Goal: Task Accomplishment & Management: Manage account settings

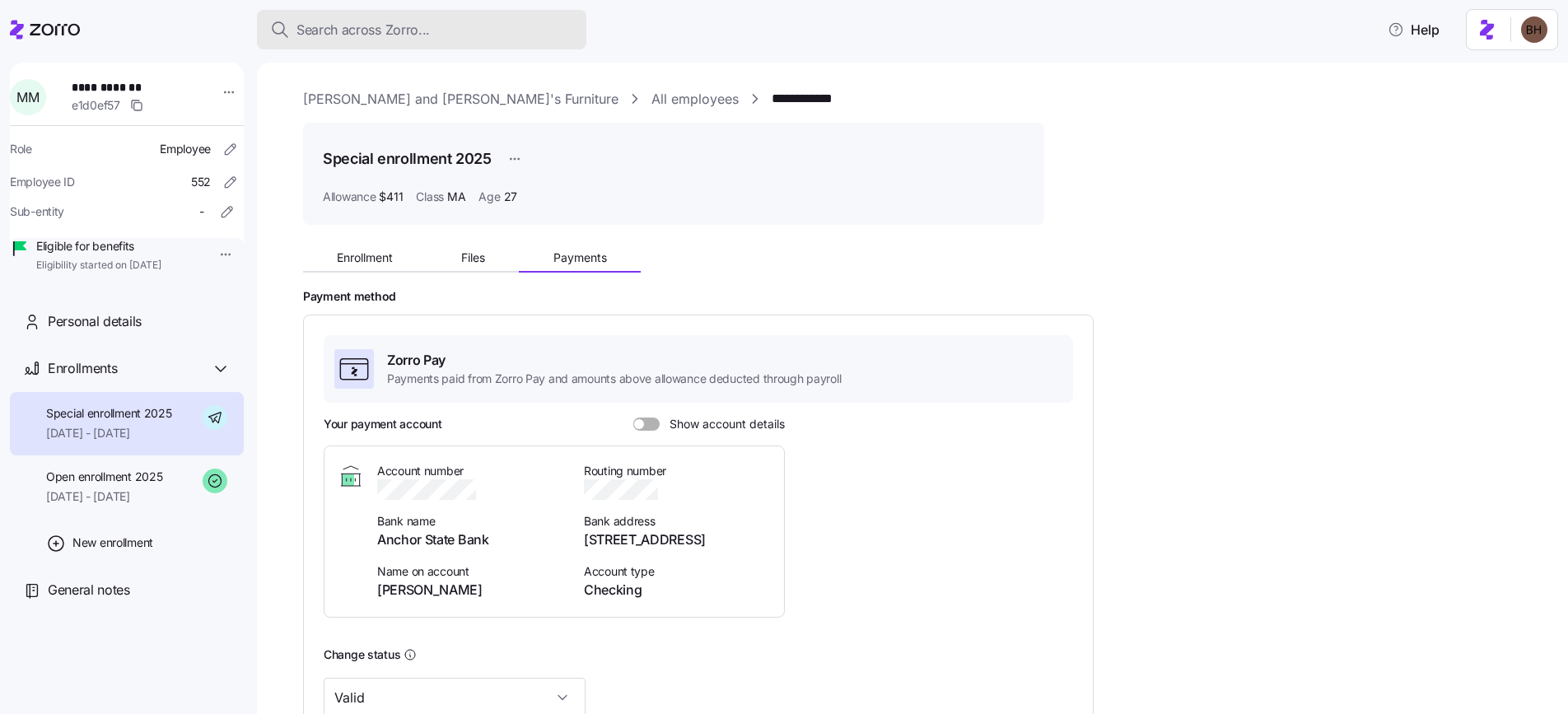
click at [439, 36] on div "Search across Zorro..." at bounding box center [422, 30] width 303 height 21
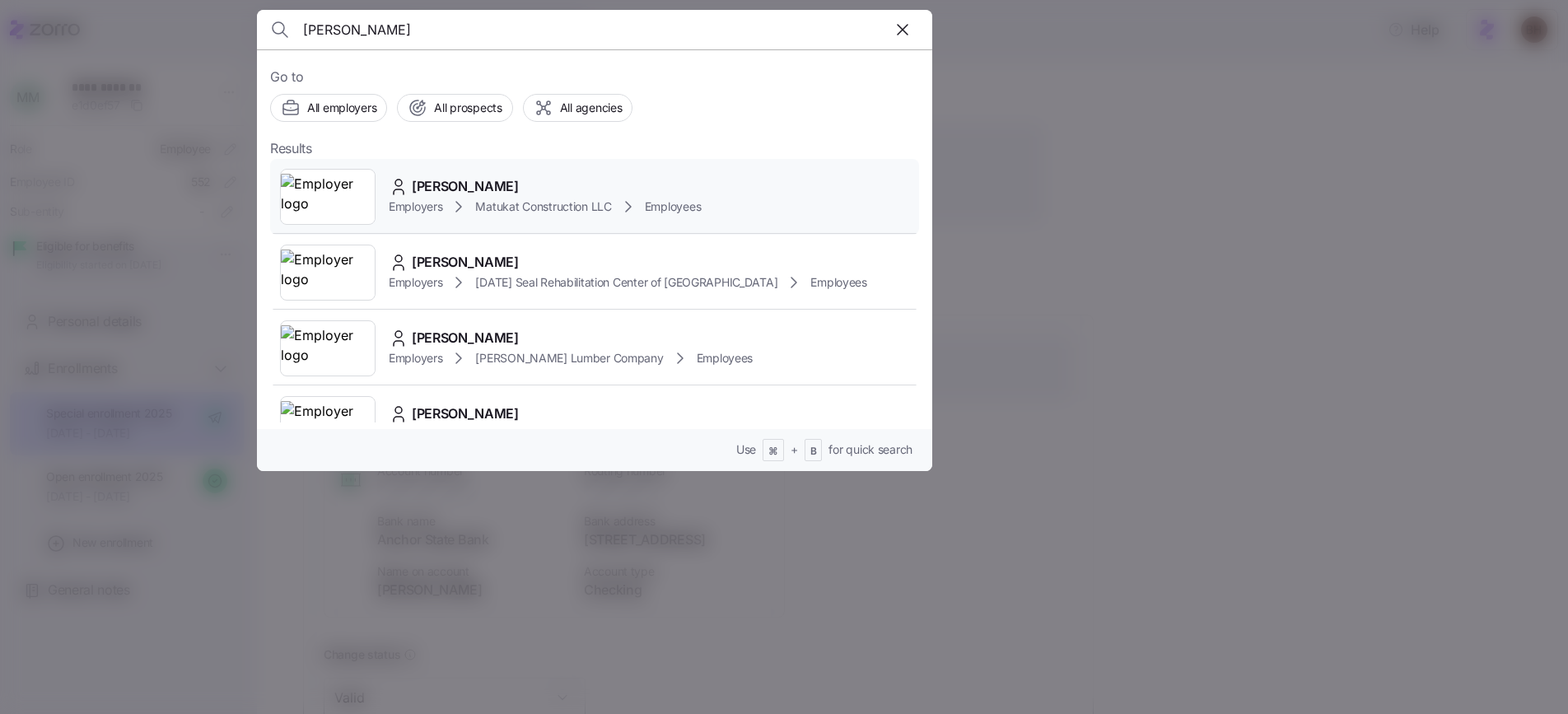
type input "Jordan West"
click at [483, 187] on span "Jordan West" at bounding box center [465, 186] width 107 height 21
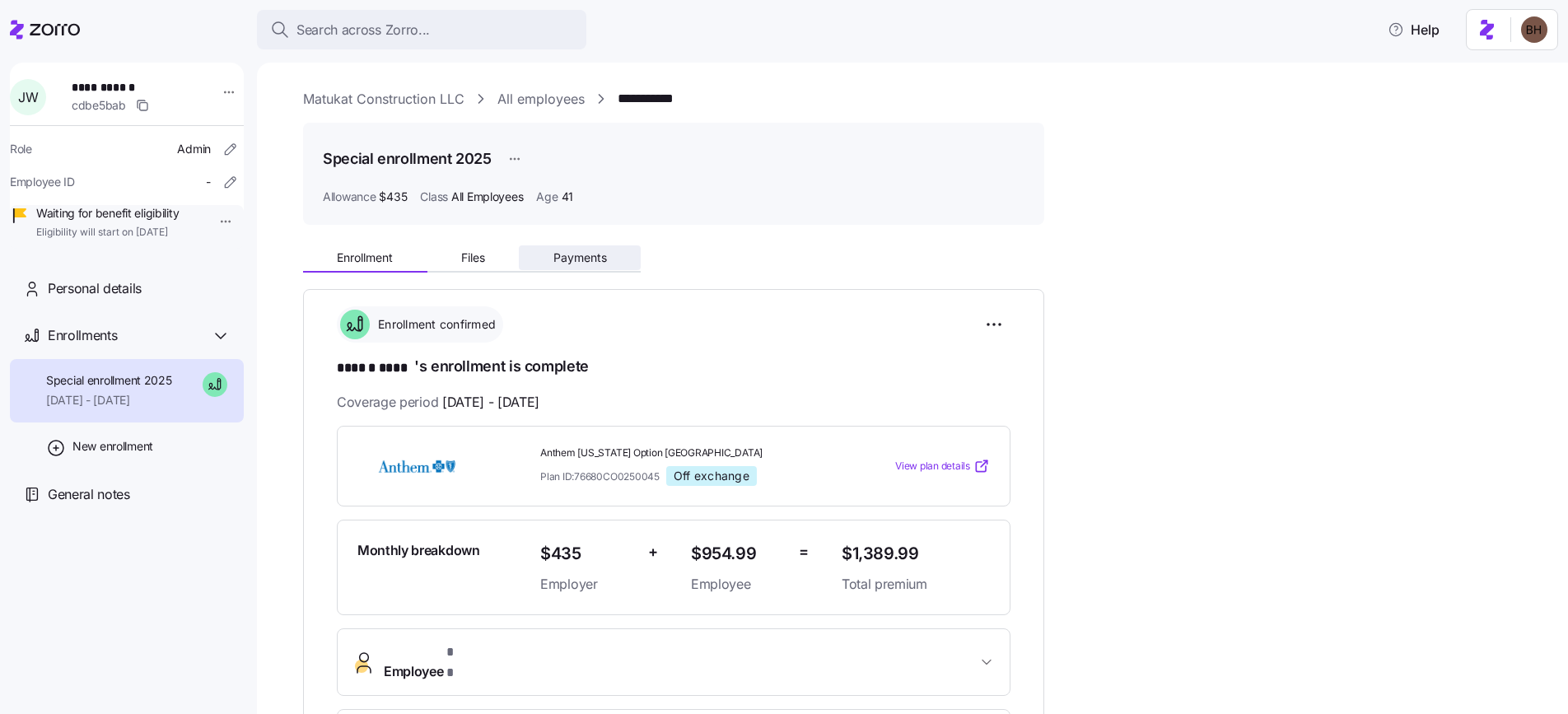
click at [573, 261] on span "Payments" at bounding box center [579, 257] width 53 height 11
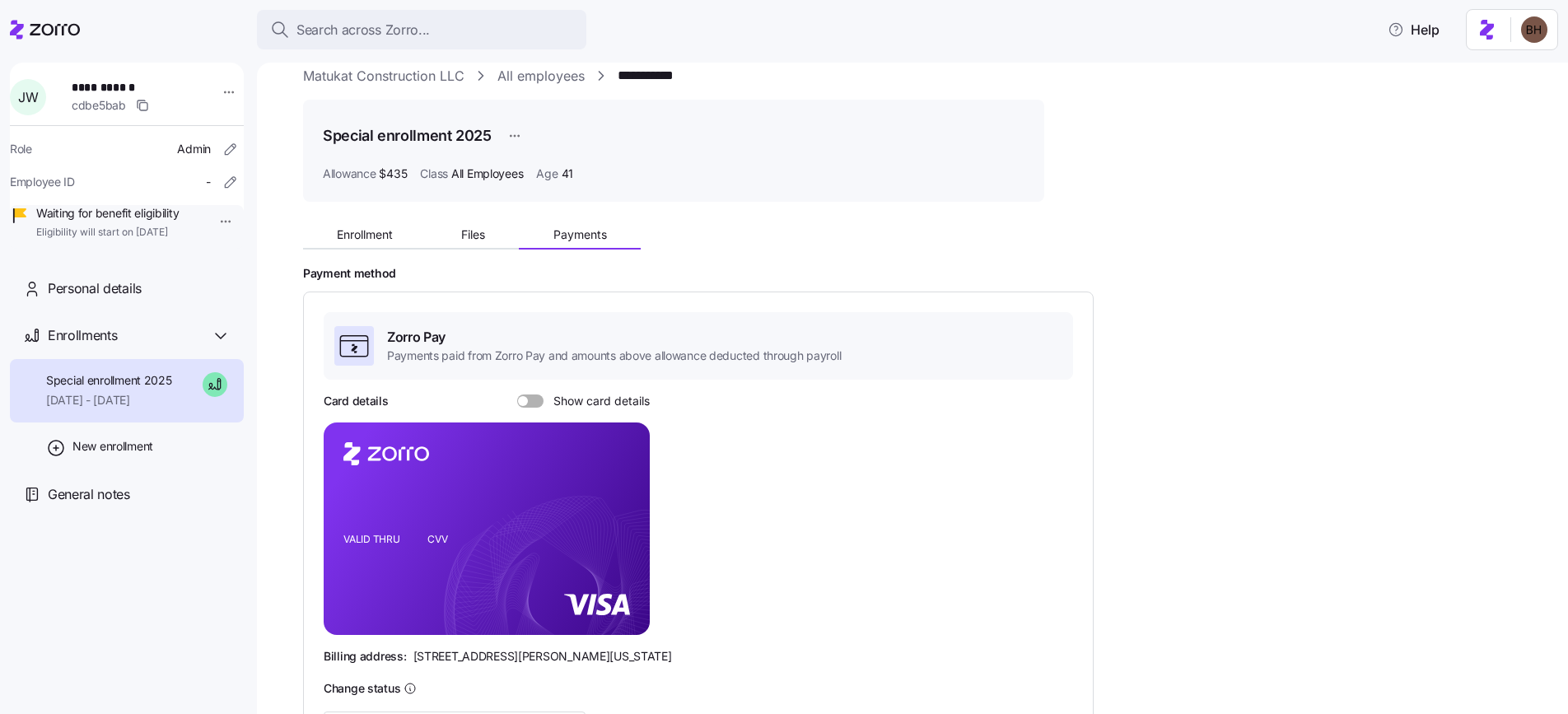
scroll to position [129, 0]
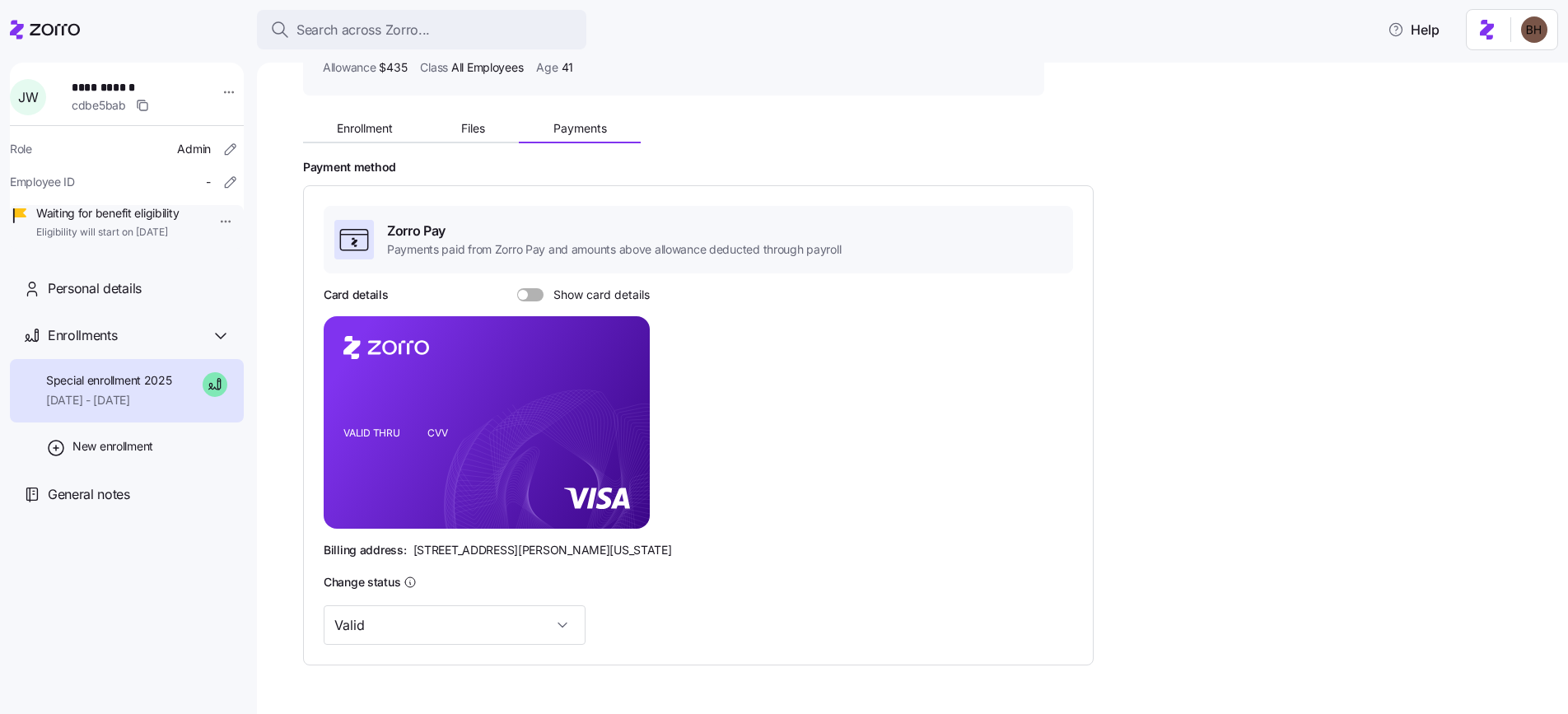
click at [529, 295] on span at bounding box center [536, 295] width 17 height 13
click at [518, 288] on input "Show card details" at bounding box center [518, 288] width 0 height 0
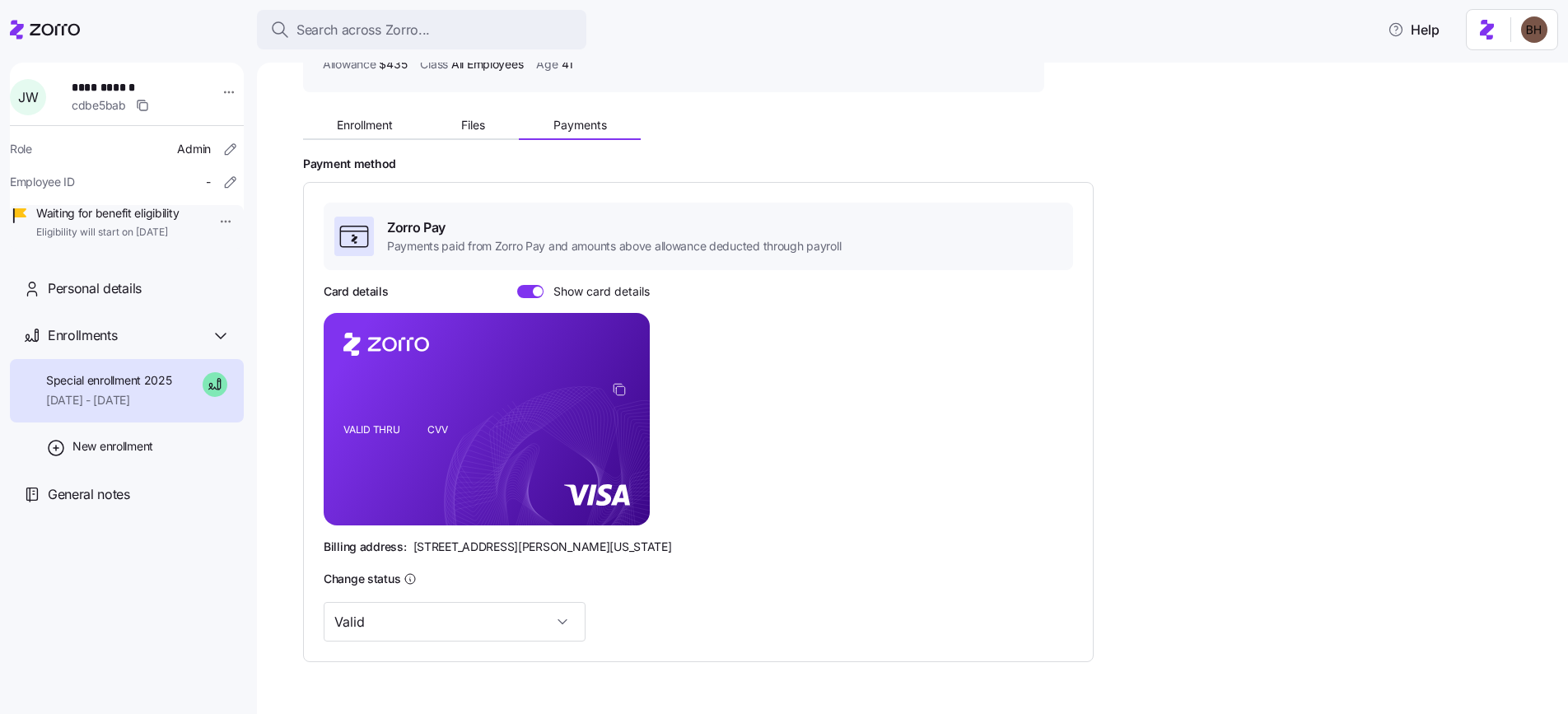
scroll to position [133, 0]
click at [429, 32] on span "Search across Zorro..." at bounding box center [363, 30] width 134 height 21
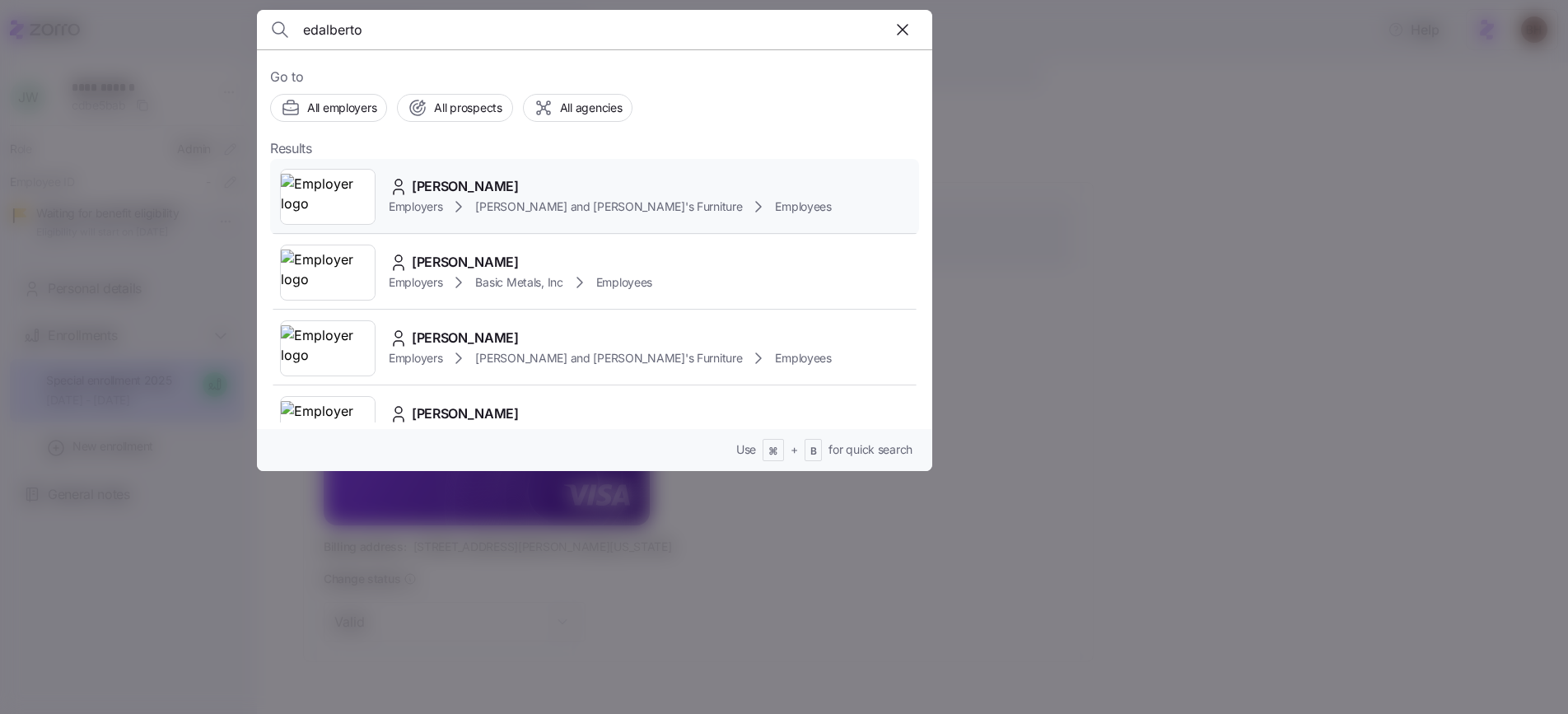
type input "edalberto"
click at [454, 189] on span "EDALBERTO GIBAU" at bounding box center [465, 186] width 107 height 21
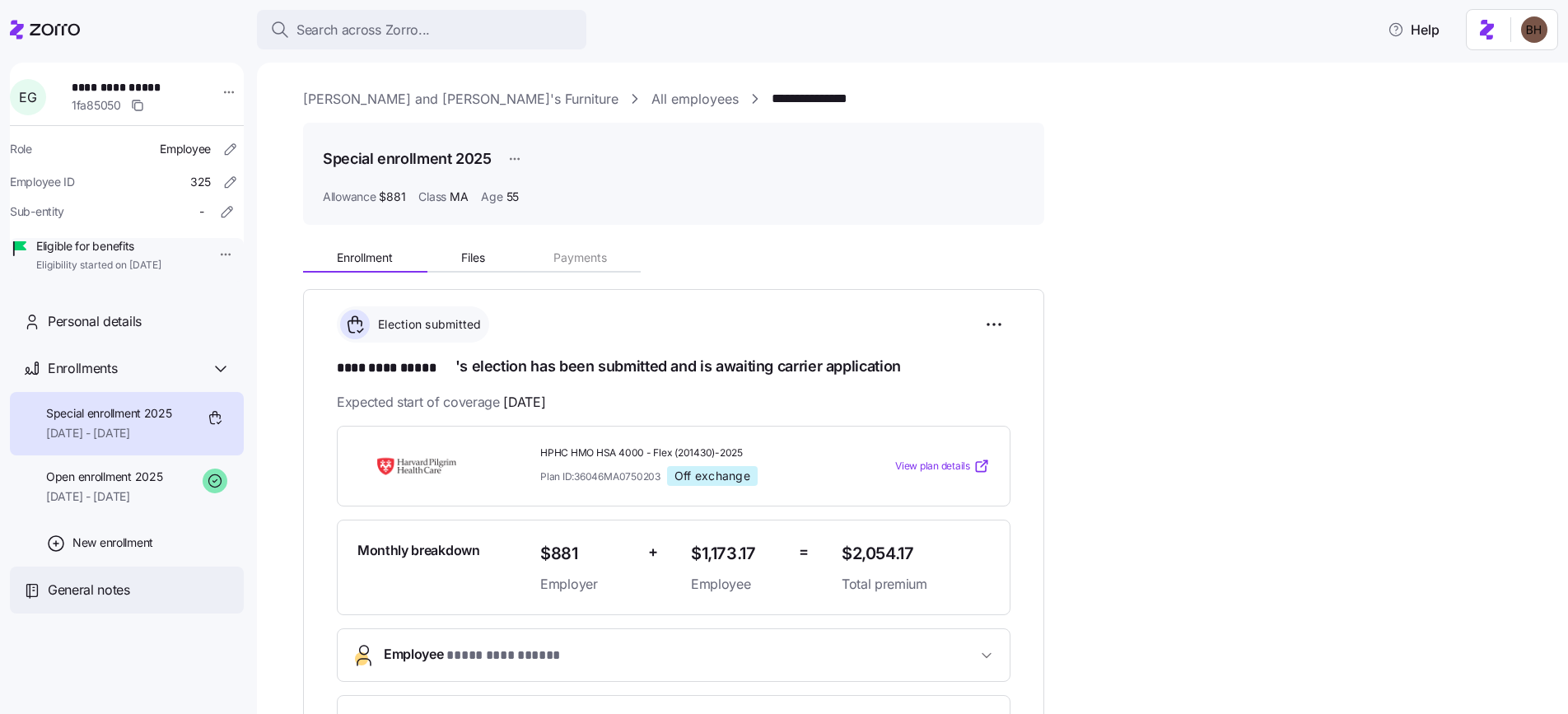
click at [106, 600] on span "General notes" at bounding box center [89, 590] width 82 height 21
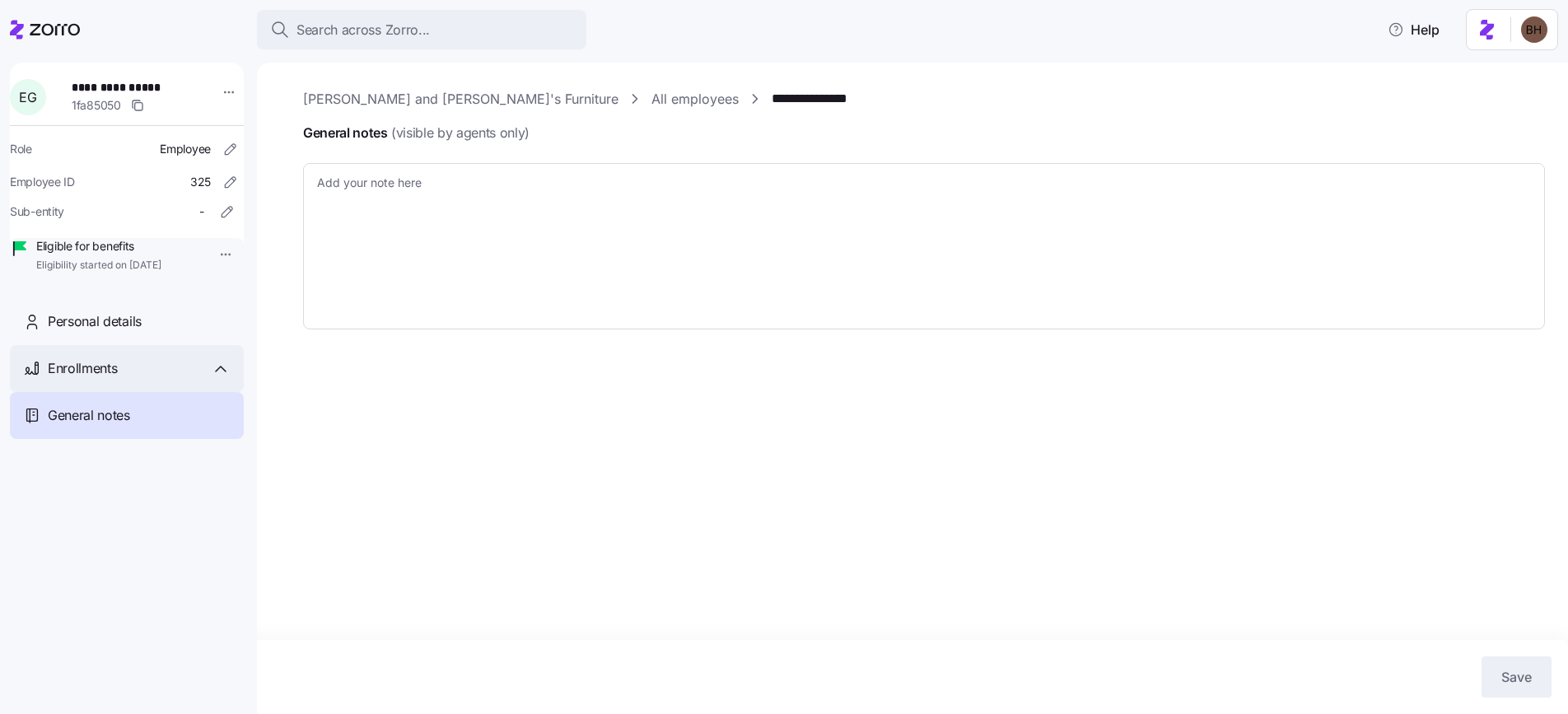
click at [127, 392] on div "Enrollments" at bounding box center [127, 369] width 234 height 47
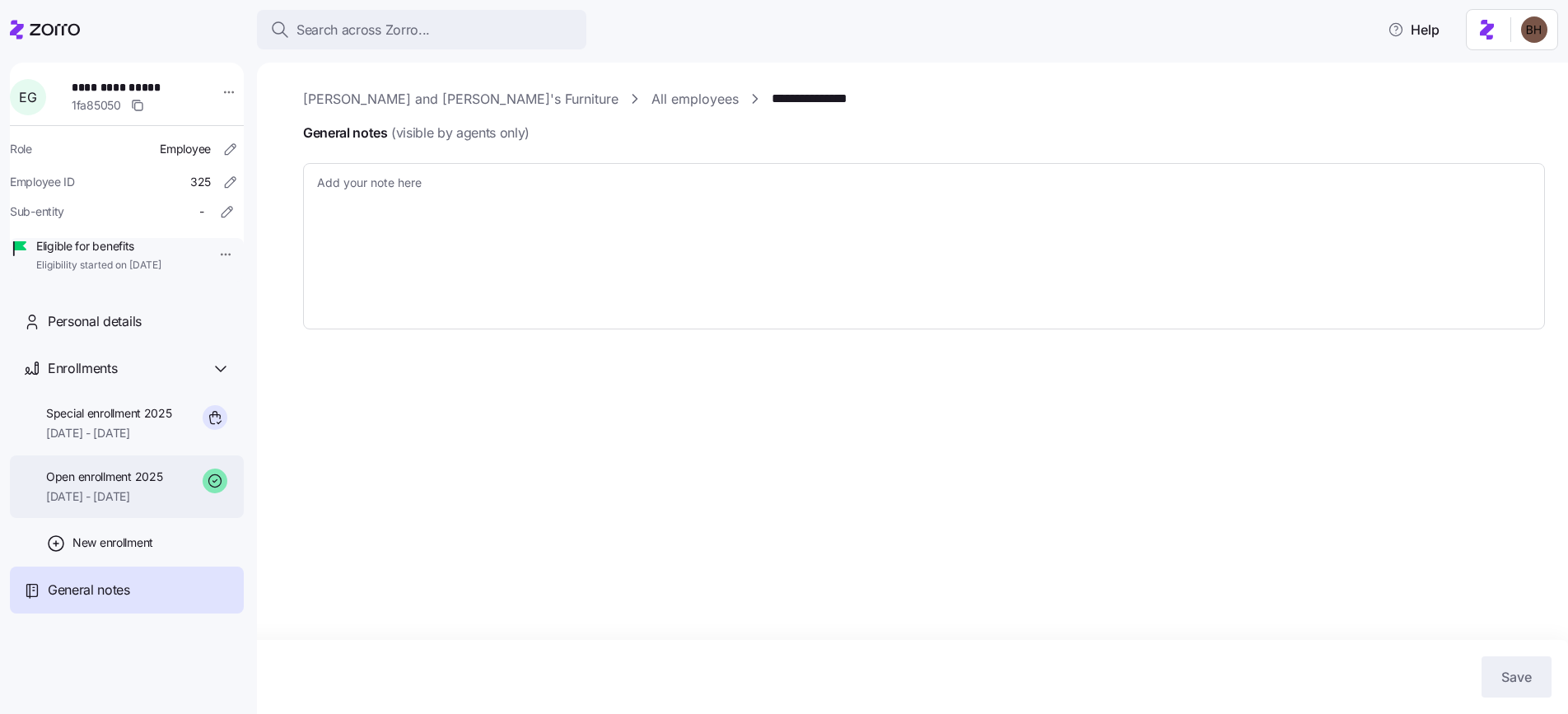
click at [132, 505] on div "Open enrollment 2025 08/01/2025 - 12/31/2025" at bounding box center [104, 488] width 116 height 37
type textarea "x"
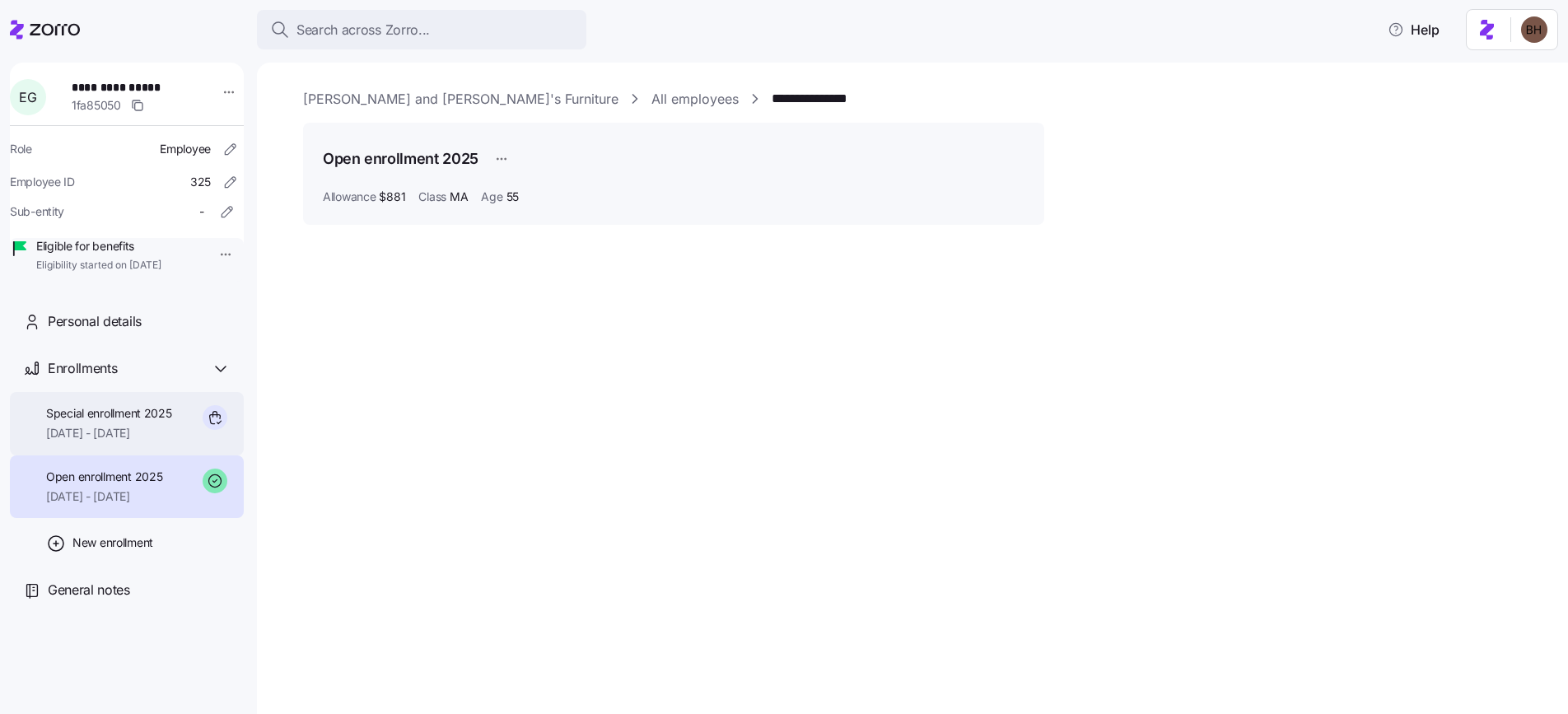
click at [106, 421] on span "Special enrollment 2025" at bounding box center [109, 414] width 126 height 17
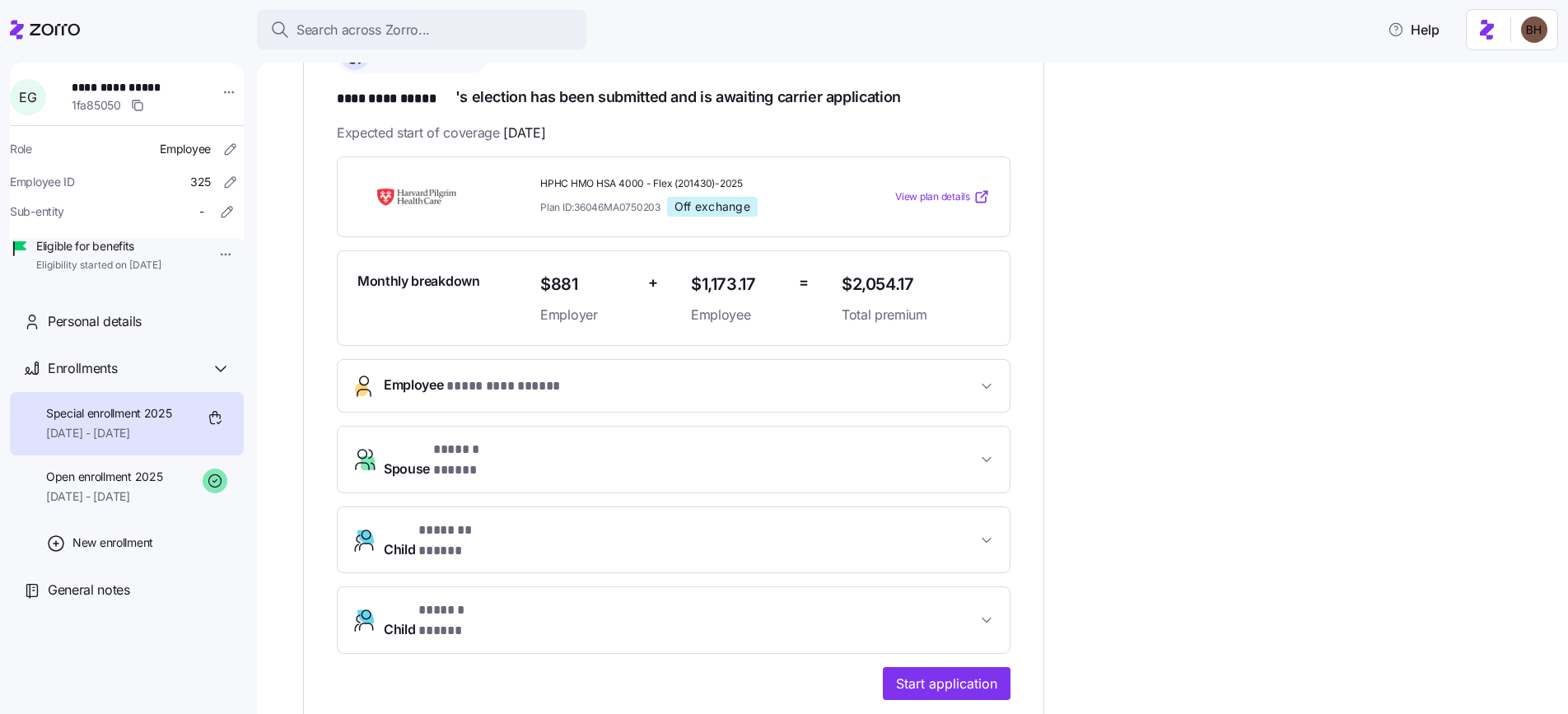
scroll to position [161, 0]
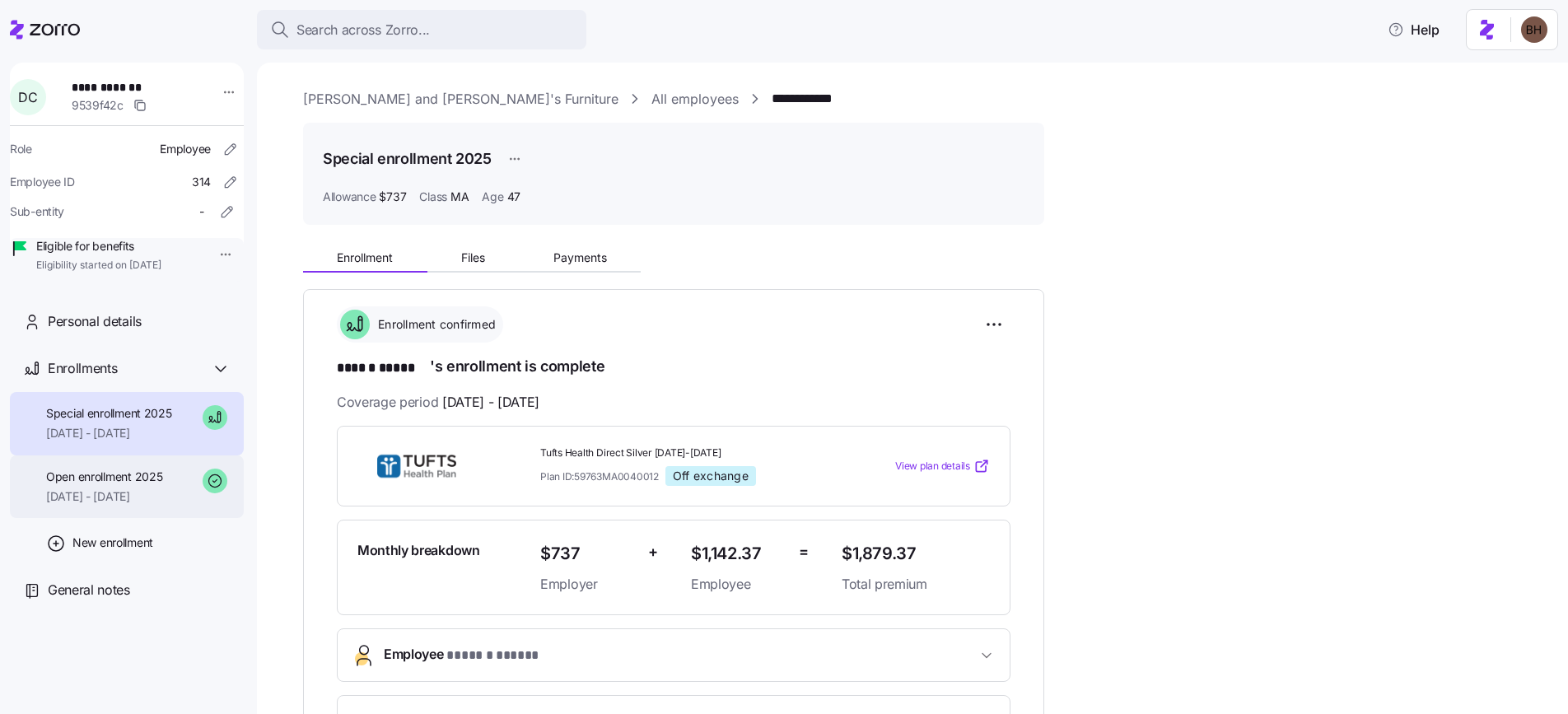
click at [126, 504] on span "[DATE] - [DATE]" at bounding box center [104, 497] width 116 height 17
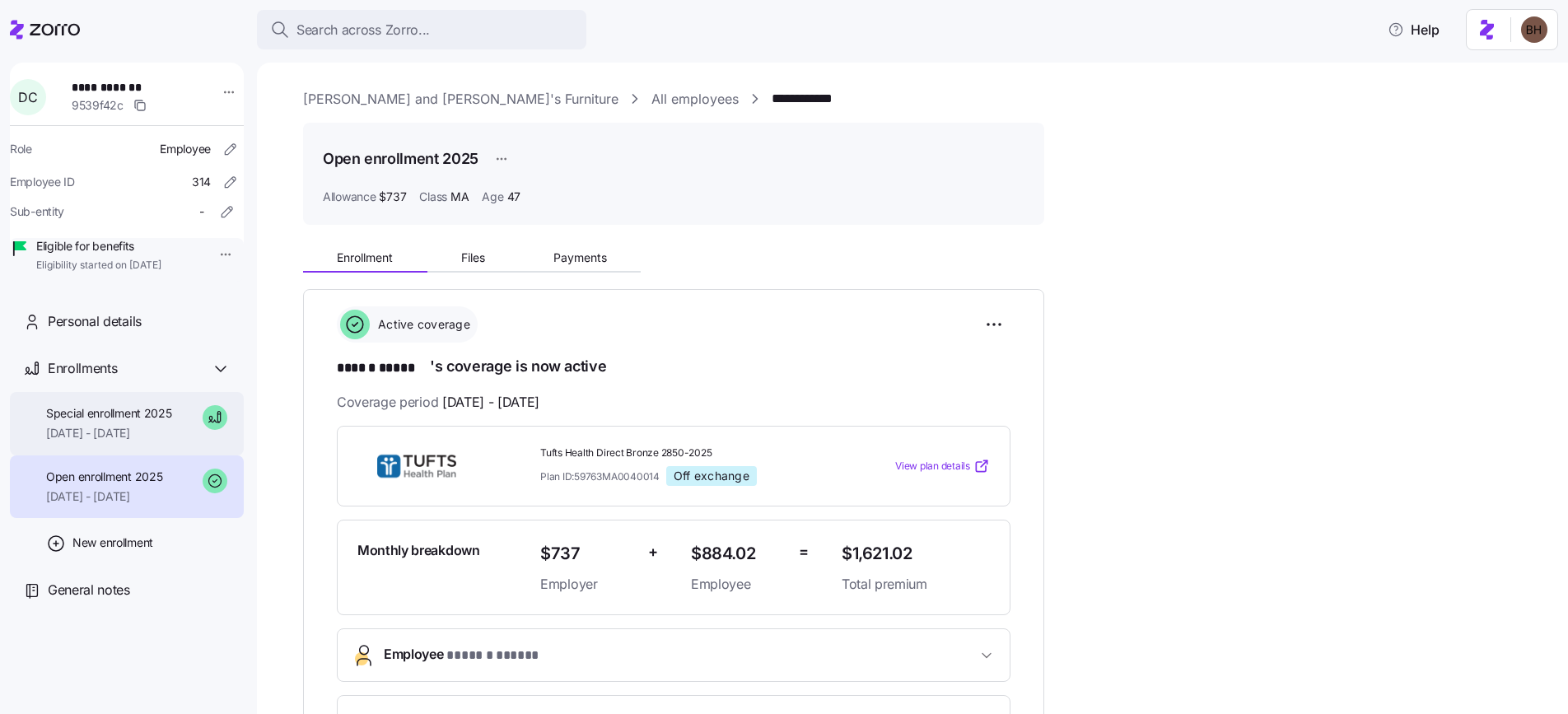
click at [108, 421] on span "Special enrollment 2025" at bounding box center [109, 414] width 126 height 17
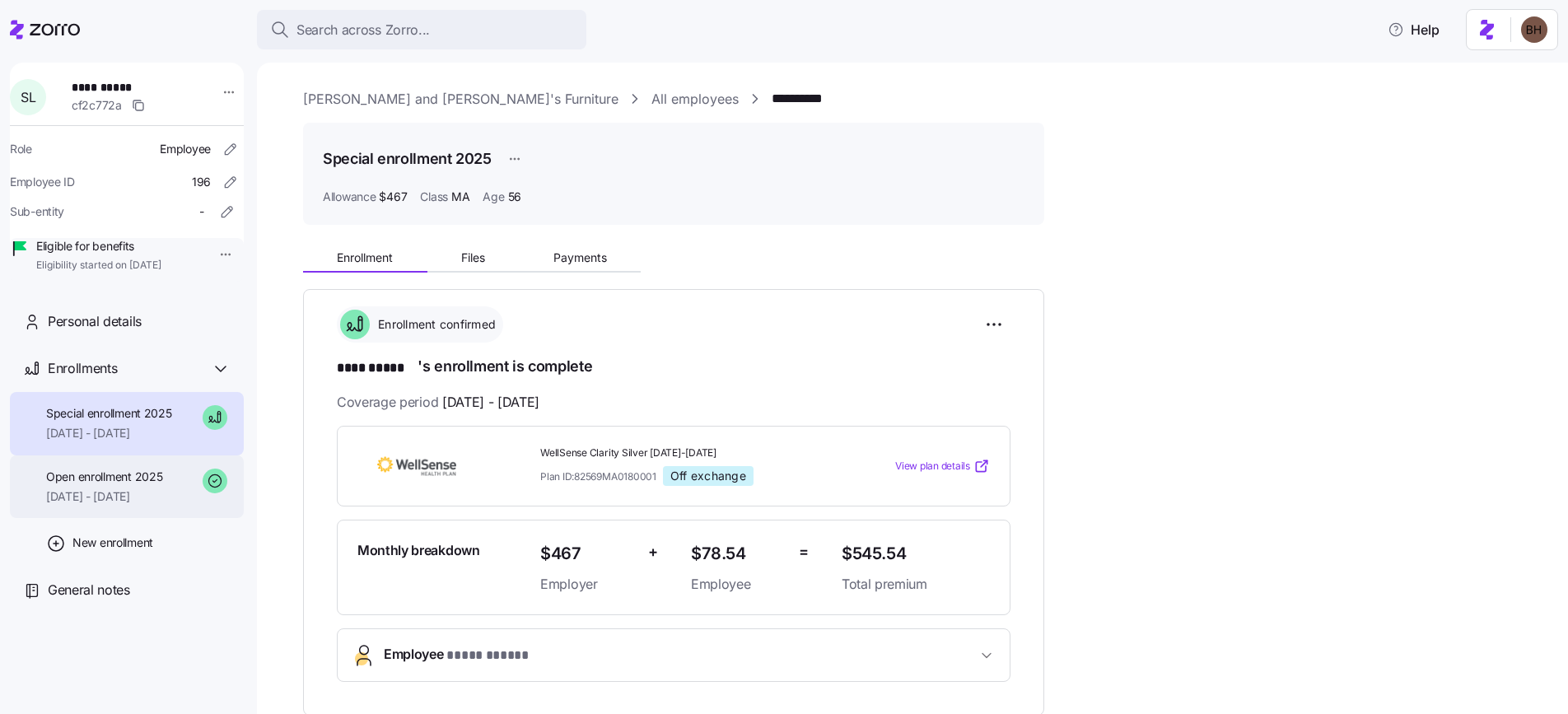
click at [123, 504] on span "[DATE] - [DATE]" at bounding box center [104, 497] width 116 height 17
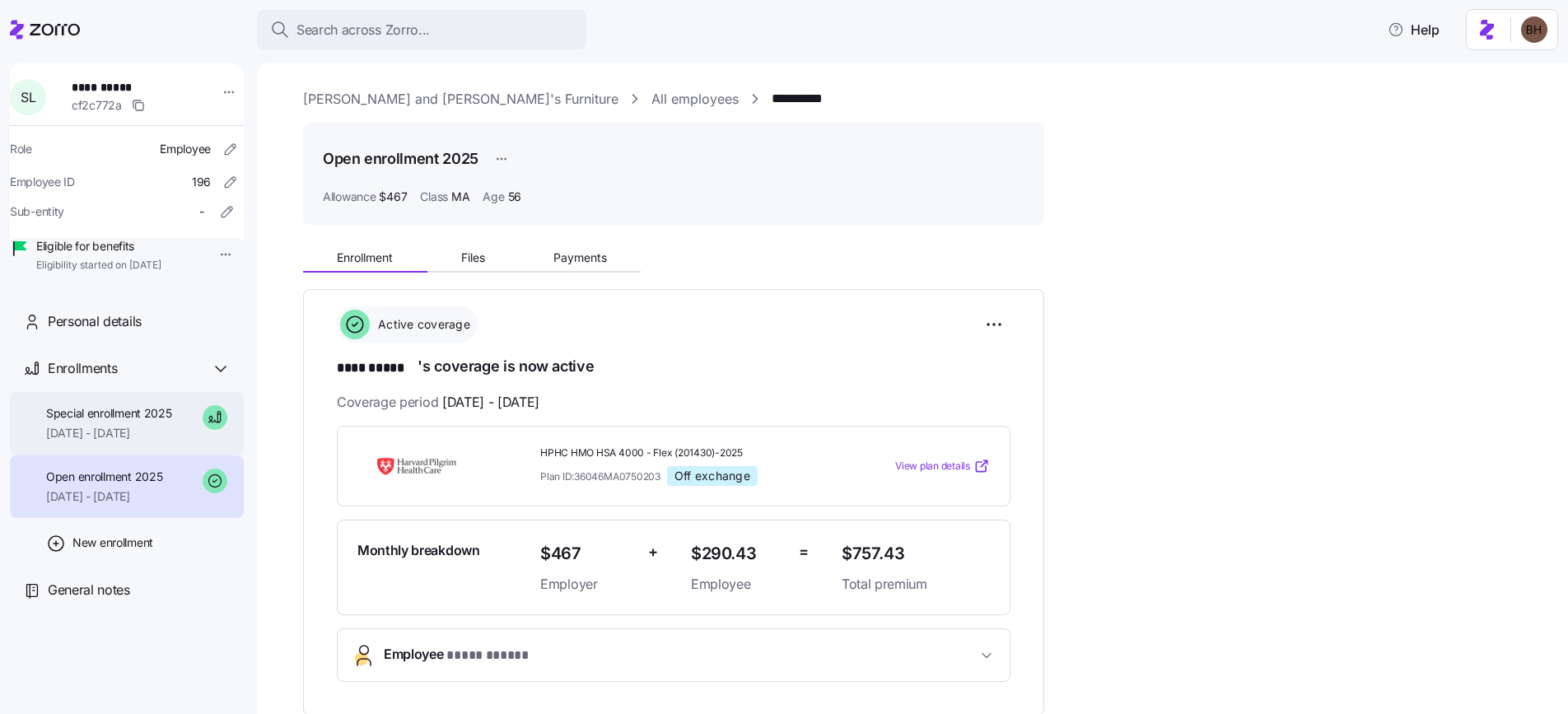
click at [165, 442] on span "[DATE] - [DATE]" at bounding box center [109, 433] width 126 height 17
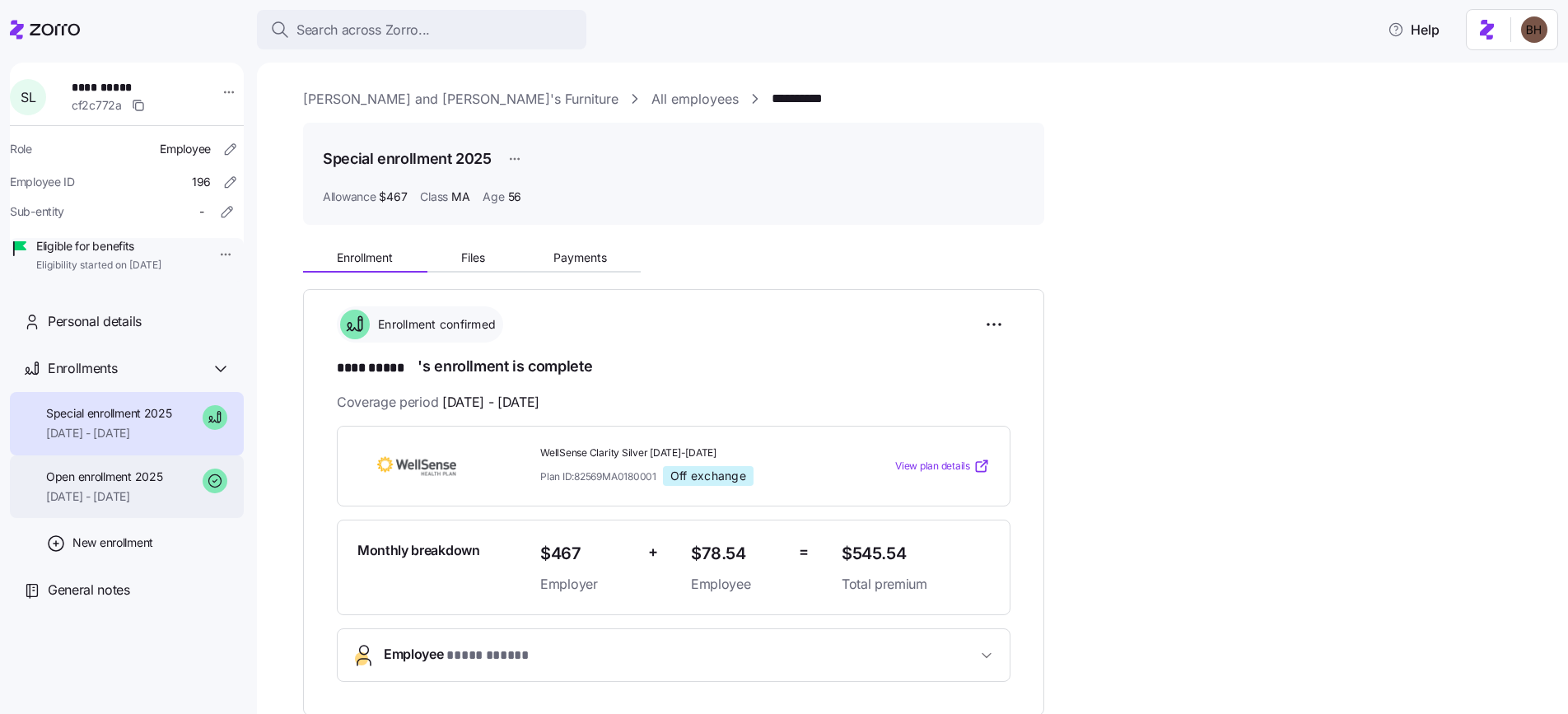
click at [110, 485] on span "Open enrollment 2025" at bounding box center [104, 477] width 116 height 17
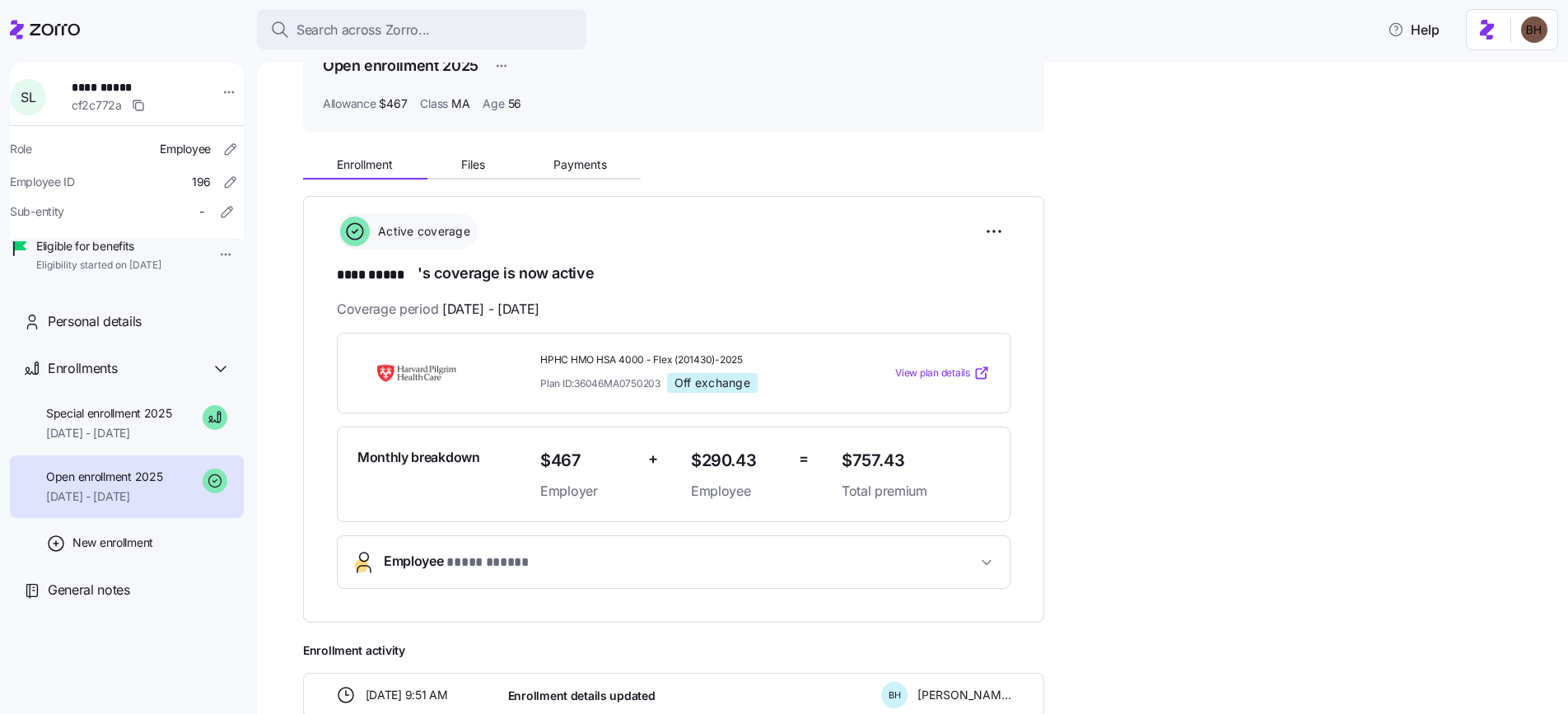
scroll to position [94, 0]
click at [585, 168] on span "Payments" at bounding box center [579, 164] width 53 height 11
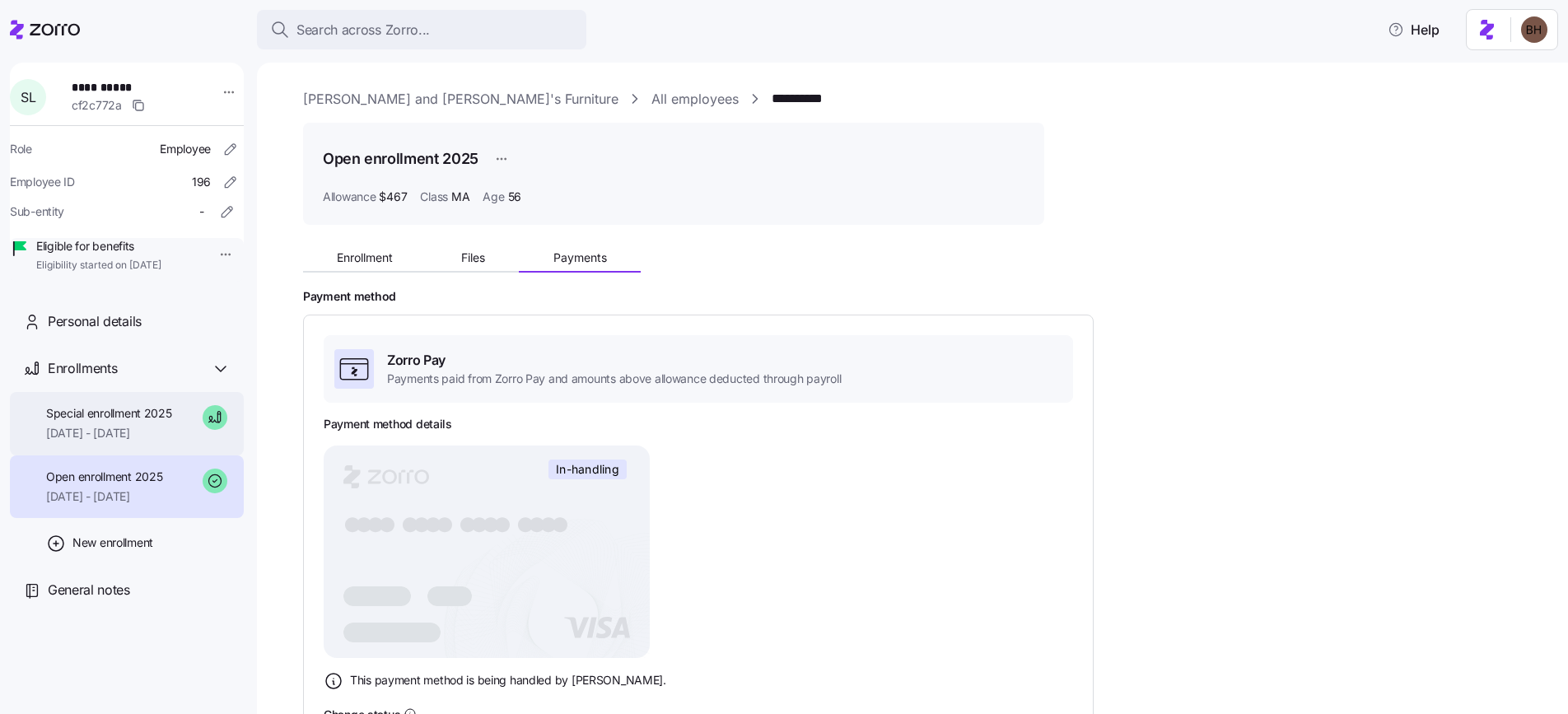
click at [121, 442] on span "09/01/2025 - 12/31/2025" at bounding box center [109, 433] width 126 height 17
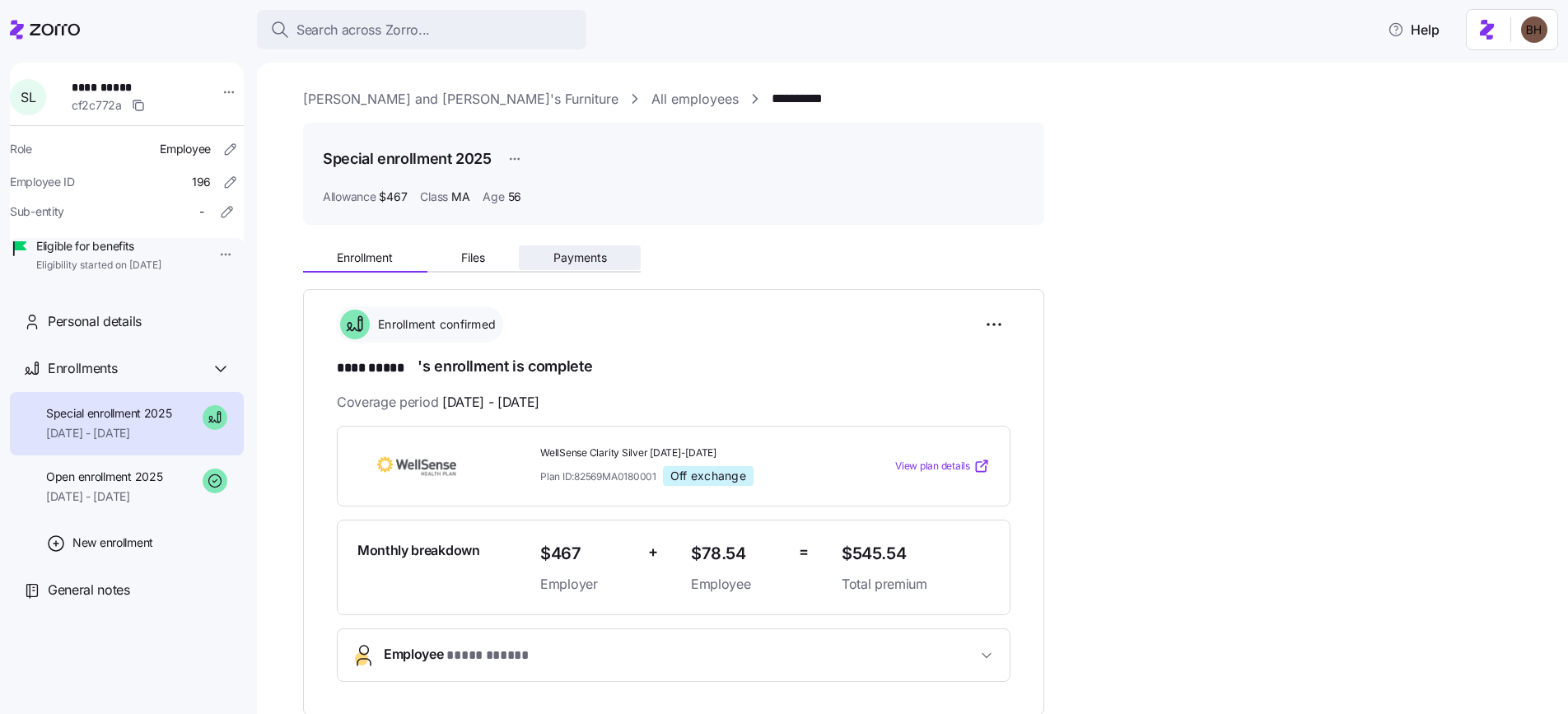
click at [598, 259] on span "Payments" at bounding box center [579, 257] width 53 height 11
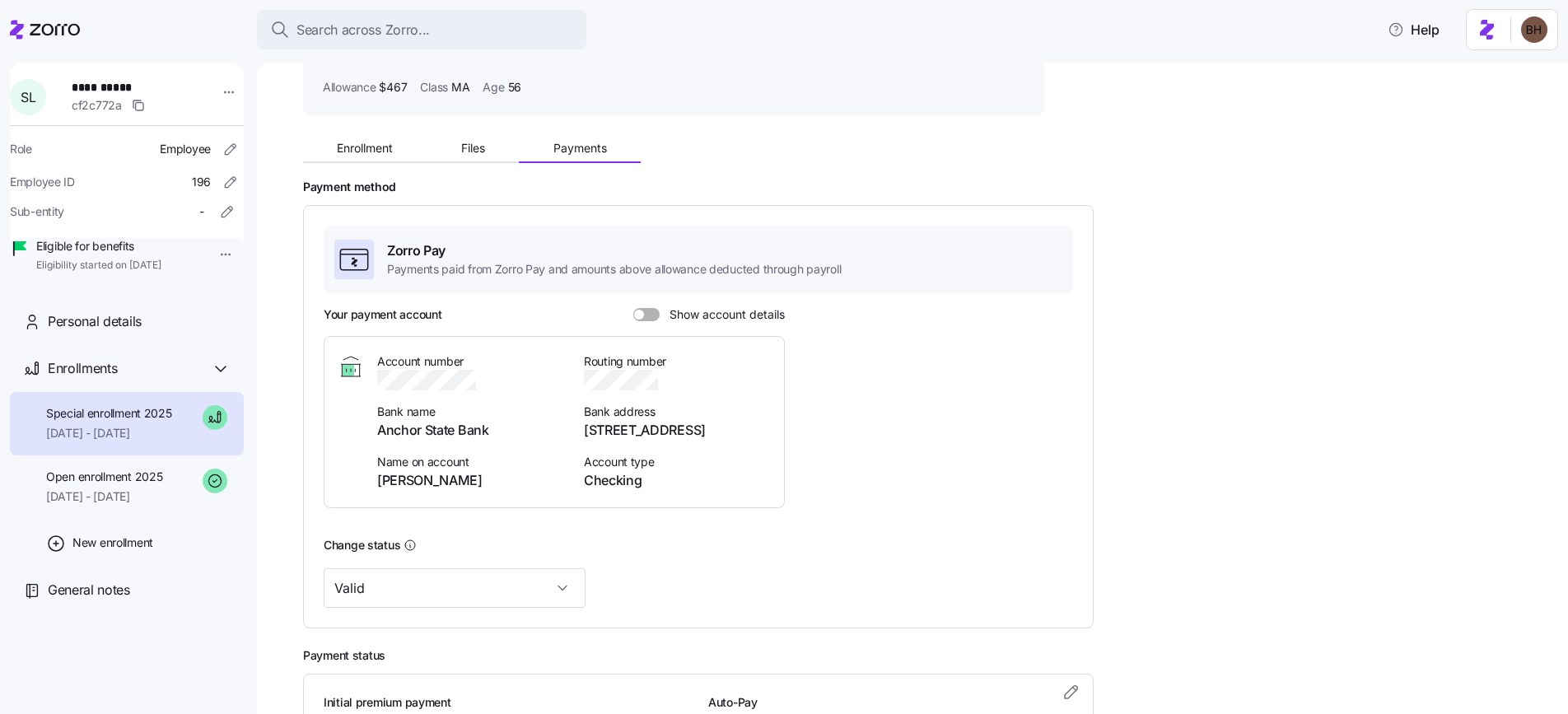
scroll to position [112, 0]
click at [644, 308] on span at bounding box center [652, 312] width 17 height 13
click at [634, 305] on input "Show account details" at bounding box center [634, 305] width 0 height 0
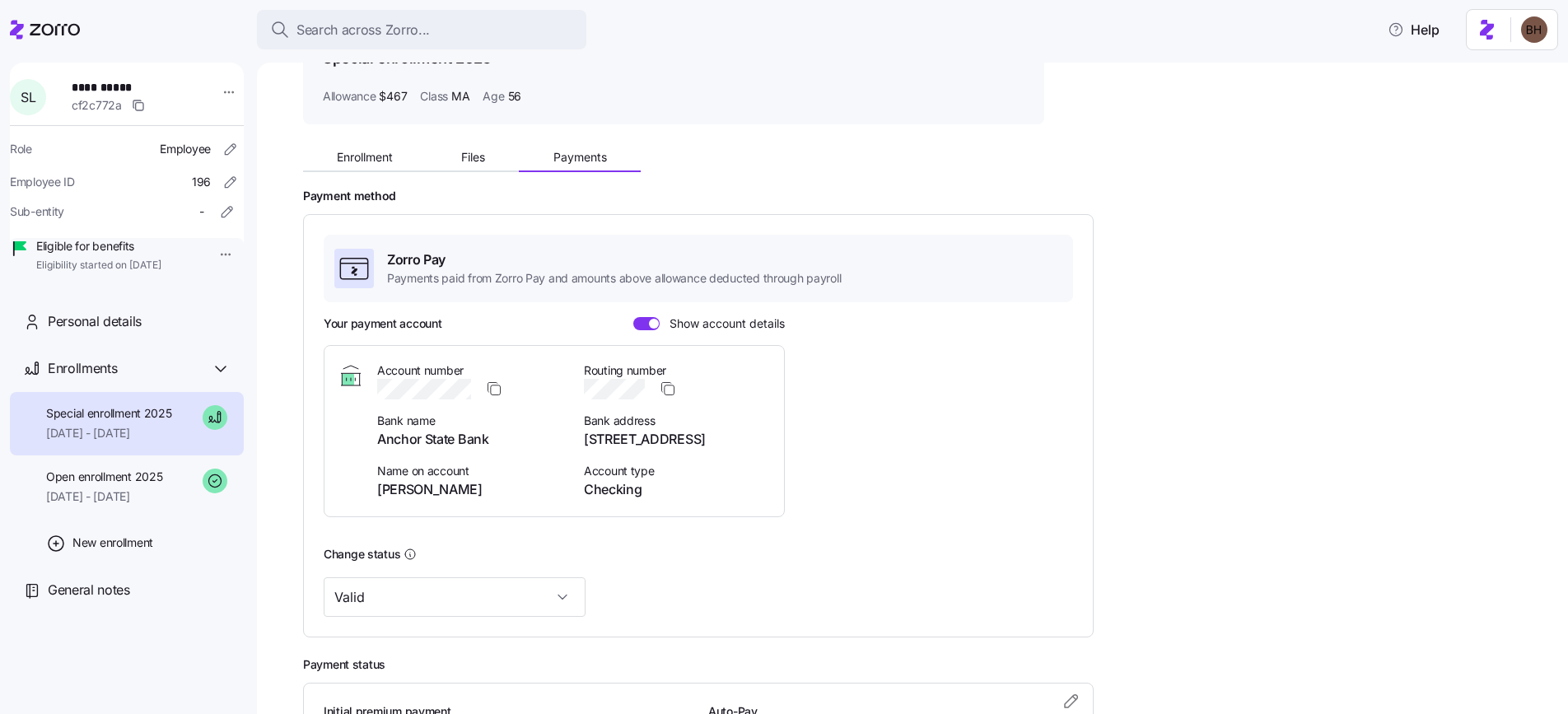
scroll to position [106, 0]
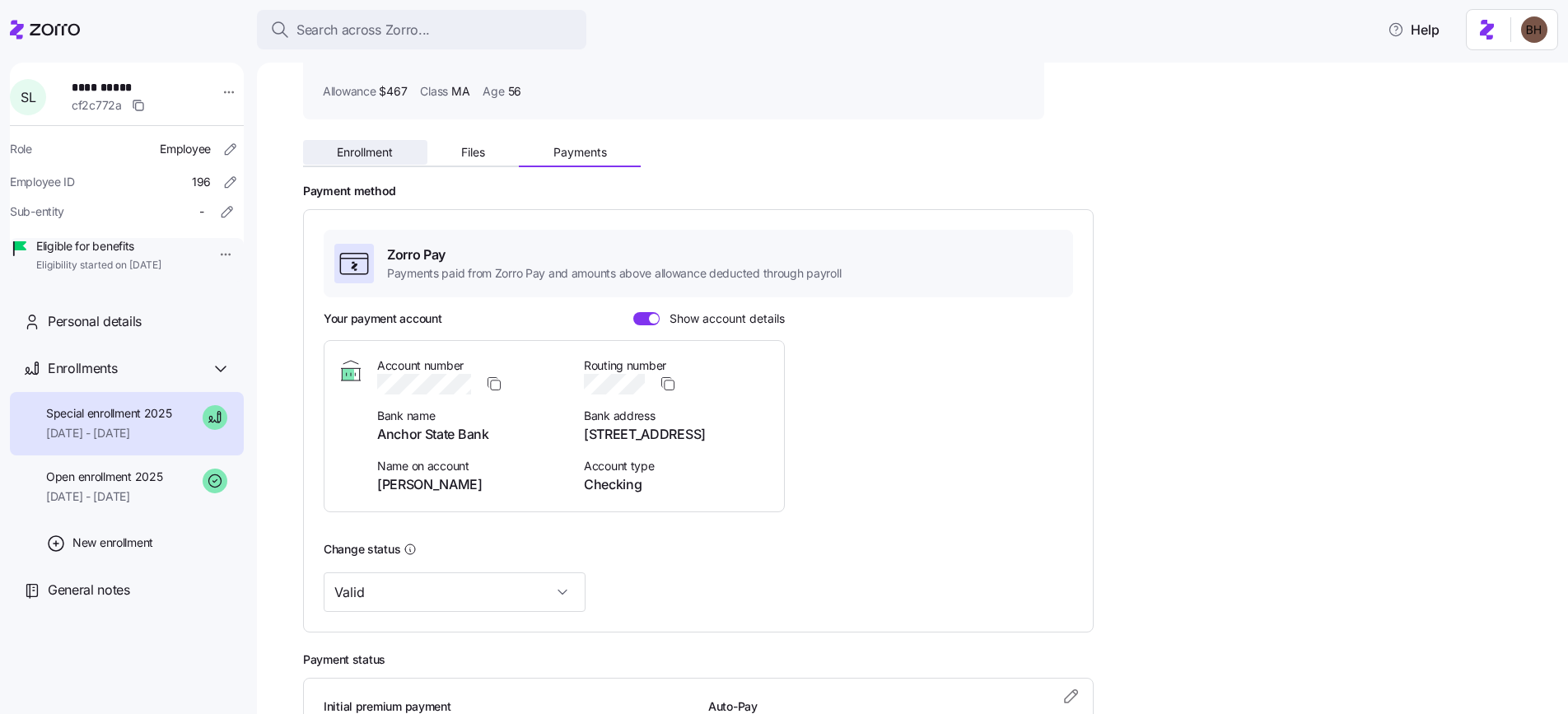
click at [380, 152] on span "Enrollment" at bounding box center [365, 153] width 56 height 11
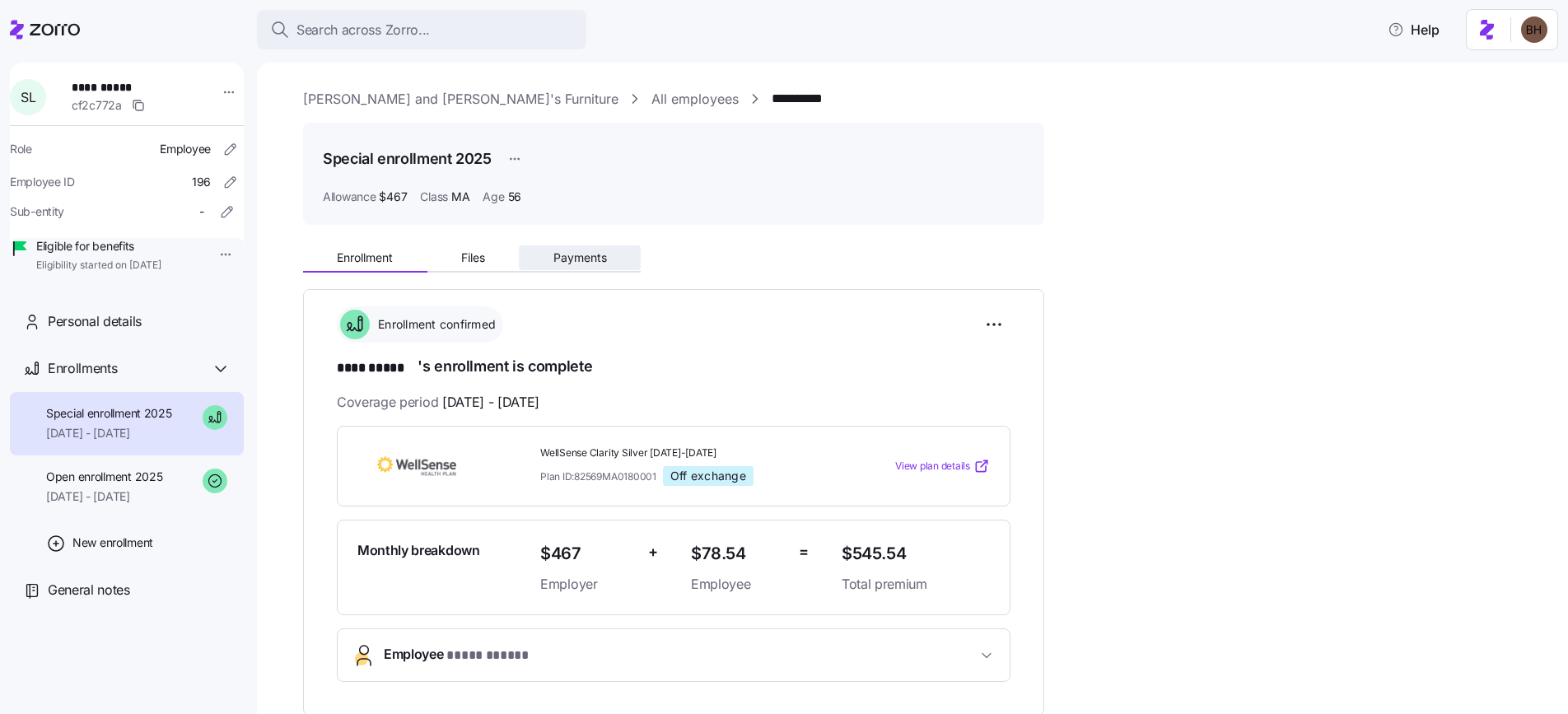
click at [579, 255] on span "Payments" at bounding box center [579, 257] width 53 height 11
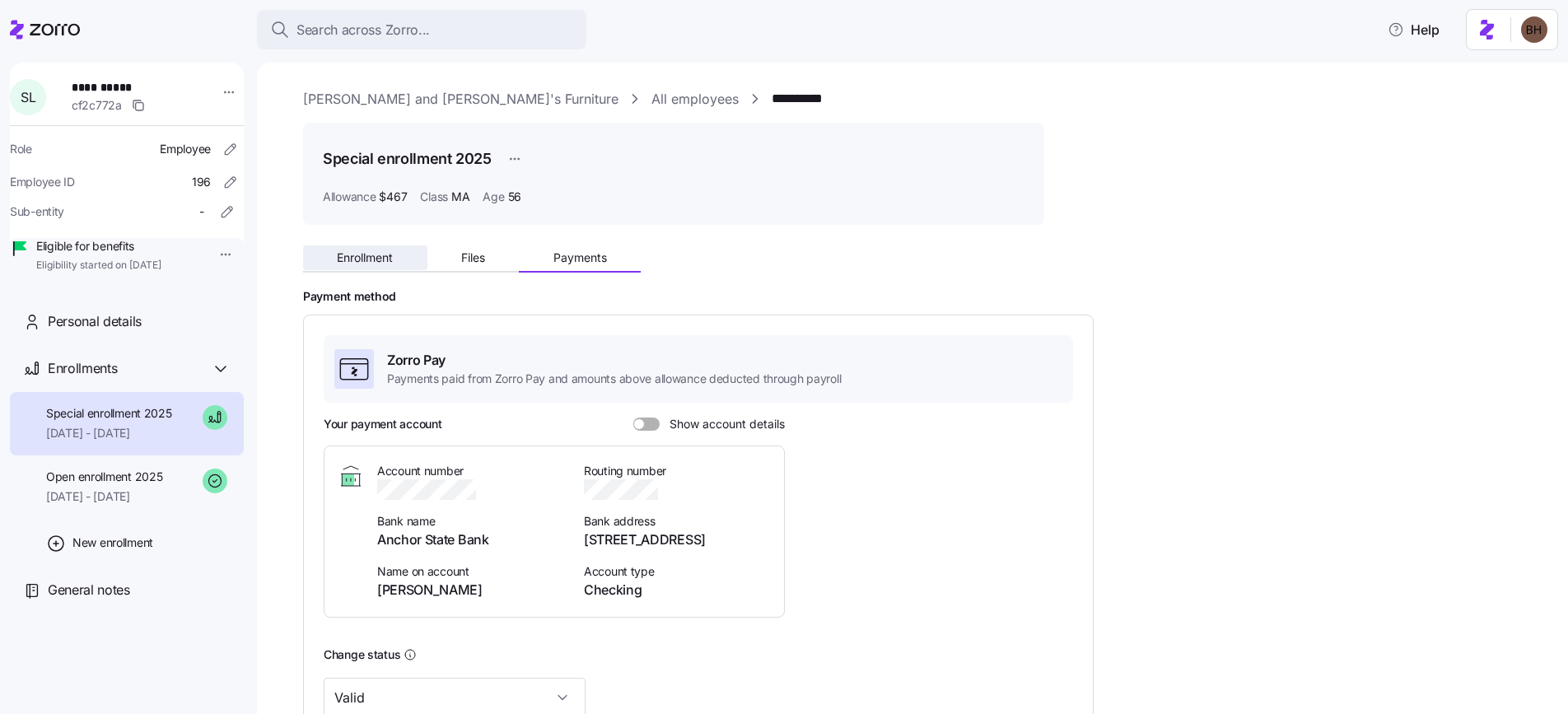
click at [333, 257] on button "Enrollment" at bounding box center [365, 257] width 125 height 24
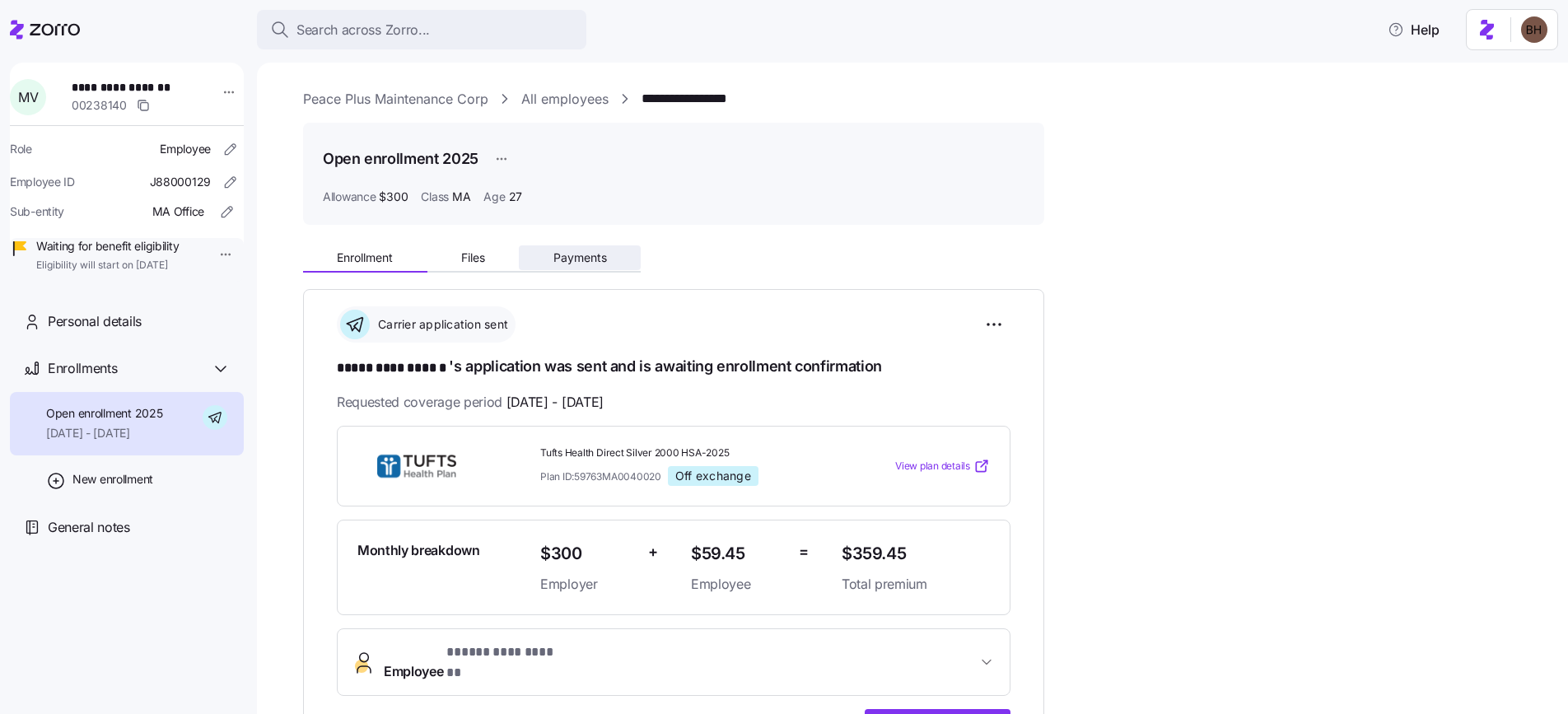
click at [572, 261] on span "Payments" at bounding box center [579, 257] width 53 height 11
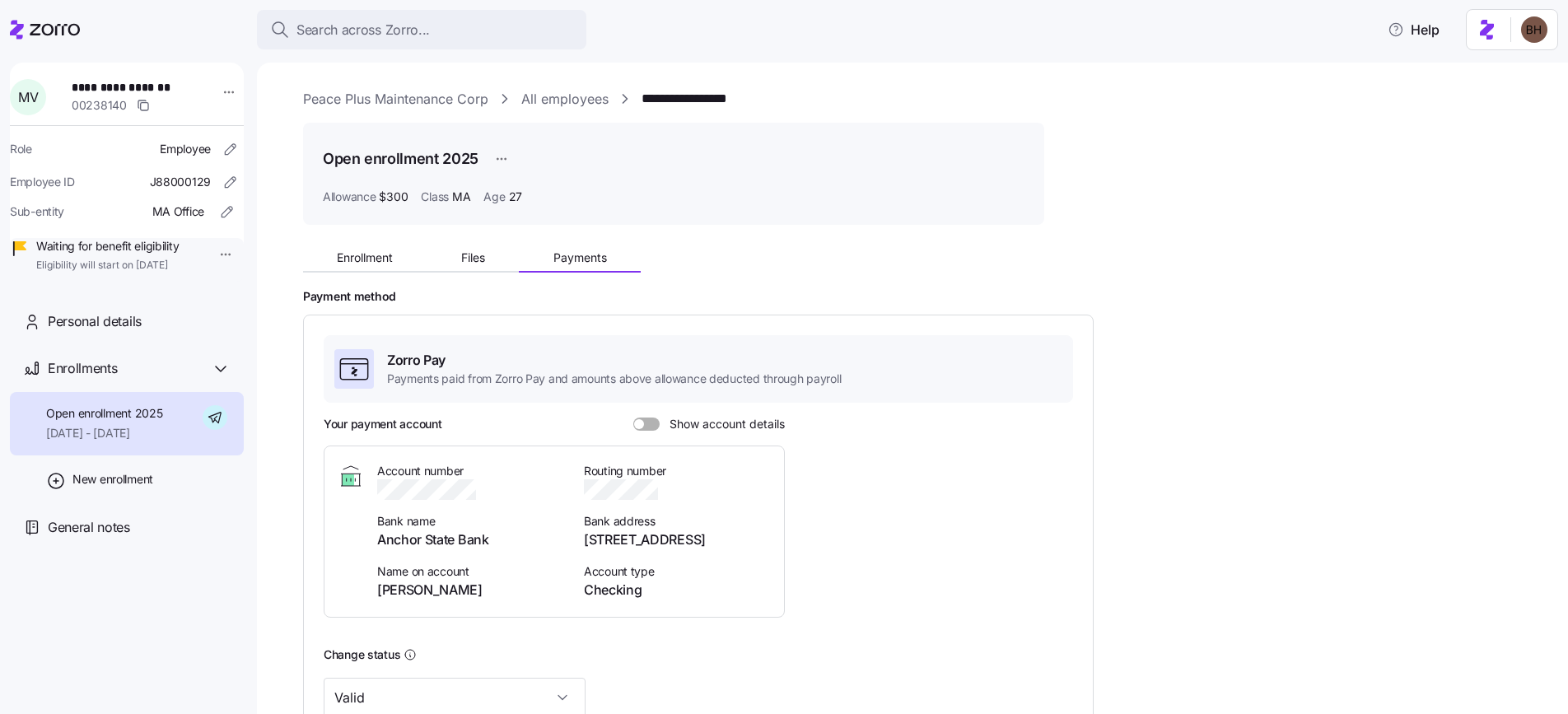
click at [137, 421] on span "Open enrollment 2025" at bounding box center [104, 414] width 116 height 17
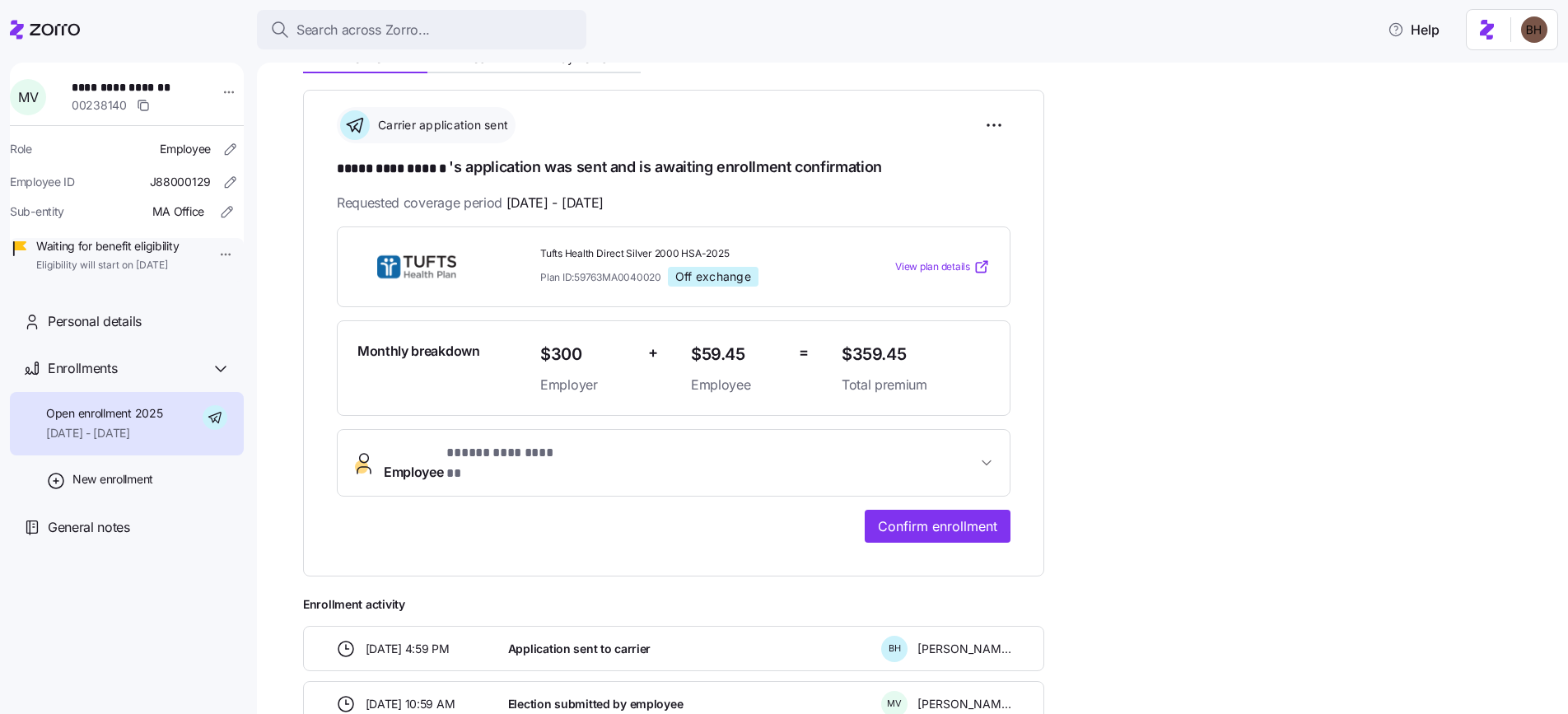
scroll to position [75, 0]
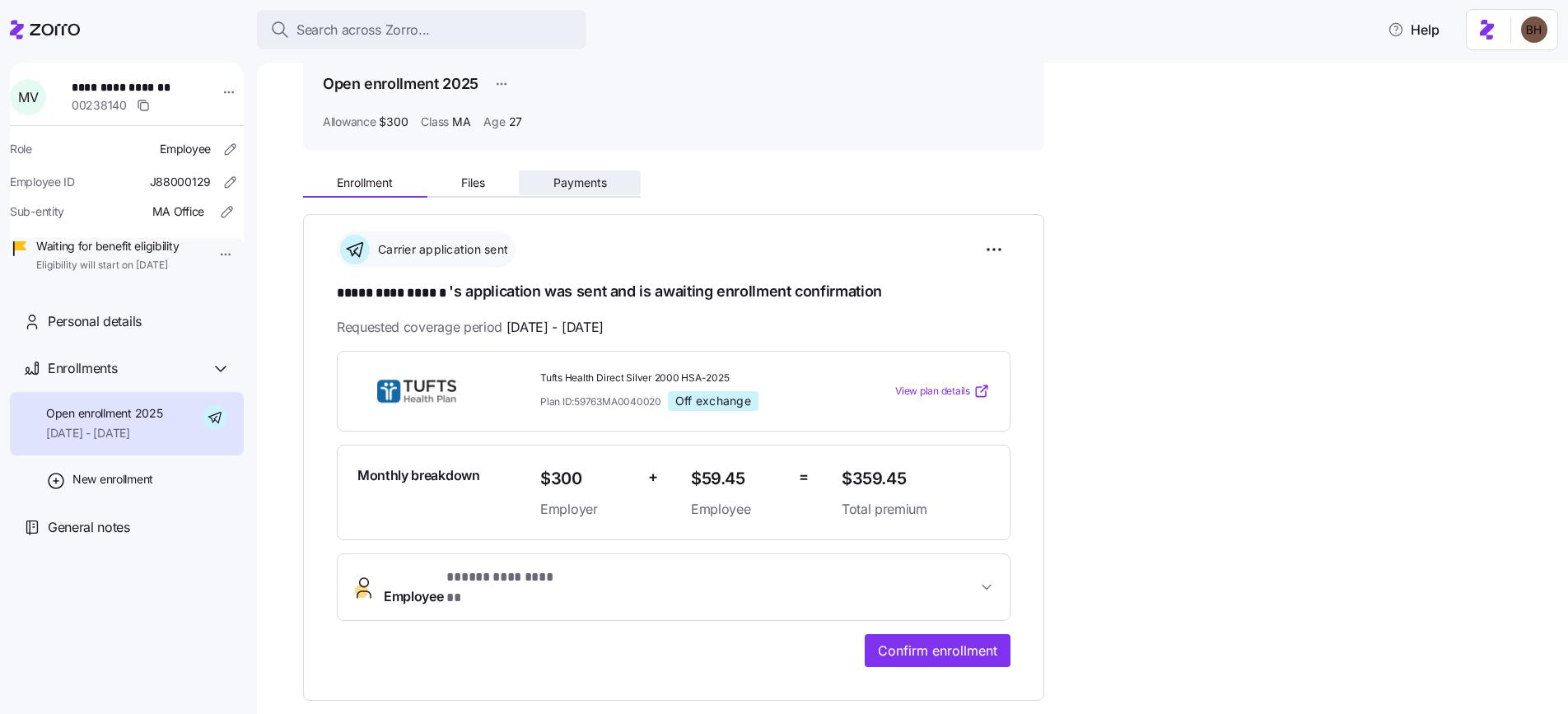
click at [576, 184] on span "Payments" at bounding box center [579, 182] width 53 height 11
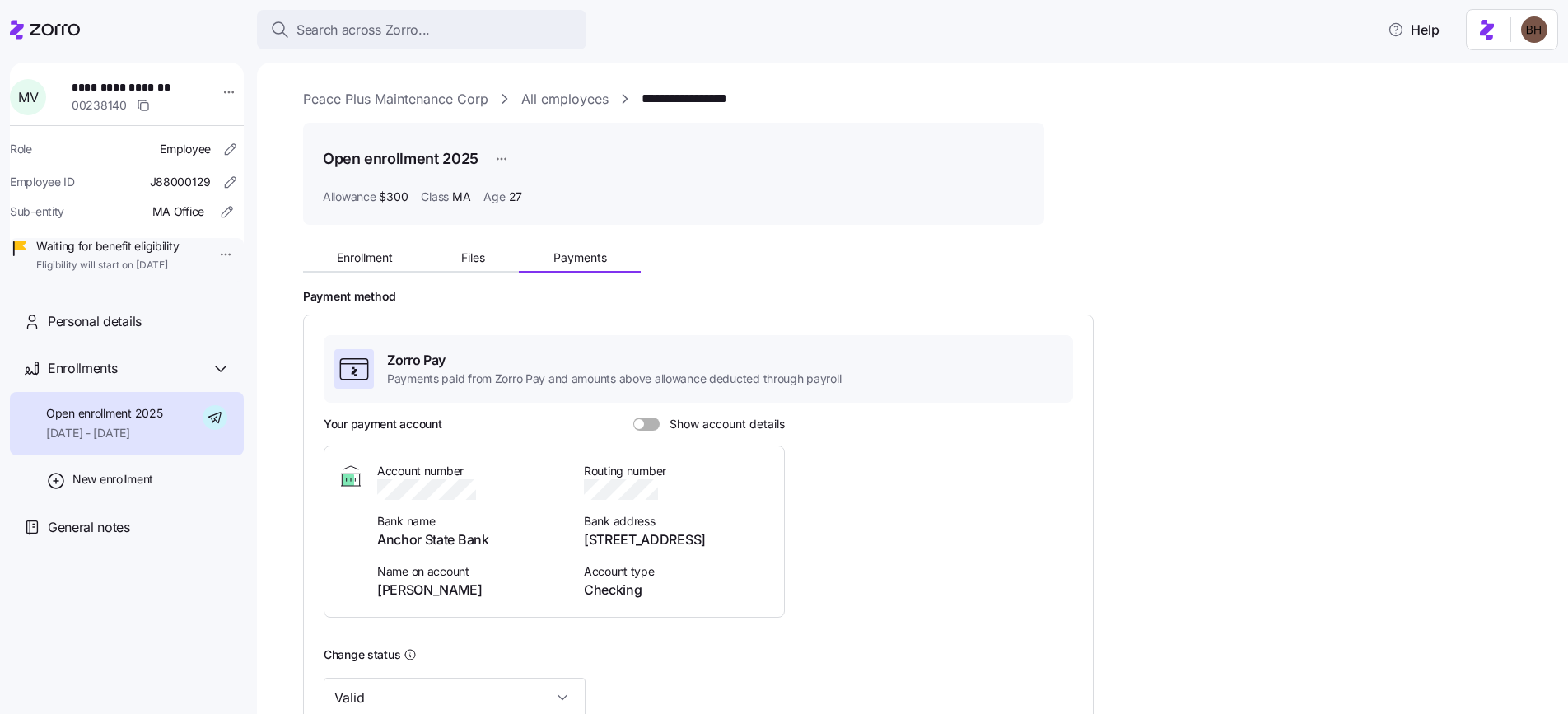
click at [644, 421] on span at bounding box center [652, 424] width 17 height 13
click at [634, 417] on input "Show account details" at bounding box center [634, 417] width 0 height 0
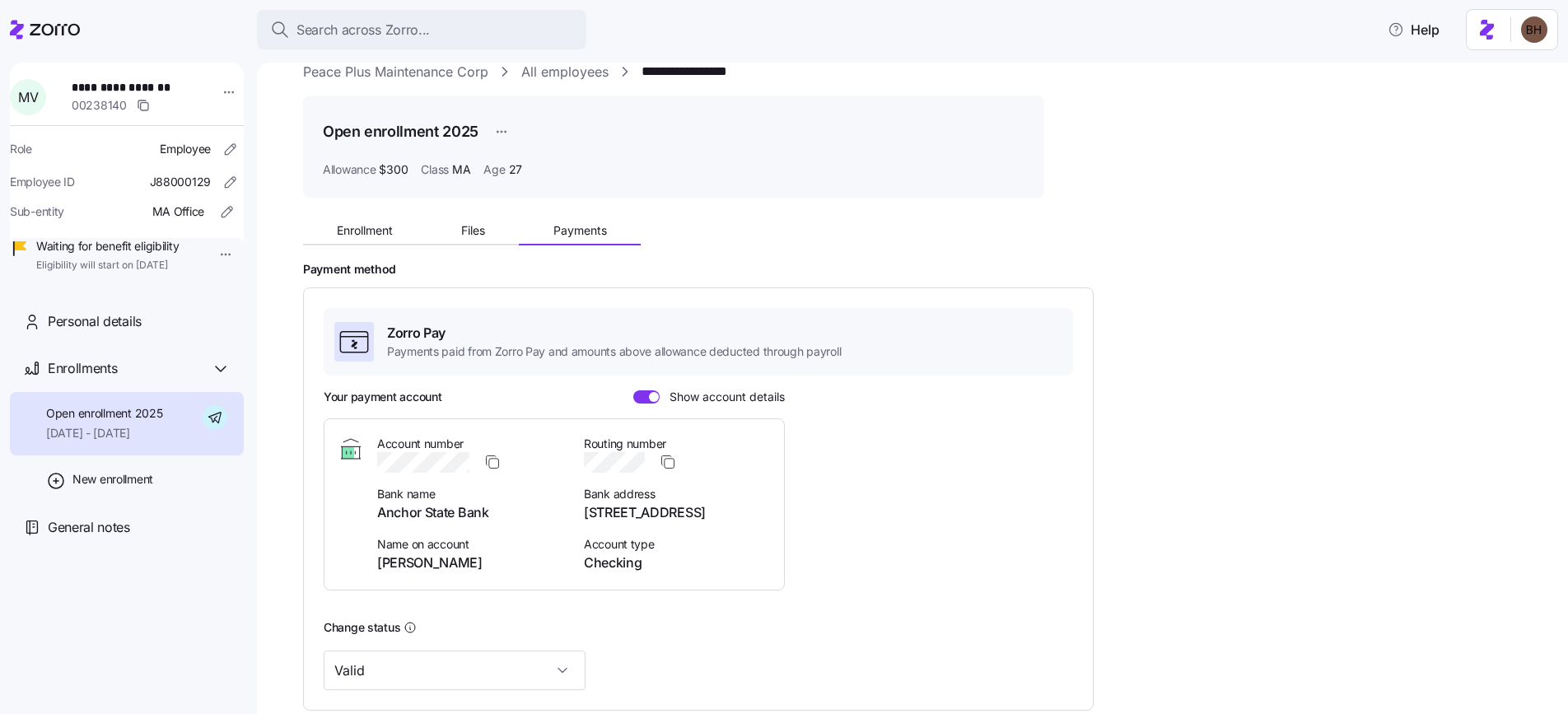
scroll to position [29, 0]
drag, startPoint x: 175, startPoint y: 91, endPoint x: 80, endPoint y: 90, distance: 95.0
click at [80, 90] on span "**********" at bounding box center [129, 87] width 115 height 17
copy span "**********"
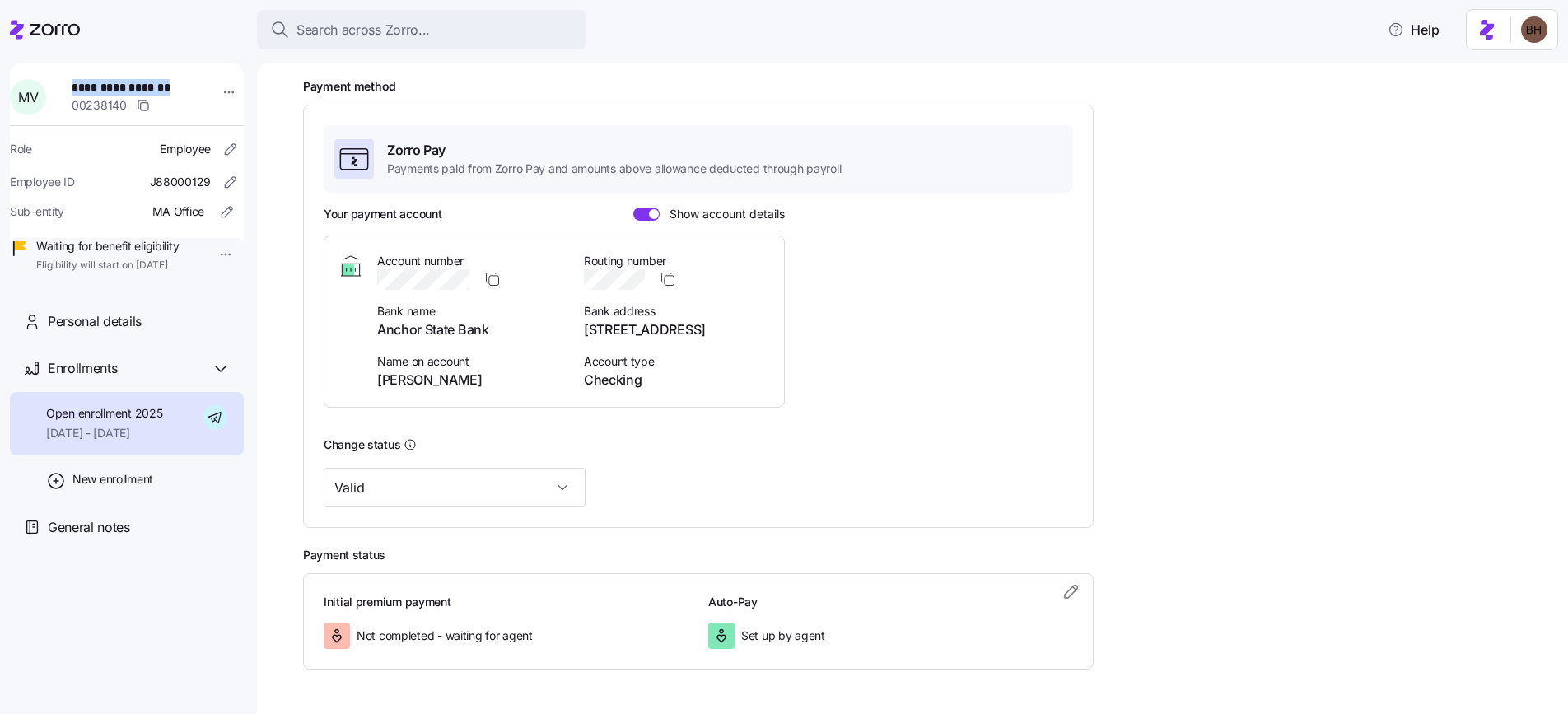
scroll to position [99, 0]
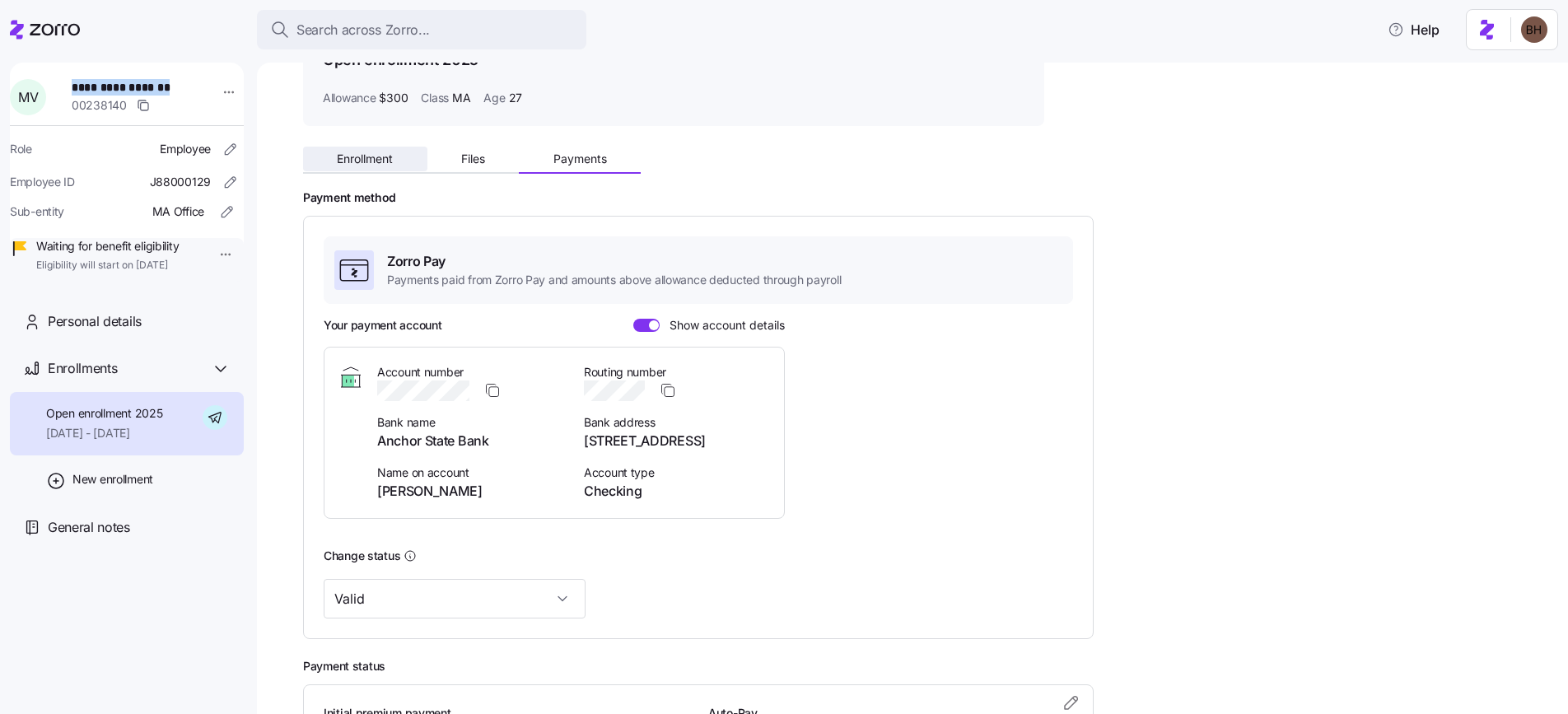
click at [378, 154] on span "Enrollment" at bounding box center [365, 159] width 56 height 11
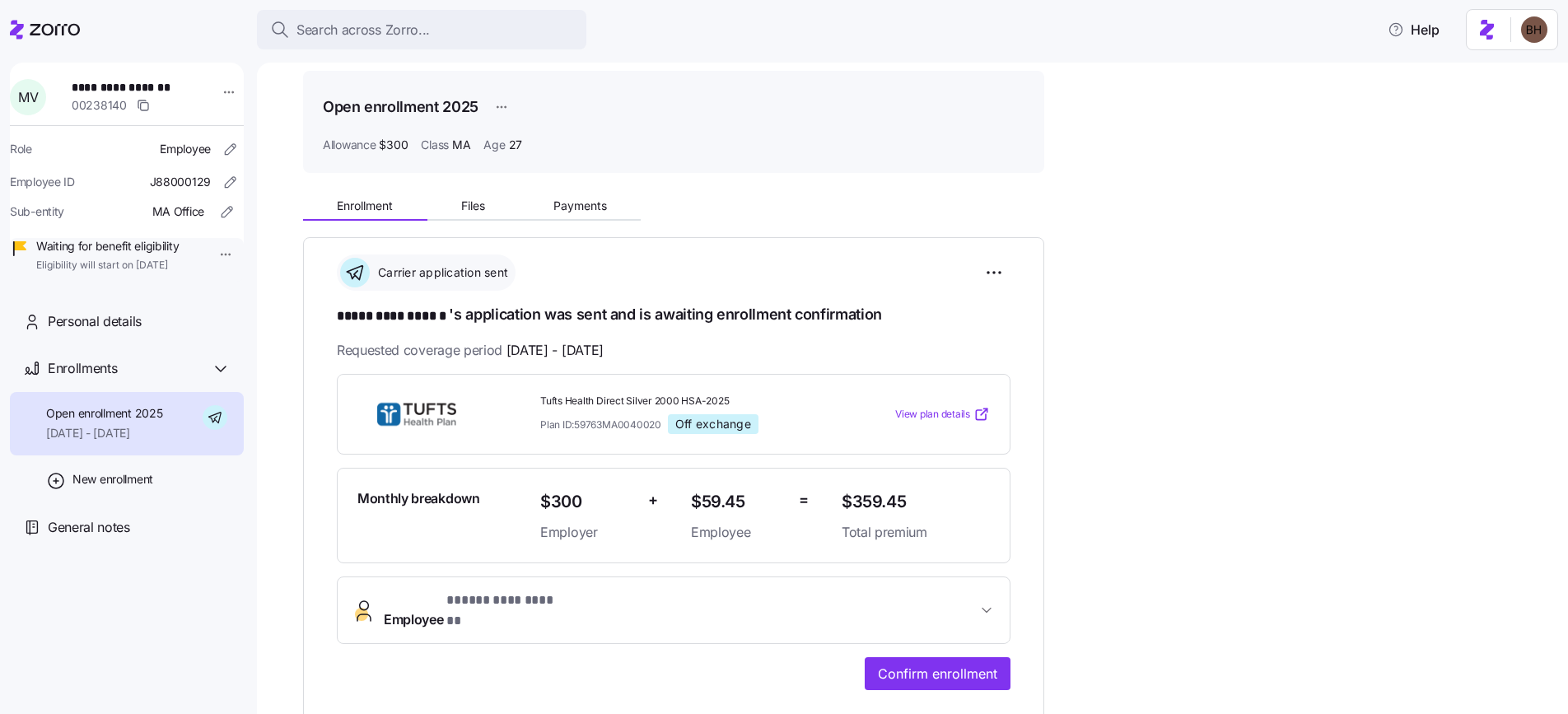
scroll to position [83, 0]
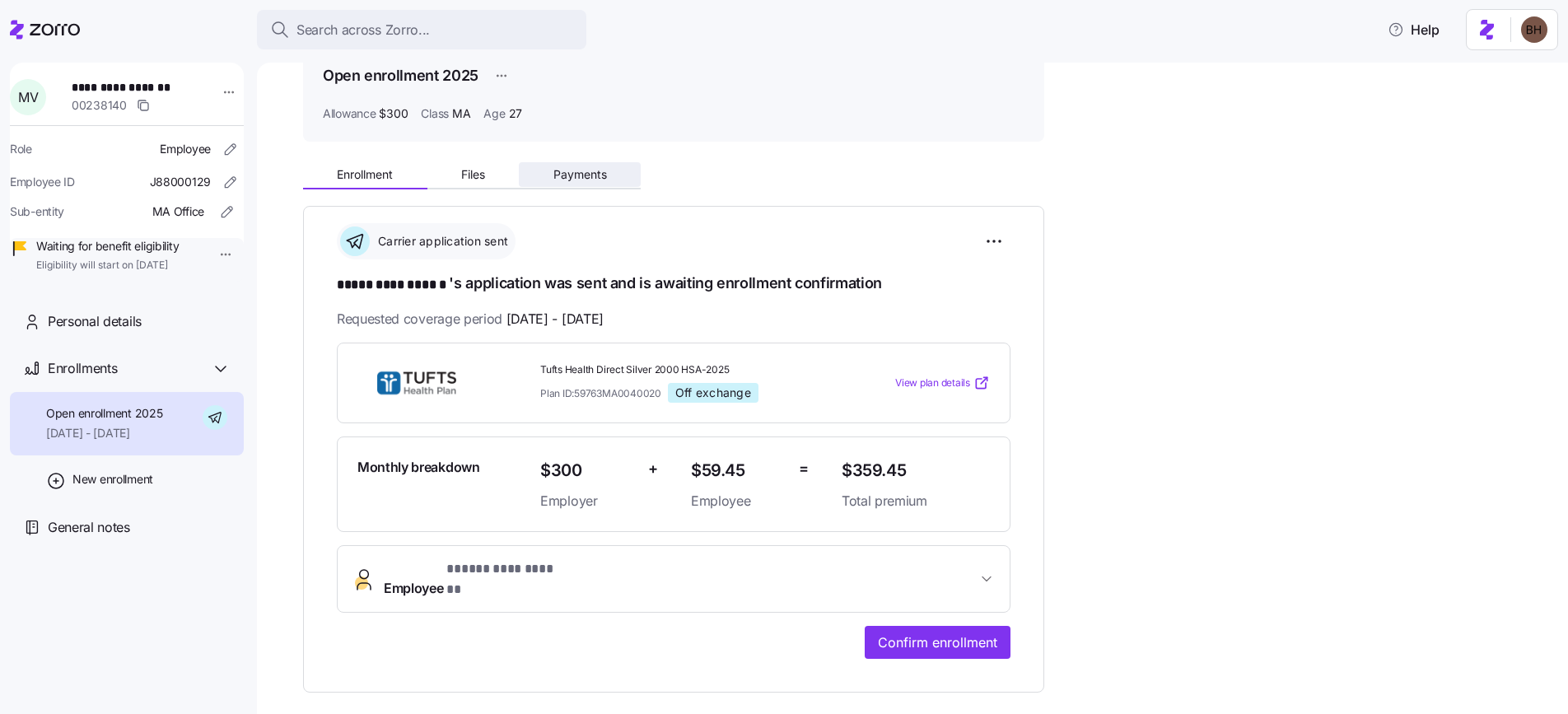
click at [569, 168] on span "Payments" at bounding box center [579, 174] width 53 height 11
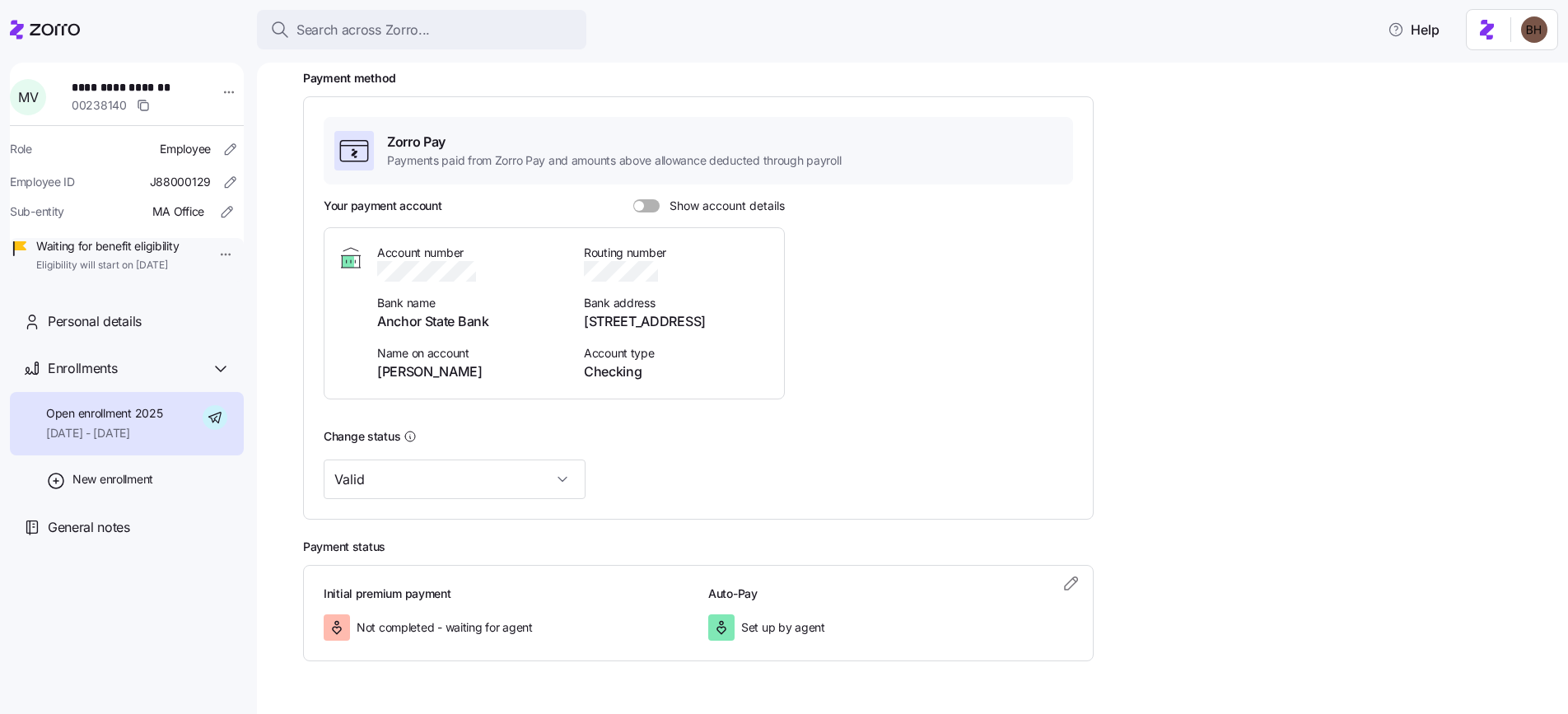
scroll to position [264, 0]
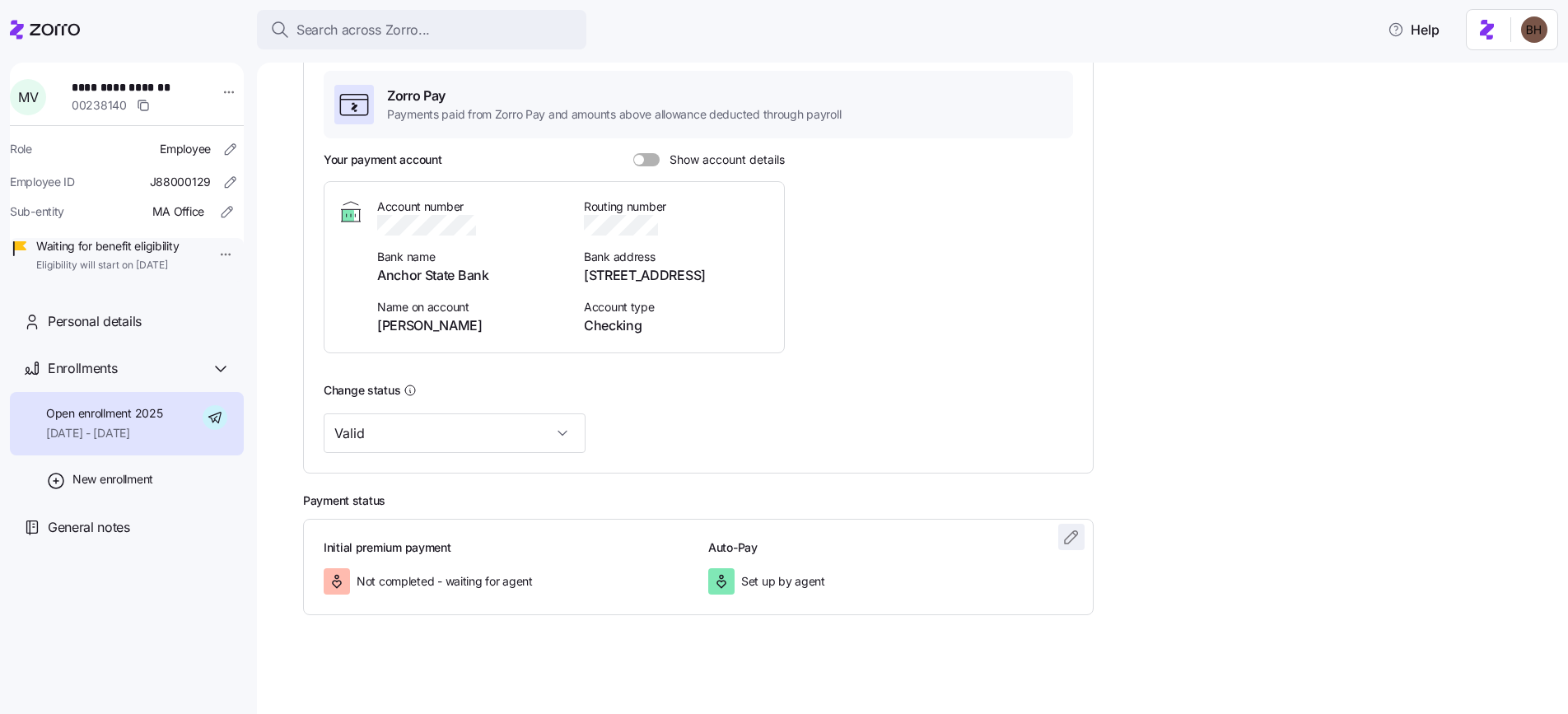
click at [1077, 532] on icon "button" at bounding box center [1071, 536] width 12 height 12
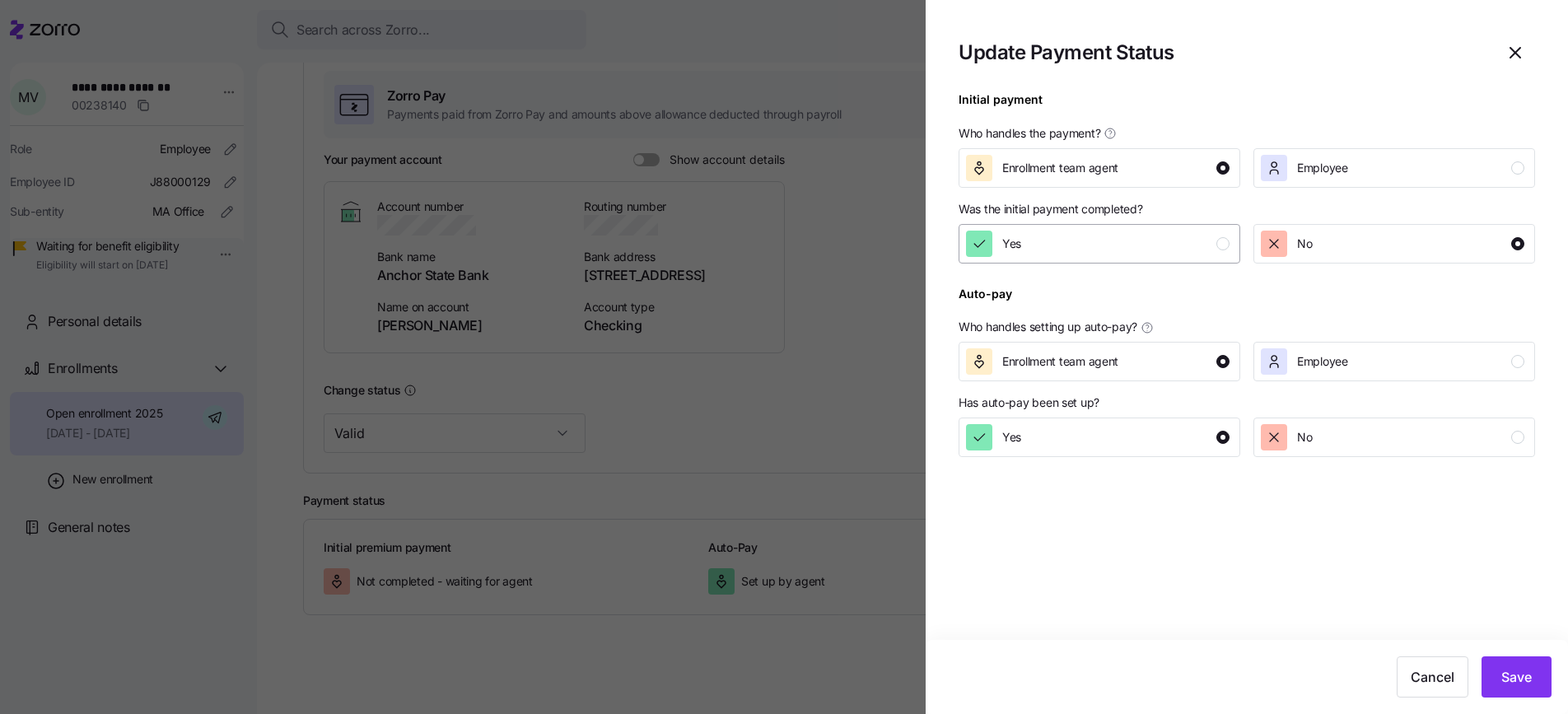
click at [1107, 247] on div "Yes" at bounding box center [1098, 243] width 264 height 26
click at [1516, 695] on button "Save" at bounding box center [1517, 677] width 70 height 41
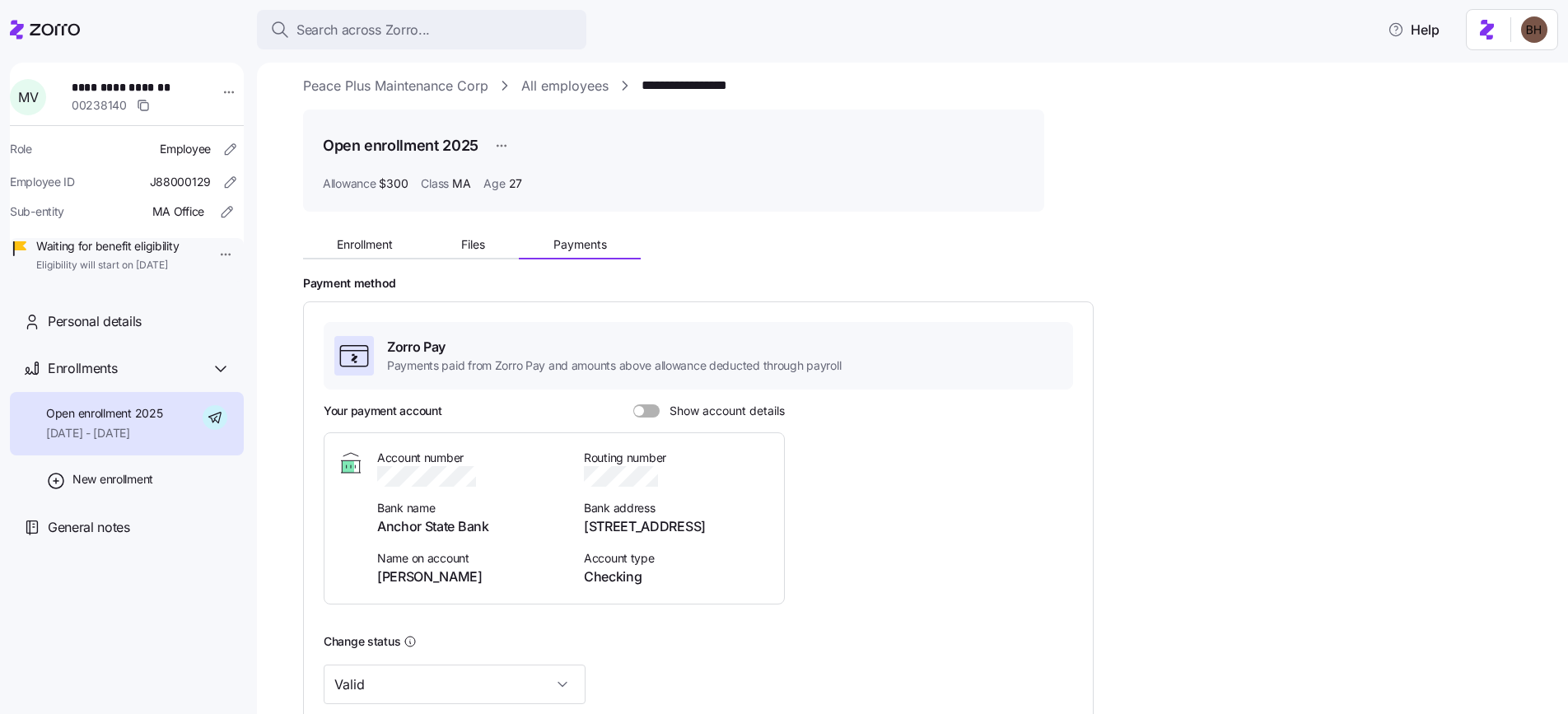
scroll to position [0, 0]
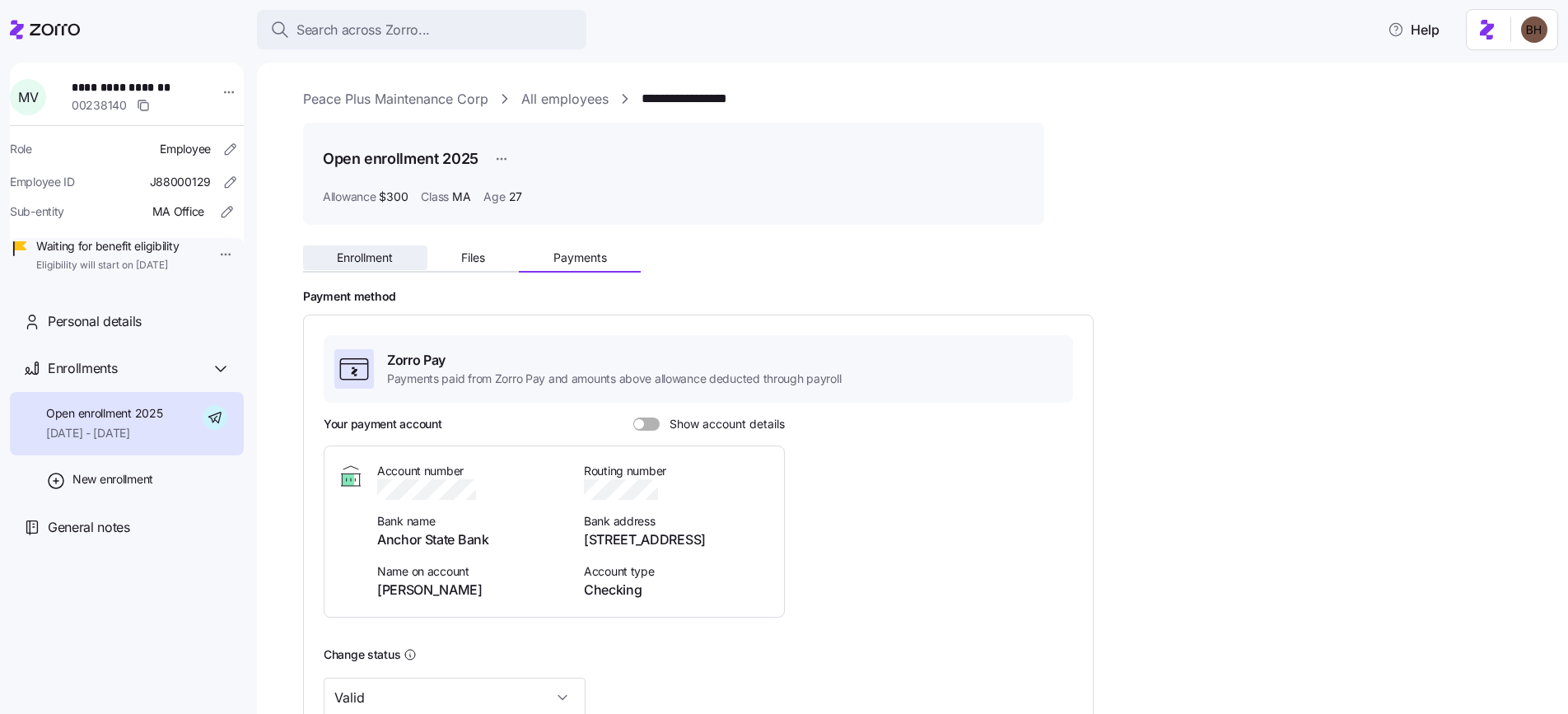
click at [379, 259] on span "Enrollment" at bounding box center [365, 257] width 56 height 11
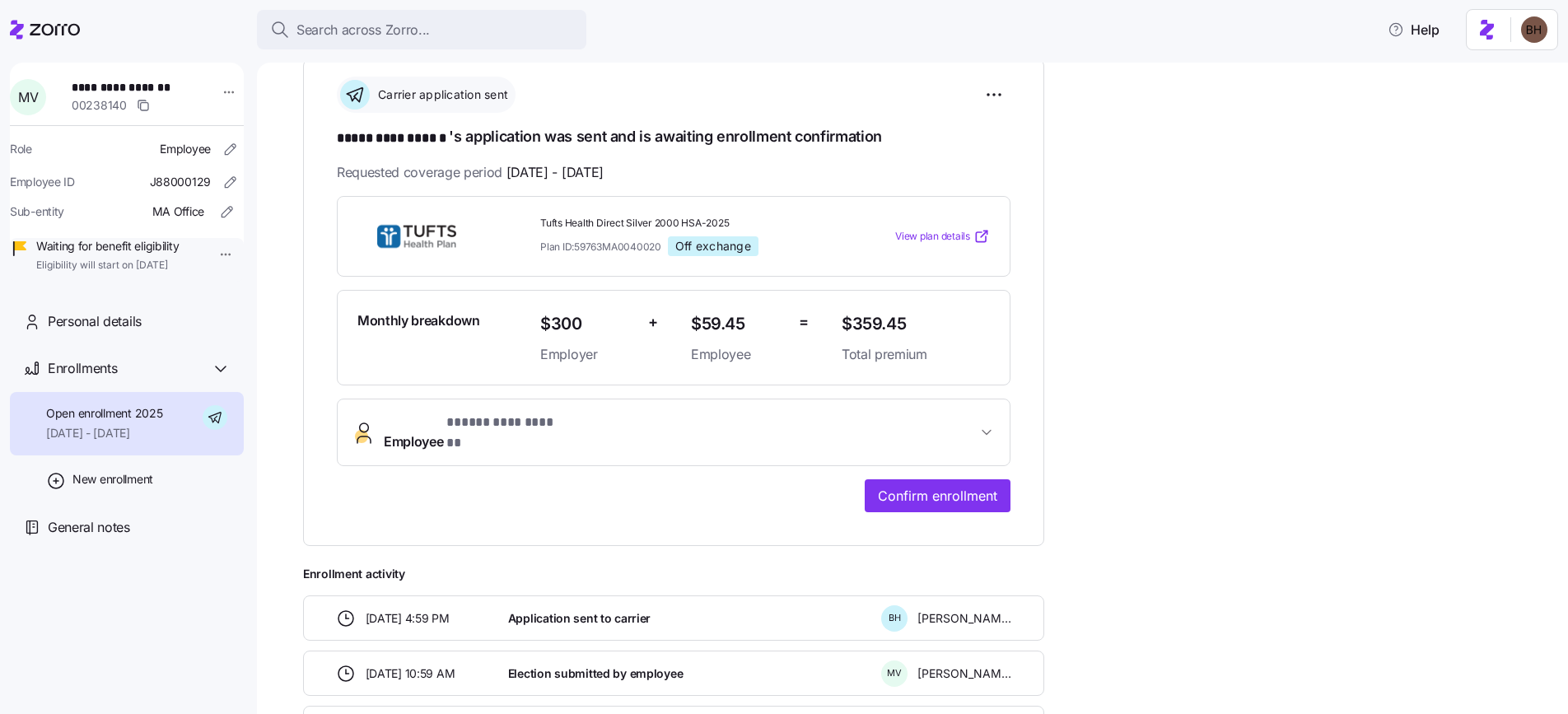
scroll to position [266, 0]
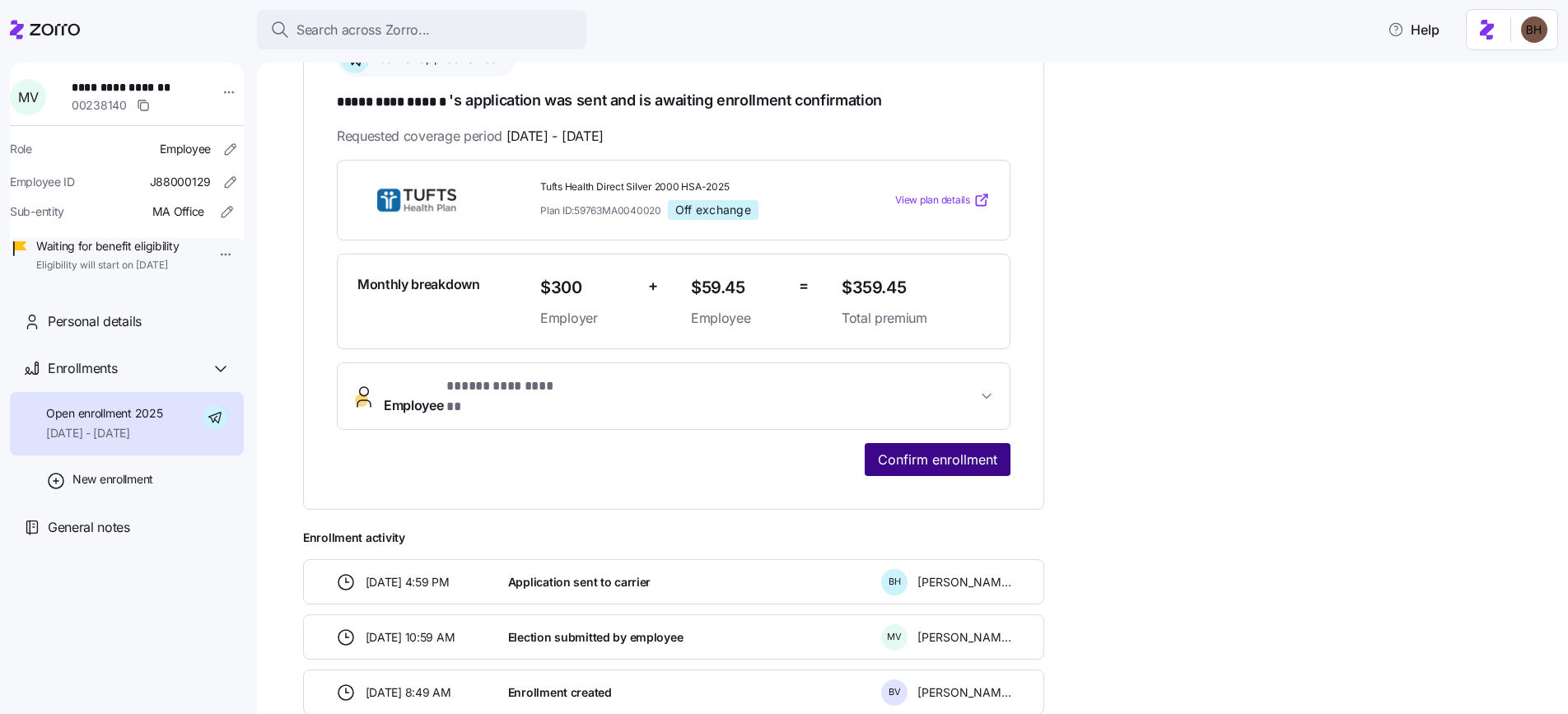
click at [908, 449] on span "Confirm enrollment" at bounding box center [938, 459] width 120 height 20
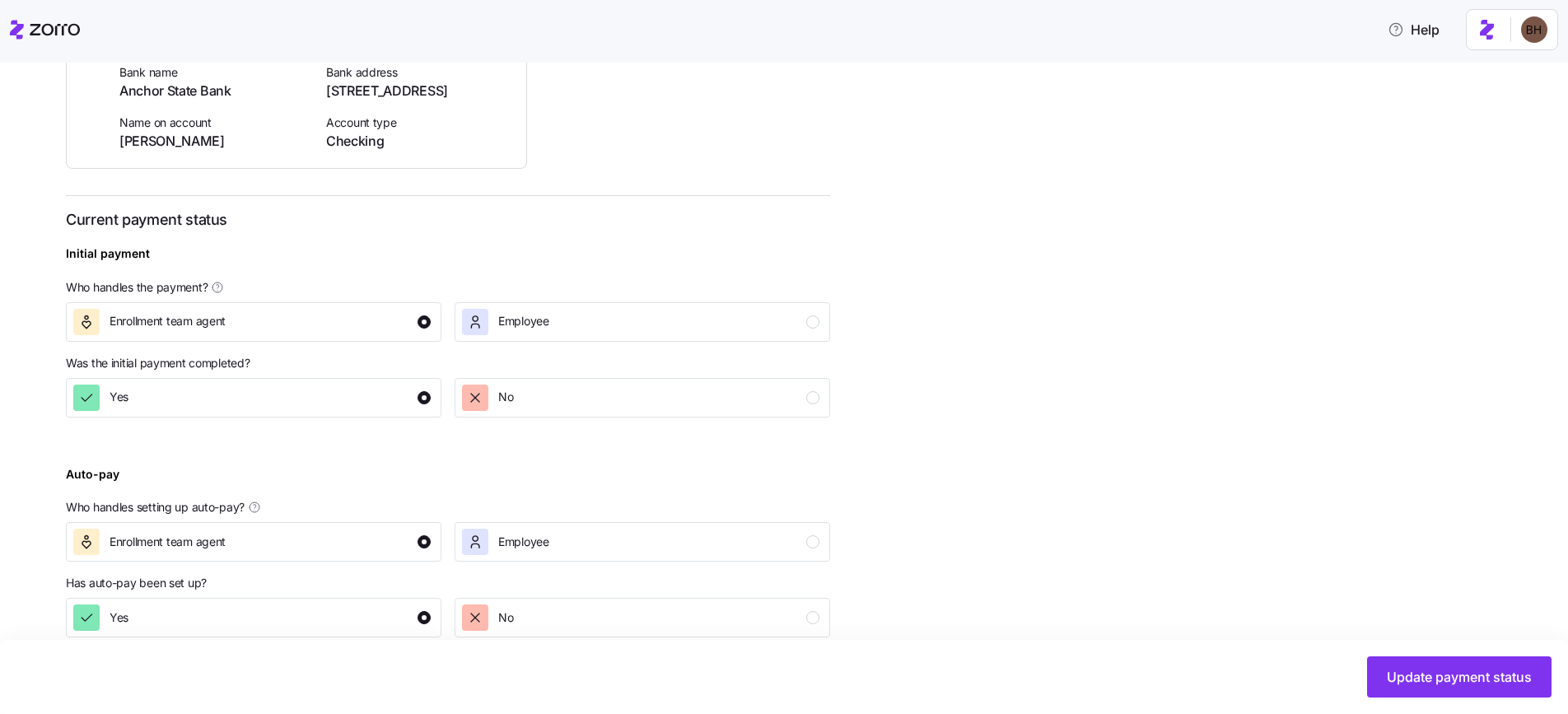
scroll to position [449, 0]
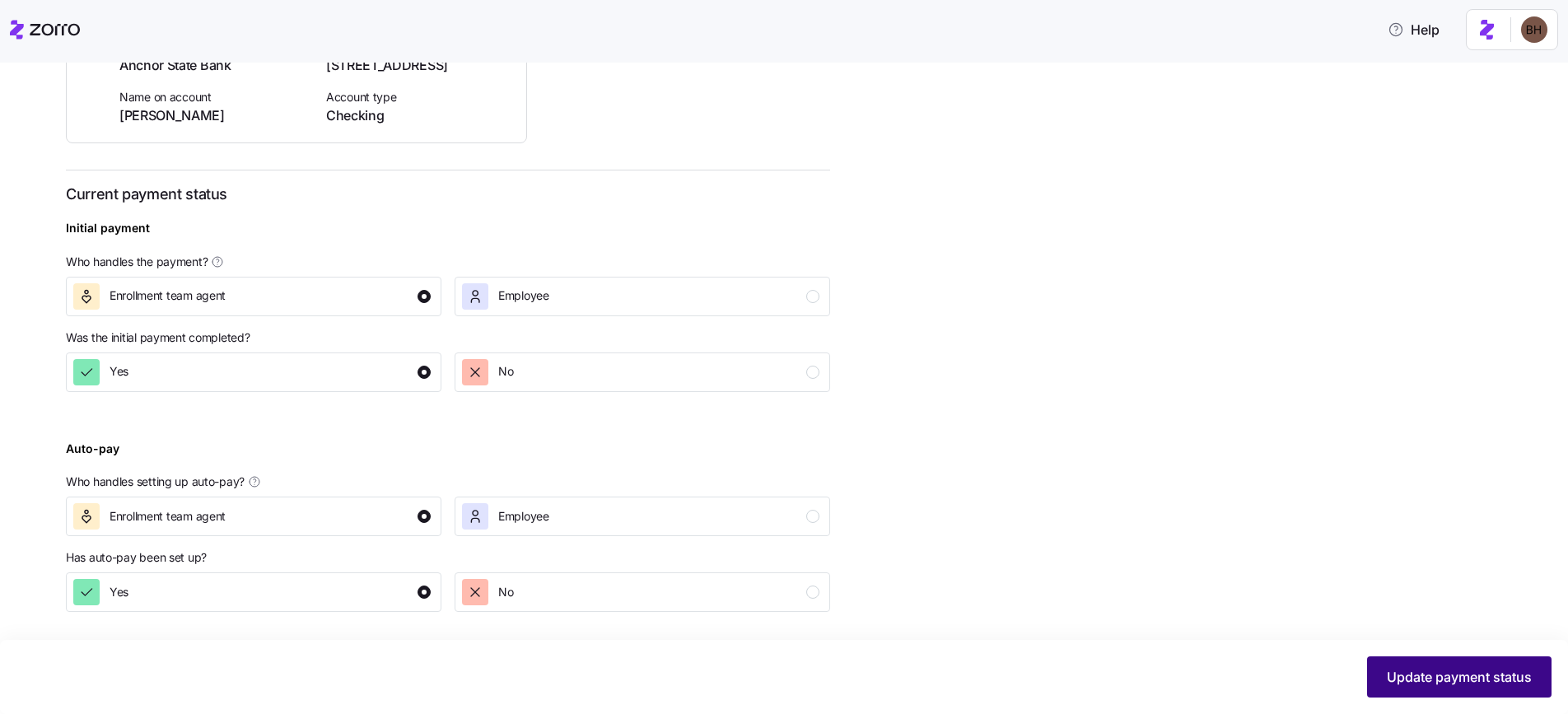
click at [1412, 676] on span "Update payment status" at bounding box center [1459, 677] width 145 height 20
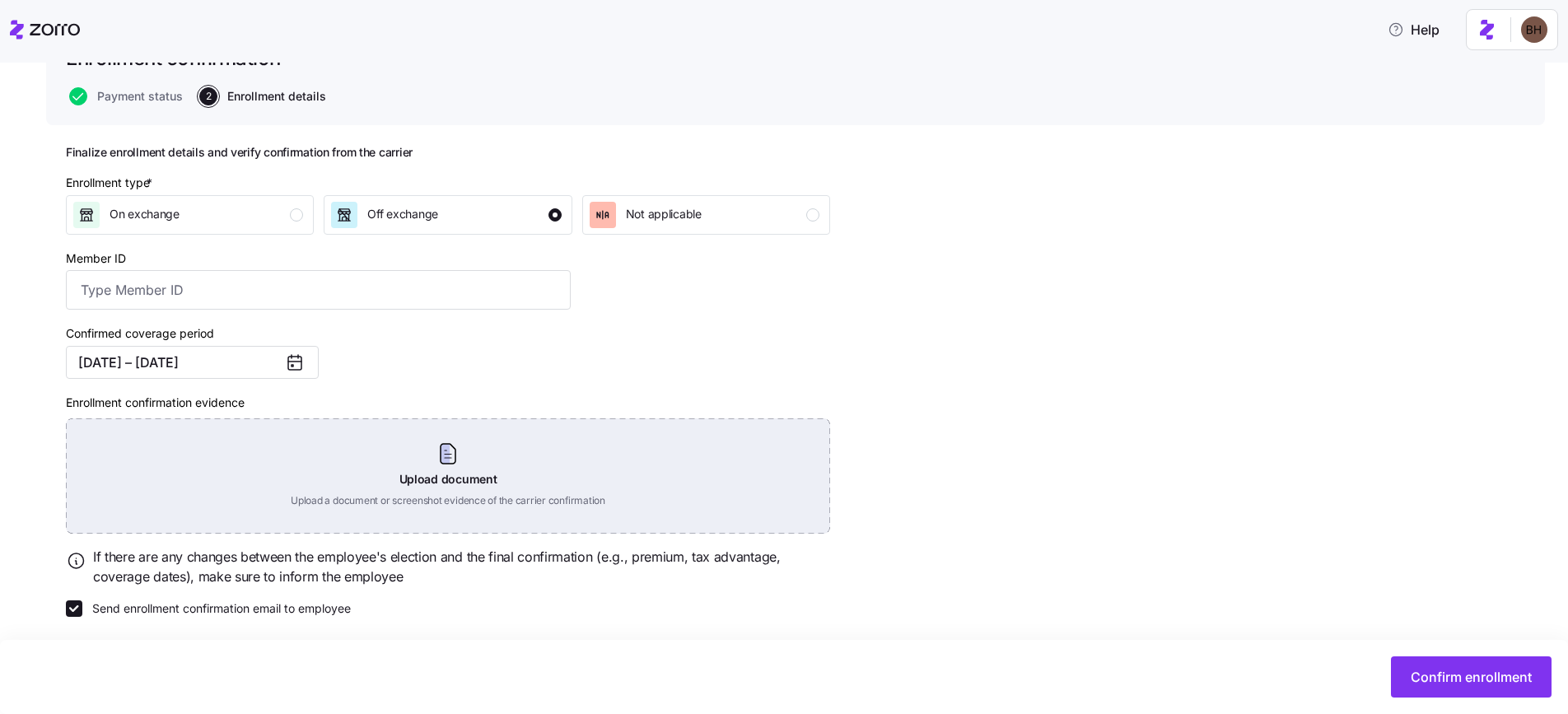
scroll to position [138, 0]
click at [460, 487] on div "Upload document Upload a document or screenshot evidence of the carrier confirm…" at bounding box center [447, 474] width 765 height 115
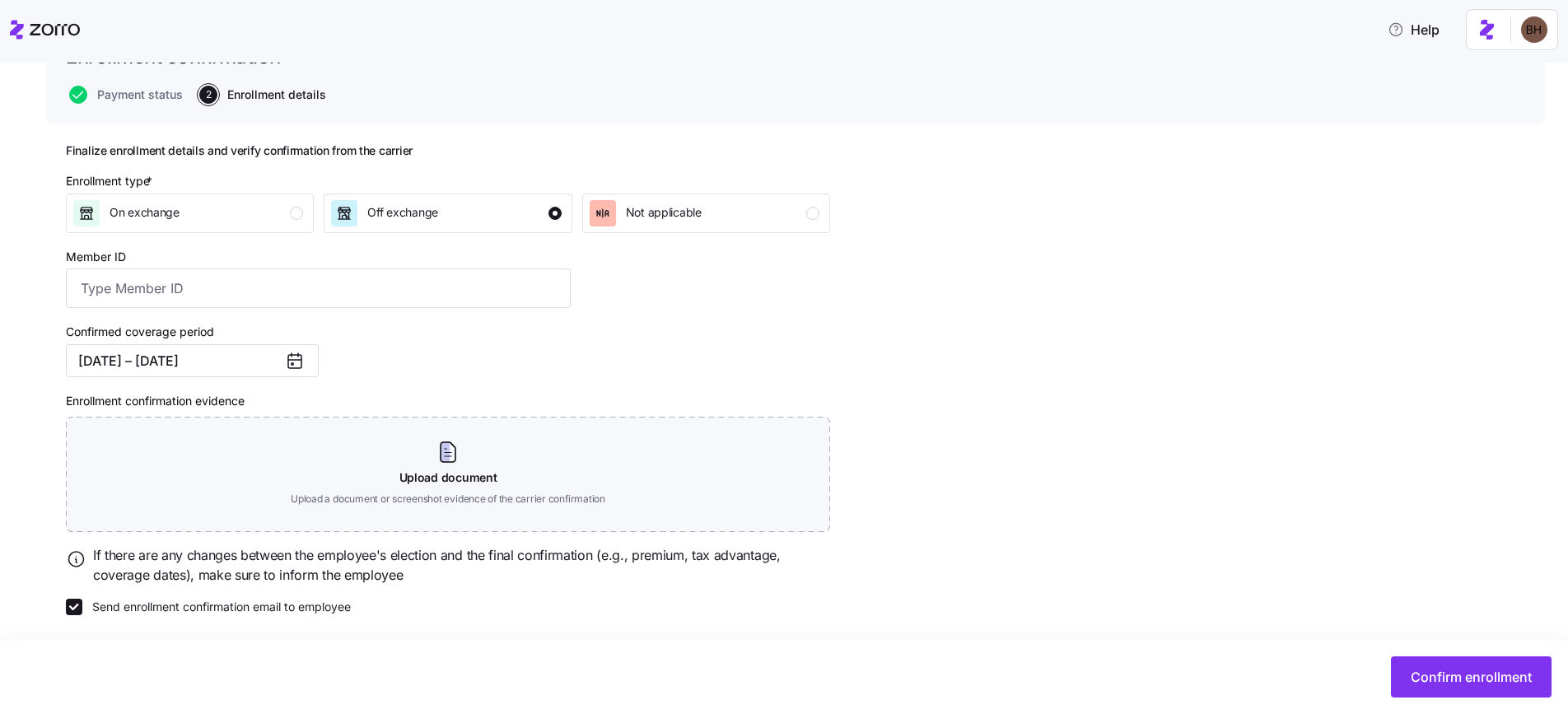
scroll to position [67, 0]
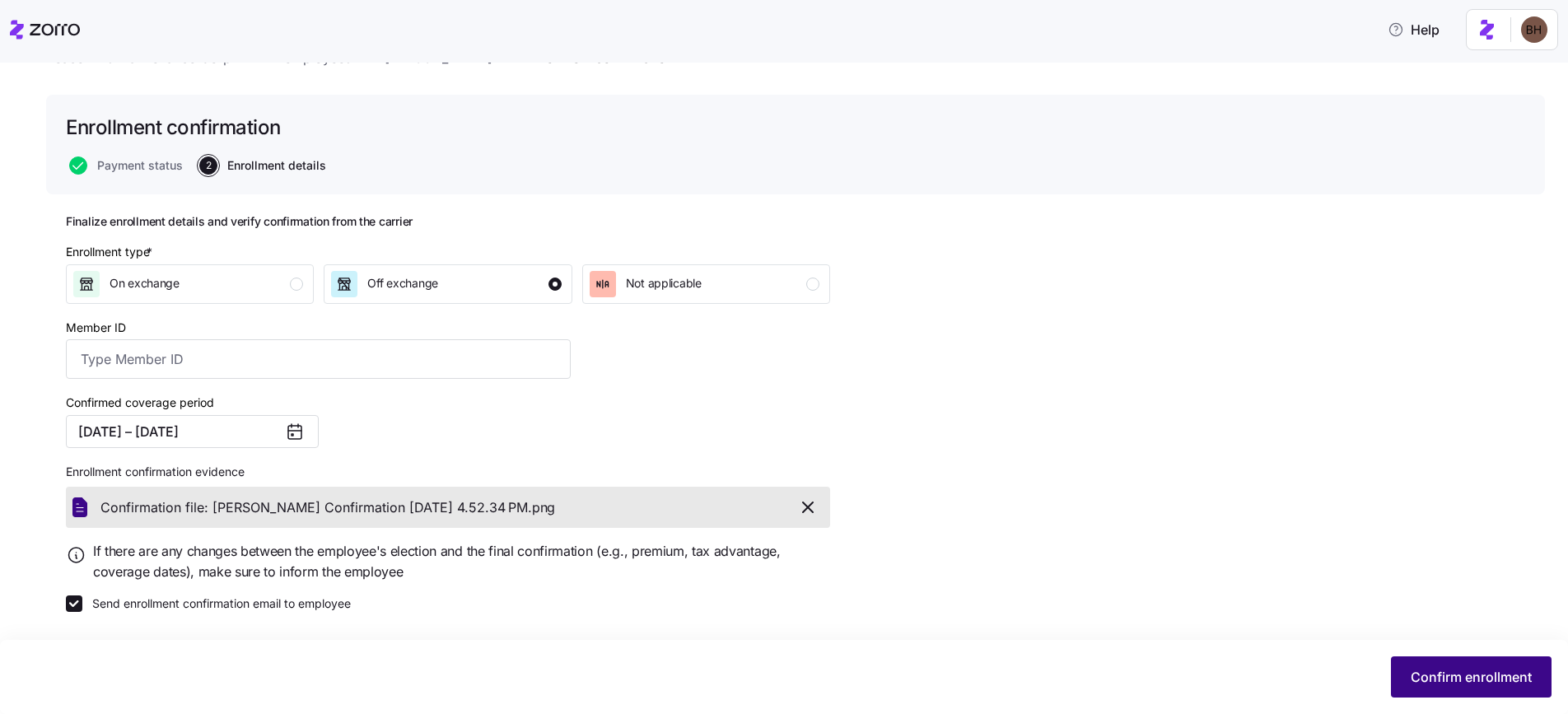
click at [1491, 678] on span "Confirm enrollment" at bounding box center [1471, 677] width 121 height 20
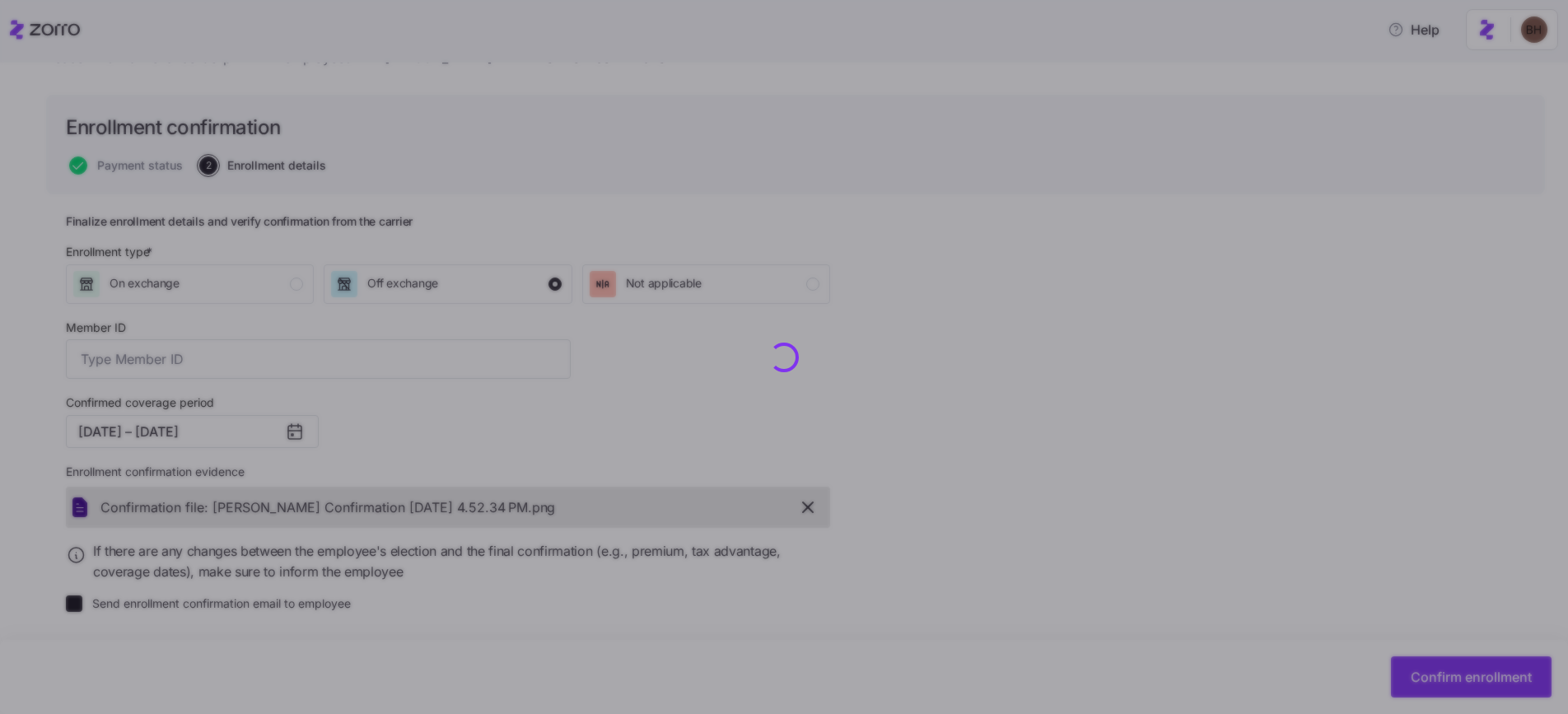
checkbox input "false"
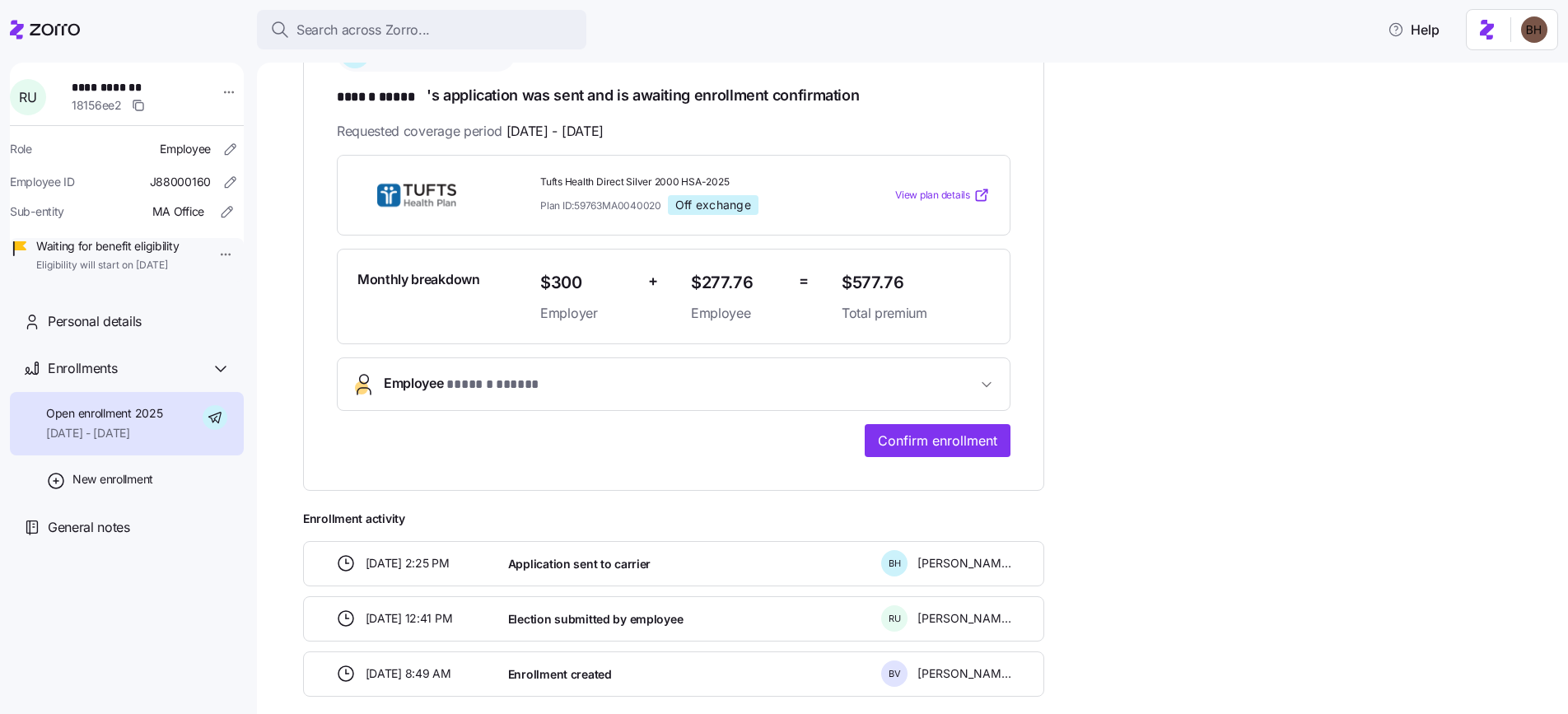
scroll to position [237, 0]
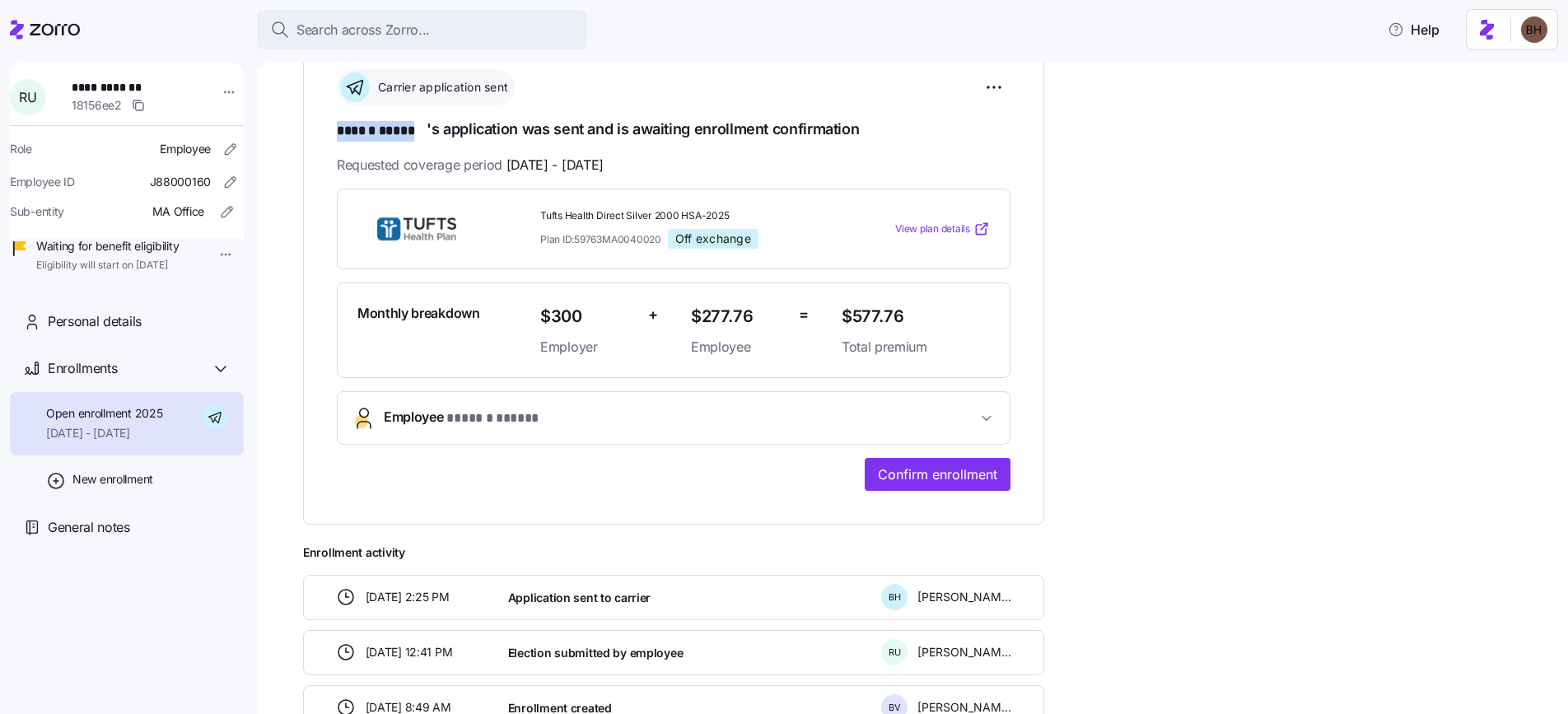
drag, startPoint x: 425, startPoint y: 130, endPoint x: 332, endPoint y: 130, distance: 93.0
click at [332, 130] on div "**********" at bounding box center [674, 287] width 741 height 473
copy span "****** *****"
click at [962, 474] on span "Confirm enrollment" at bounding box center [938, 474] width 120 height 20
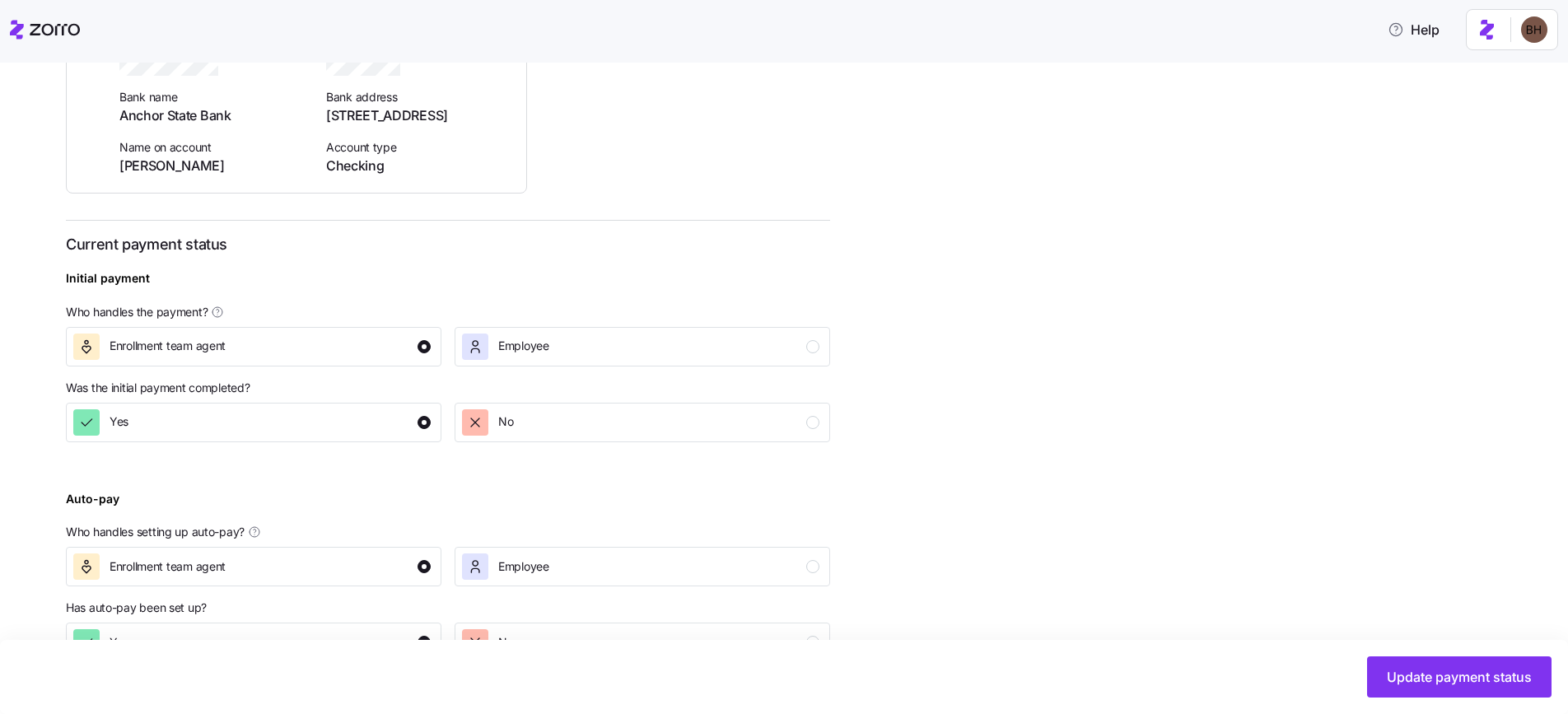
scroll to position [449, 0]
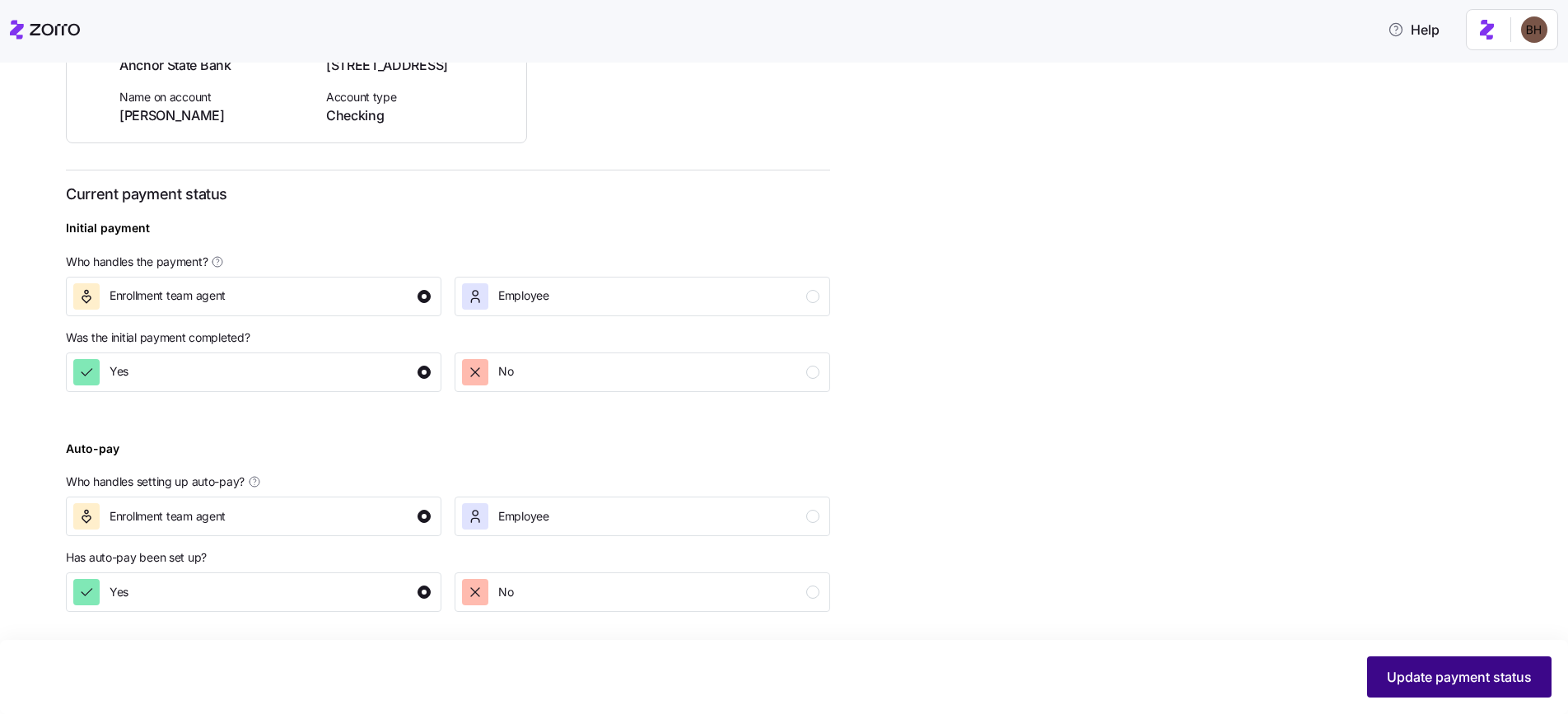
click at [1384, 680] on button "Update payment status" at bounding box center [1459, 677] width 184 height 41
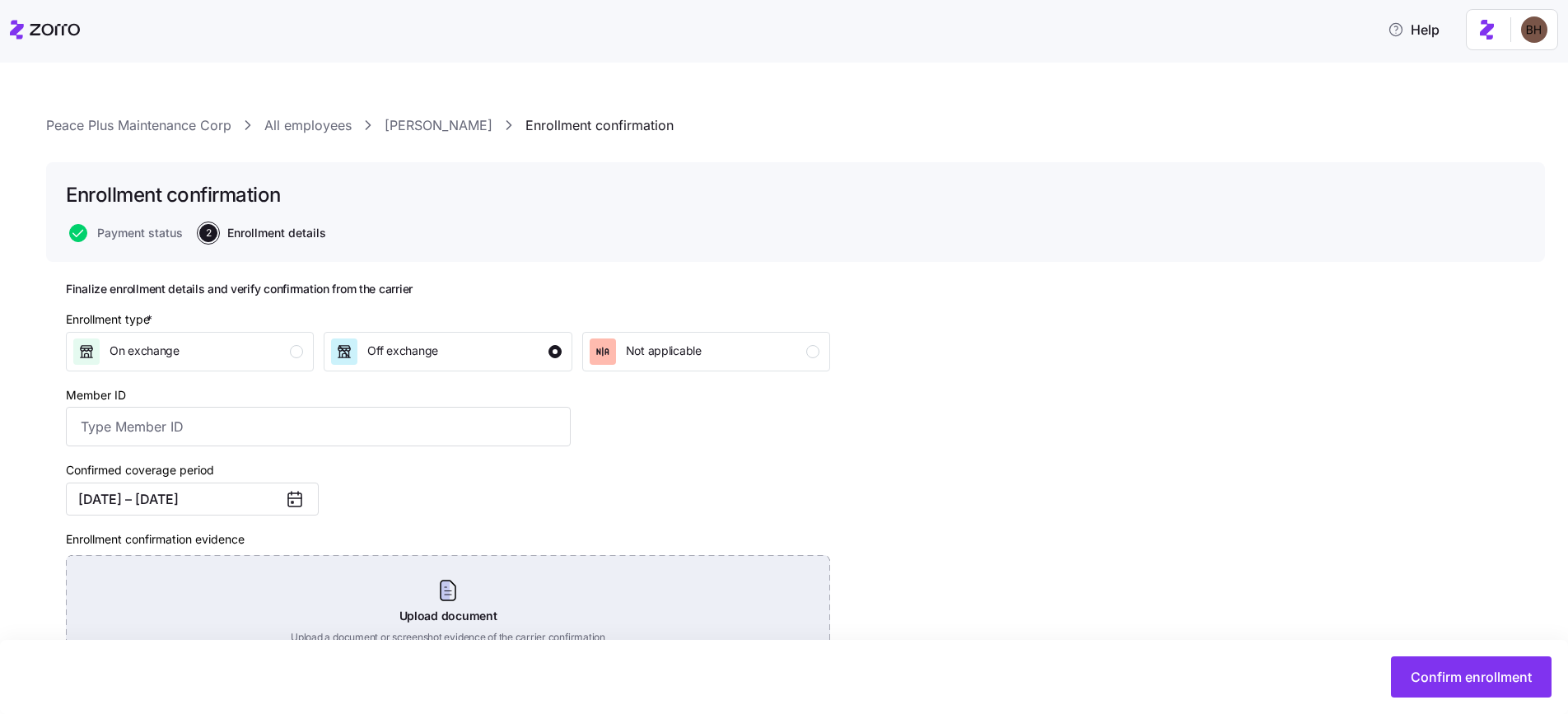
click at [464, 601] on div "Upload document Upload a document or screenshot evidence of the carrier confirm…" at bounding box center [447, 612] width 765 height 115
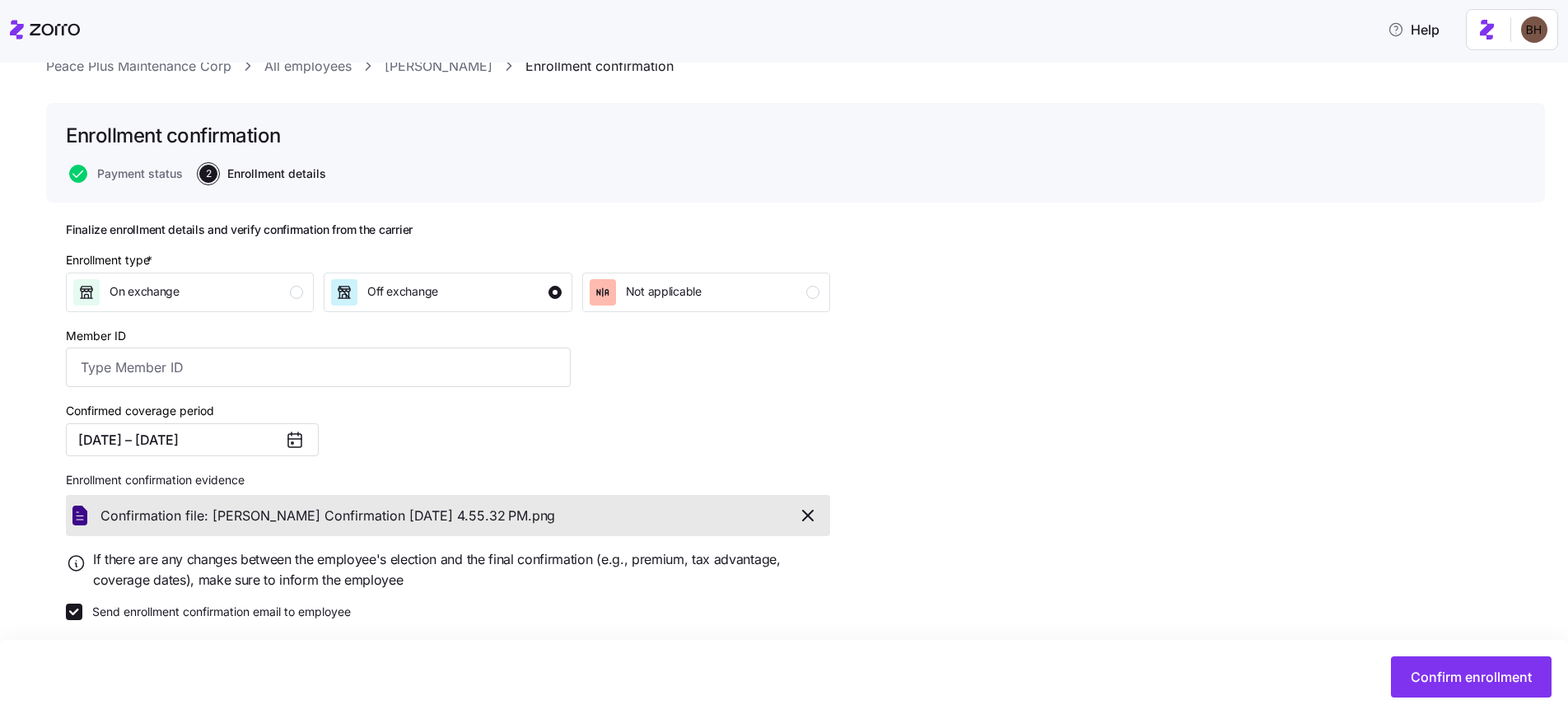
scroll to position [67, 0]
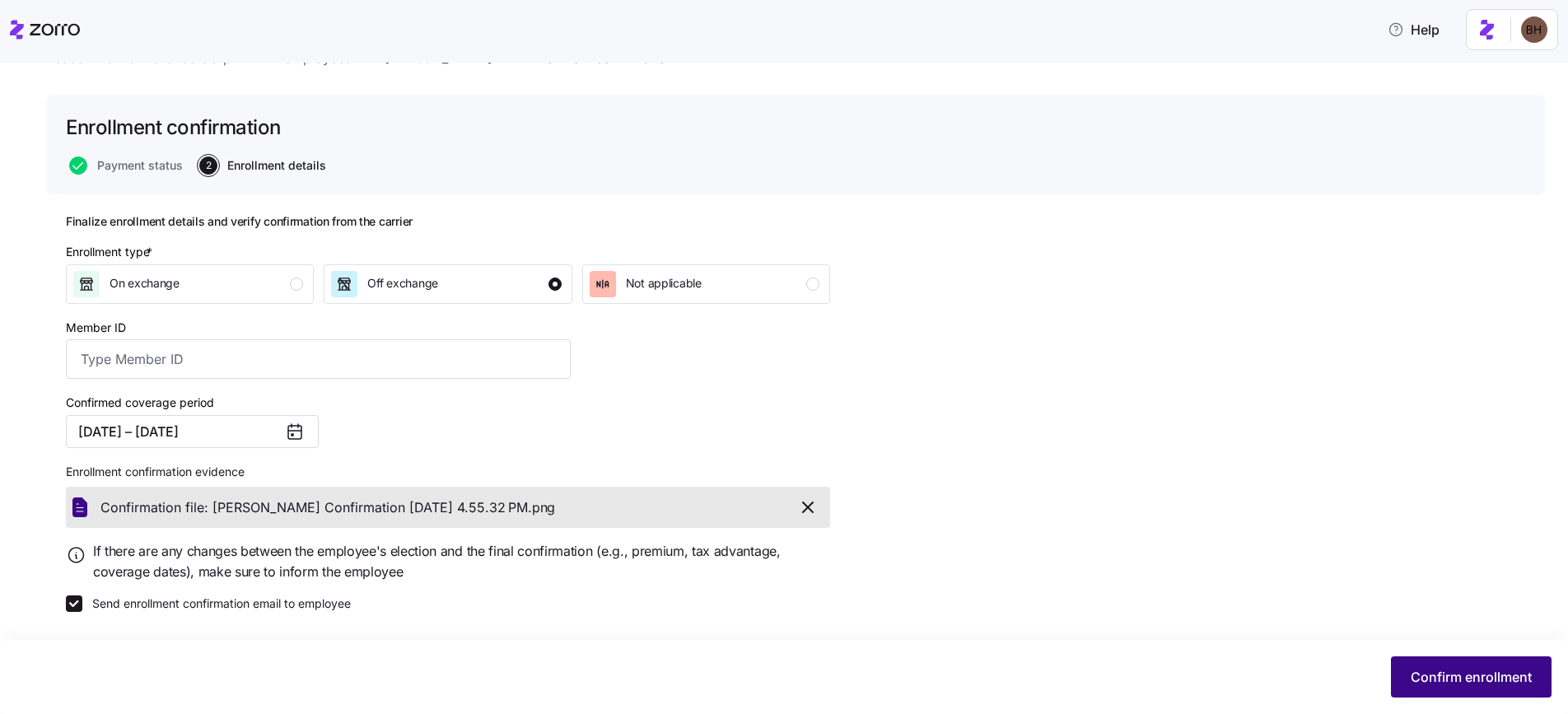
click at [1442, 681] on span "Confirm enrollment" at bounding box center [1471, 677] width 121 height 20
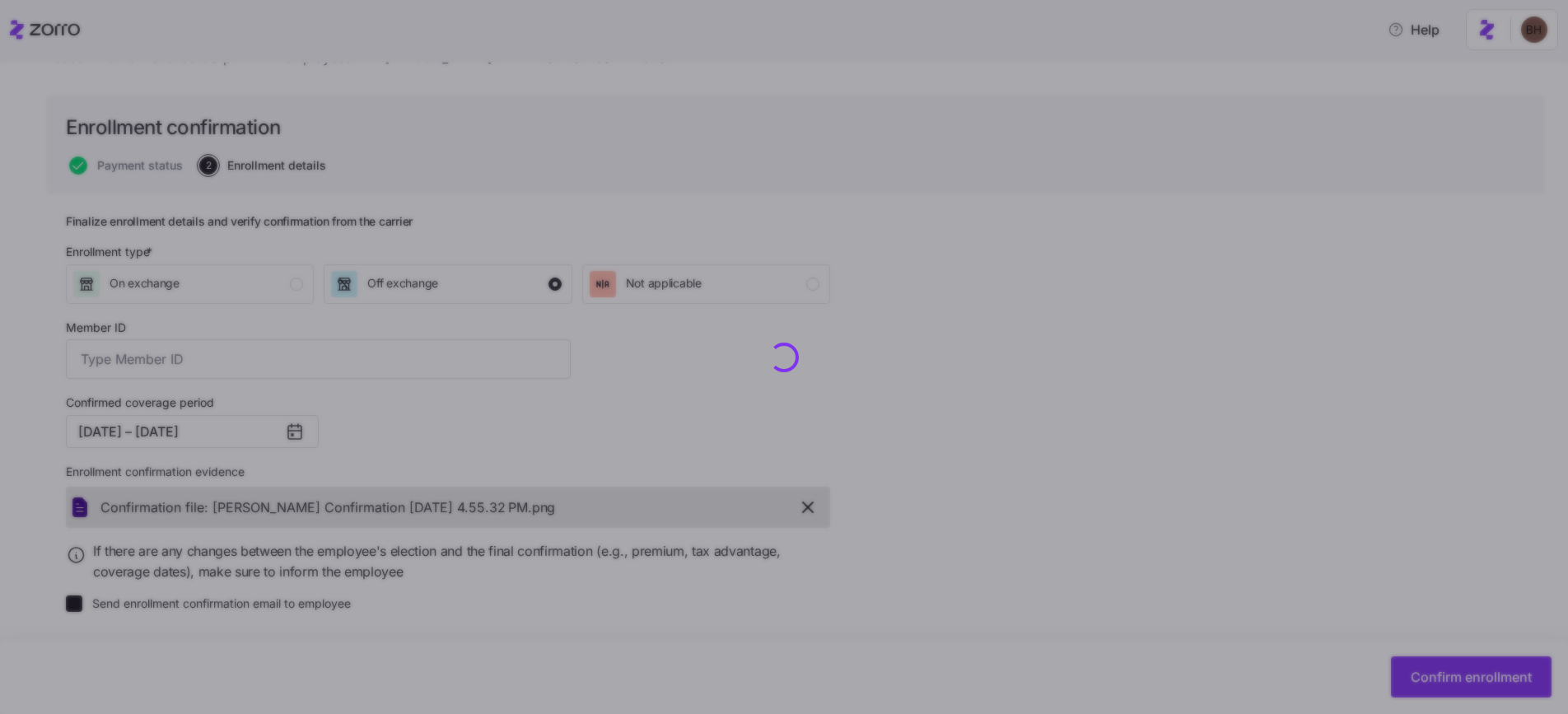
checkbox input "false"
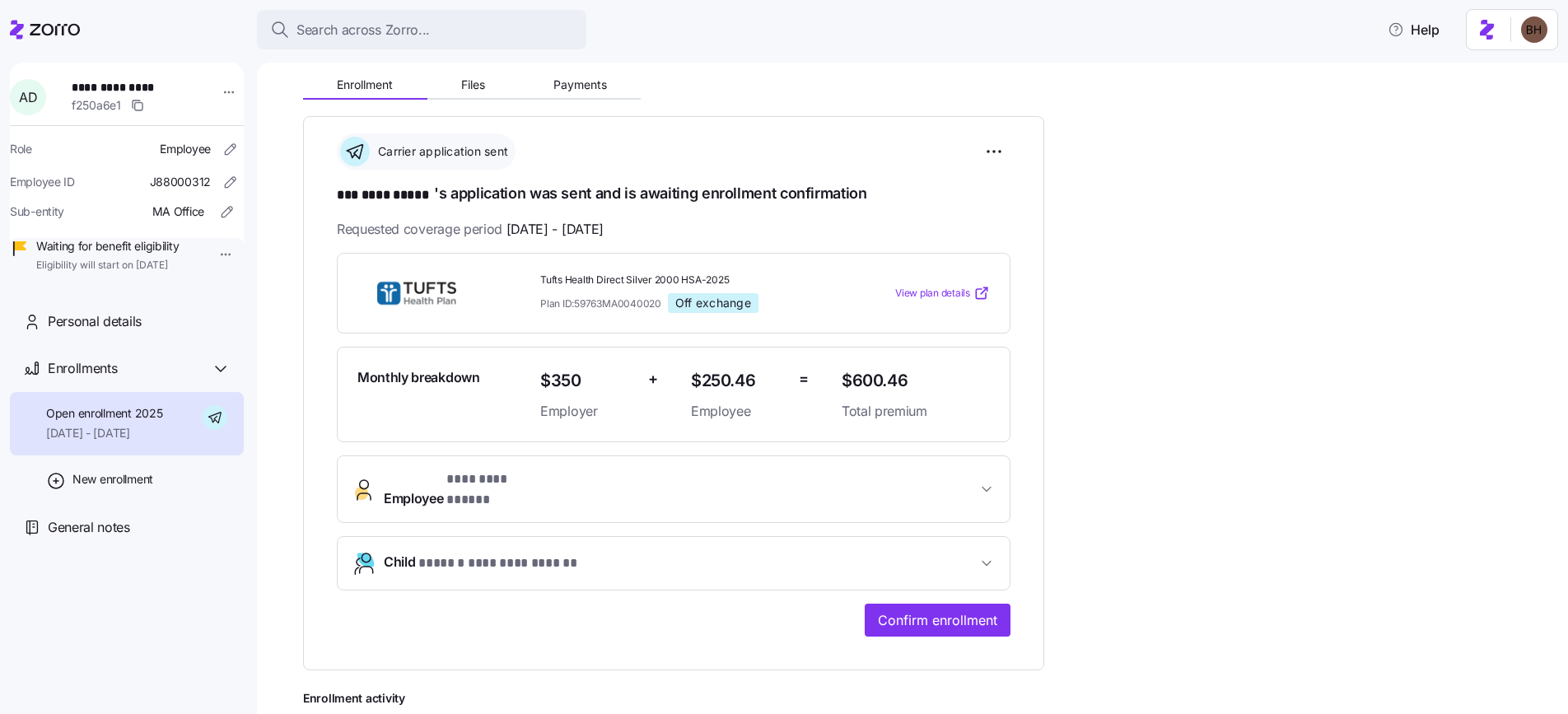
scroll to position [180, 0]
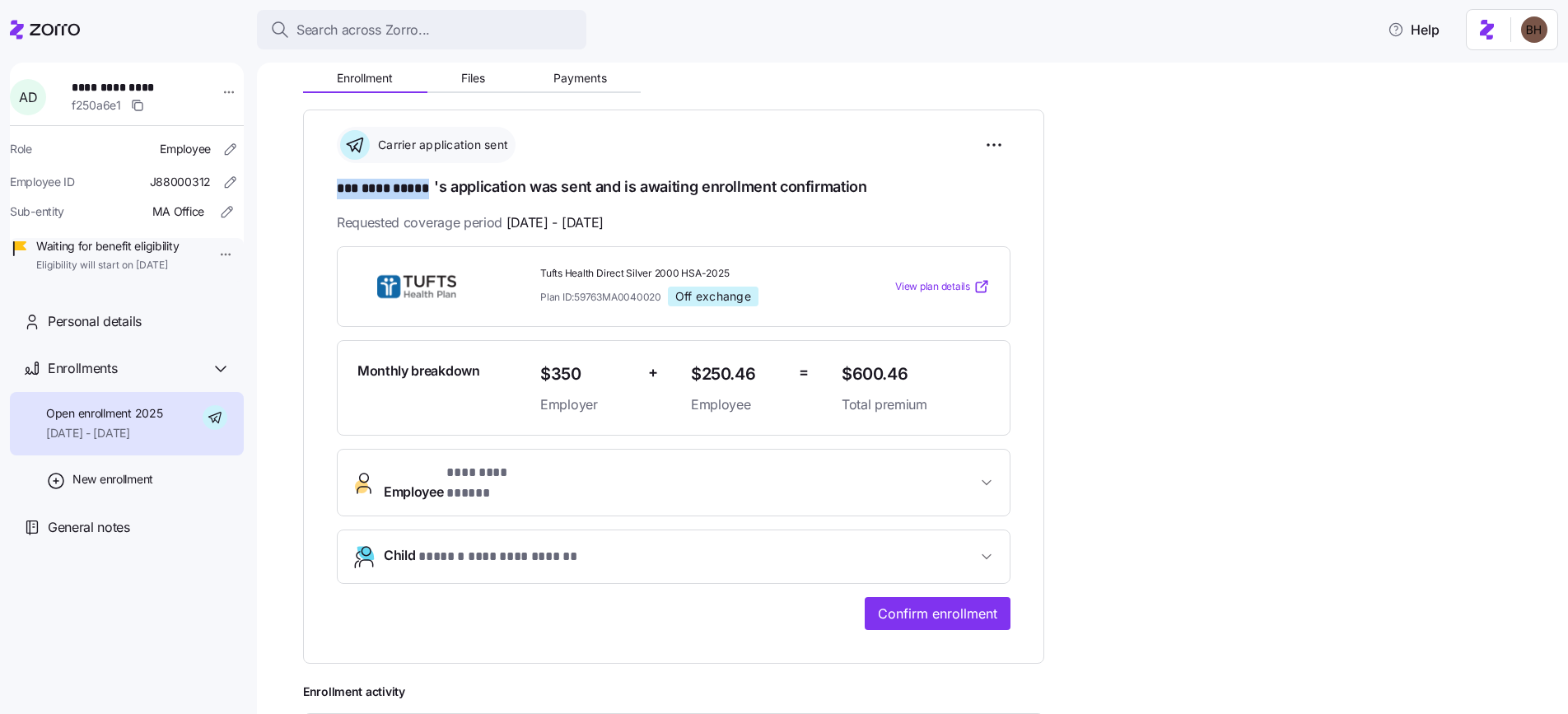
drag, startPoint x: 435, startPoint y: 189, endPoint x: 332, endPoint y: 192, distance: 103.0
click at [332, 192] on div "**********" at bounding box center [674, 386] width 741 height 554
copy span "**********"
click at [411, 190] on span "**********" at bounding box center [386, 189] width 97 height 21
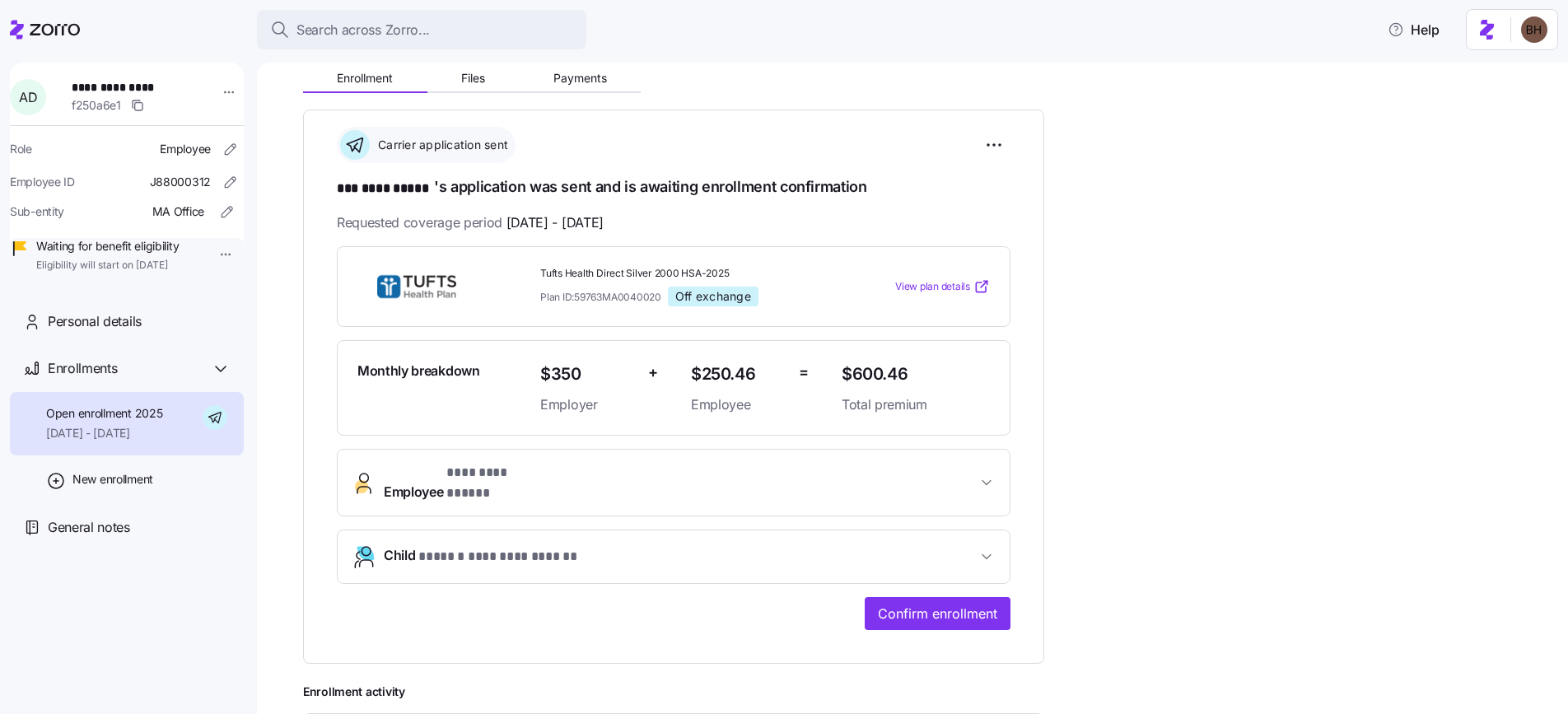
click at [411, 190] on span "**********" at bounding box center [386, 189] width 97 height 21
drag, startPoint x: 434, startPoint y: 185, endPoint x: 333, endPoint y: 195, distance: 101.5
click at [333, 195] on div "**********" at bounding box center [674, 386] width 741 height 554
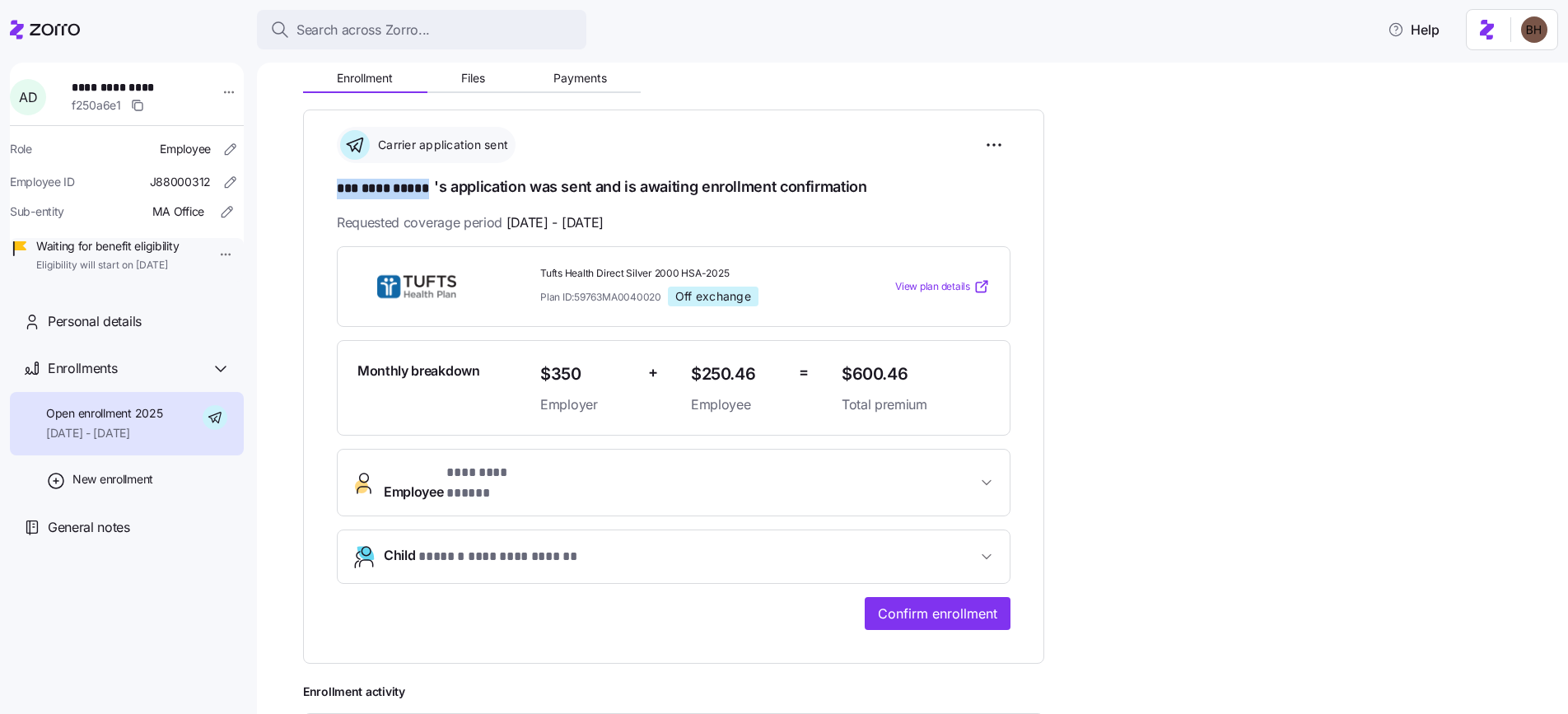
copy span "**********"
click at [938, 604] on span "Confirm enrollment" at bounding box center [938, 613] width 120 height 20
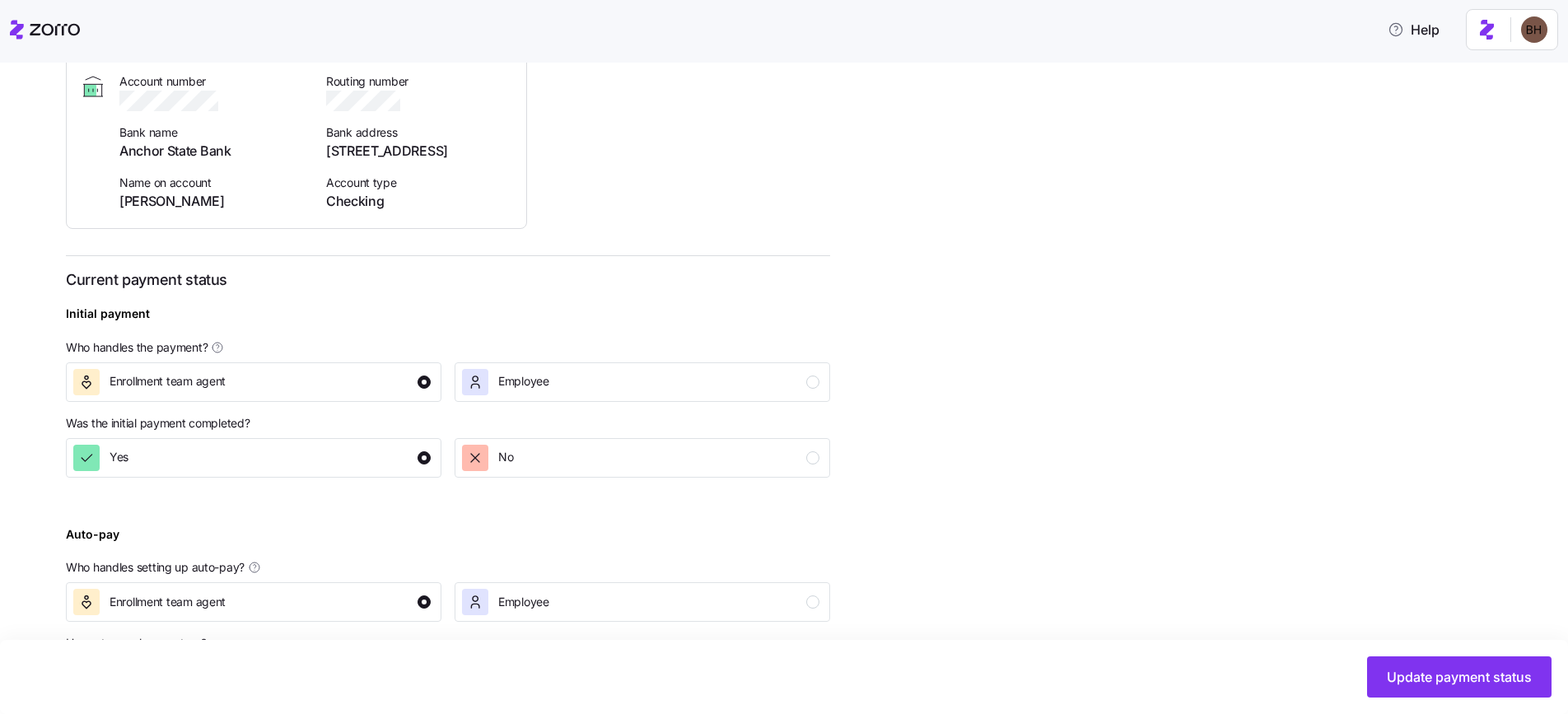
scroll to position [414, 0]
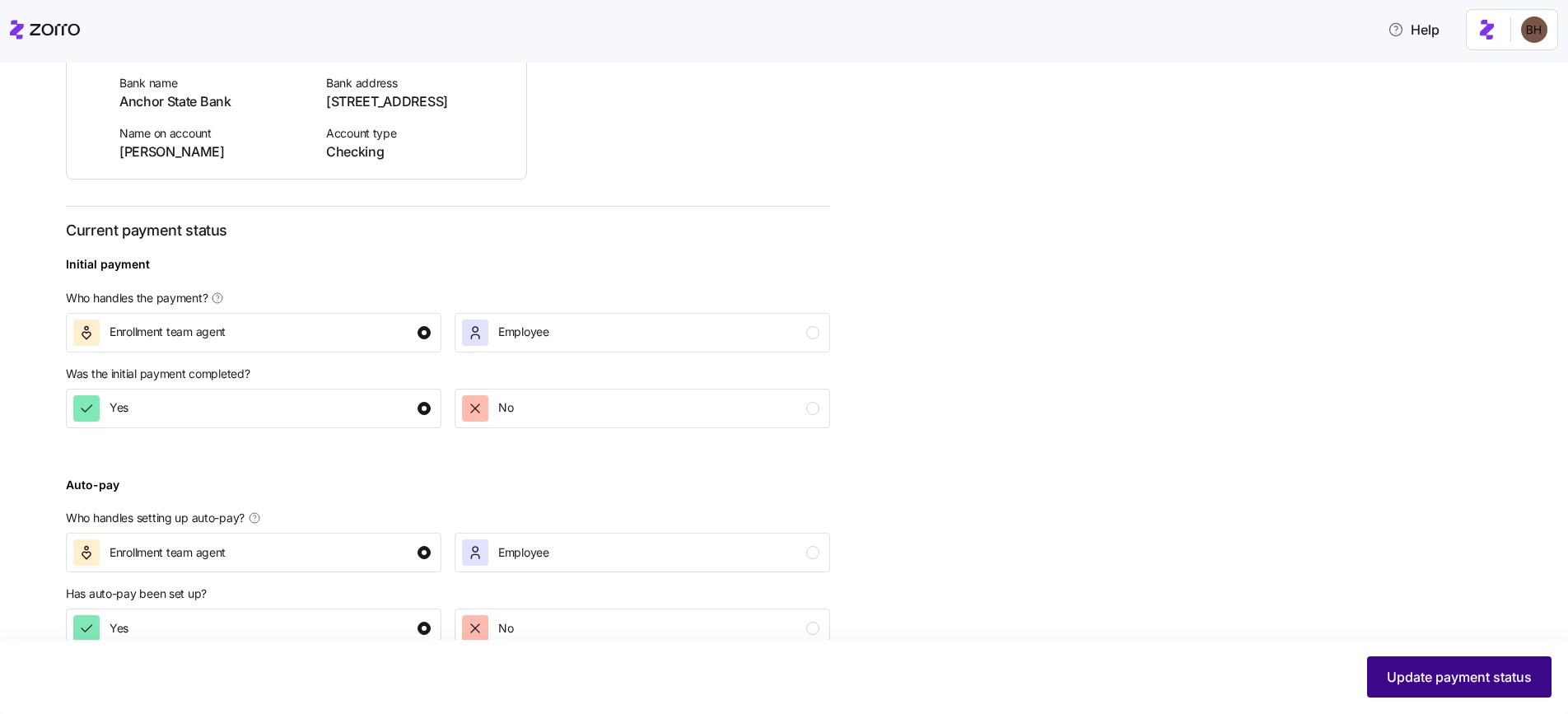
click at [1443, 680] on span "Update payment status" at bounding box center [1459, 677] width 145 height 20
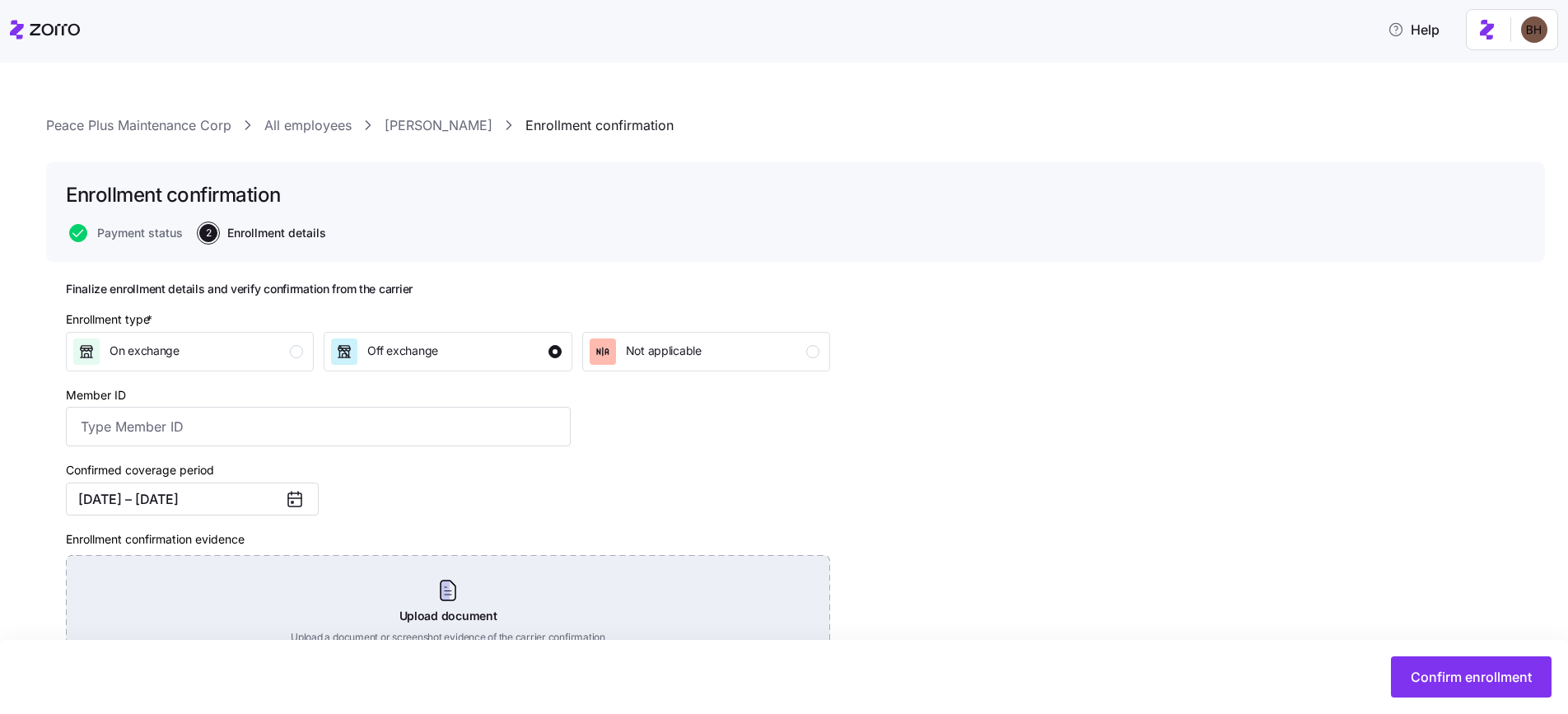
click at [438, 609] on div "Upload document Upload a document or screenshot evidence of the carrier confirm…" at bounding box center [447, 612] width 765 height 115
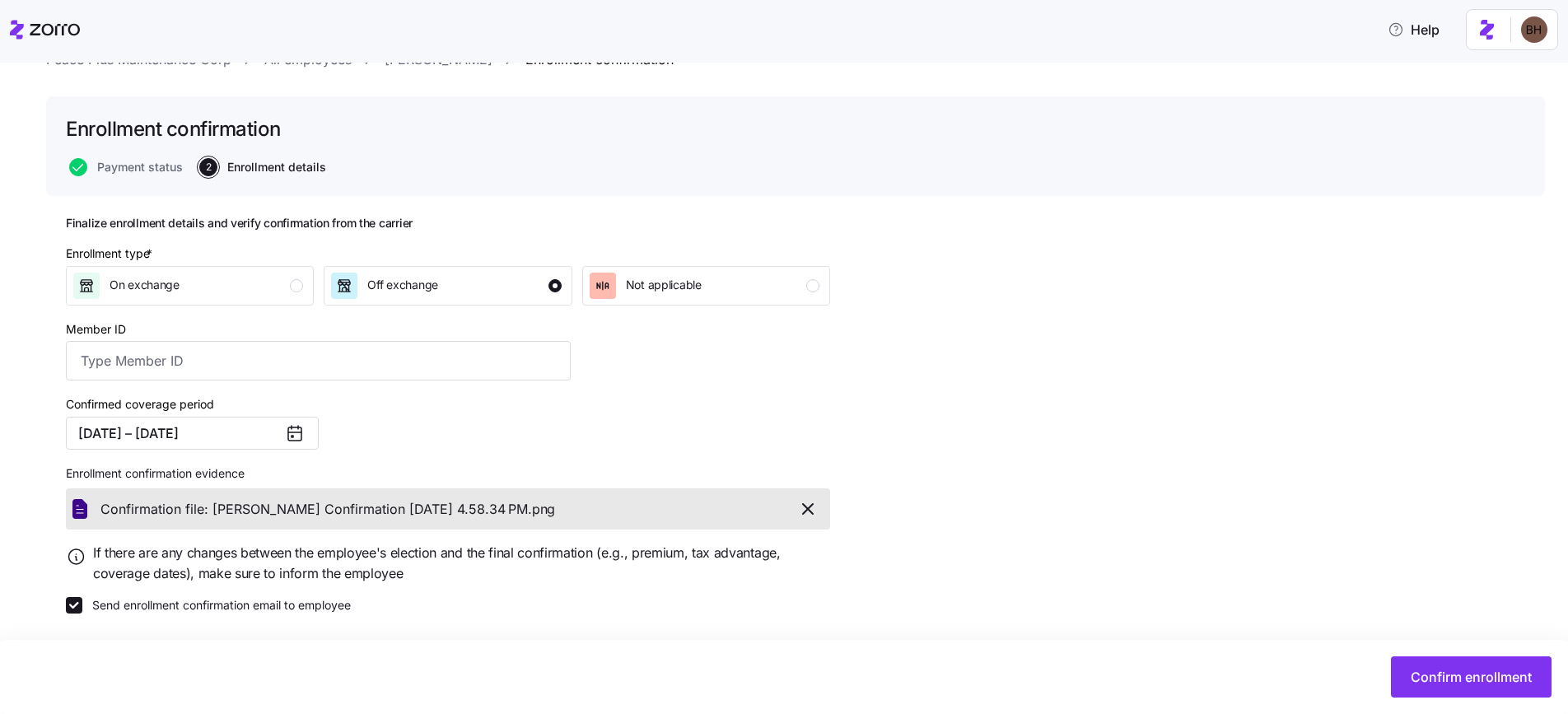
scroll to position [67, 0]
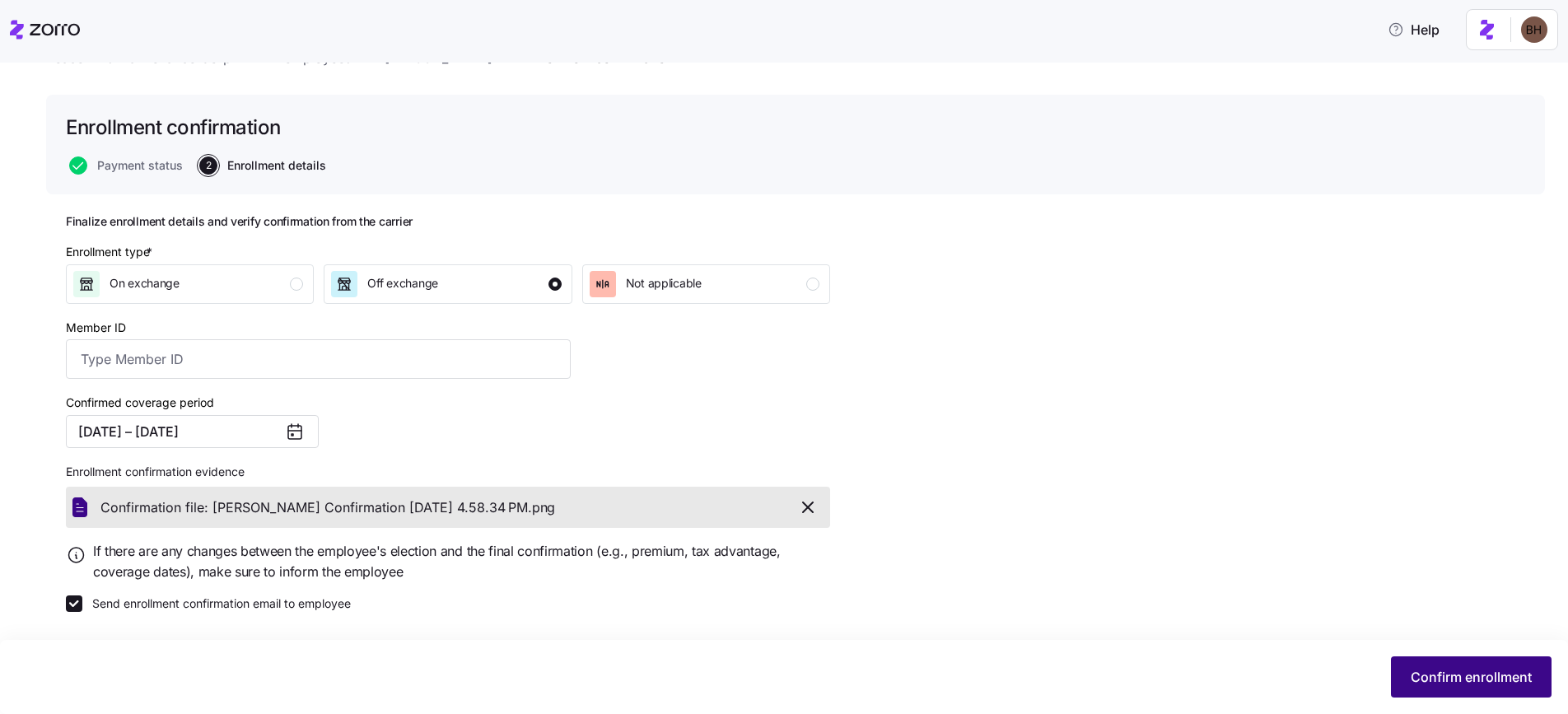
click at [1526, 684] on span "Confirm enrollment" at bounding box center [1471, 677] width 121 height 20
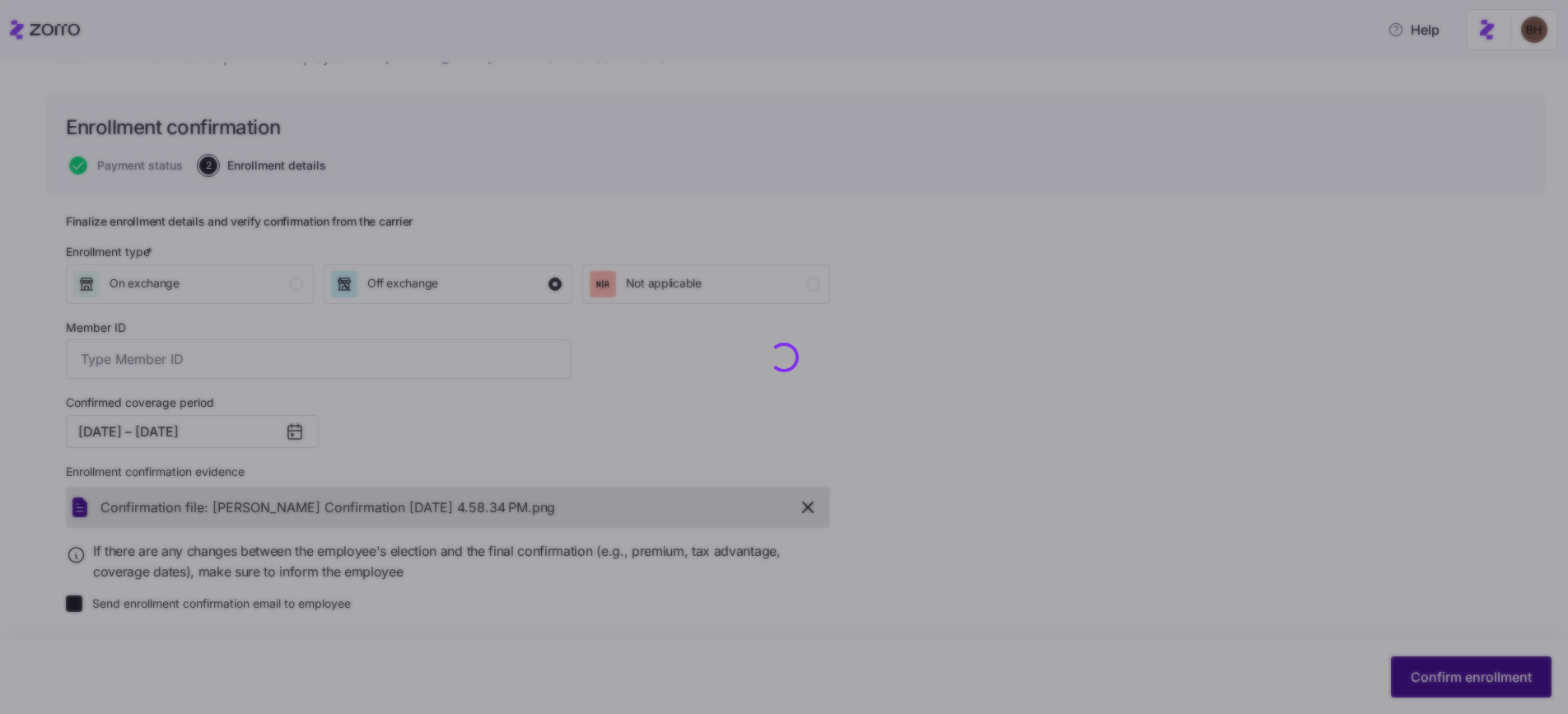
checkbox input "false"
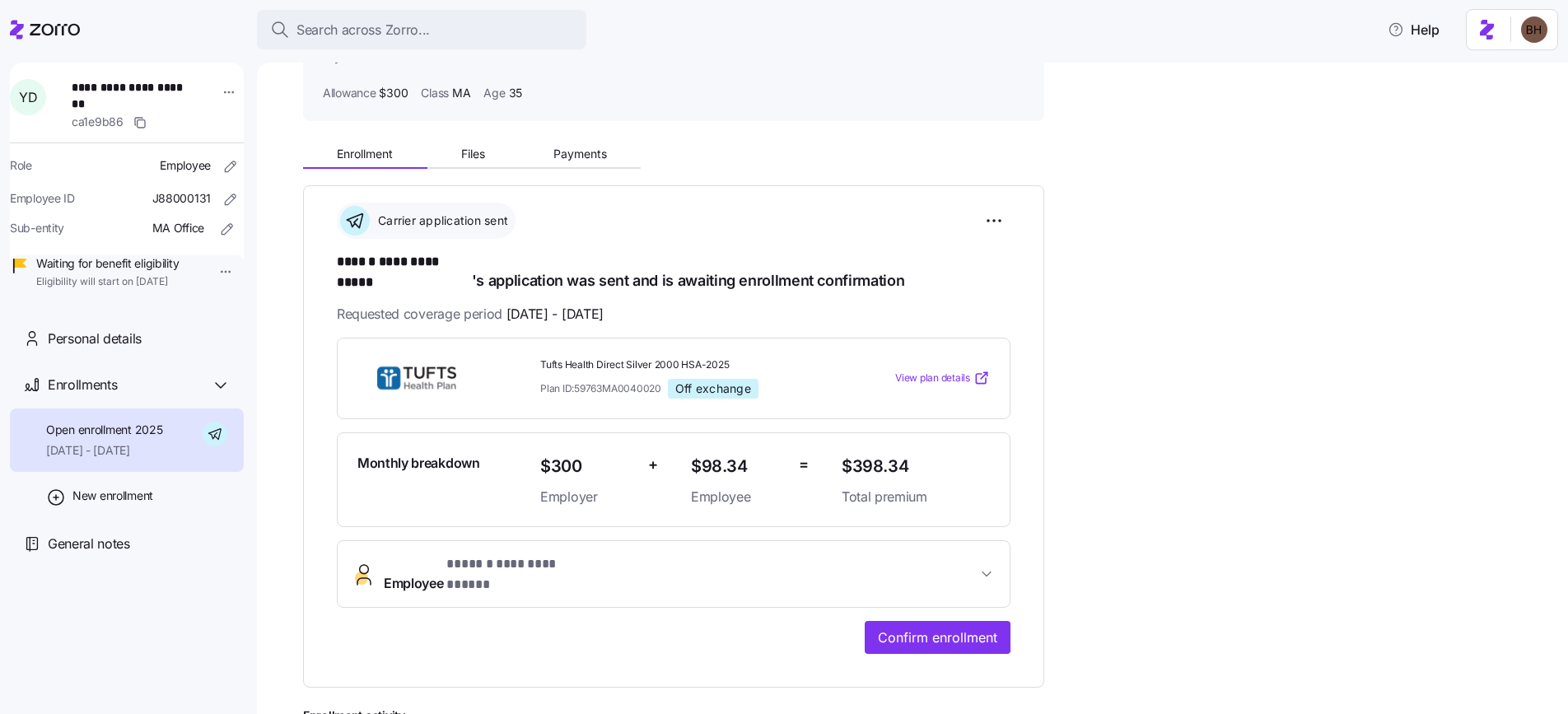
scroll to position [105, 0]
click at [579, 153] on span "Payments" at bounding box center [579, 153] width 53 height 11
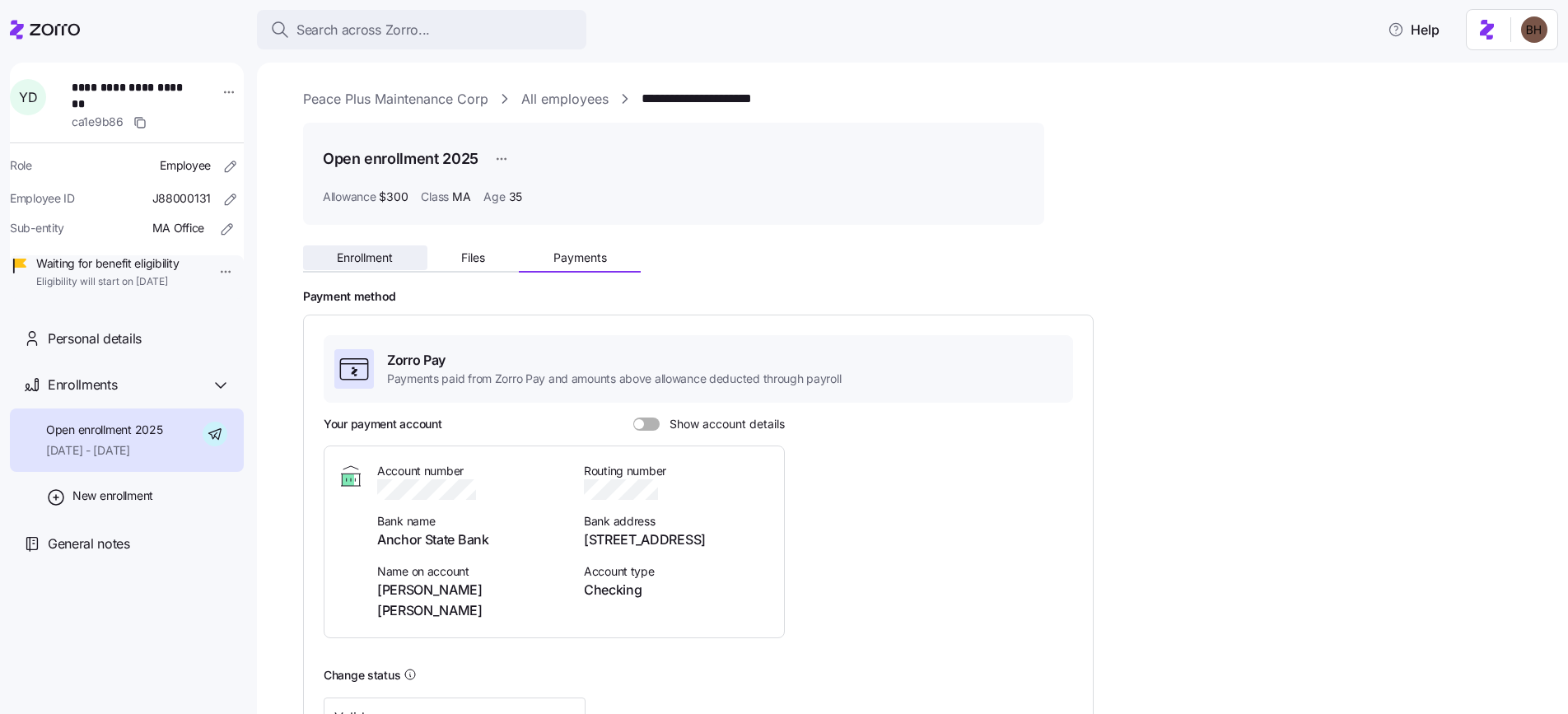
click at [384, 256] on span "Enrollment" at bounding box center [365, 257] width 56 height 11
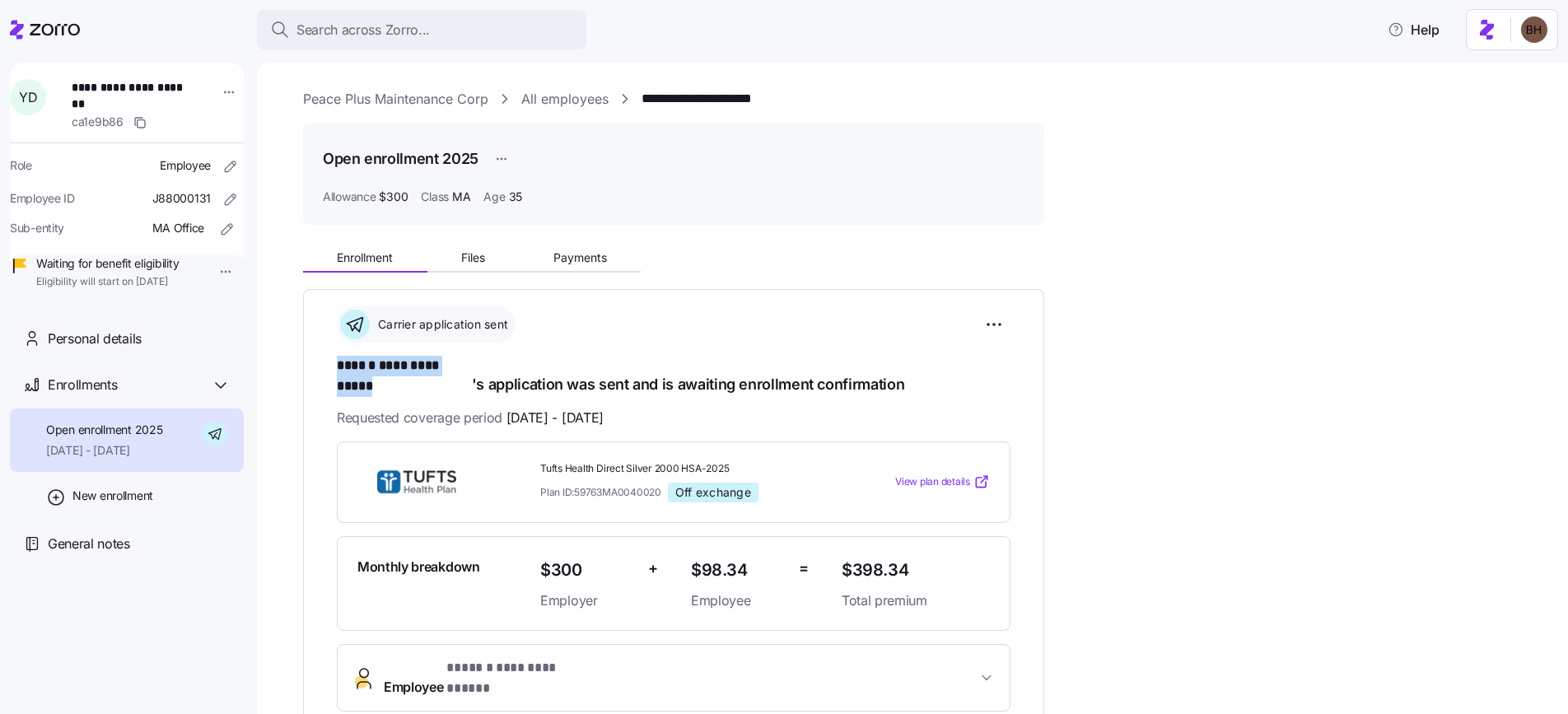
drag, startPoint x: 340, startPoint y: 370, endPoint x: 473, endPoint y: 373, distance: 133.0
click at [473, 373] on h1 "**********" at bounding box center [674, 374] width 674 height 38
copy span "**********"
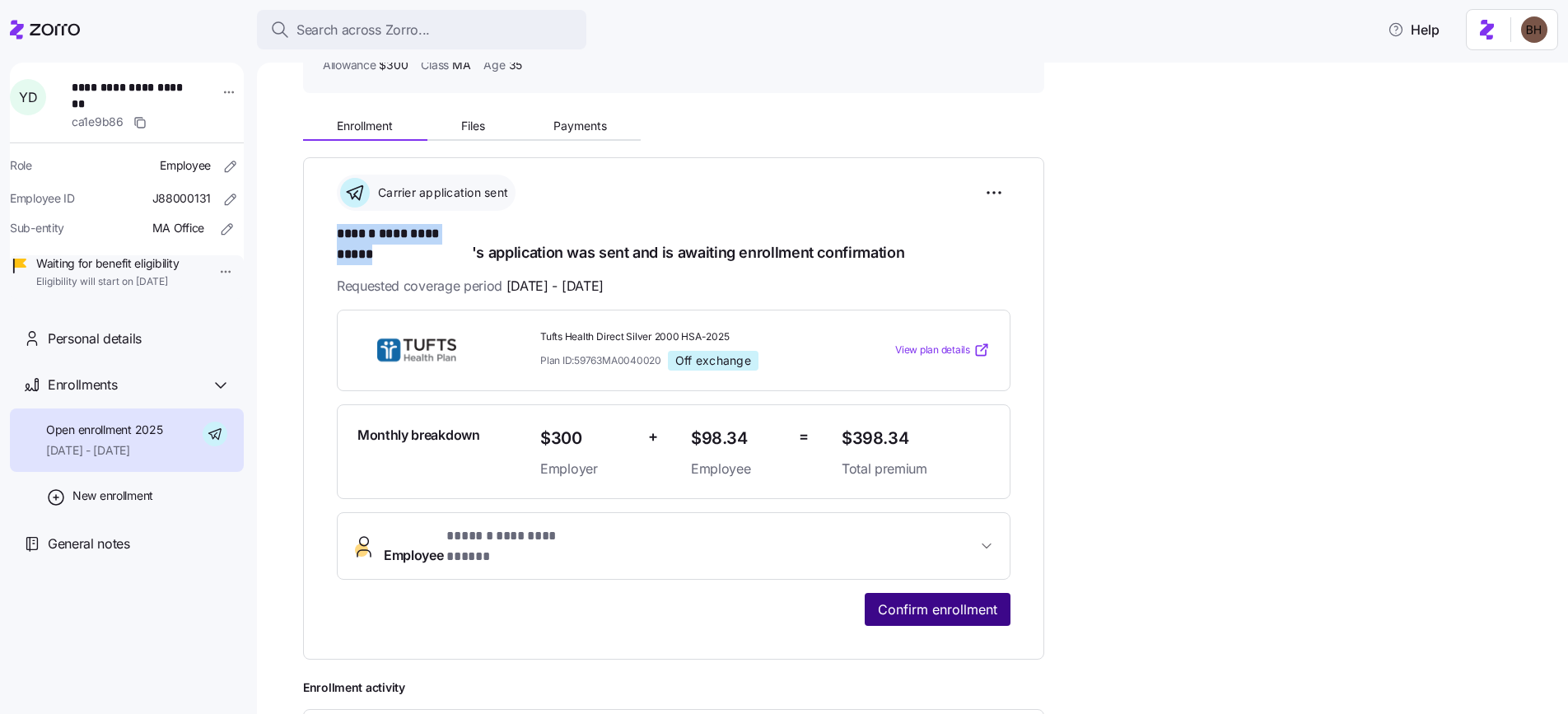
scroll to position [141, 0]
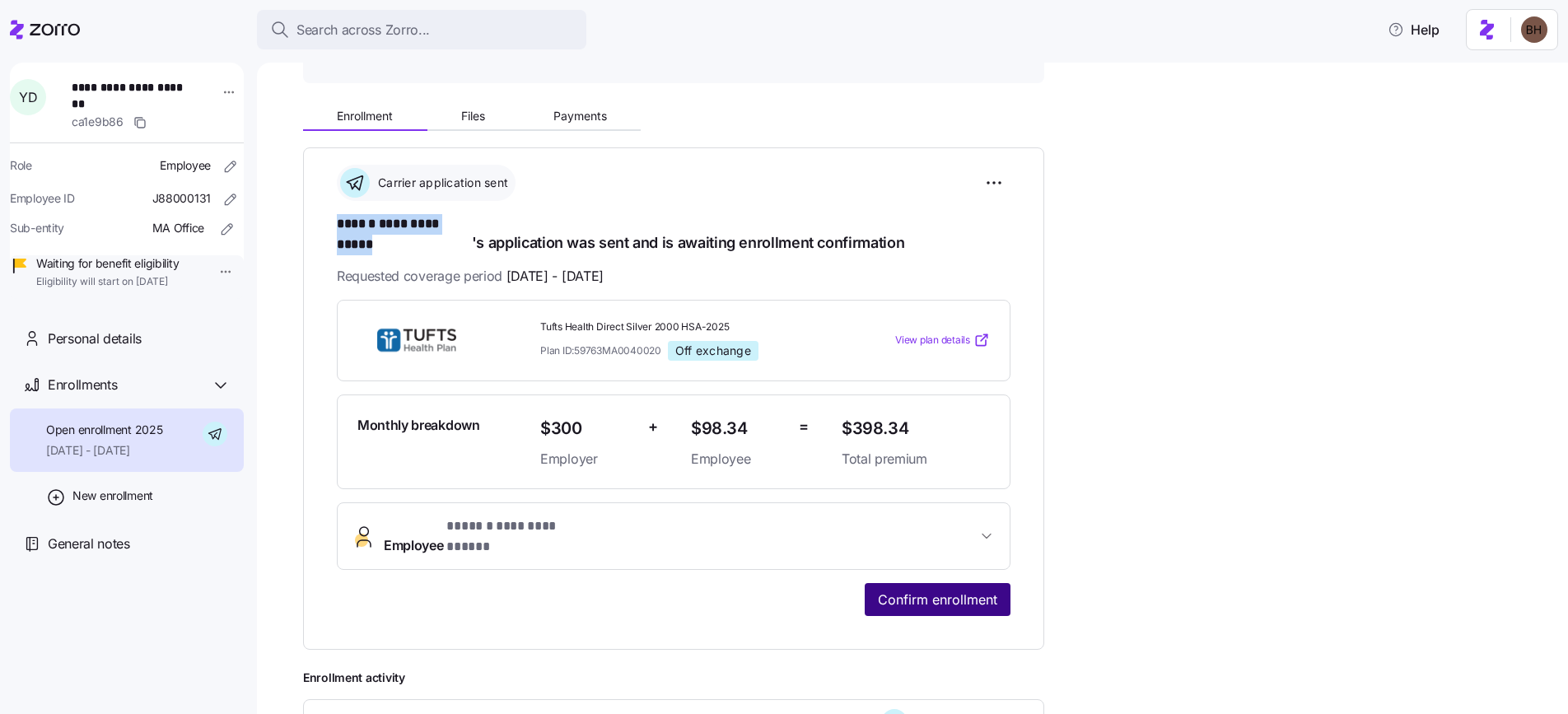
click at [966, 590] on span "Confirm enrollment" at bounding box center [938, 599] width 120 height 20
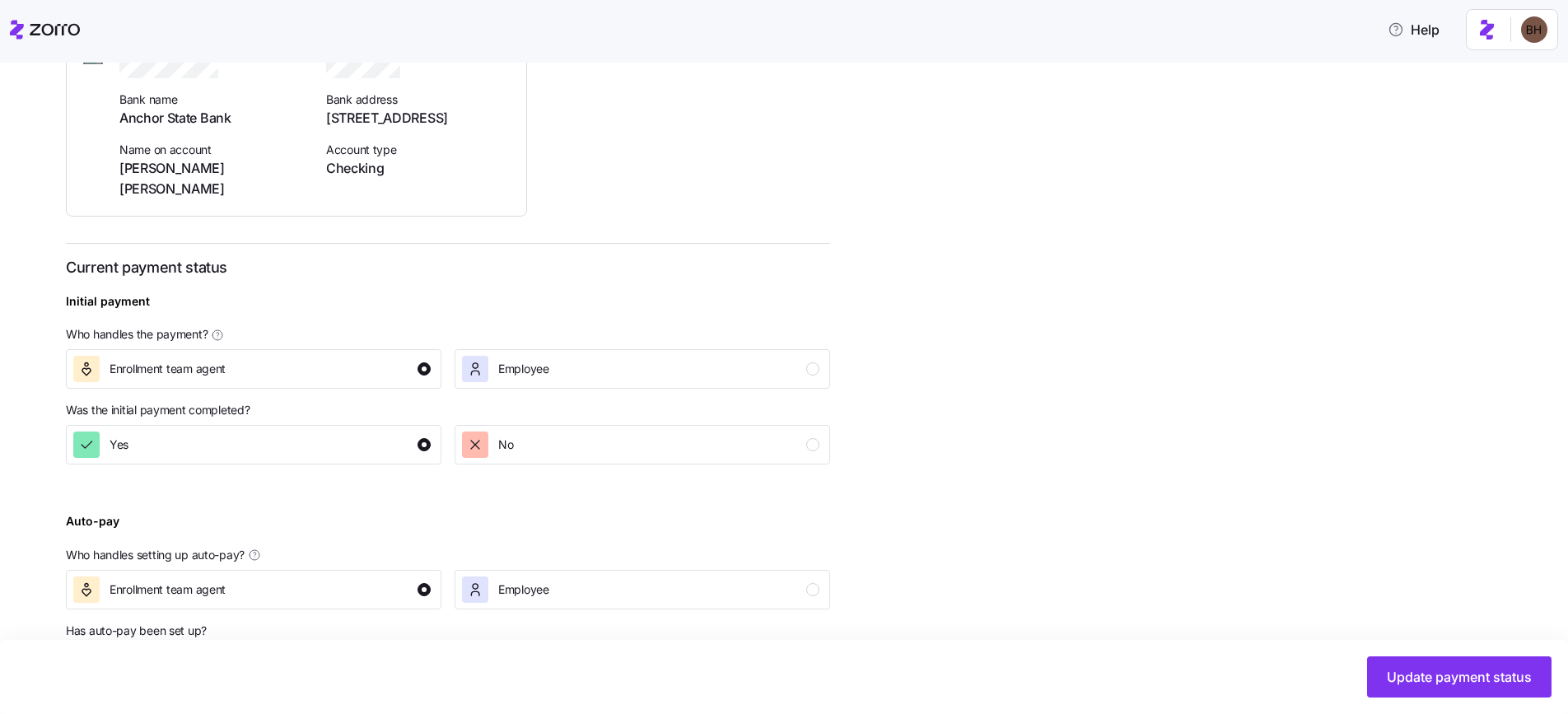
scroll to position [449, 0]
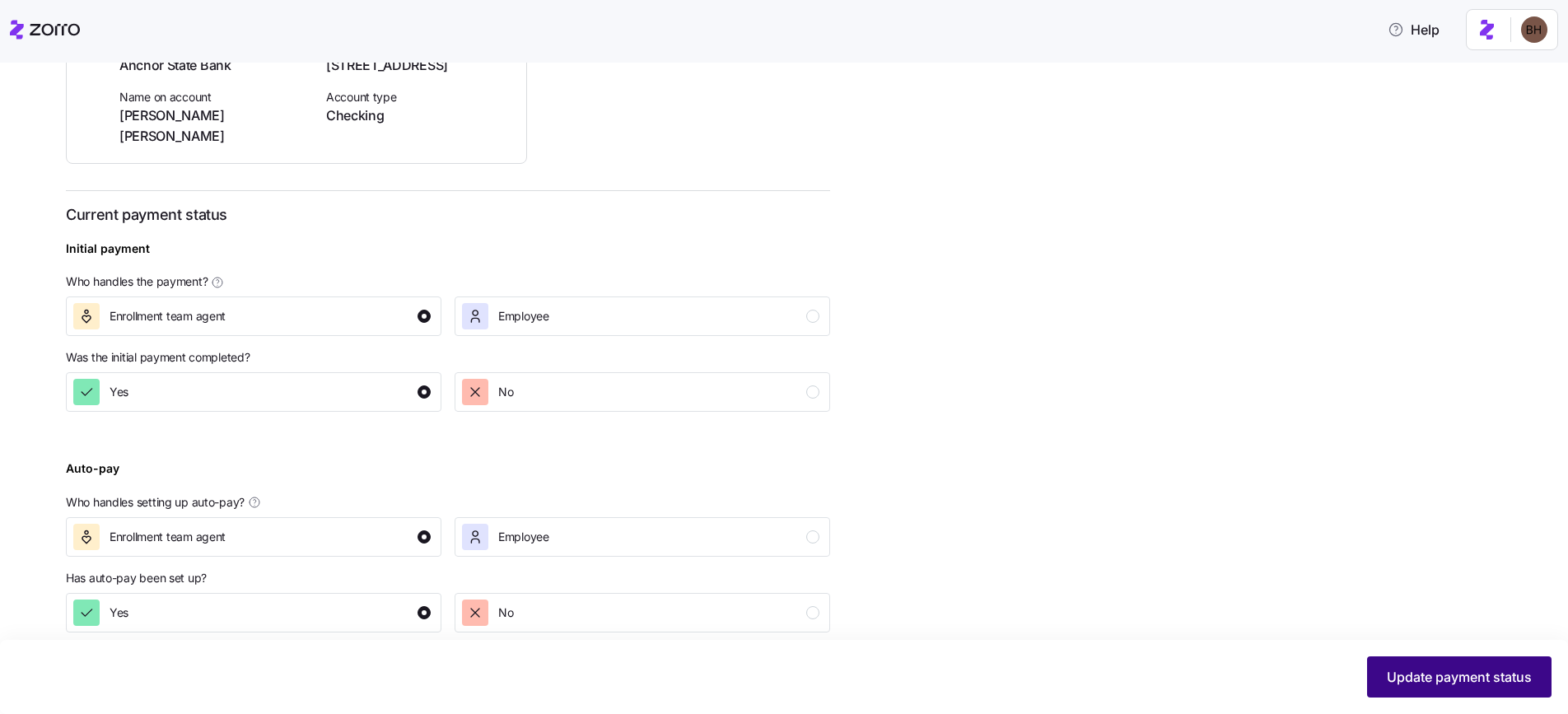
click at [1415, 686] on span "Update payment status" at bounding box center [1459, 677] width 145 height 20
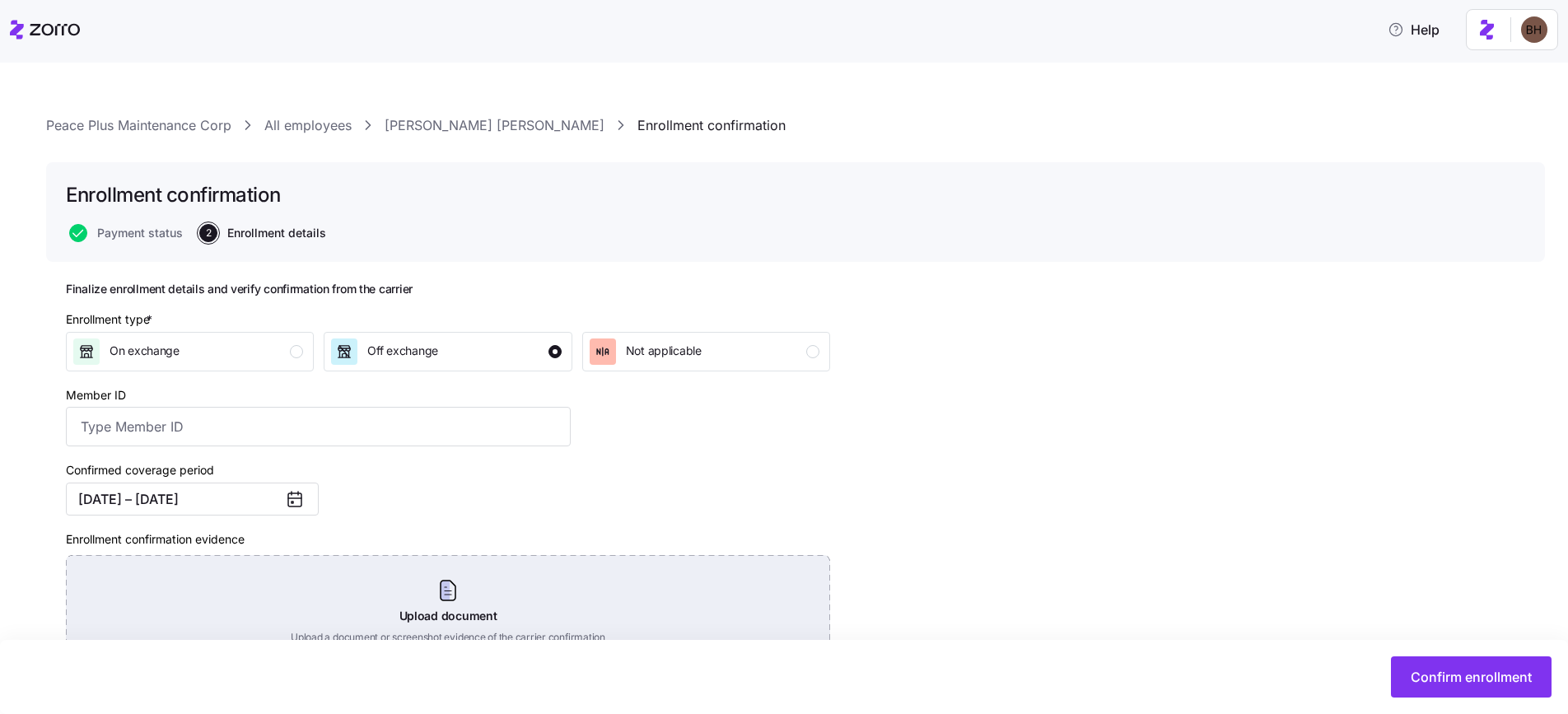
click at [432, 606] on div "Upload document Upload a document or screenshot evidence of the carrier confirm…" at bounding box center [447, 612] width 765 height 115
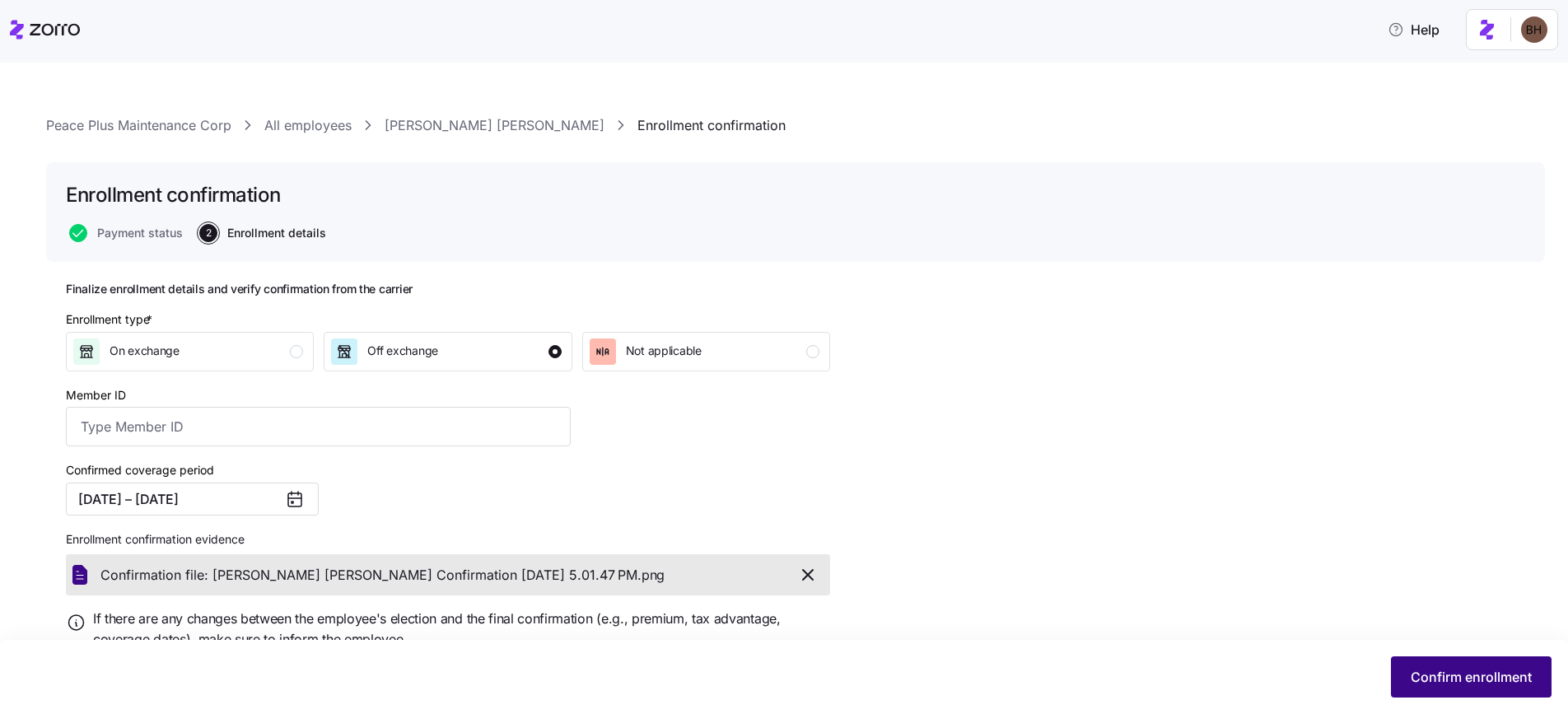
click at [1443, 690] on button "Confirm enrollment" at bounding box center [1472, 677] width 161 height 41
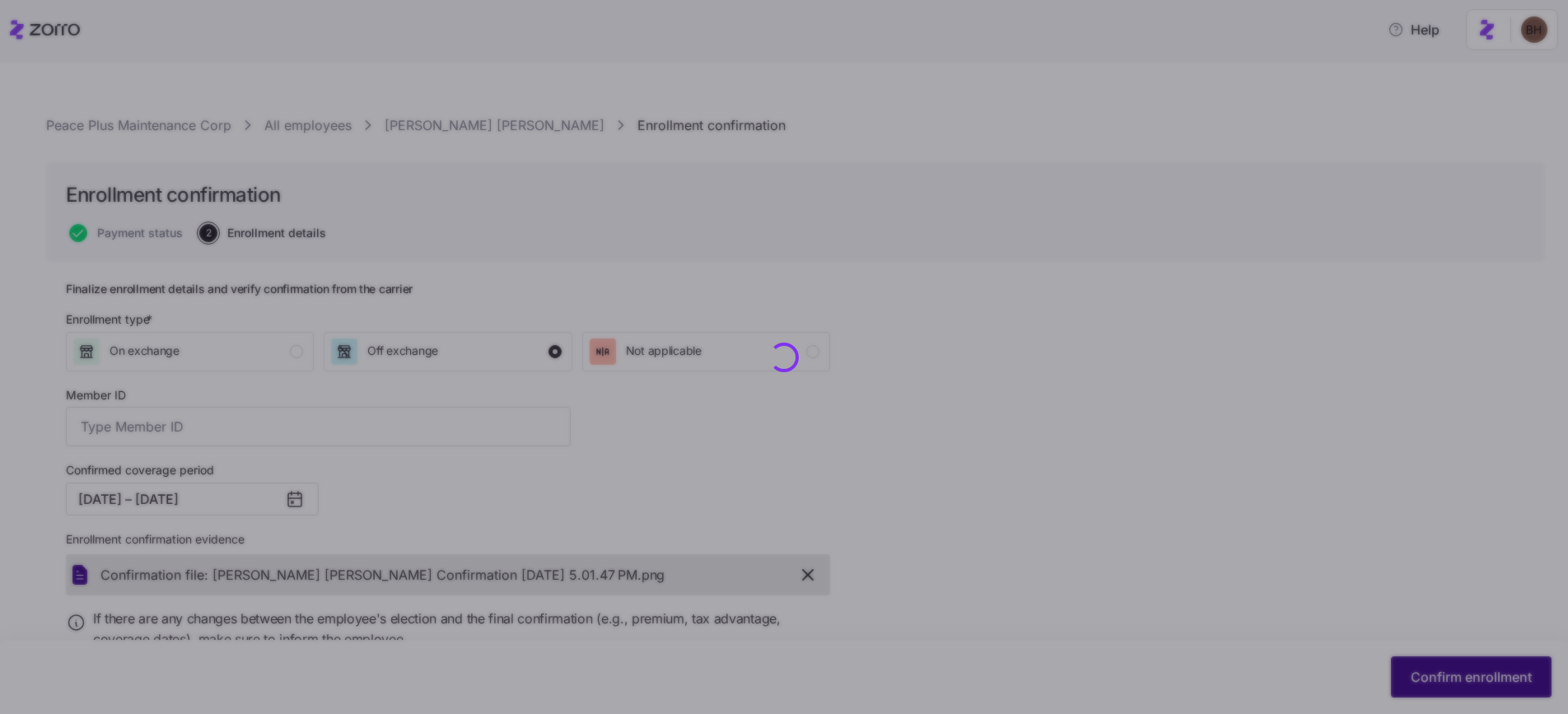
checkbox input "false"
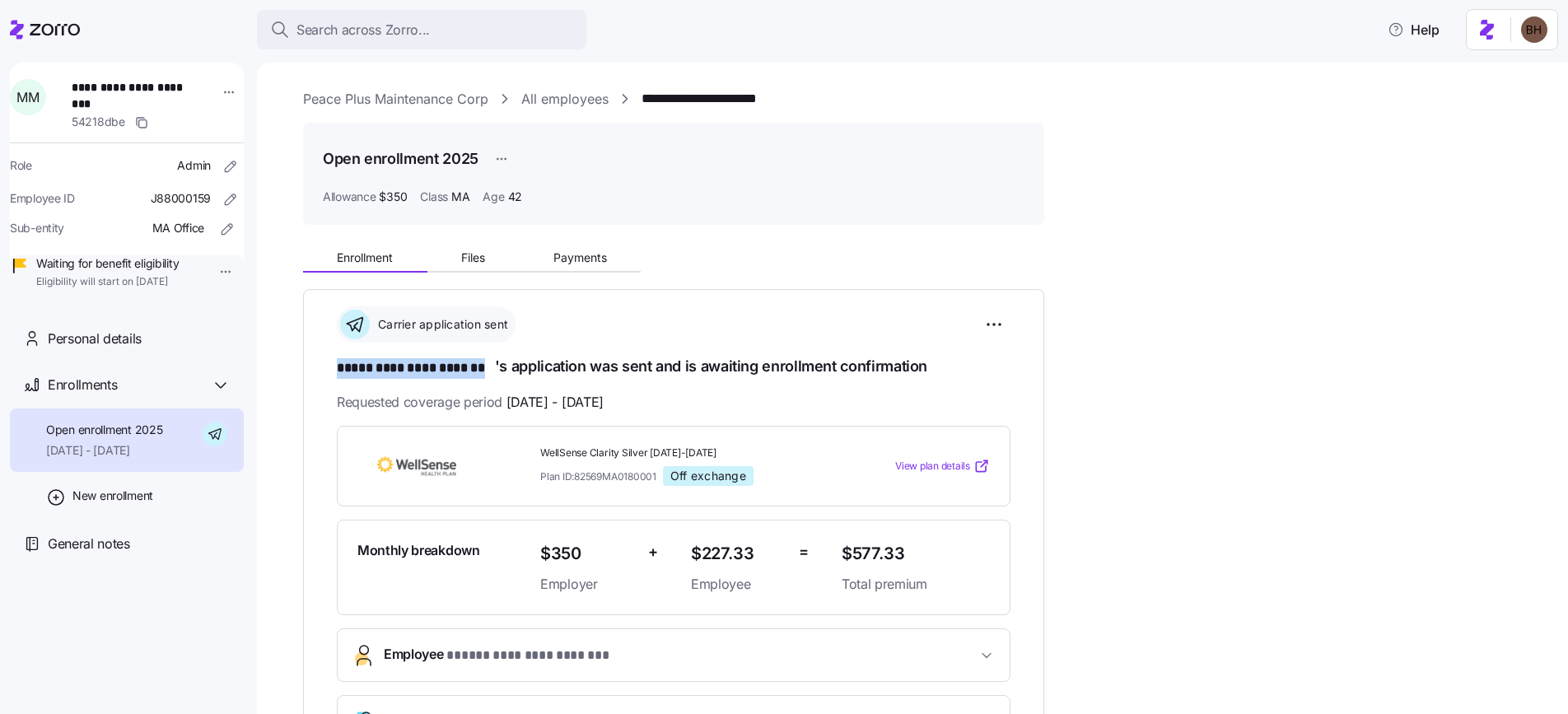
drag, startPoint x: 333, startPoint y: 371, endPoint x: 491, endPoint y: 372, distance: 158.0
click at [491, 372] on div "**********" at bounding box center [674, 559] width 741 height 540
copy span "**********"
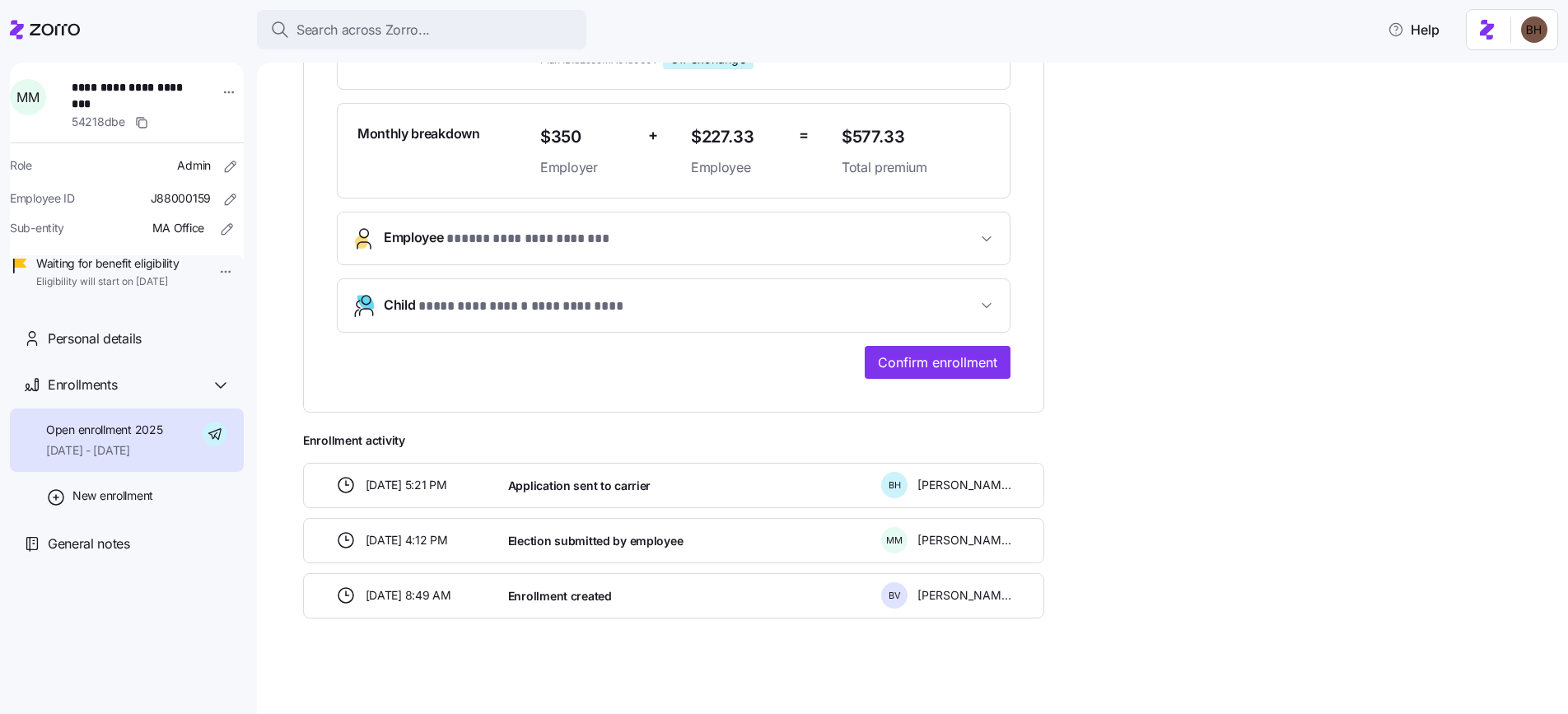
scroll to position [418, 0]
click at [961, 359] on span "Confirm enrollment" at bounding box center [938, 360] width 120 height 20
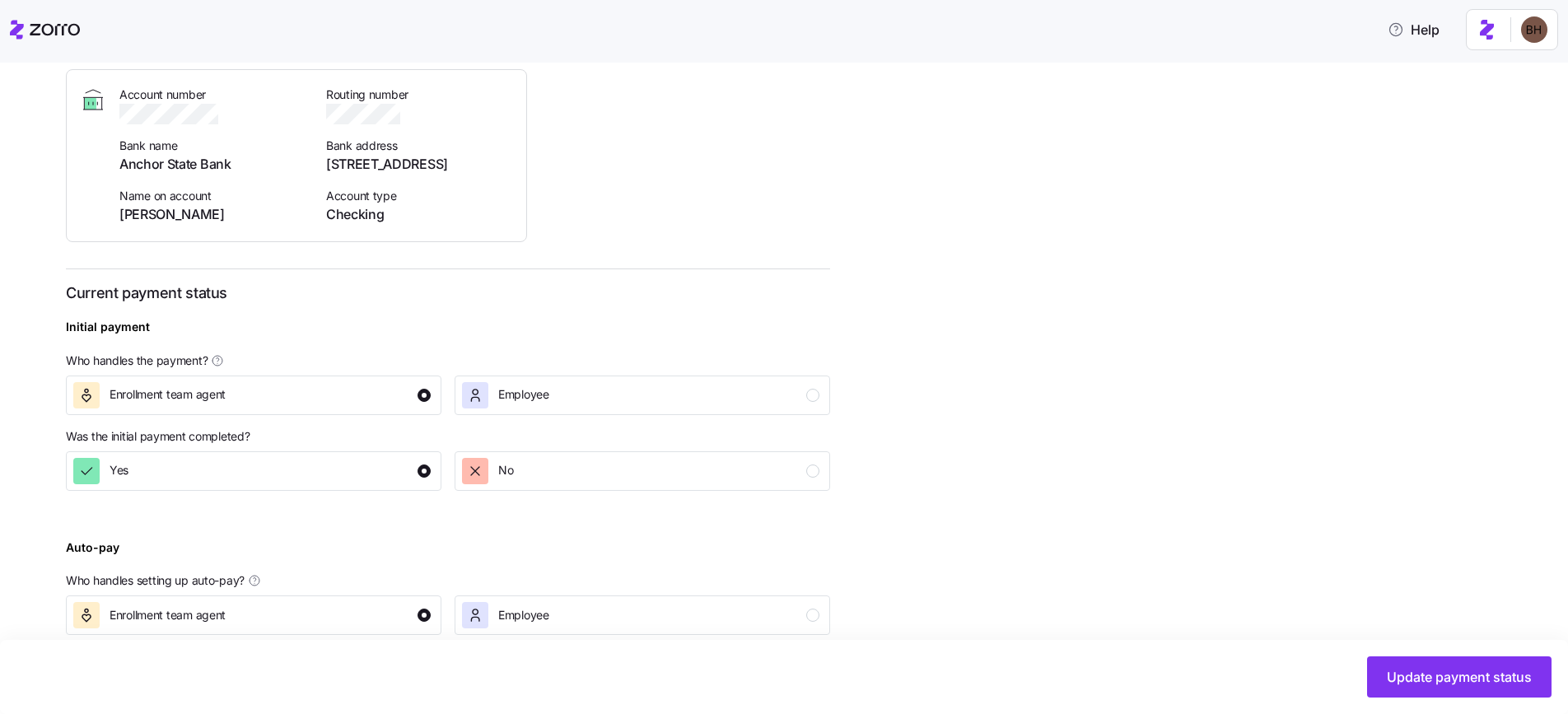
scroll to position [371, 0]
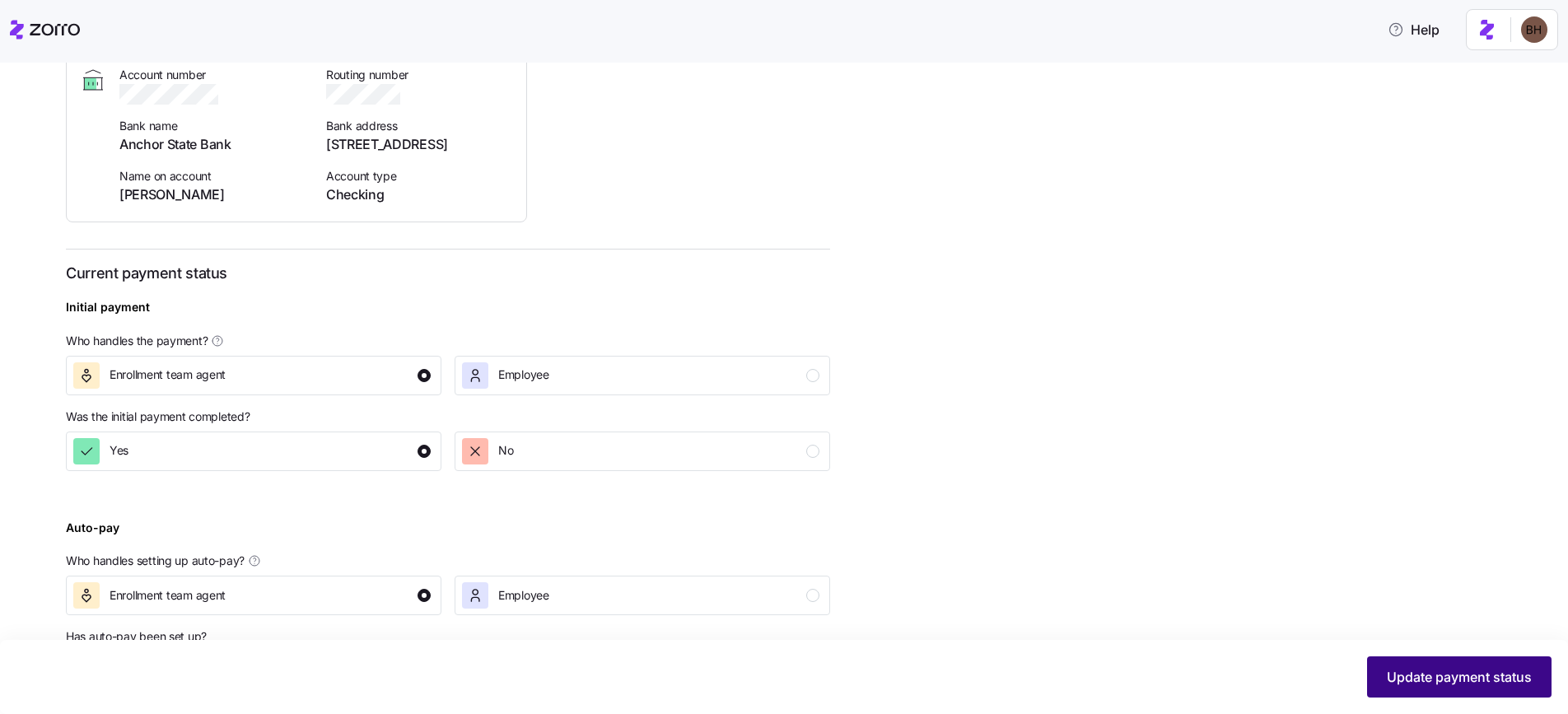
click at [1398, 670] on span "Update payment status" at bounding box center [1459, 677] width 145 height 20
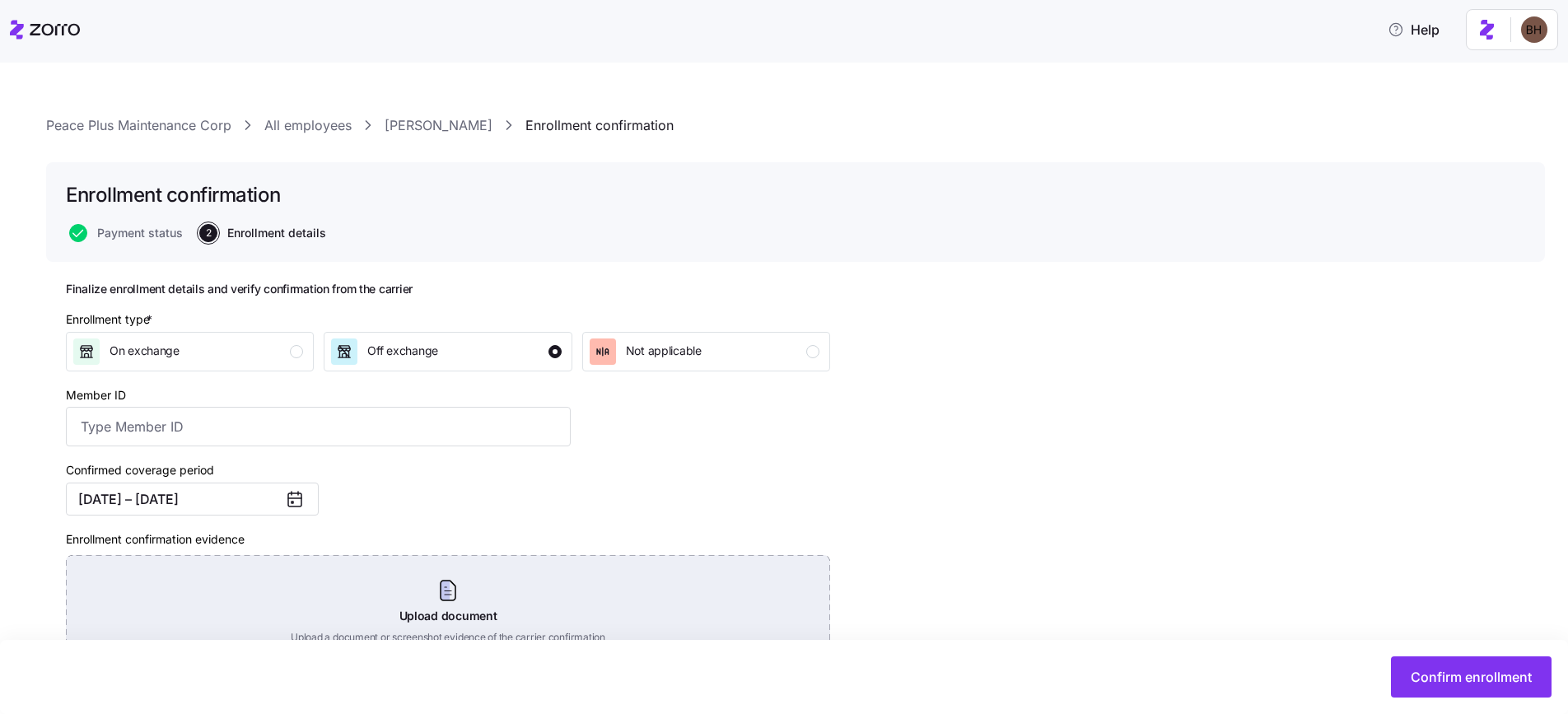
click at [517, 605] on div "Upload document Upload a document or screenshot evidence of the carrier confirm…" at bounding box center [447, 612] width 765 height 115
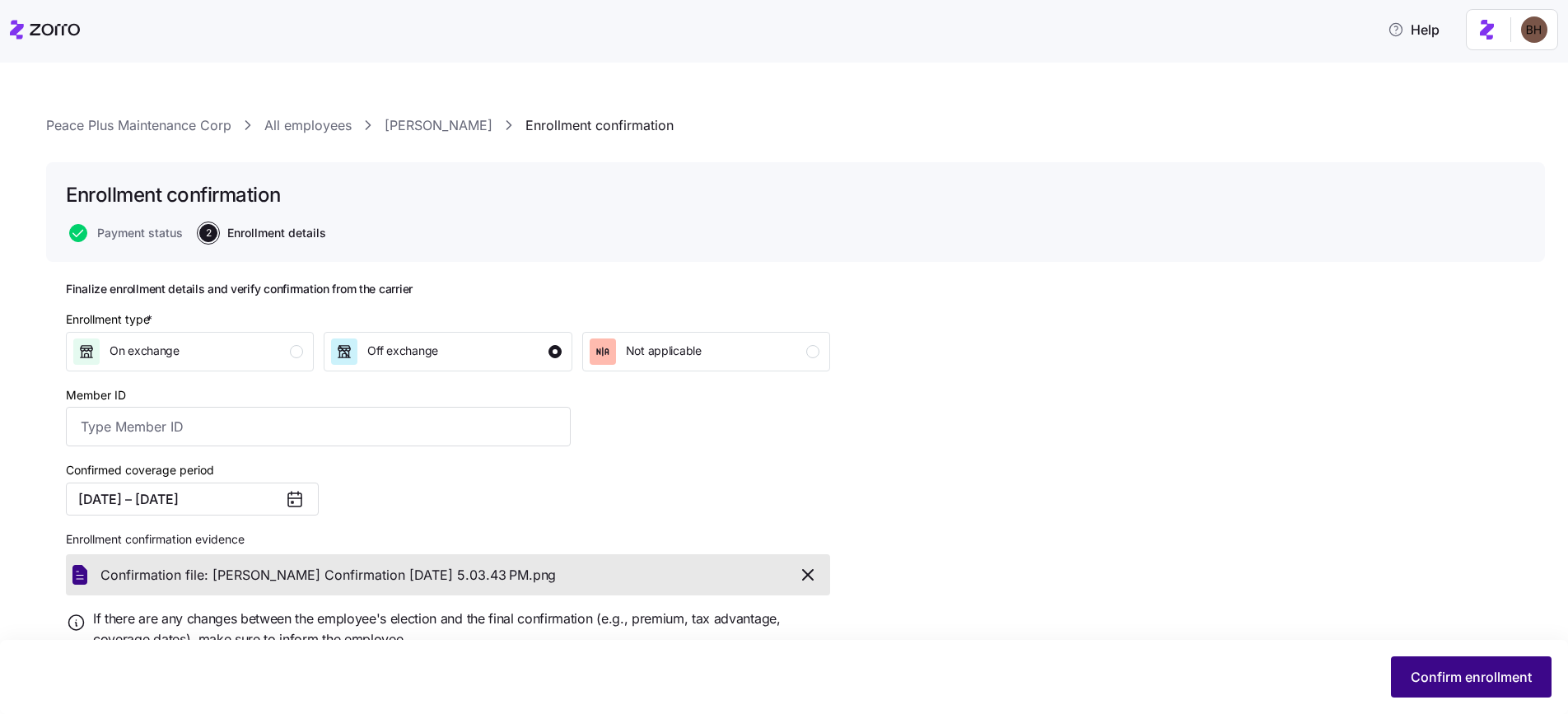
click at [1481, 677] on span "Confirm enrollment" at bounding box center [1471, 677] width 121 height 20
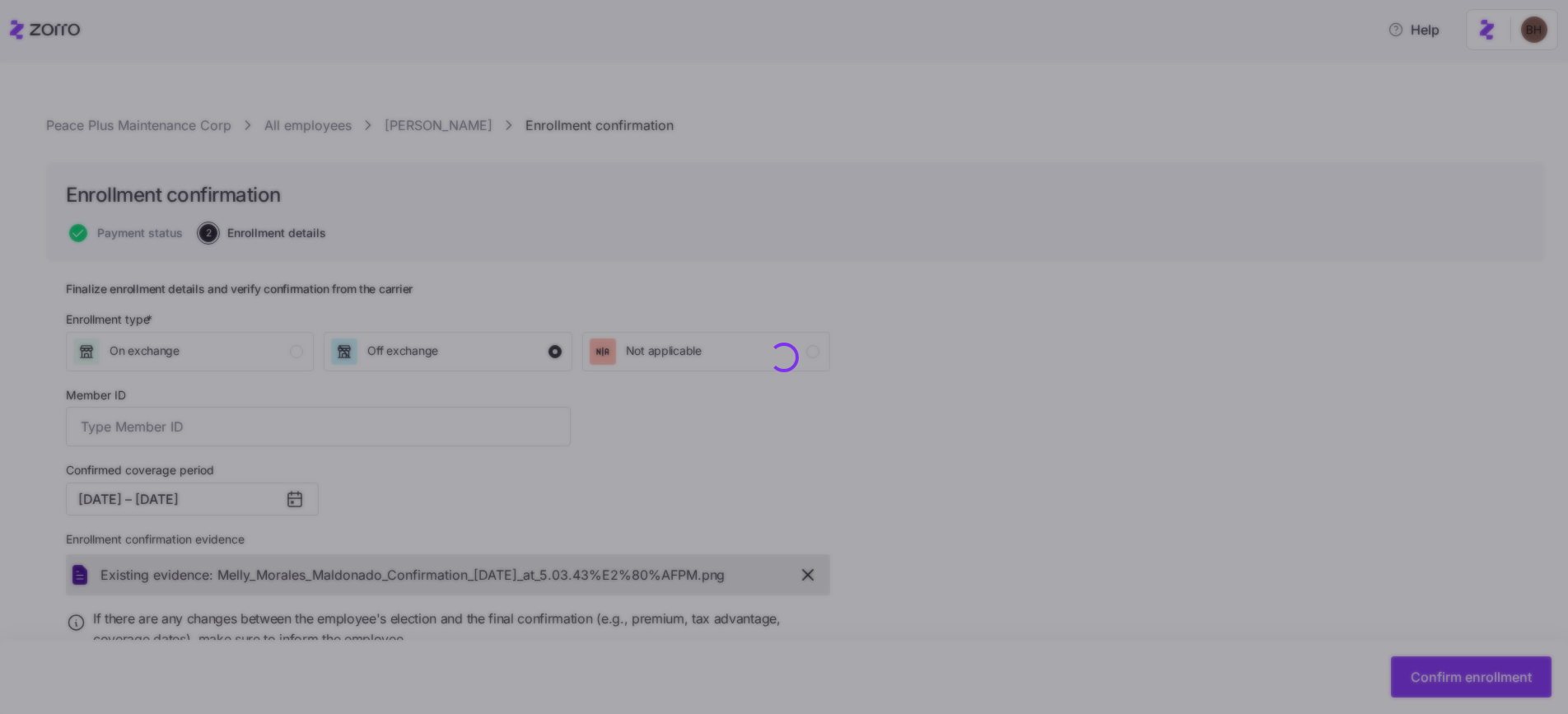
checkbox input "false"
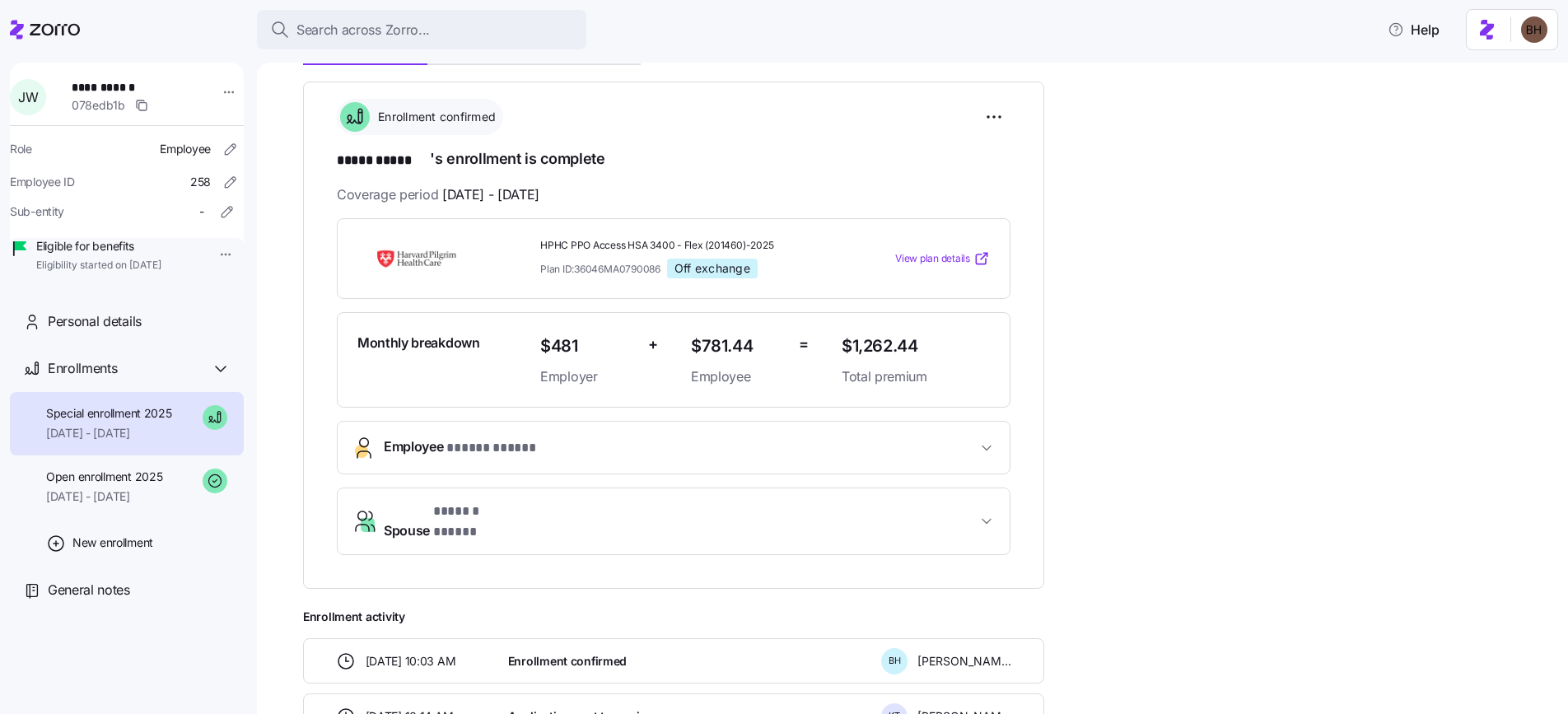
scroll to position [207, 0]
click at [115, 504] on span "[DATE] - [DATE]" at bounding box center [104, 497] width 116 height 17
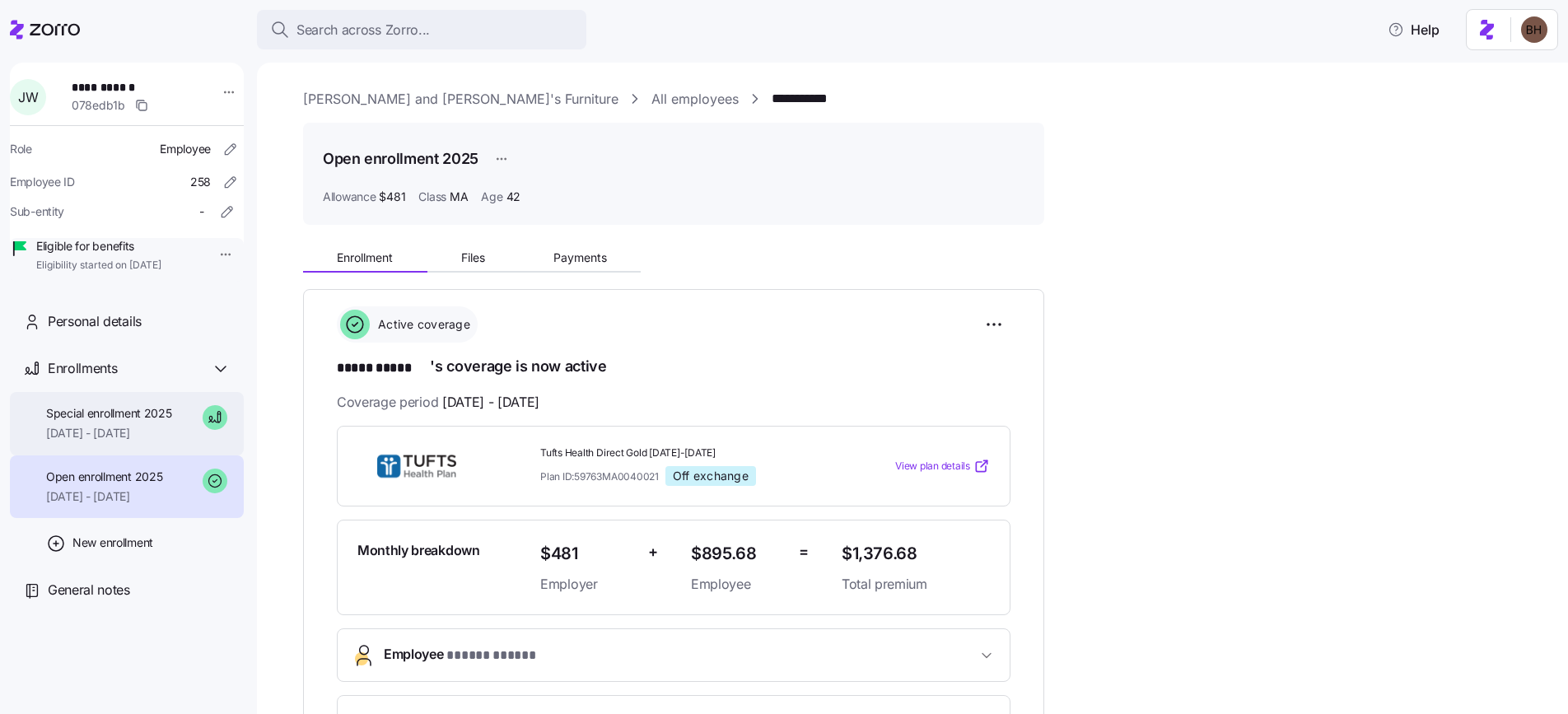
click at [95, 442] on span "09/01/2025 - 12/31/2025" at bounding box center [109, 433] width 126 height 17
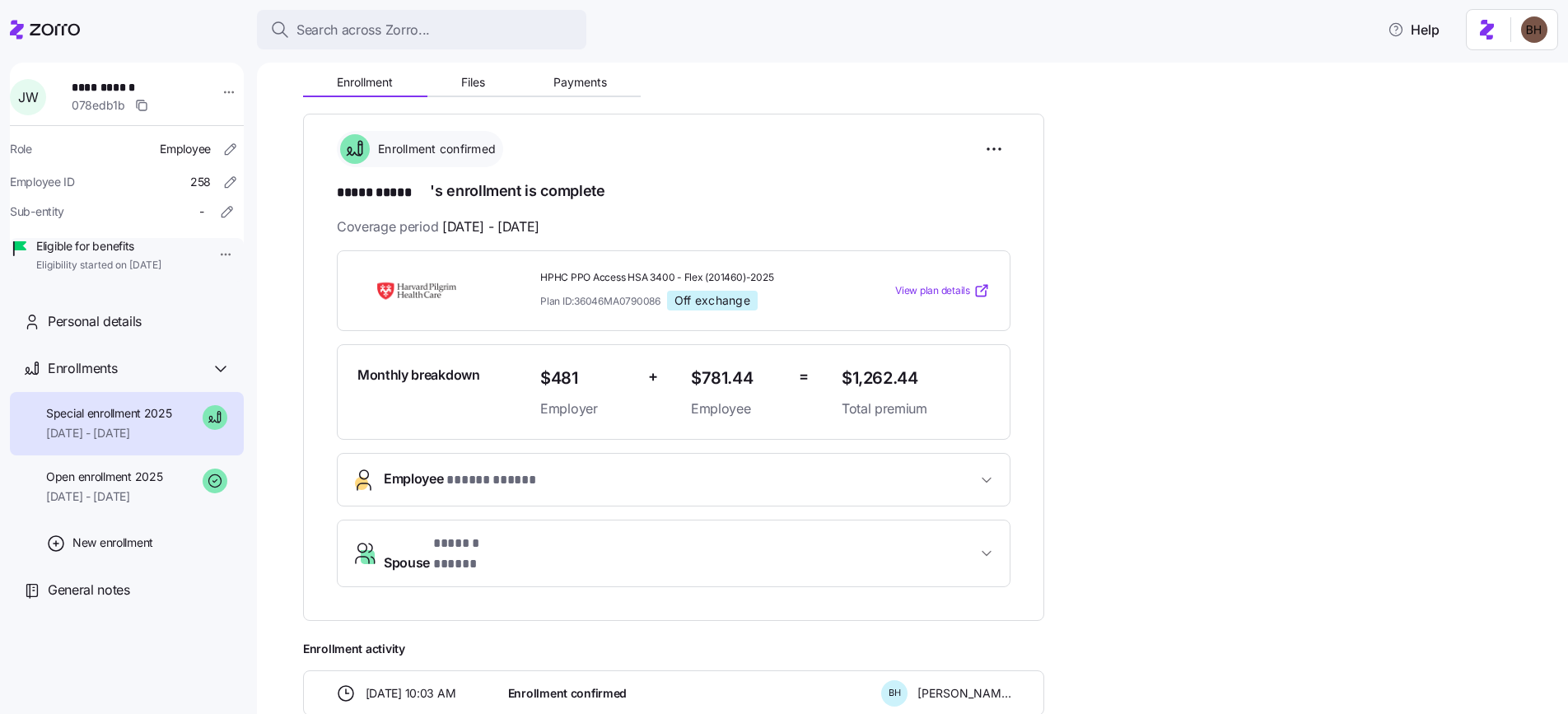
scroll to position [153, 0]
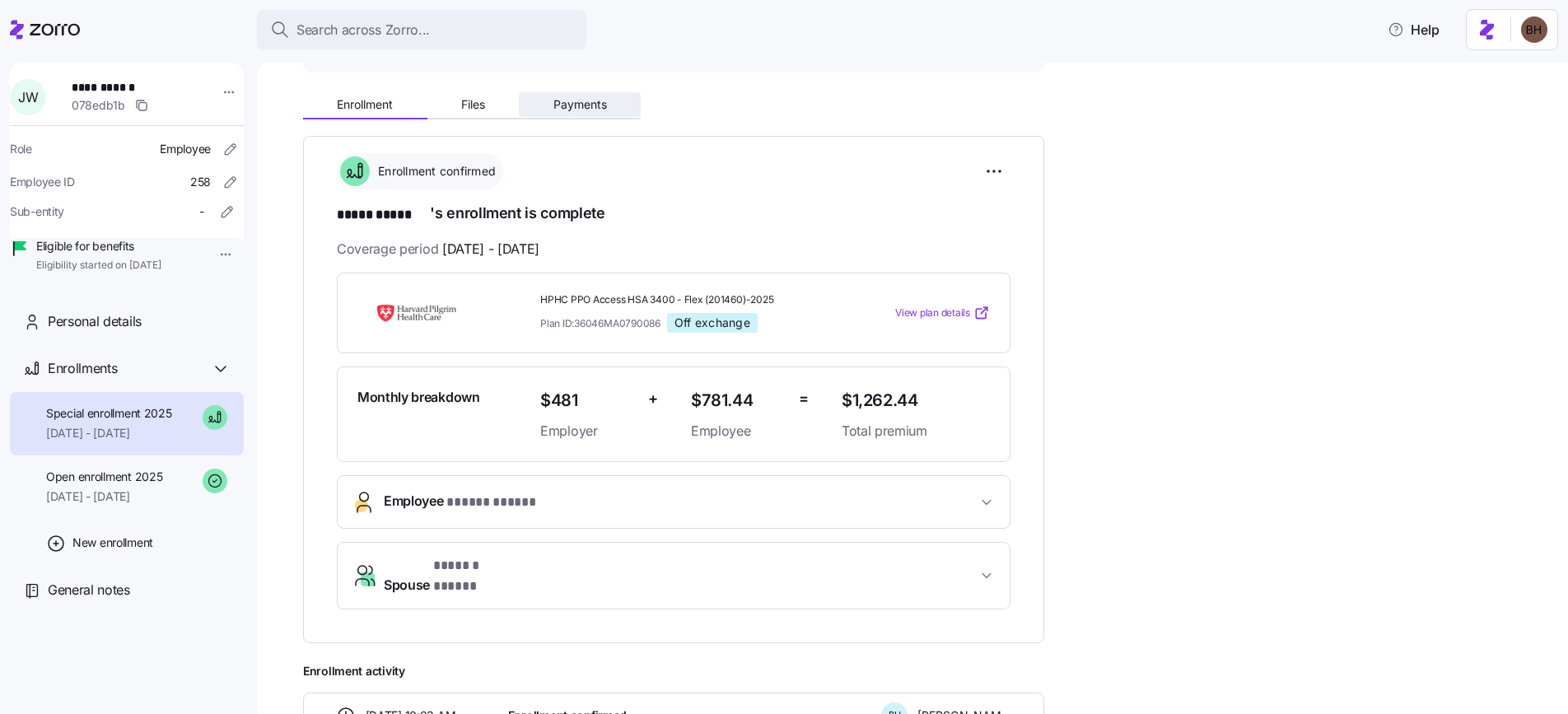
click at [579, 95] on button "Payments" at bounding box center [579, 105] width 122 height 24
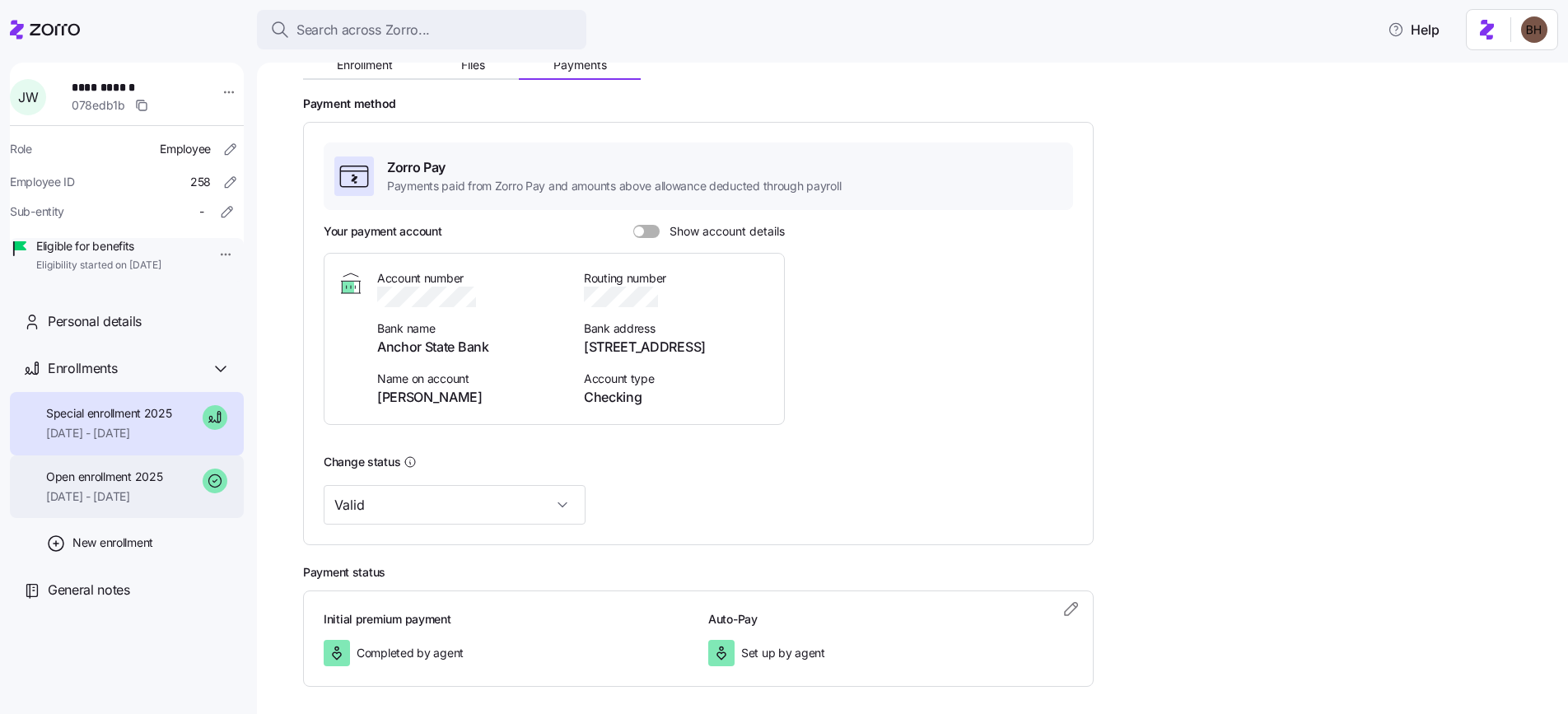
scroll to position [192, 0]
click at [95, 505] on div "Open enrollment 2025 08/01/2025 - 08/31/2025" at bounding box center [104, 488] width 116 height 37
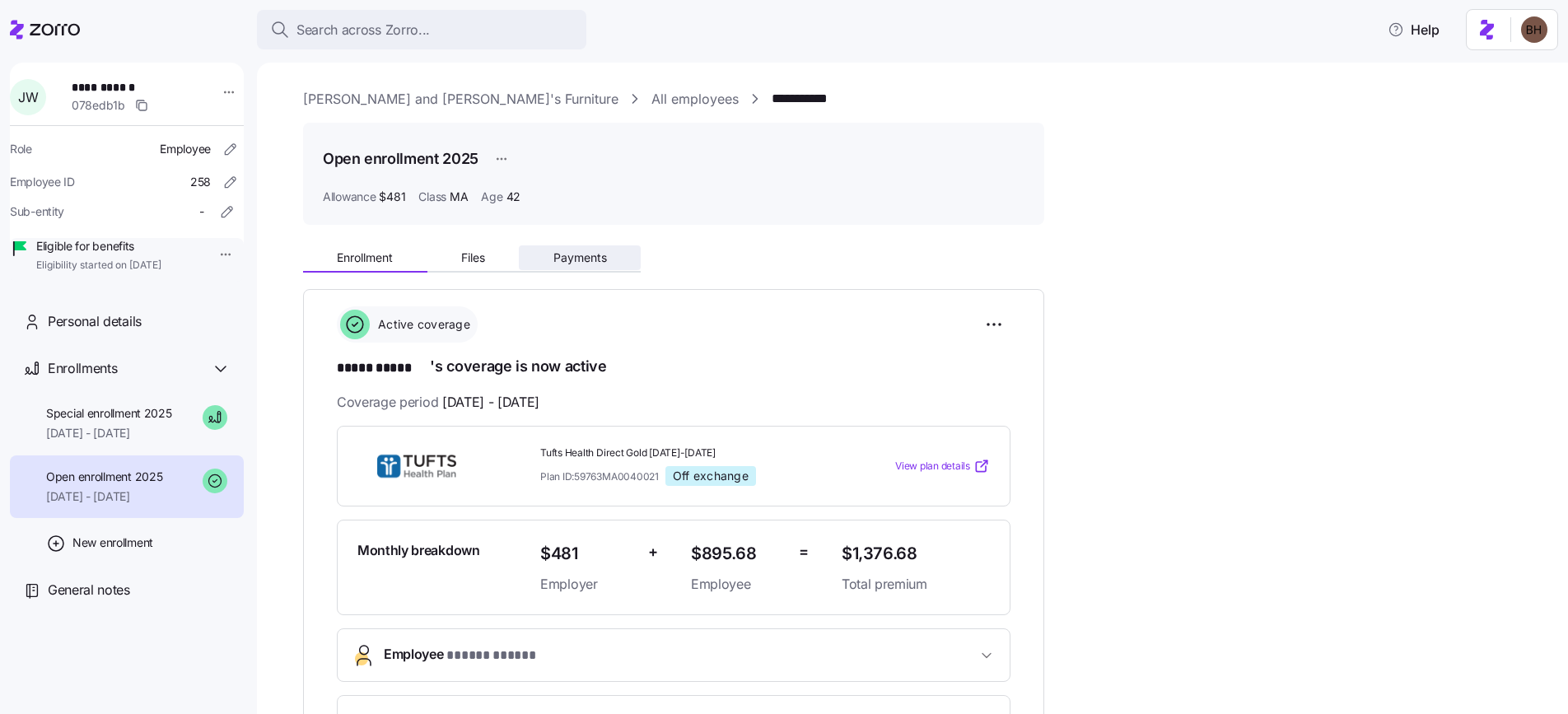
click at [584, 245] on button "Payments" at bounding box center [579, 257] width 122 height 24
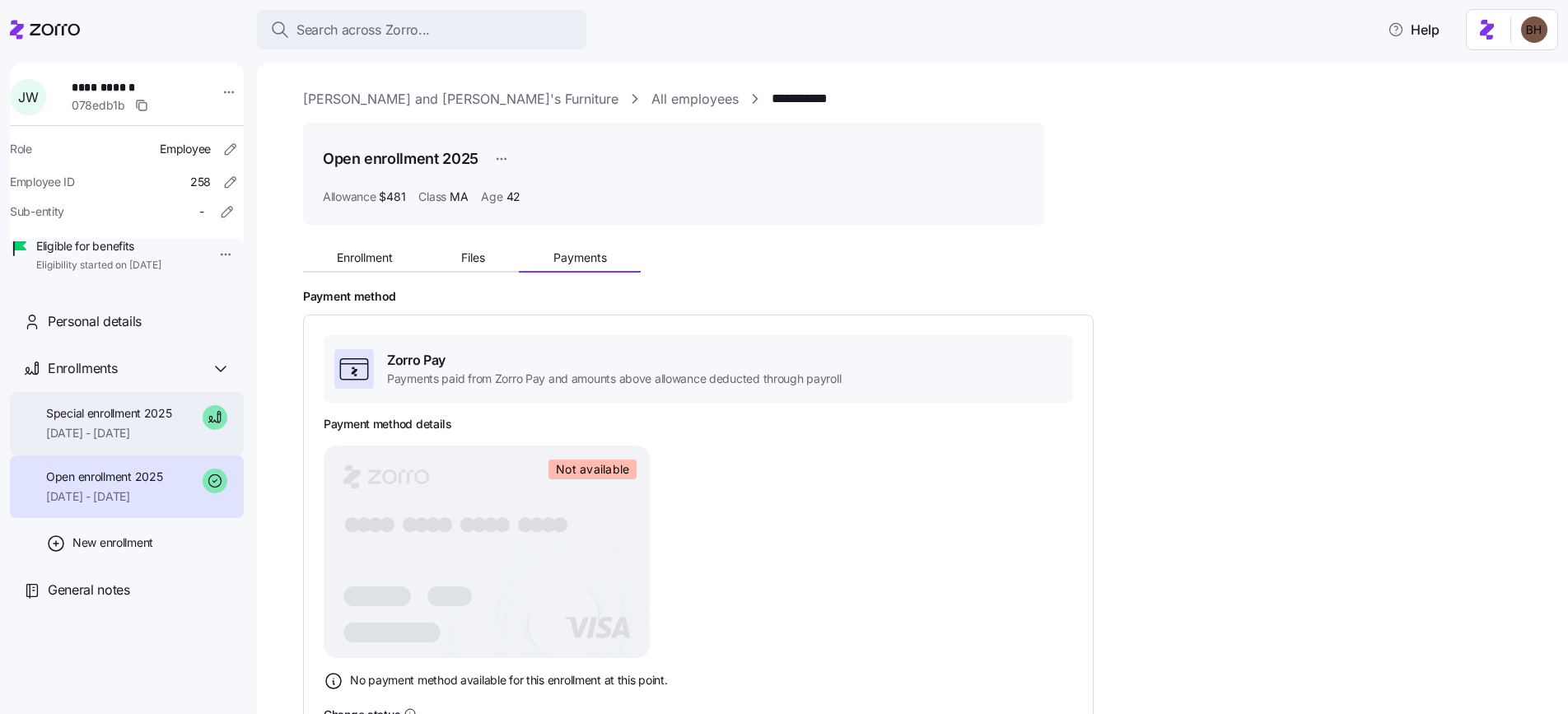
click at [143, 421] on span "Special enrollment 2025" at bounding box center [109, 414] width 126 height 17
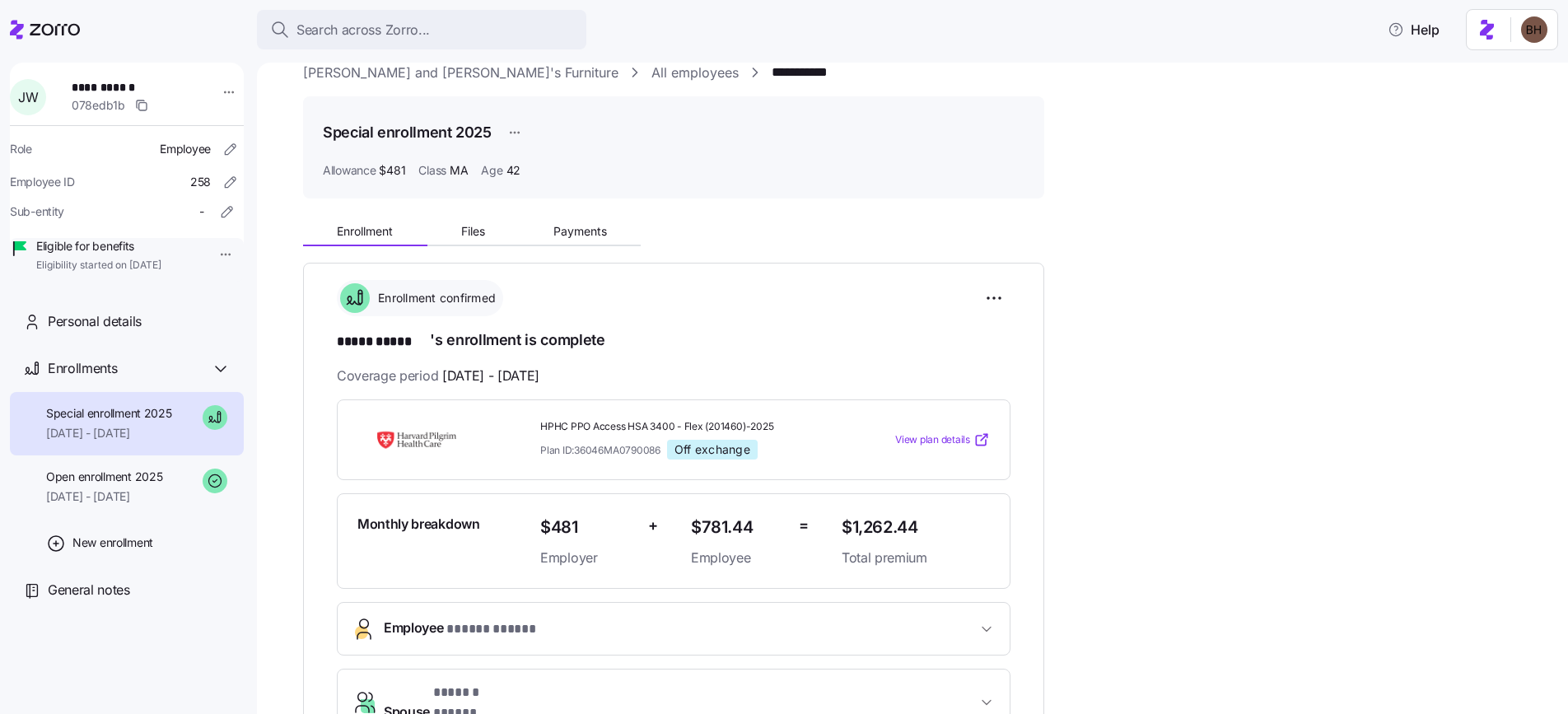
scroll to position [27, 0]
click at [580, 240] on button "Payments" at bounding box center [579, 230] width 122 height 24
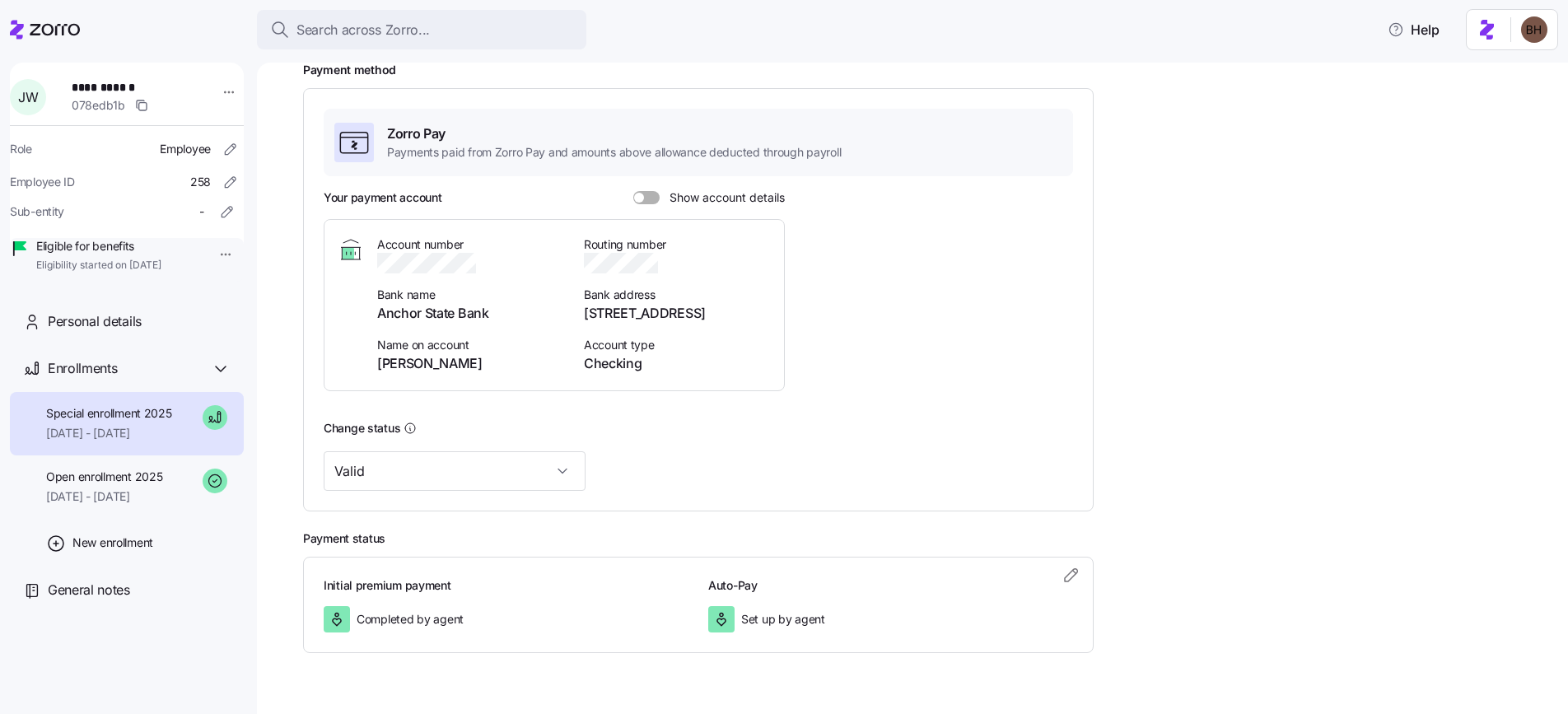
scroll to position [264, 0]
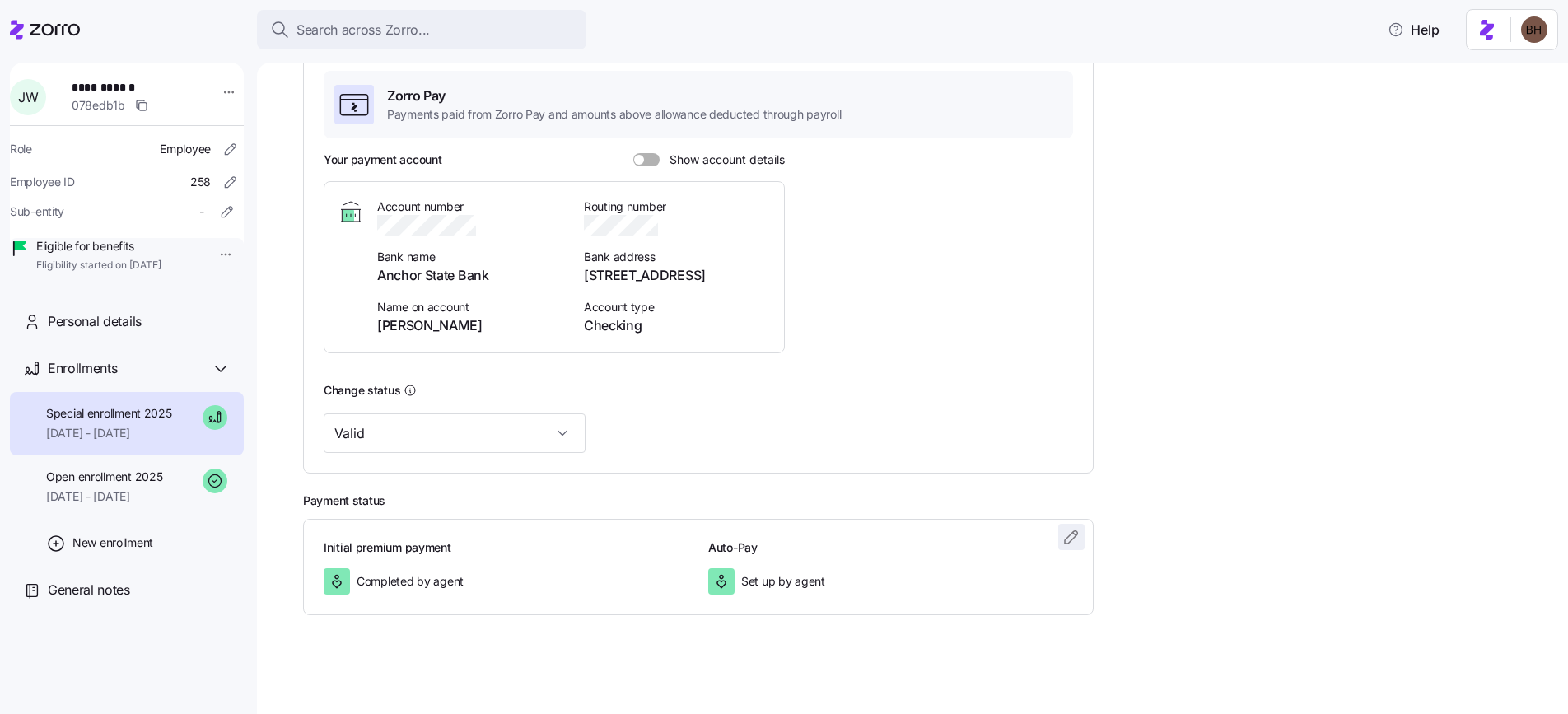
click at [1068, 543] on icon "button" at bounding box center [1071, 536] width 20 height 20
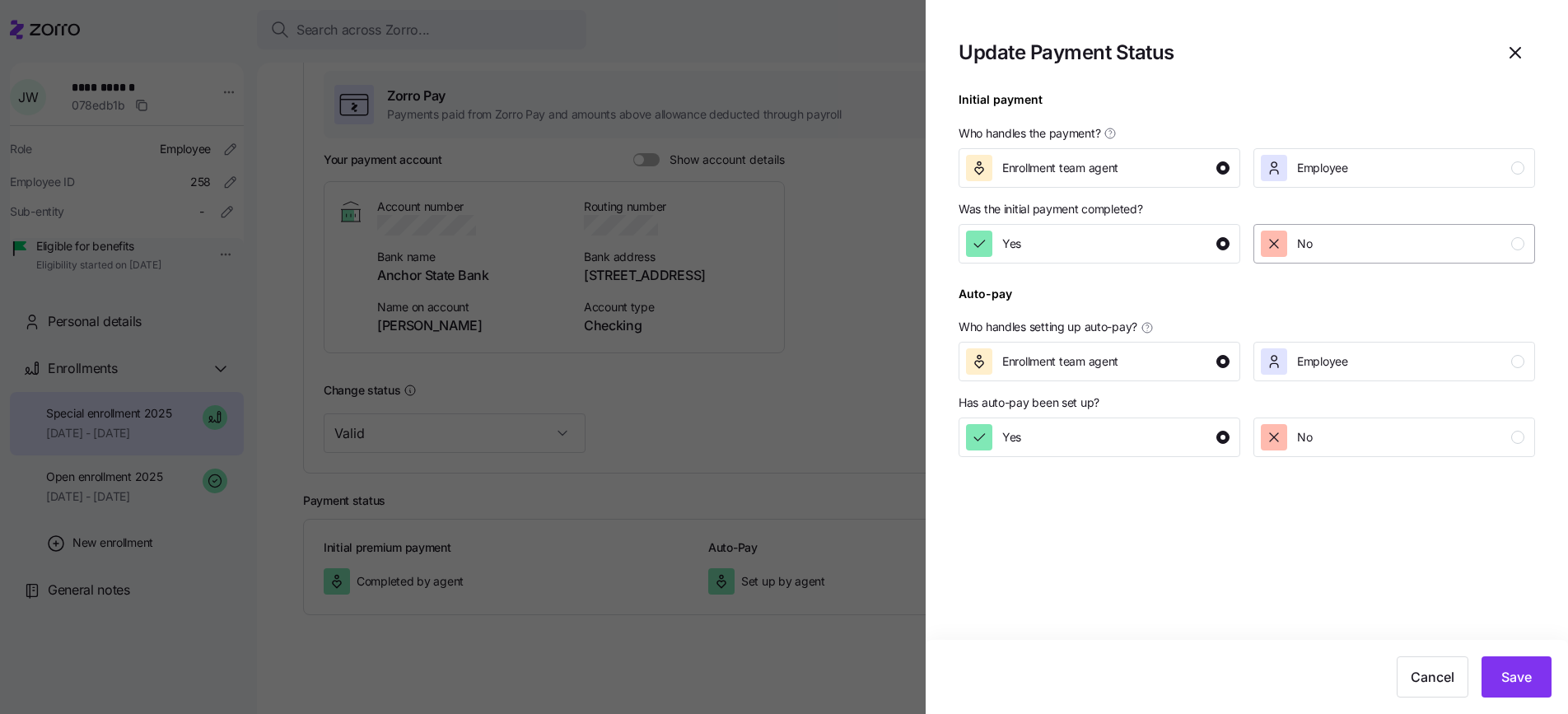
click at [1352, 246] on div "No" at bounding box center [1393, 243] width 264 height 26
click at [1517, 678] on span "Save" at bounding box center [1517, 677] width 31 height 20
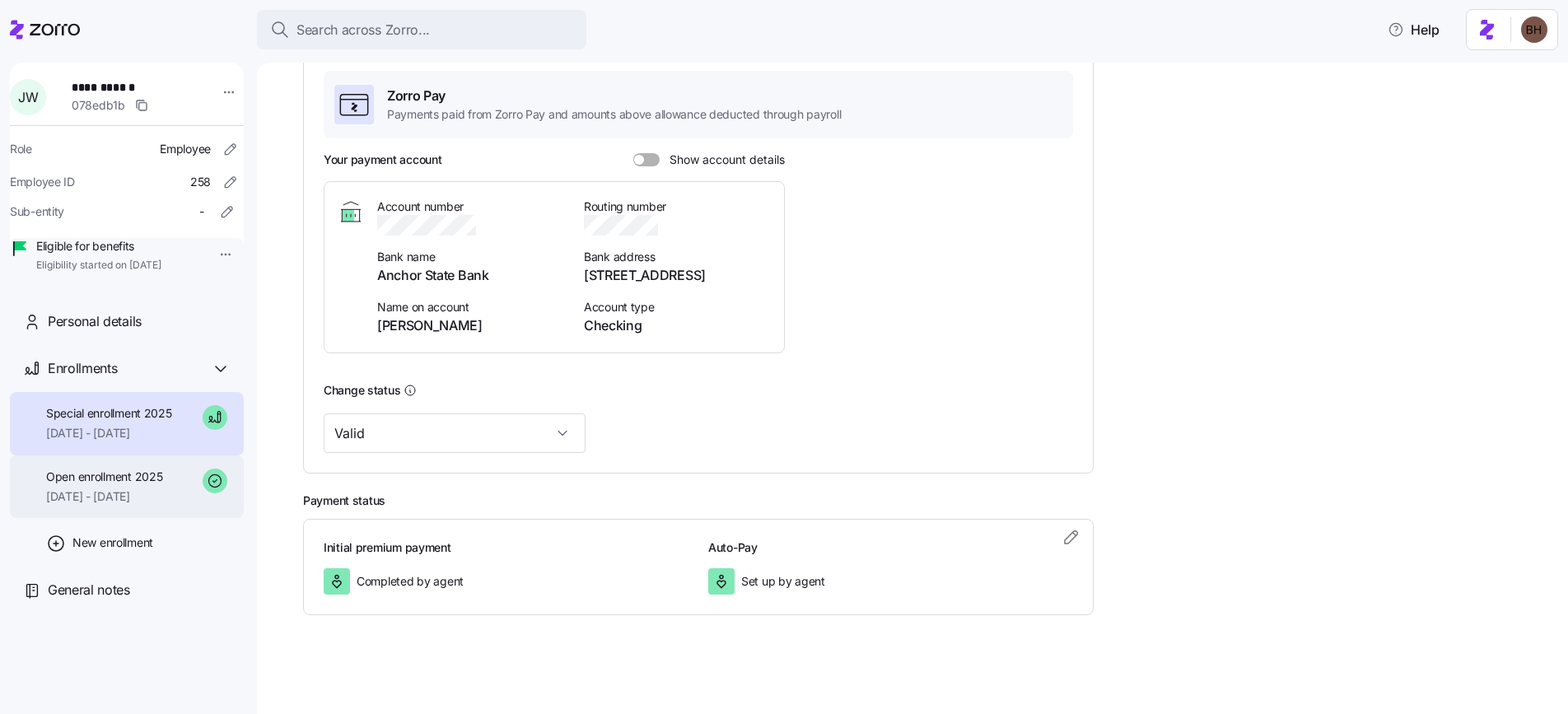
click at [92, 485] on span "Open enrollment 2025" at bounding box center [104, 477] width 116 height 17
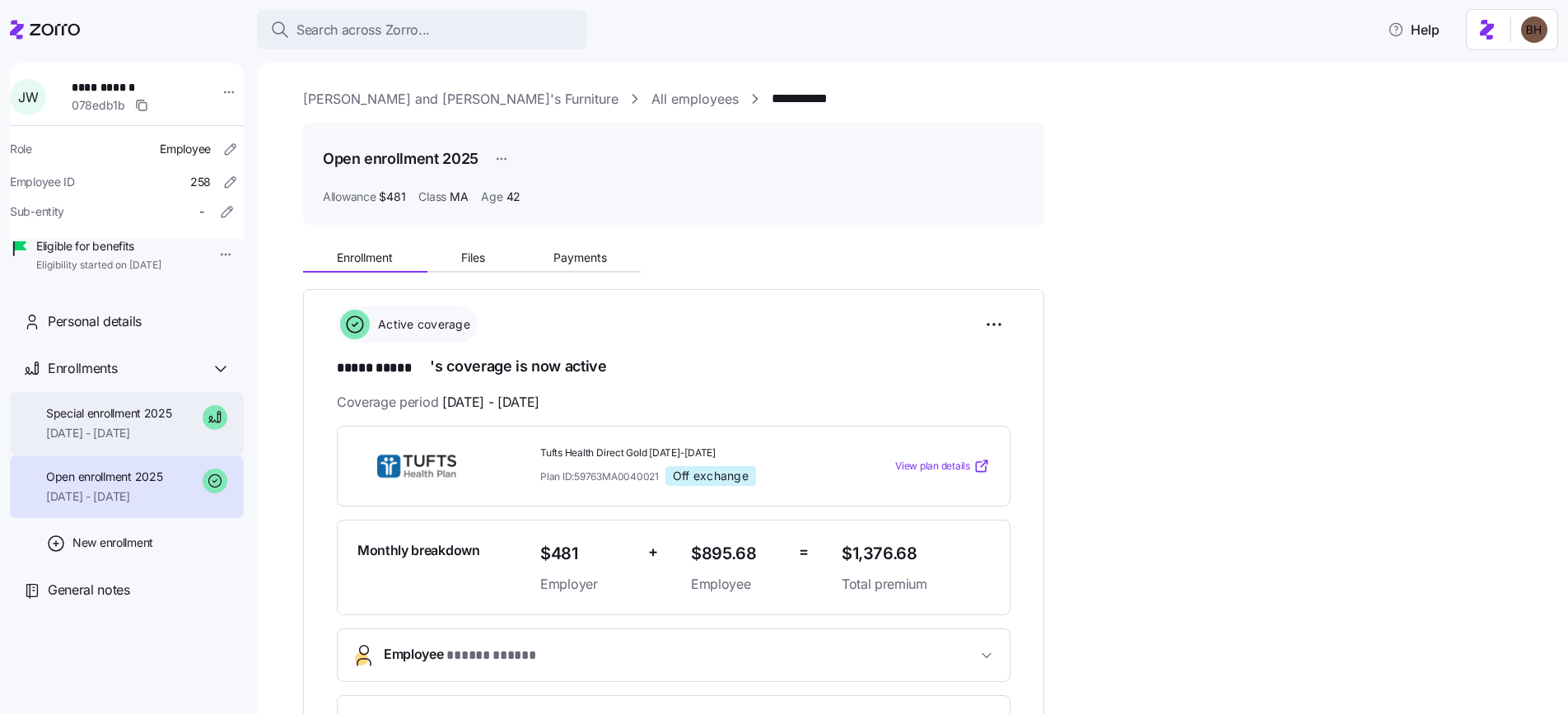
click at [106, 442] on span "[DATE] - [DATE]" at bounding box center [109, 433] width 126 height 17
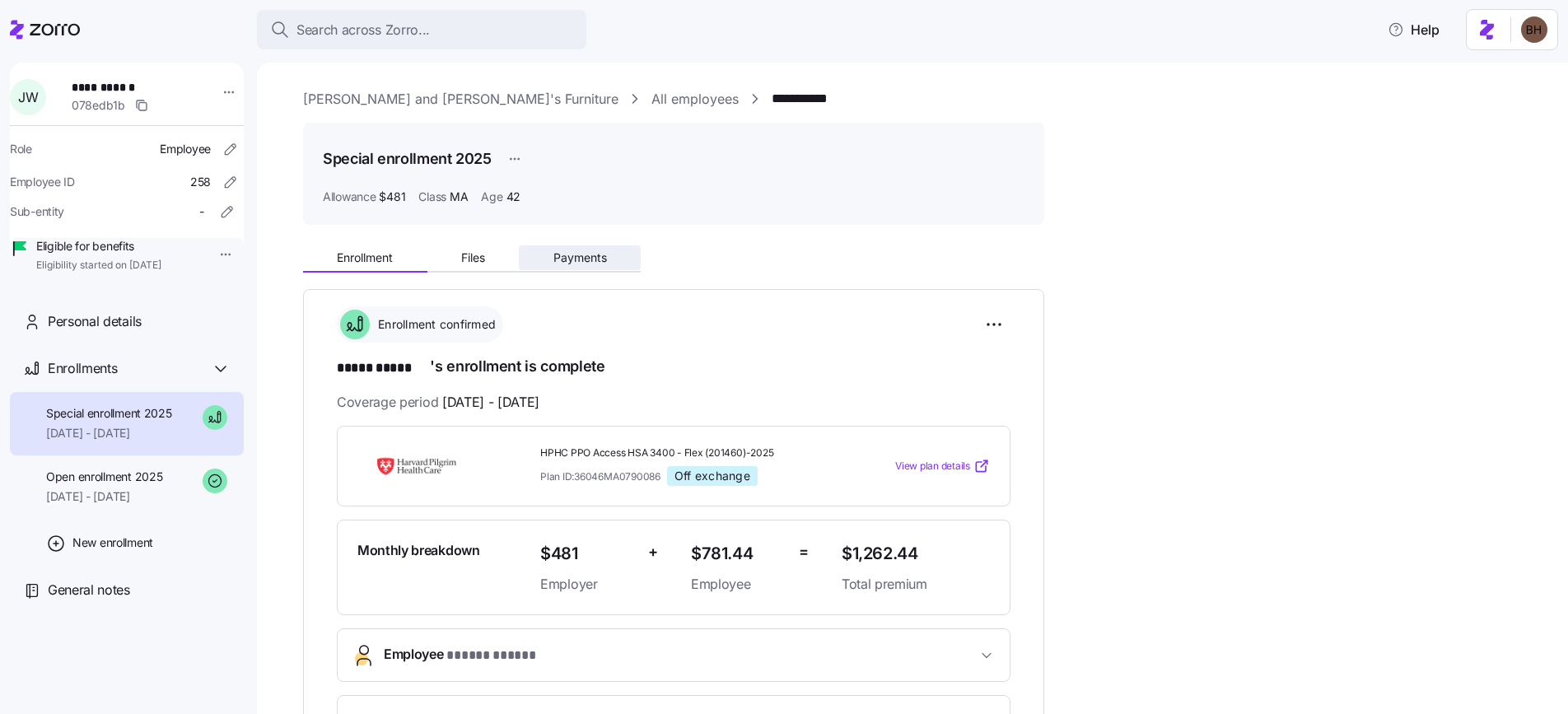
click at [599, 259] on span "Payments" at bounding box center [579, 257] width 53 height 11
click at [86, 485] on span "Open enrollment 2025" at bounding box center [104, 477] width 116 height 17
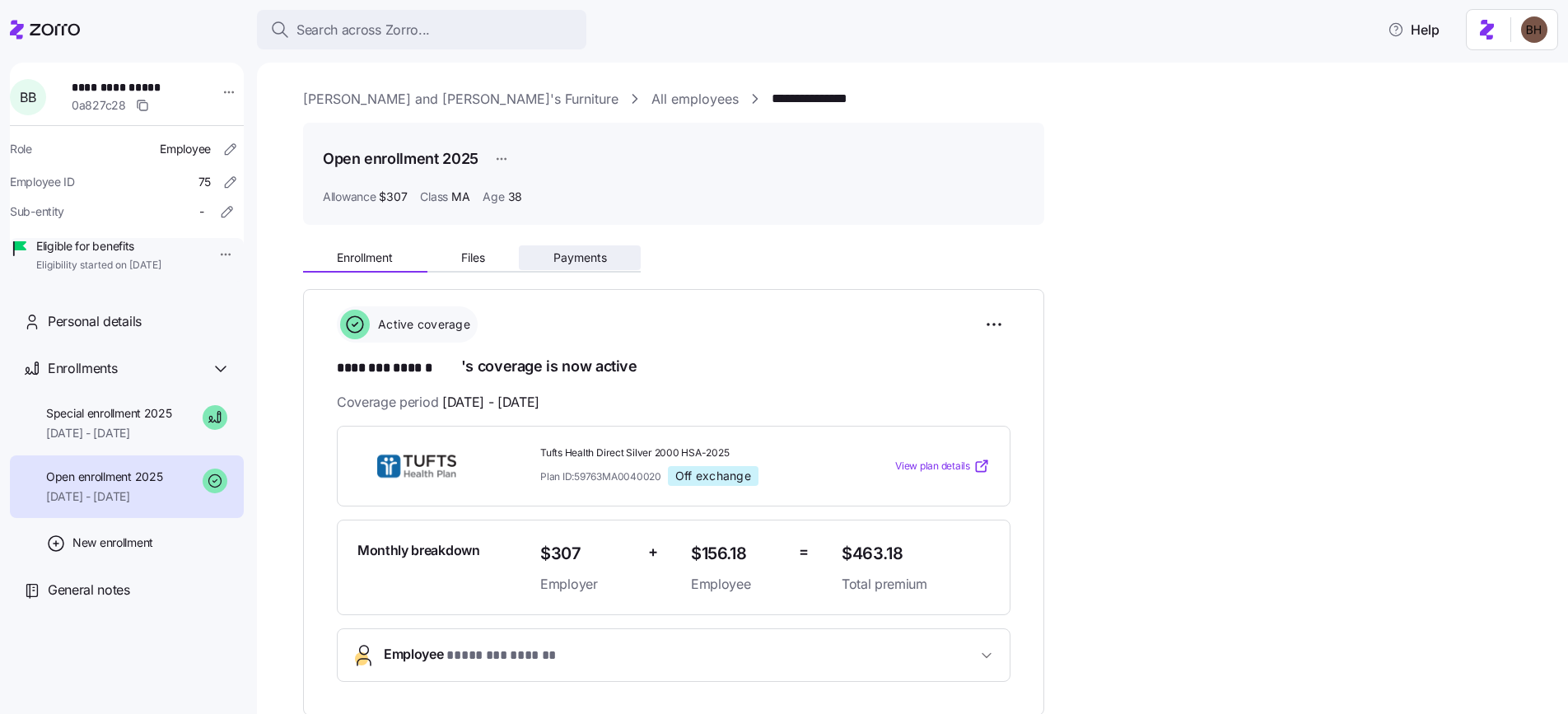
click at [593, 253] on span "Payments" at bounding box center [579, 257] width 53 height 11
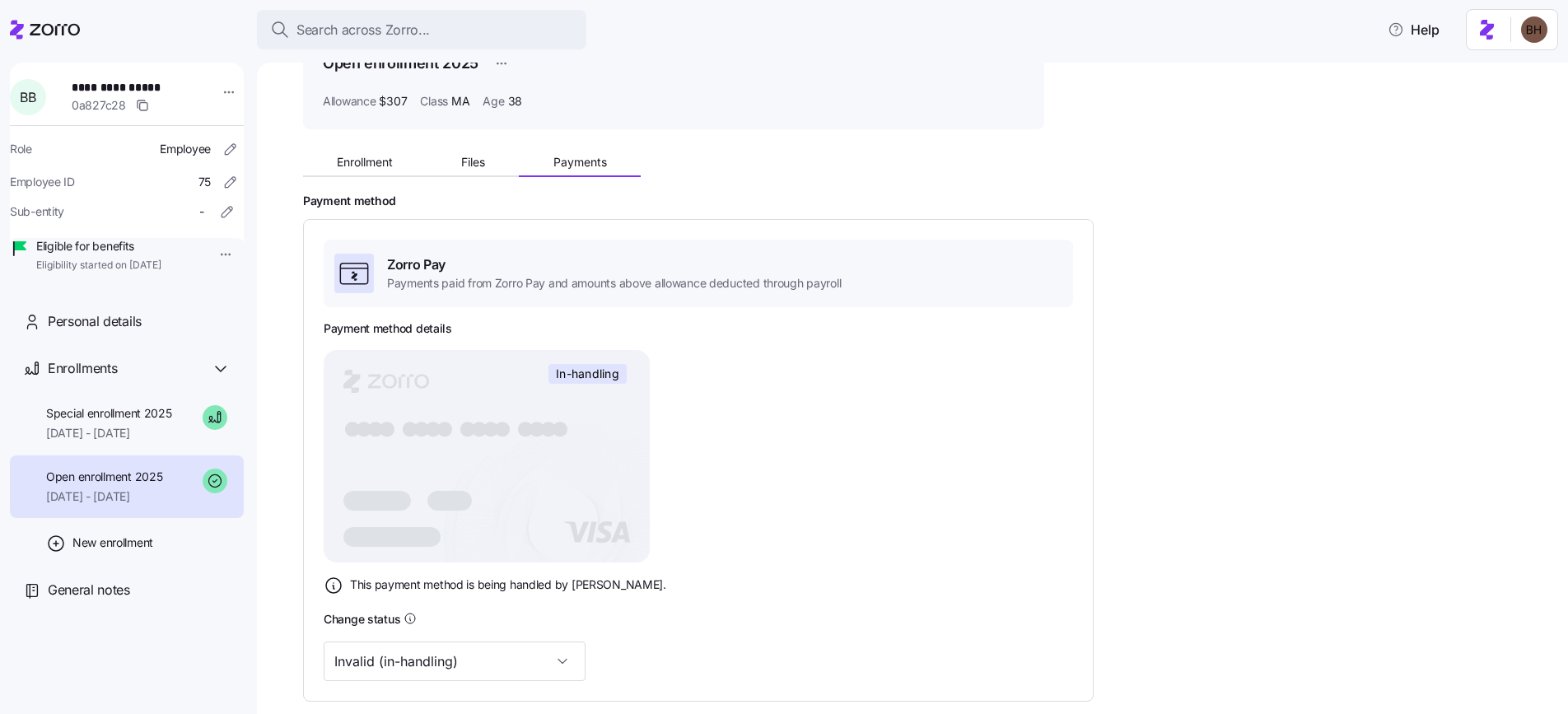
scroll to position [184, 0]
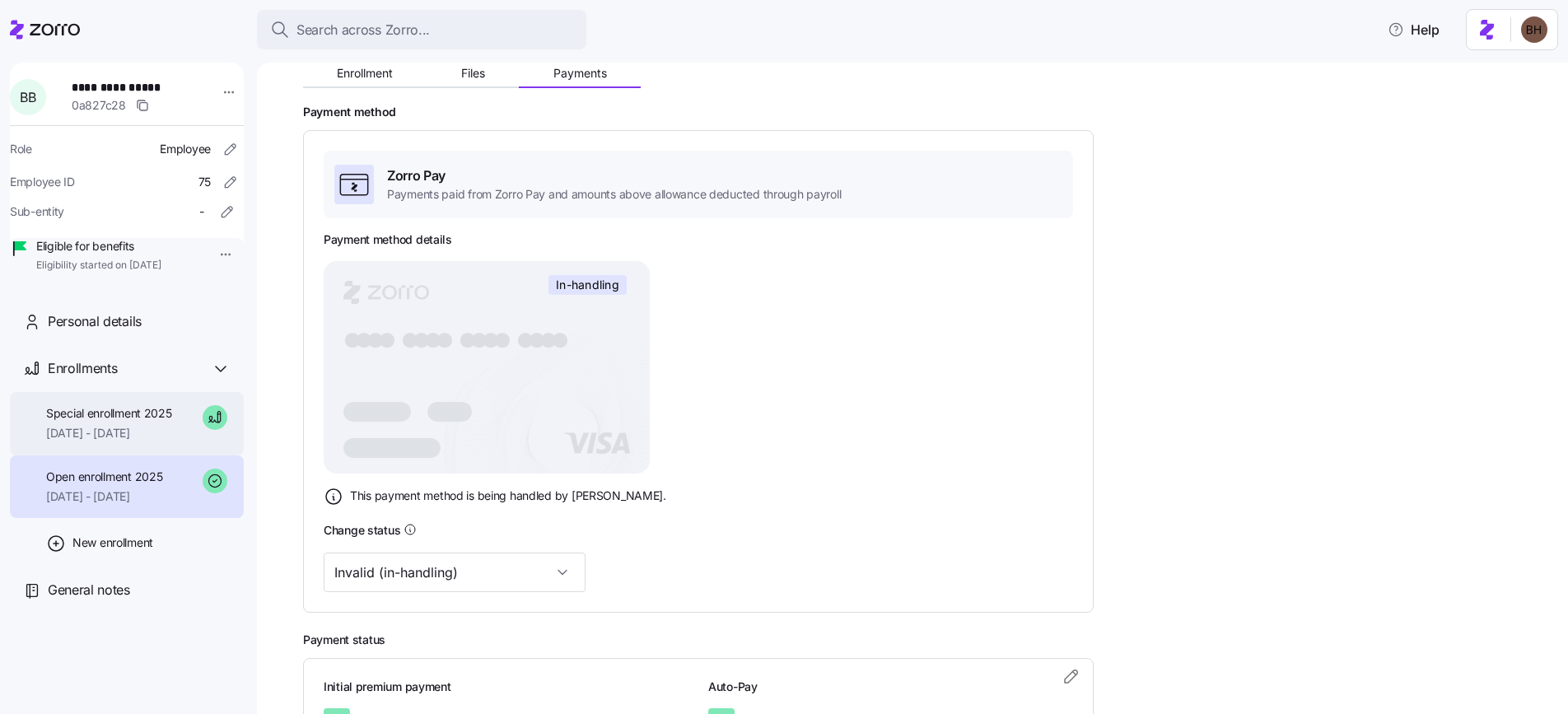
click at [122, 421] on span "Special enrollment 2025" at bounding box center [109, 414] width 126 height 17
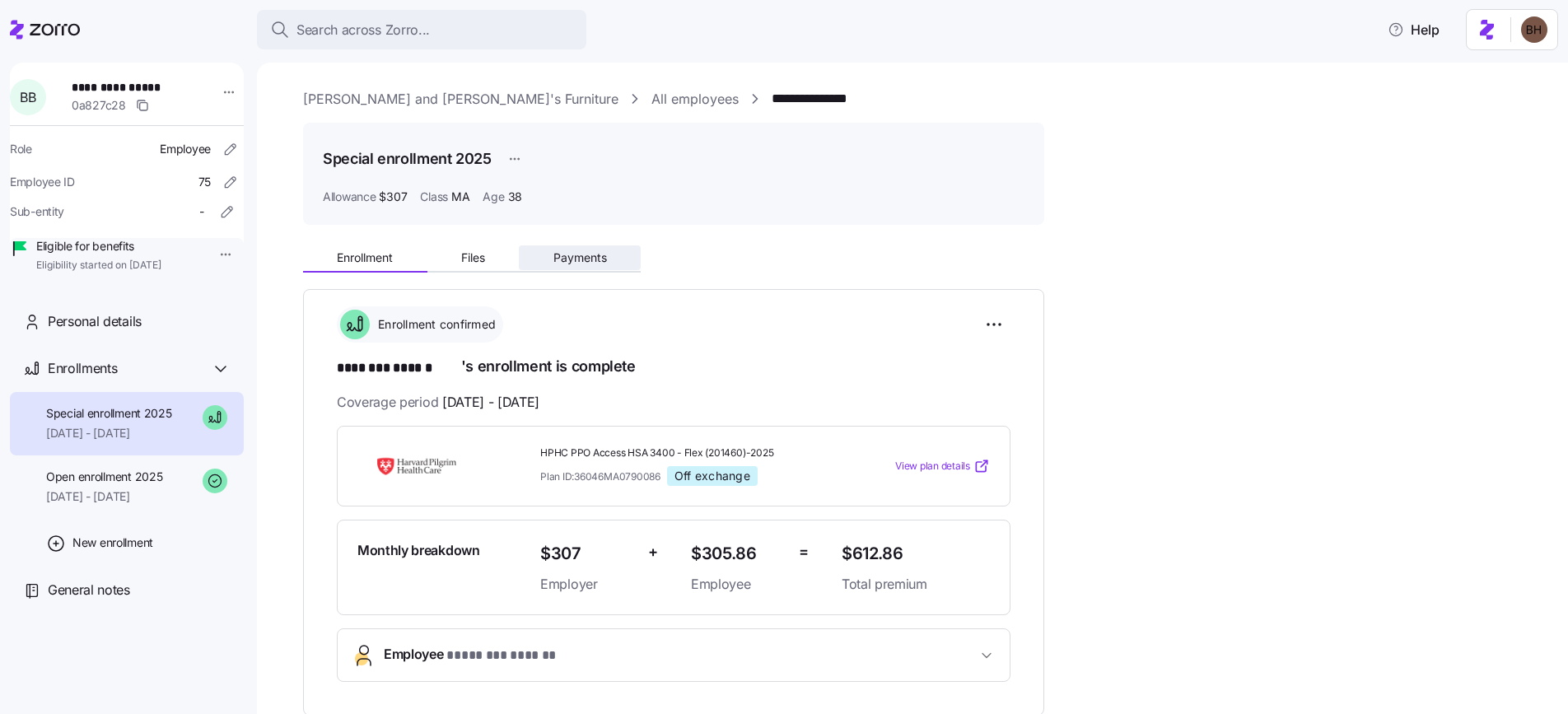
click at [579, 260] on span "Payments" at bounding box center [579, 257] width 53 height 11
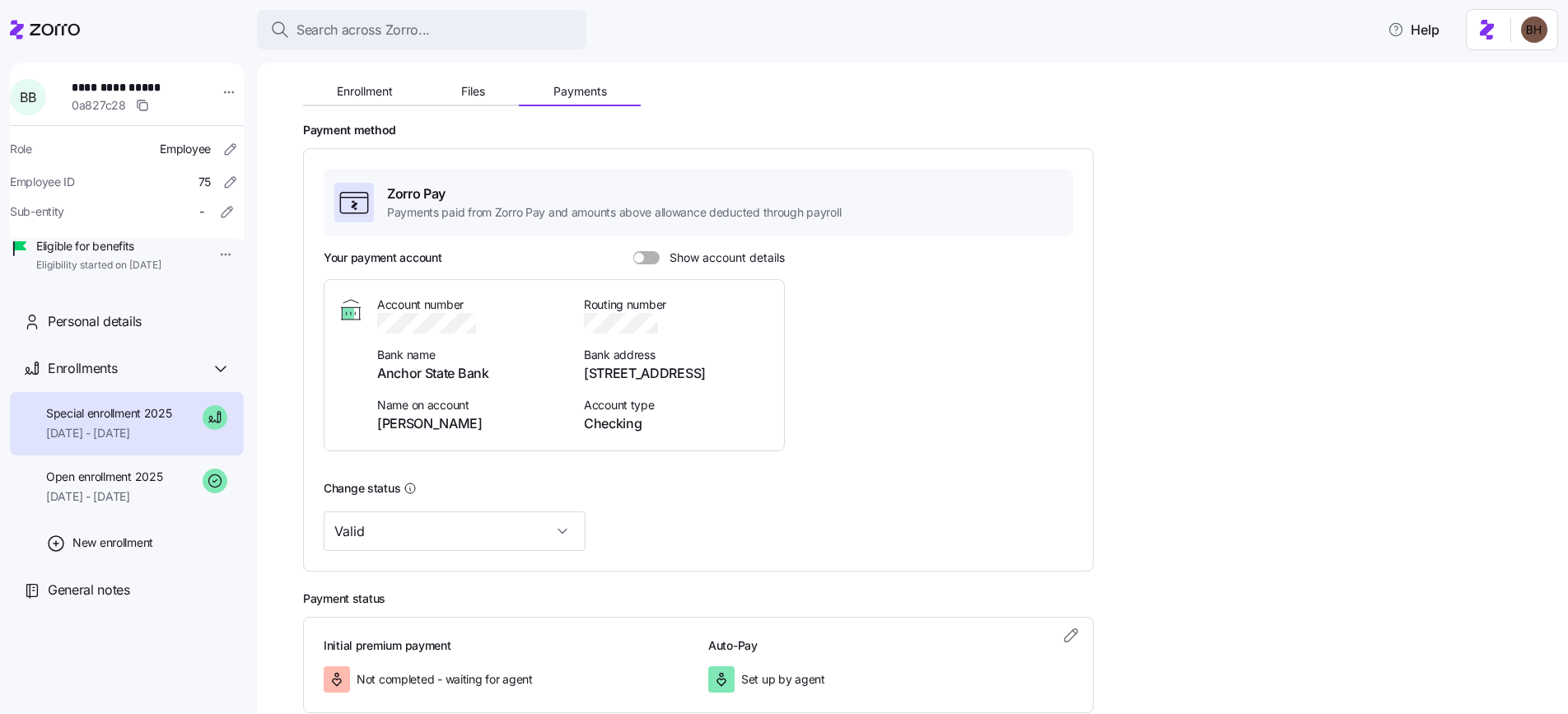
scroll to position [182, 0]
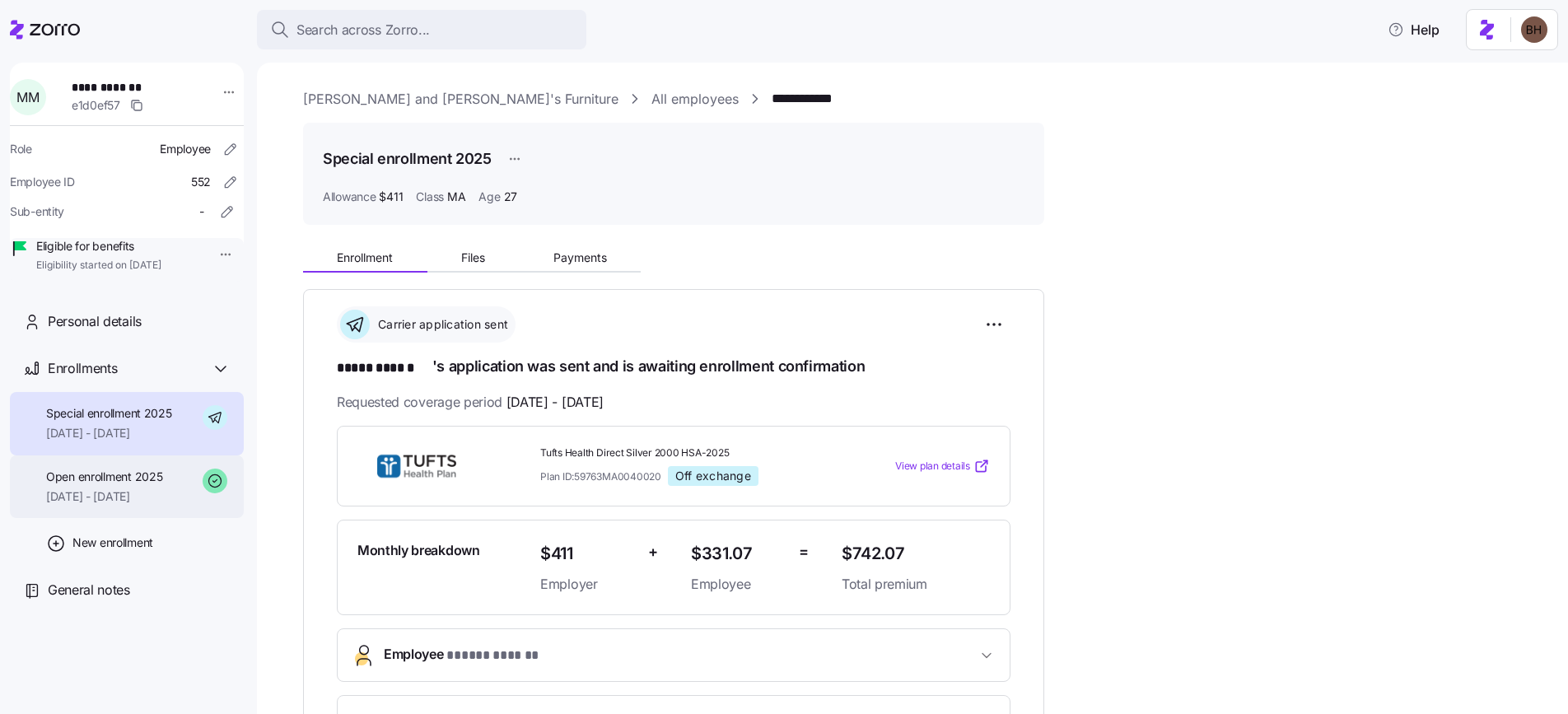
click at [102, 504] on span "[DATE] - [DATE]" at bounding box center [104, 497] width 116 height 17
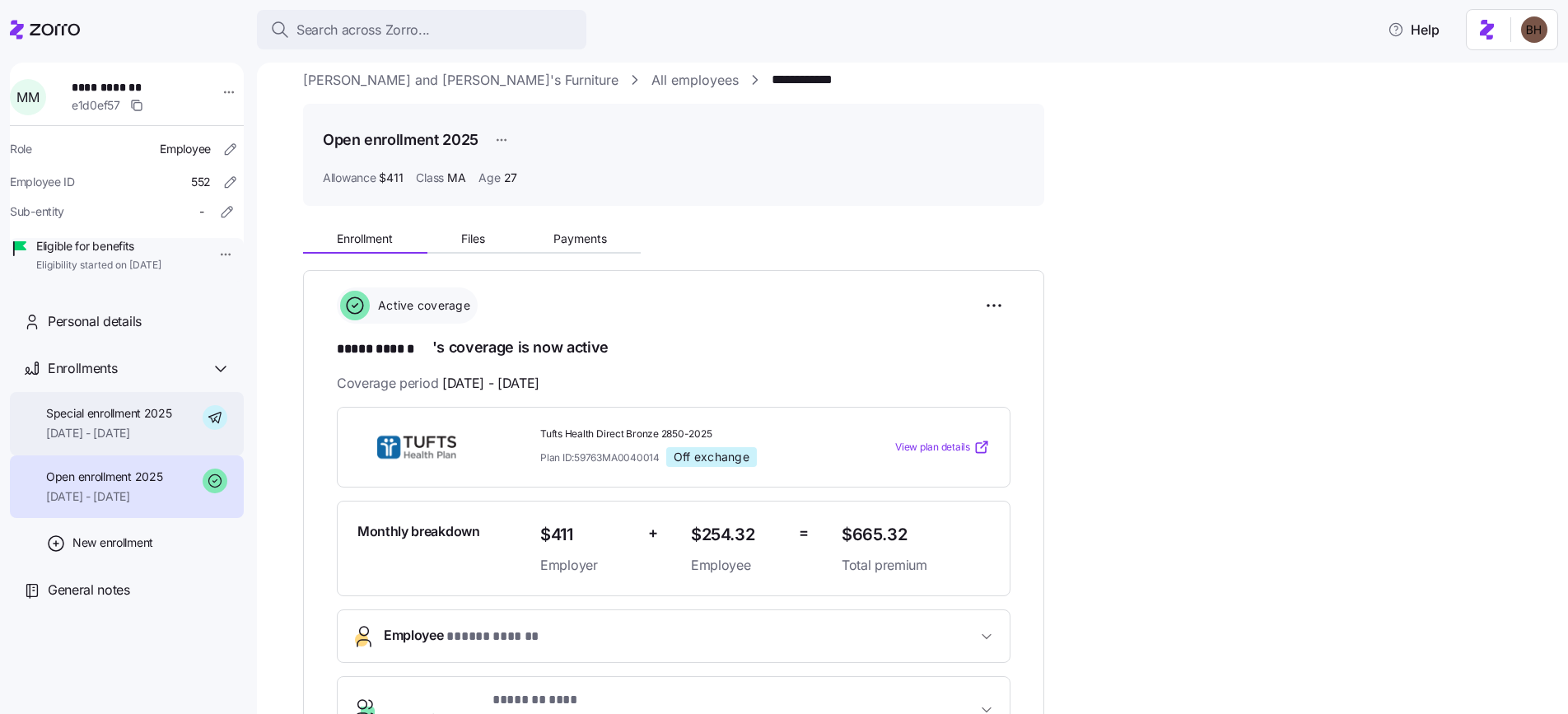
scroll to position [21, 0]
click at [118, 442] on span "09/01/2025 - 12/31/2025" at bounding box center [109, 433] width 126 height 17
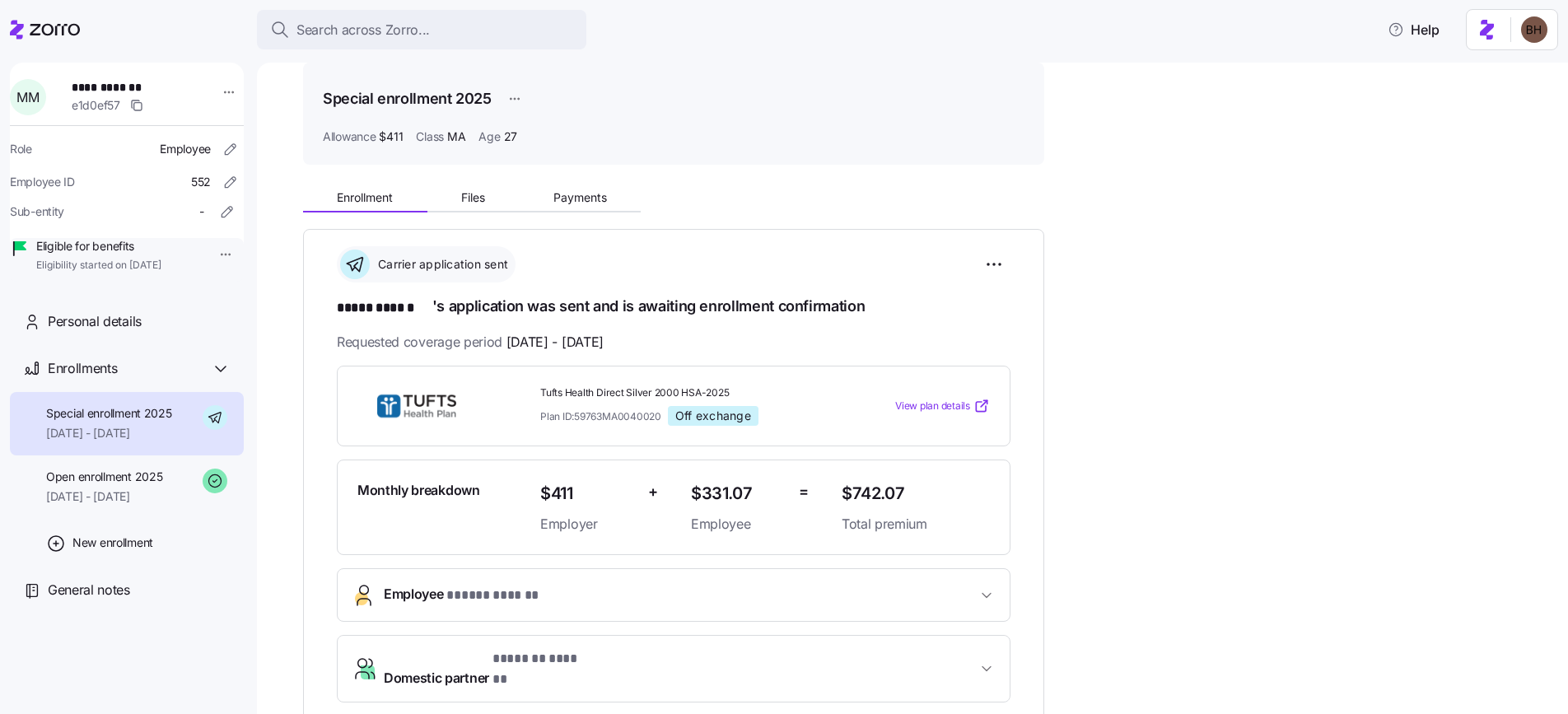
scroll to position [134, 0]
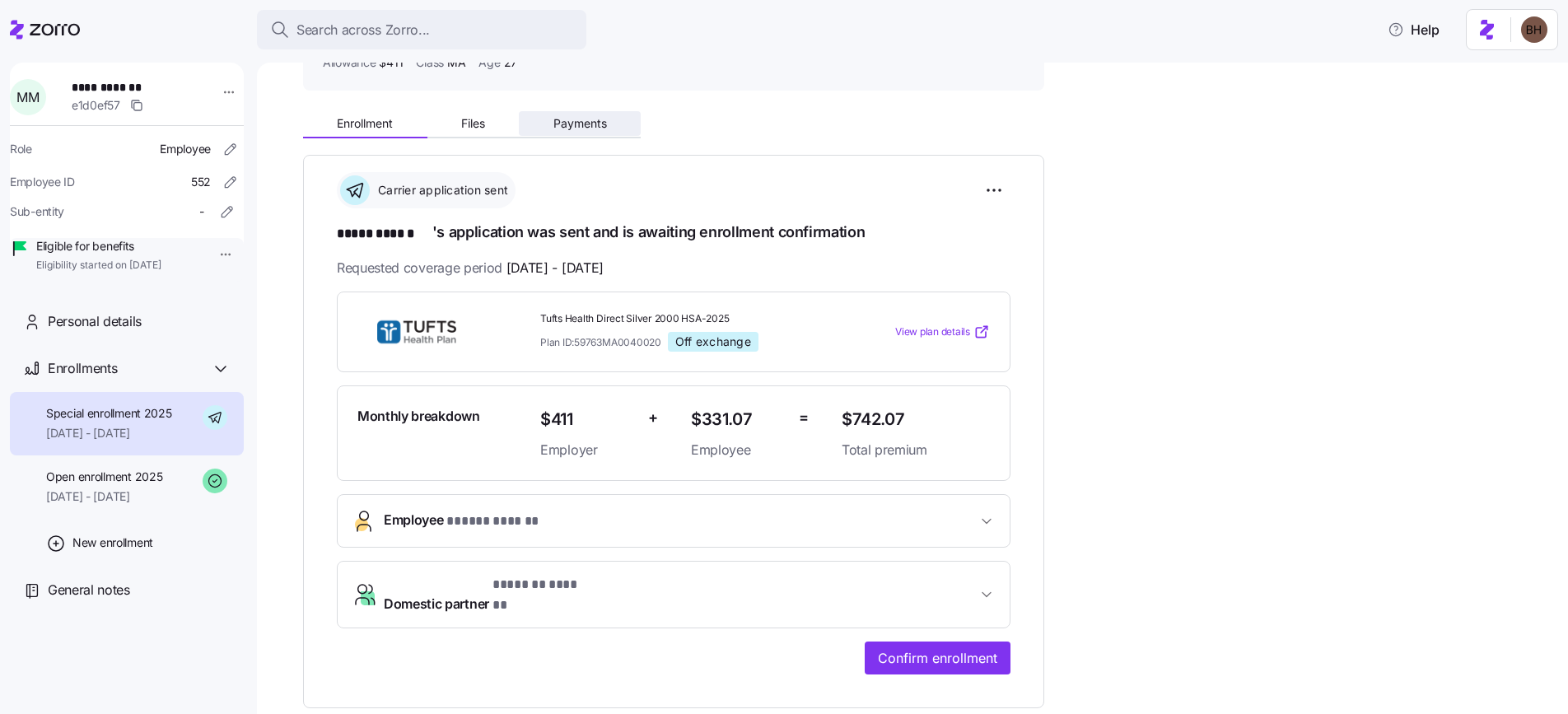
click at [586, 126] on span "Payments" at bounding box center [579, 124] width 53 height 11
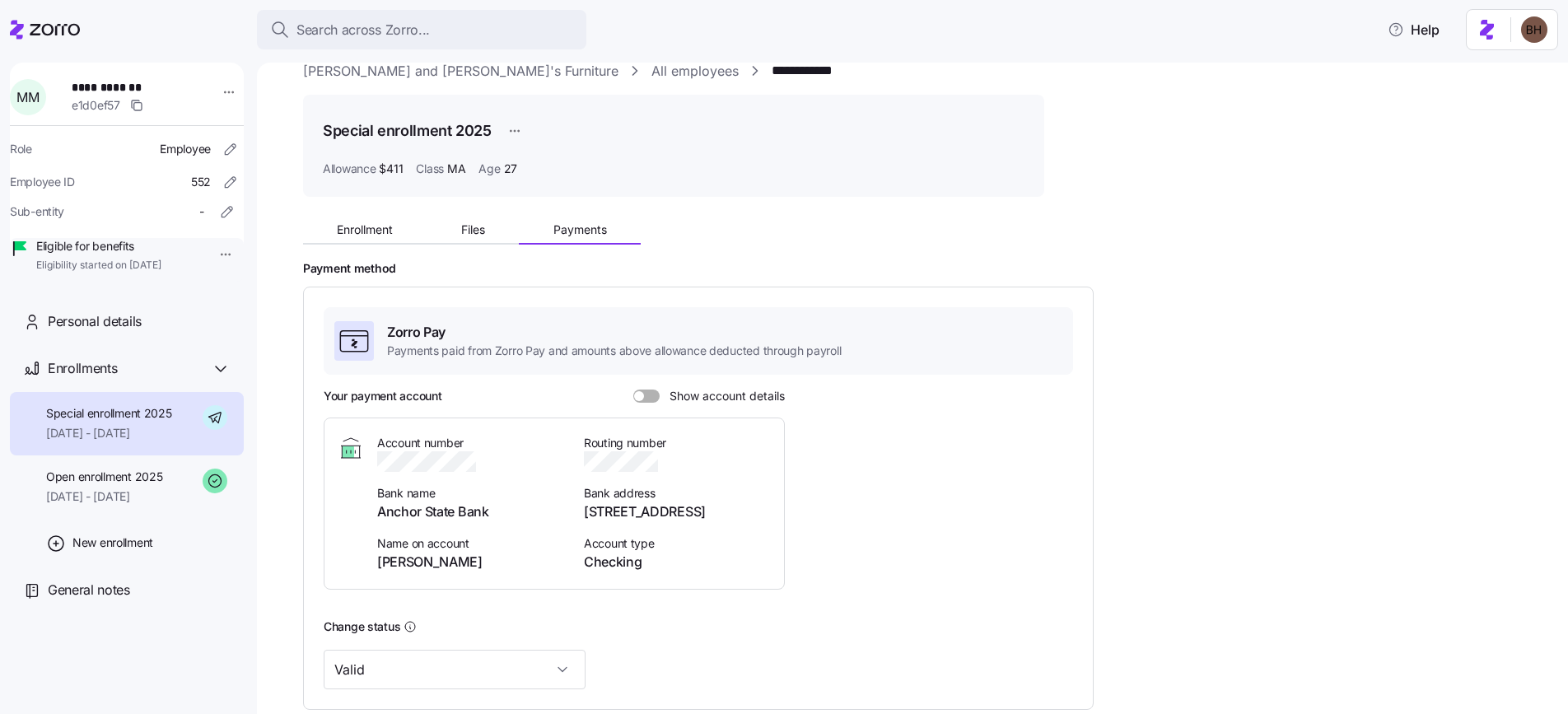
scroll to position [58, 0]
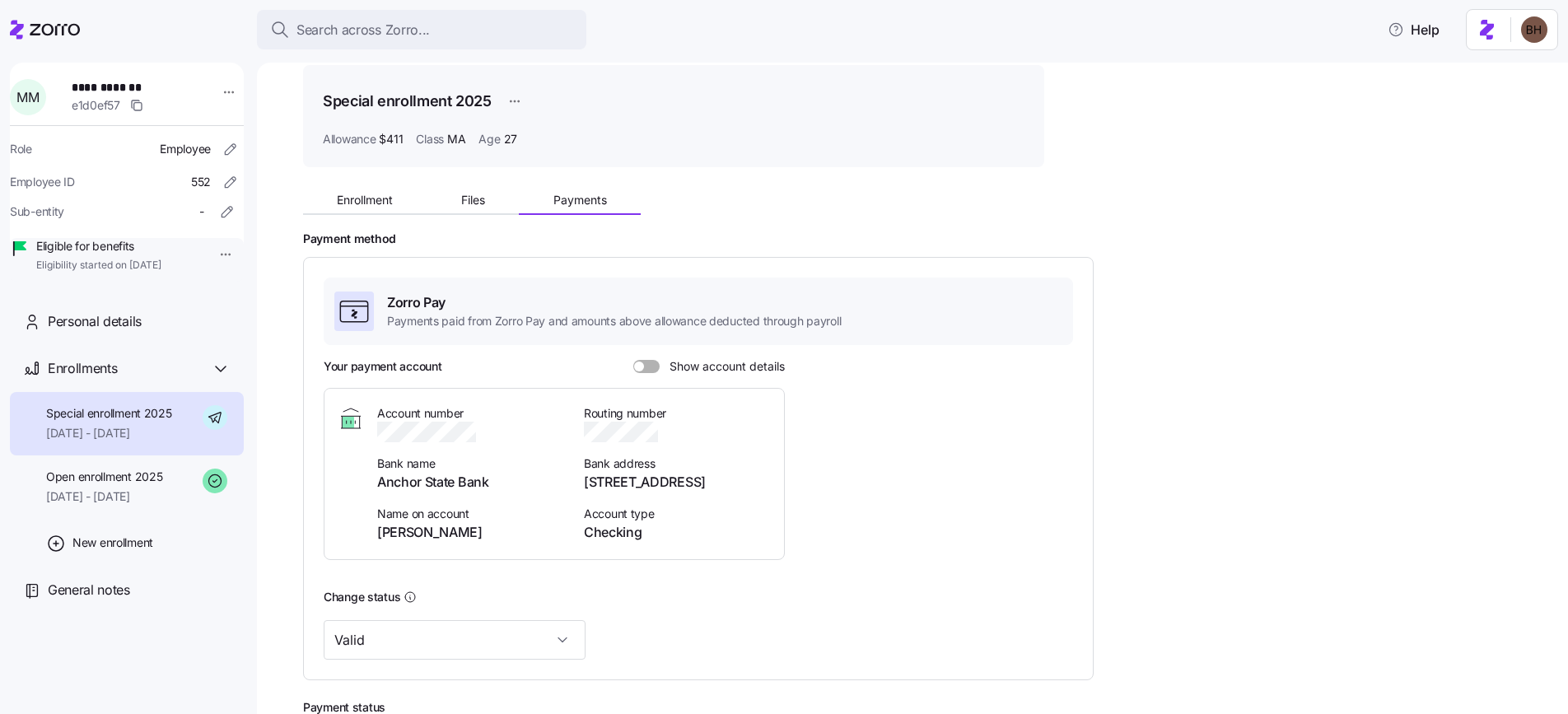
click at [644, 368] on span at bounding box center [652, 366] width 17 height 13
click at [634, 359] on input "Show account details" at bounding box center [634, 359] width 0 height 0
click at [113, 504] on span "[DATE] - [DATE]" at bounding box center [104, 497] width 116 height 17
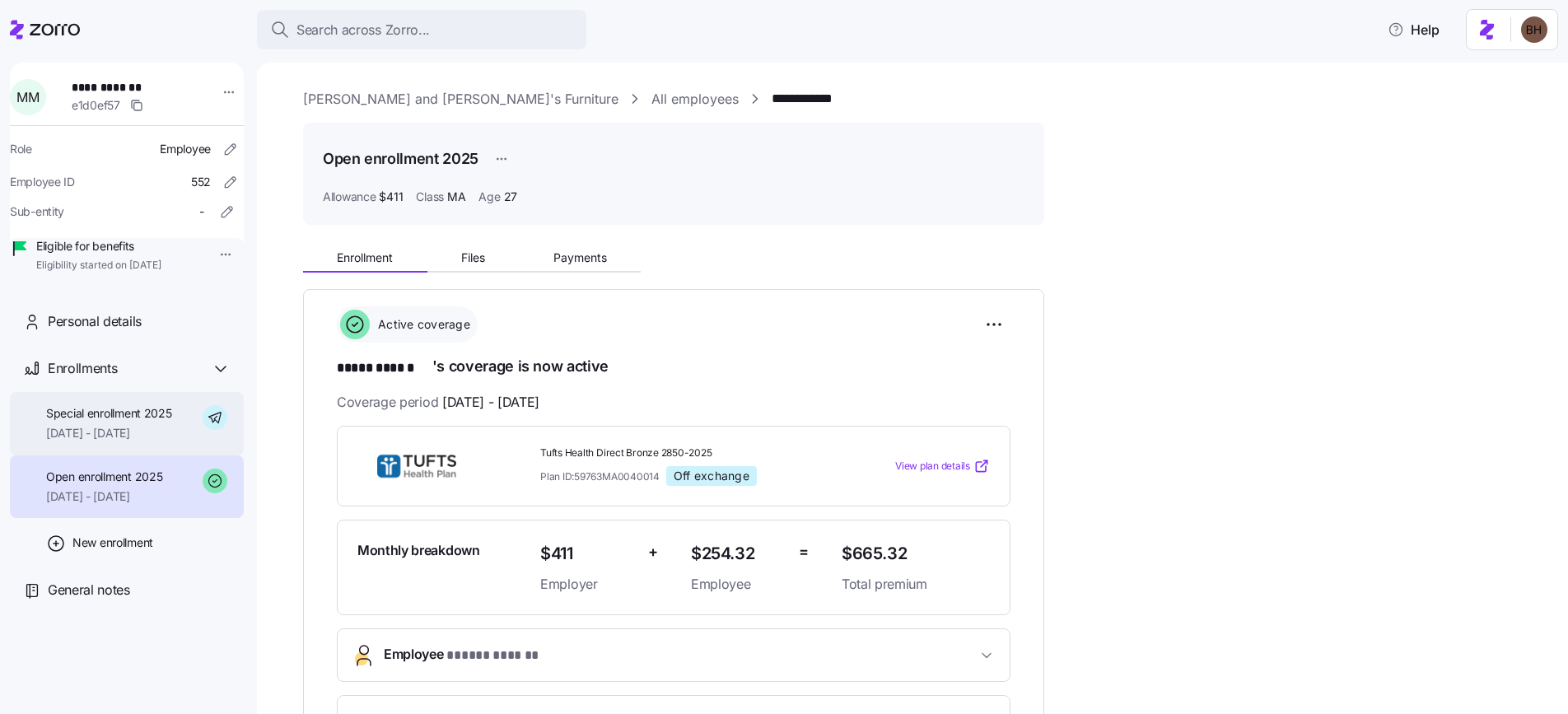
click at [113, 442] on span "[DATE] - [DATE]" at bounding box center [109, 433] width 126 height 17
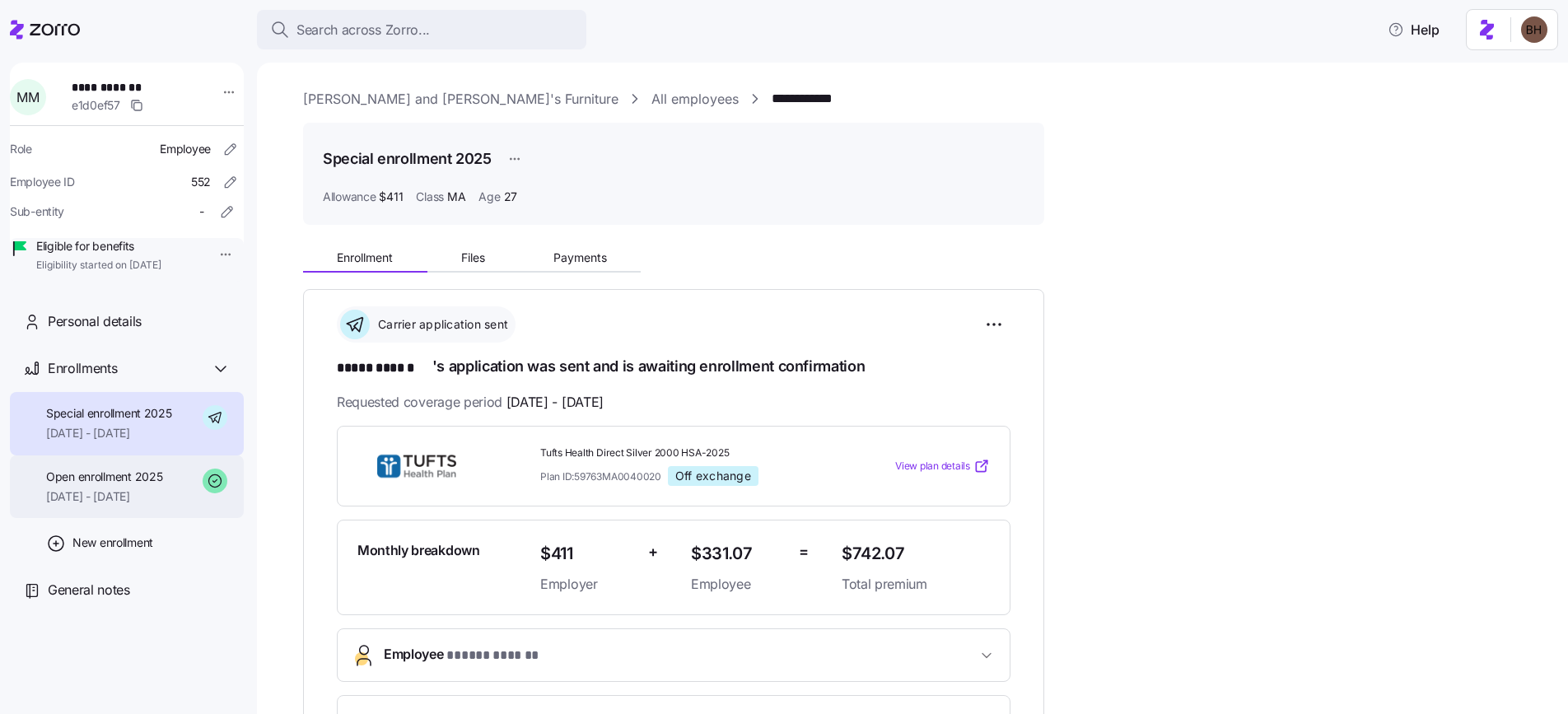
click at [126, 485] on span "Open enrollment 2025" at bounding box center [104, 477] width 116 height 17
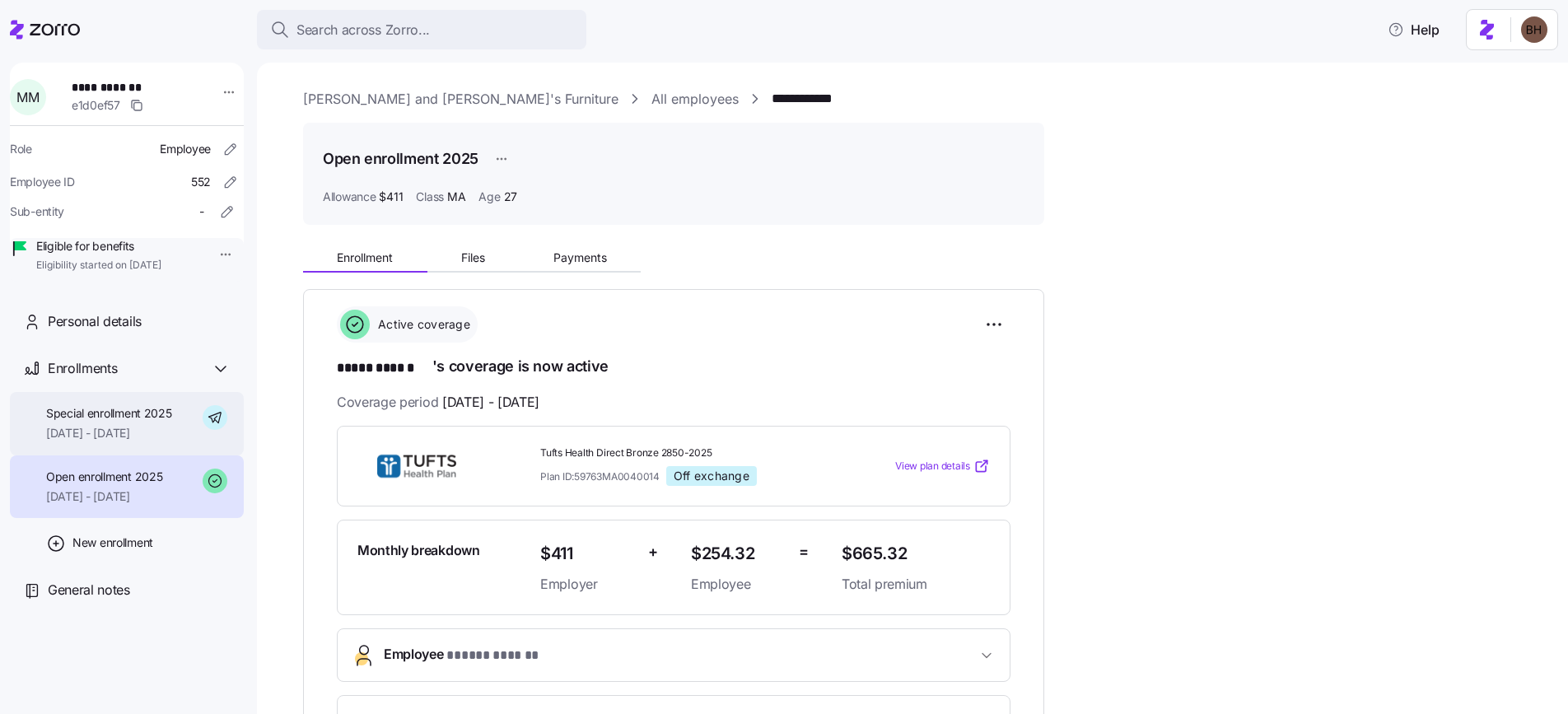
click at [125, 442] on span "[DATE] - [DATE]" at bounding box center [109, 433] width 126 height 17
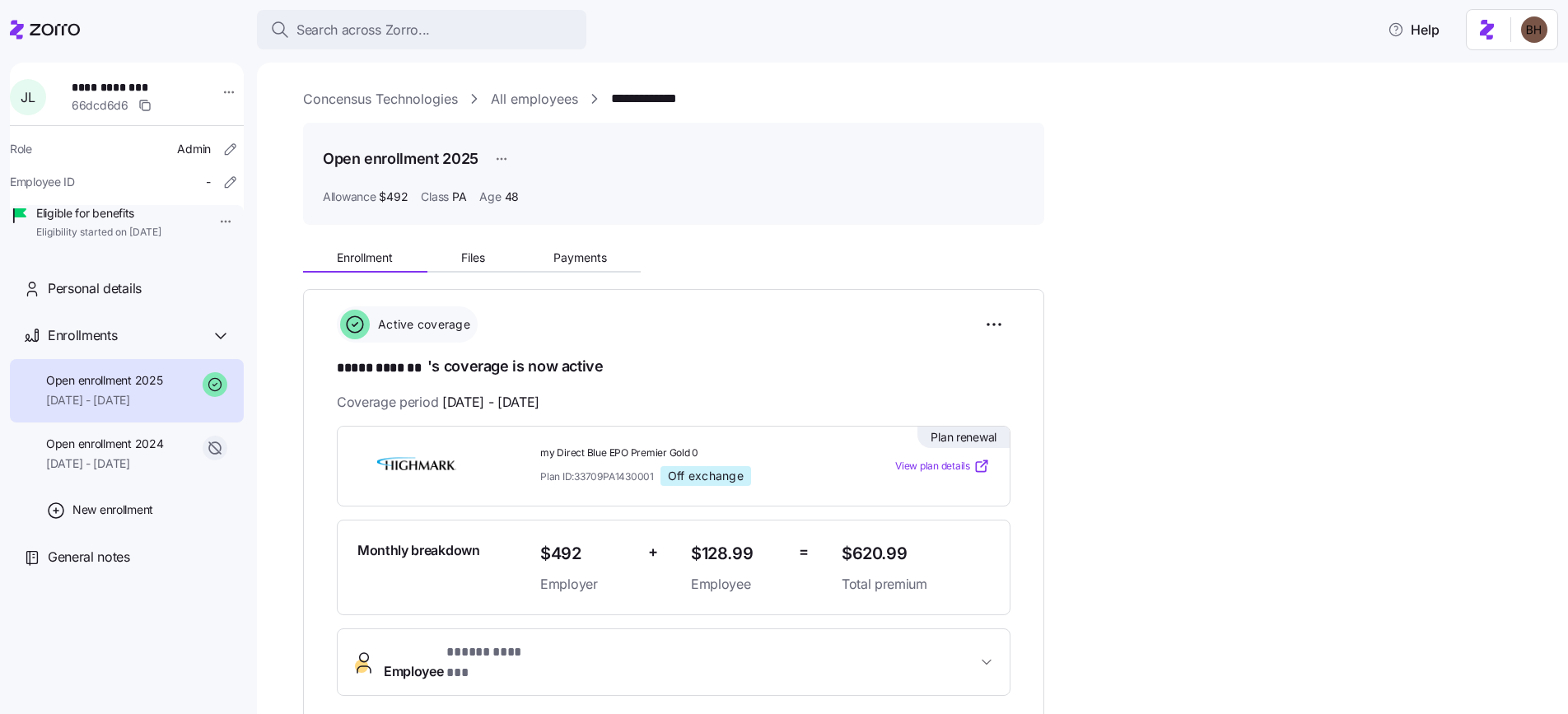
scroll to position [221, 0]
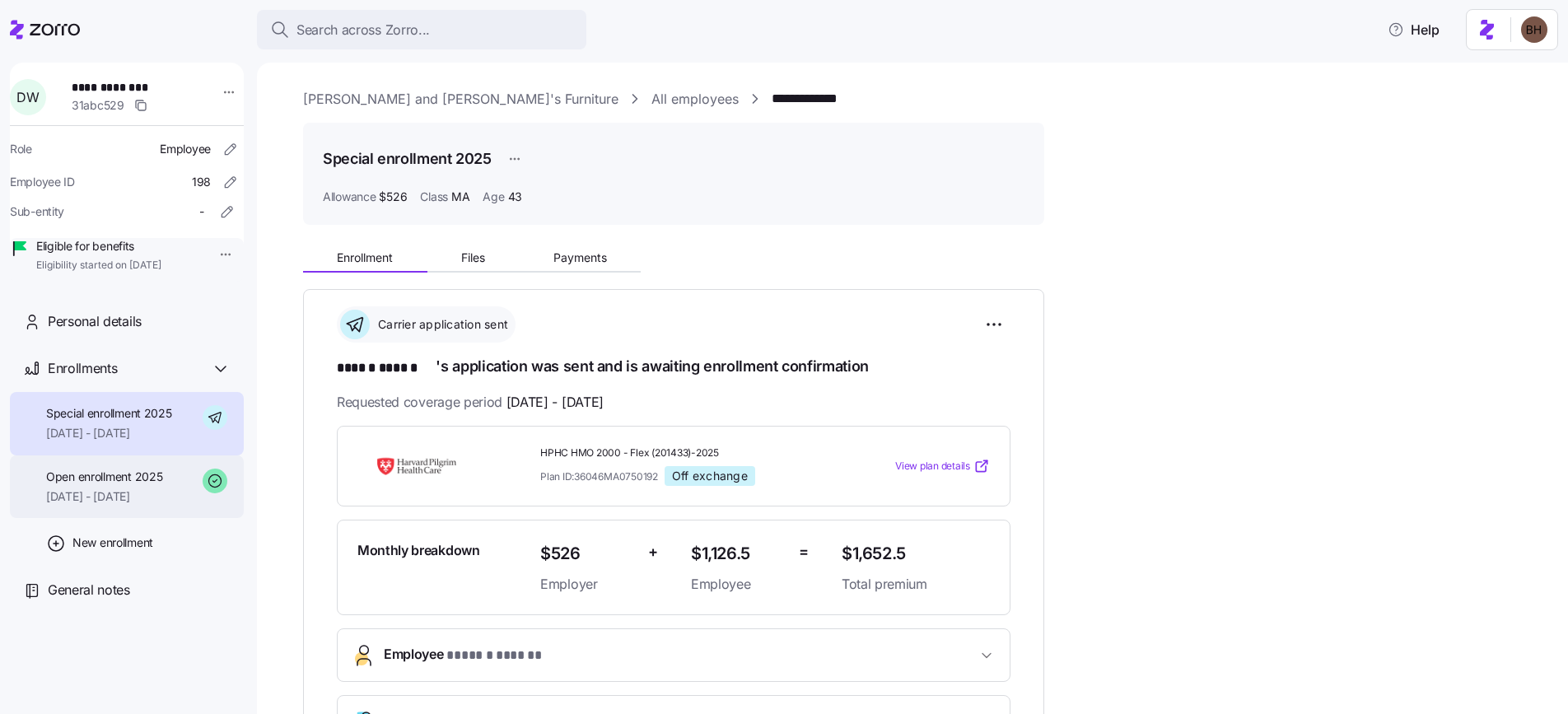
click at [75, 504] on span "[DATE] - [DATE]" at bounding box center [104, 497] width 116 height 17
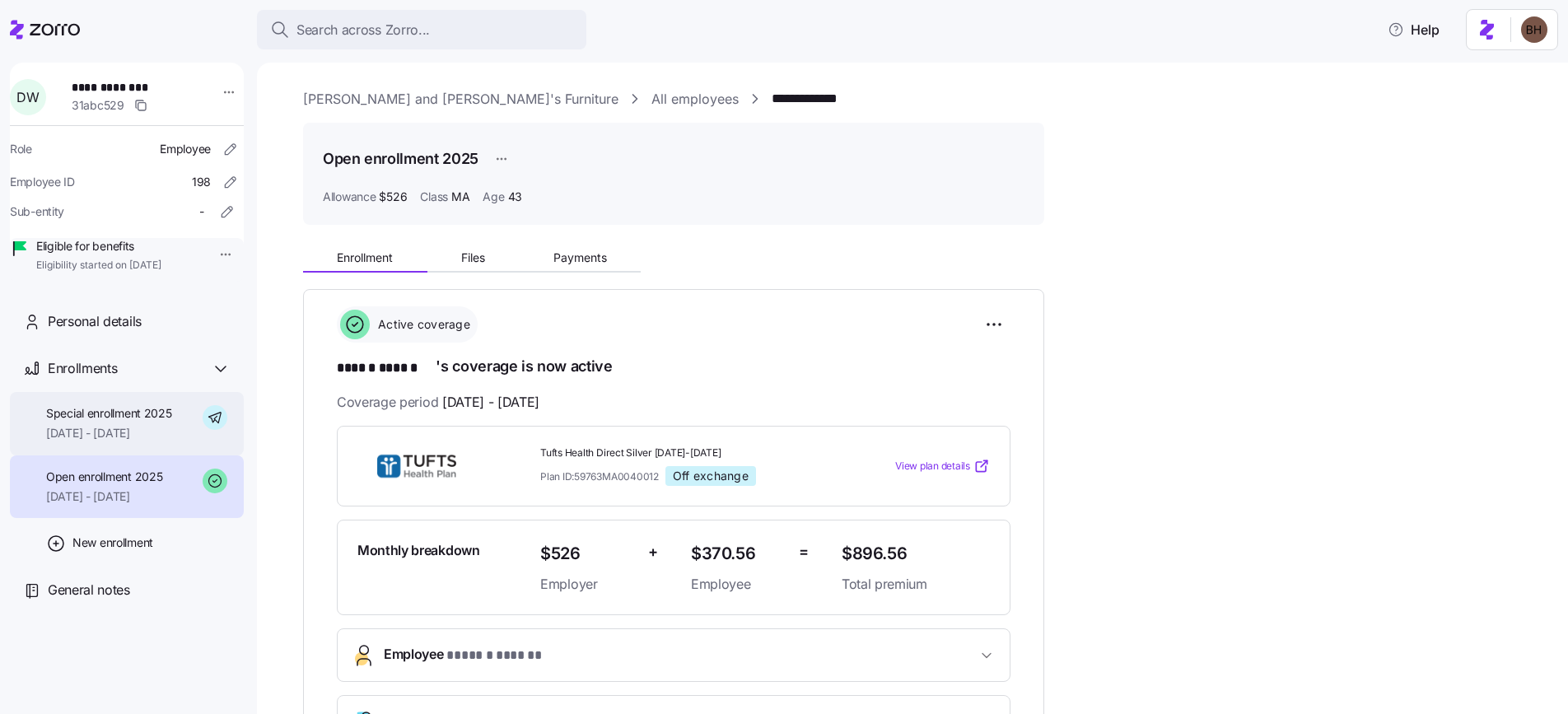
click at [113, 442] on span "[DATE] - [DATE]" at bounding box center [109, 433] width 126 height 17
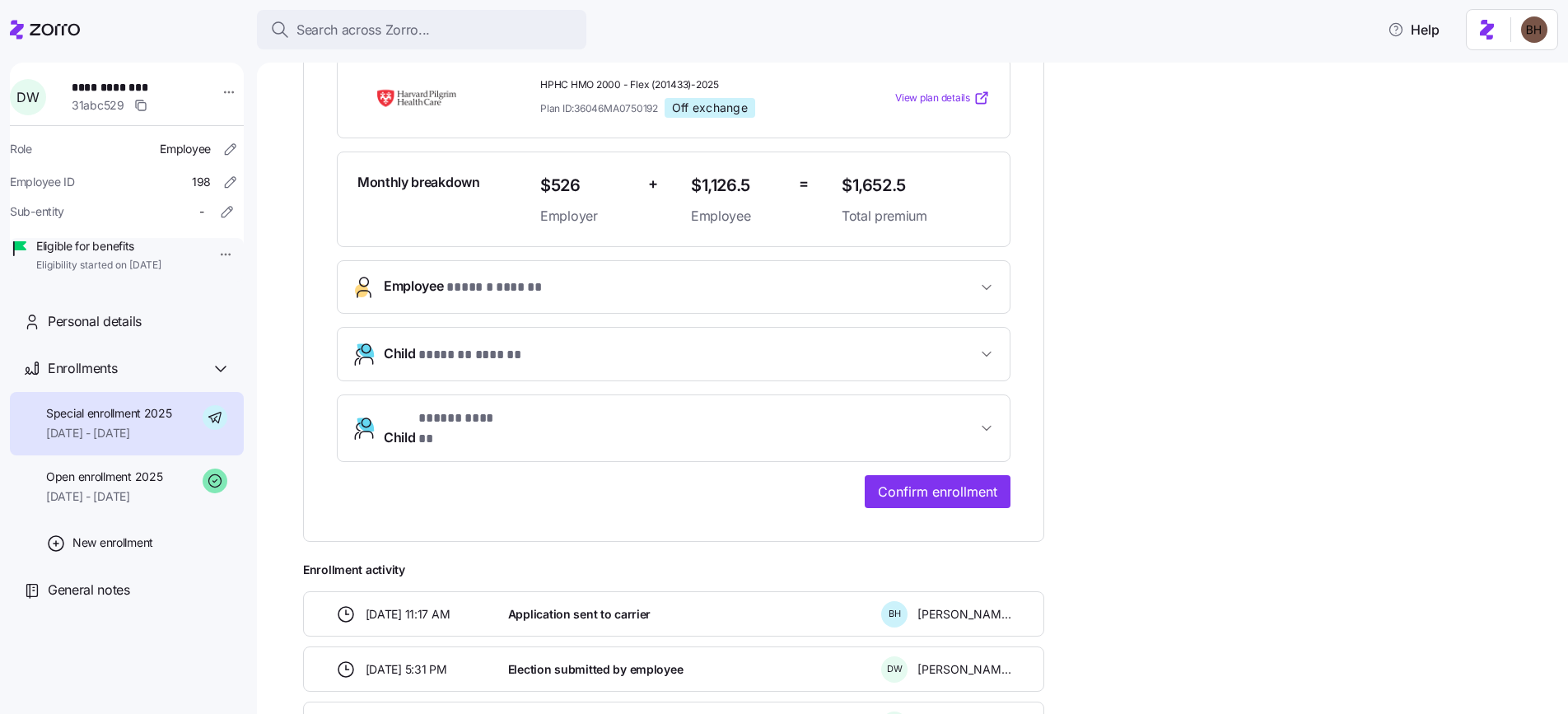
scroll to position [348, 0]
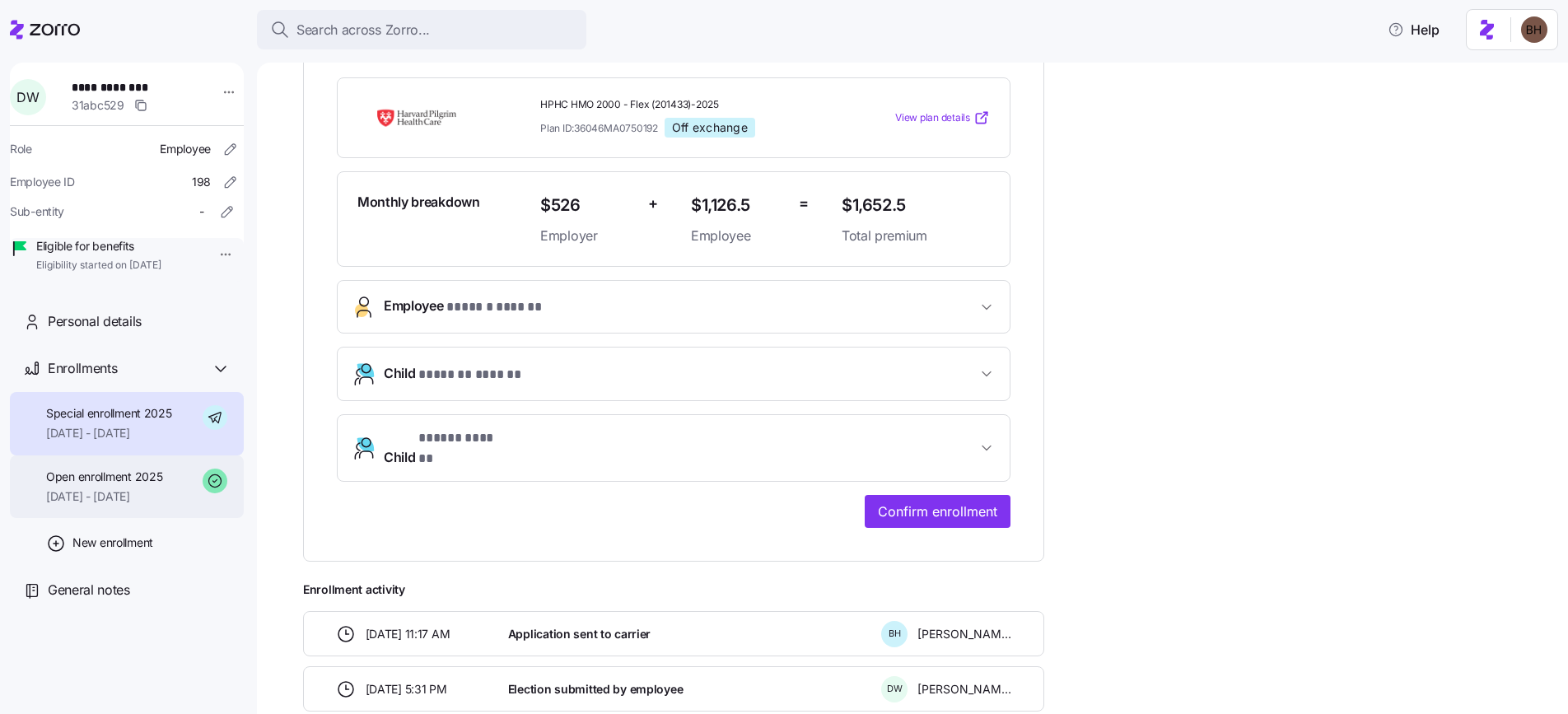
click at [115, 485] on span "Open enrollment 2025" at bounding box center [104, 477] width 116 height 17
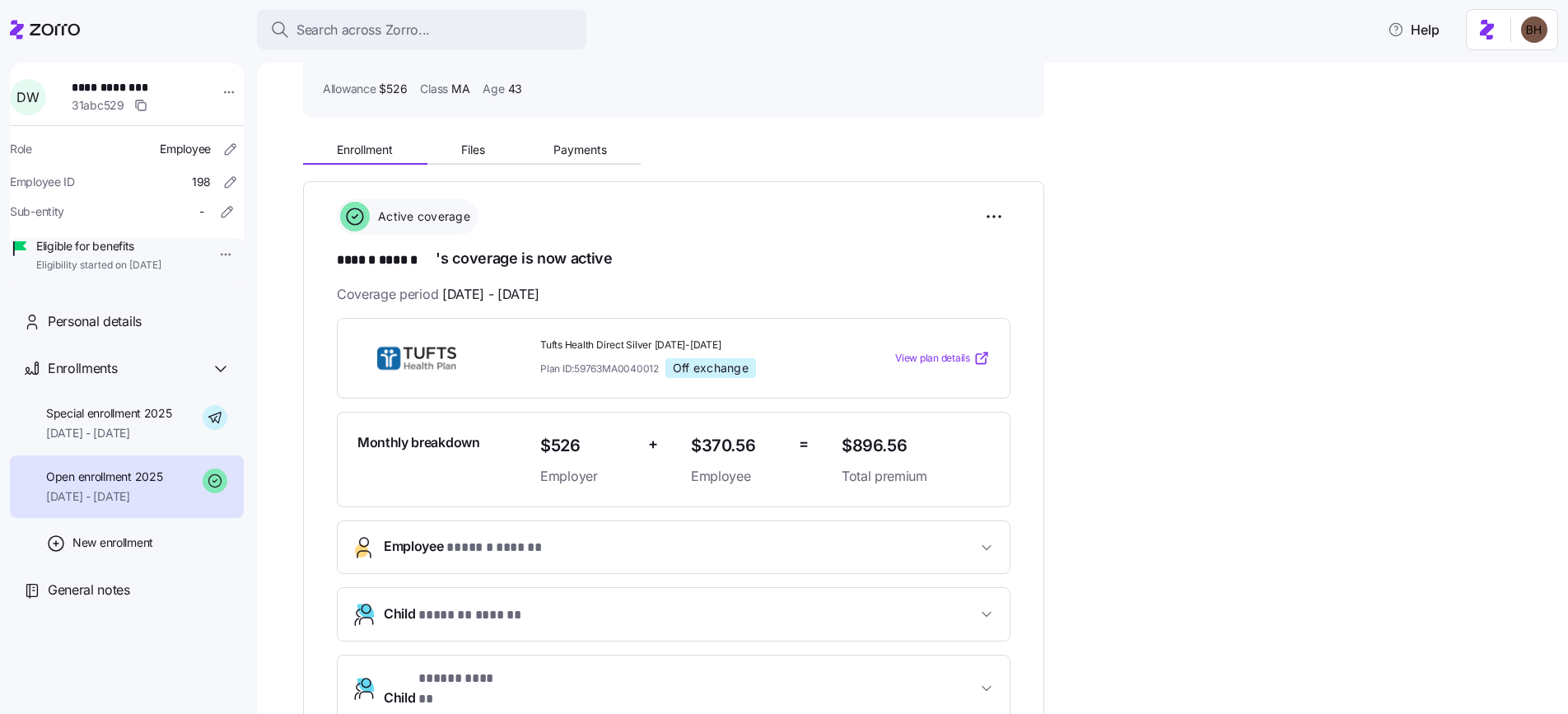
scroll to position [102, 0]
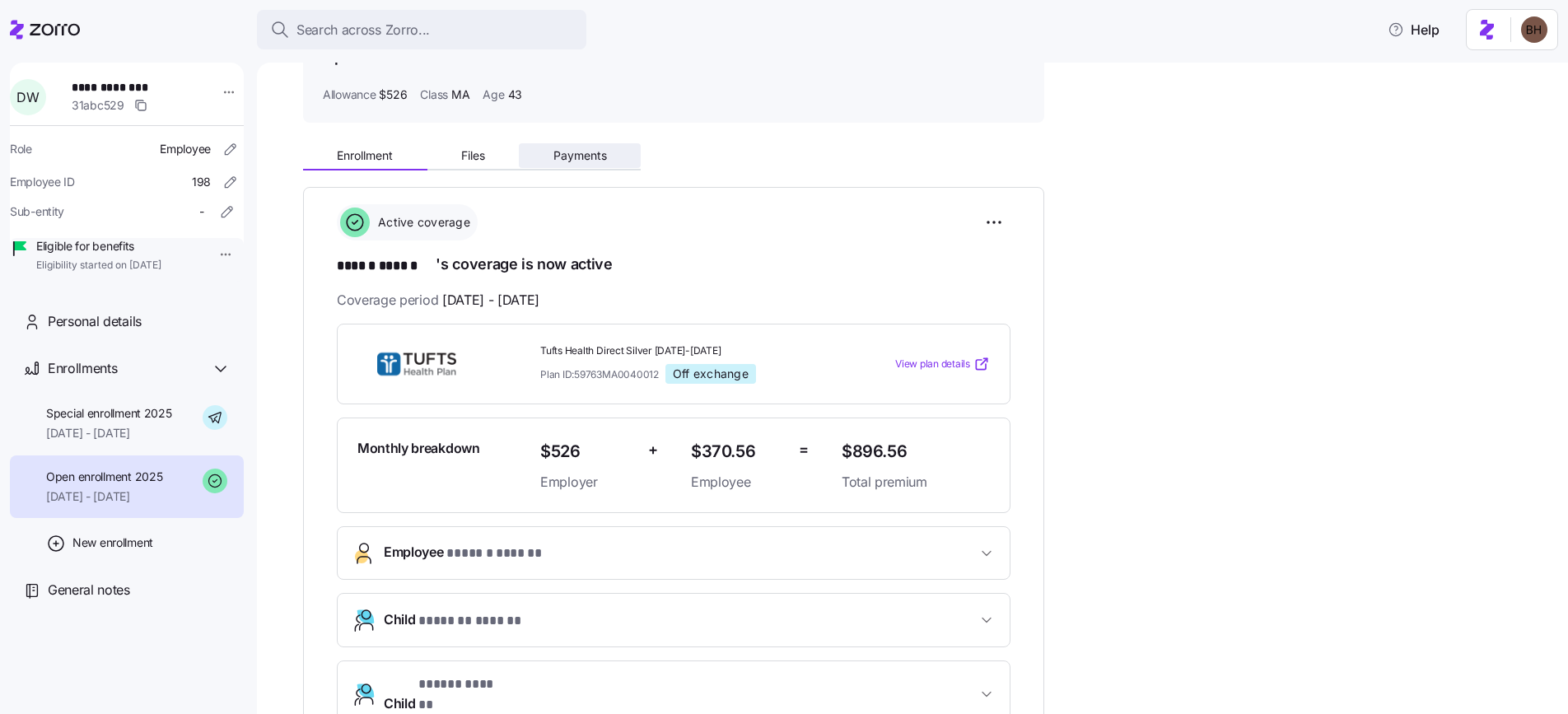
click at [589, 154] on span "Payments" at bounding box center [579, 155] width 53 height 11
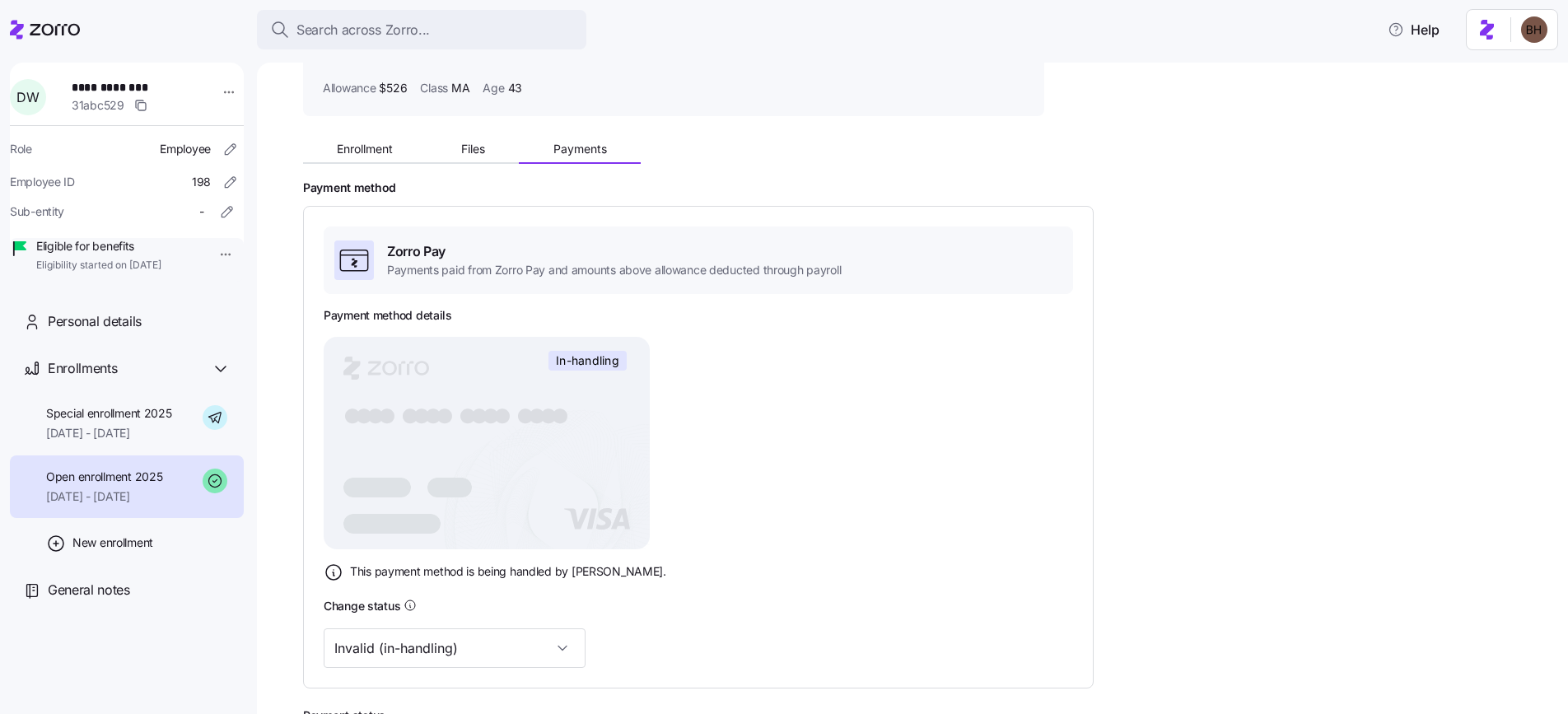
scroll to position [325, 0]
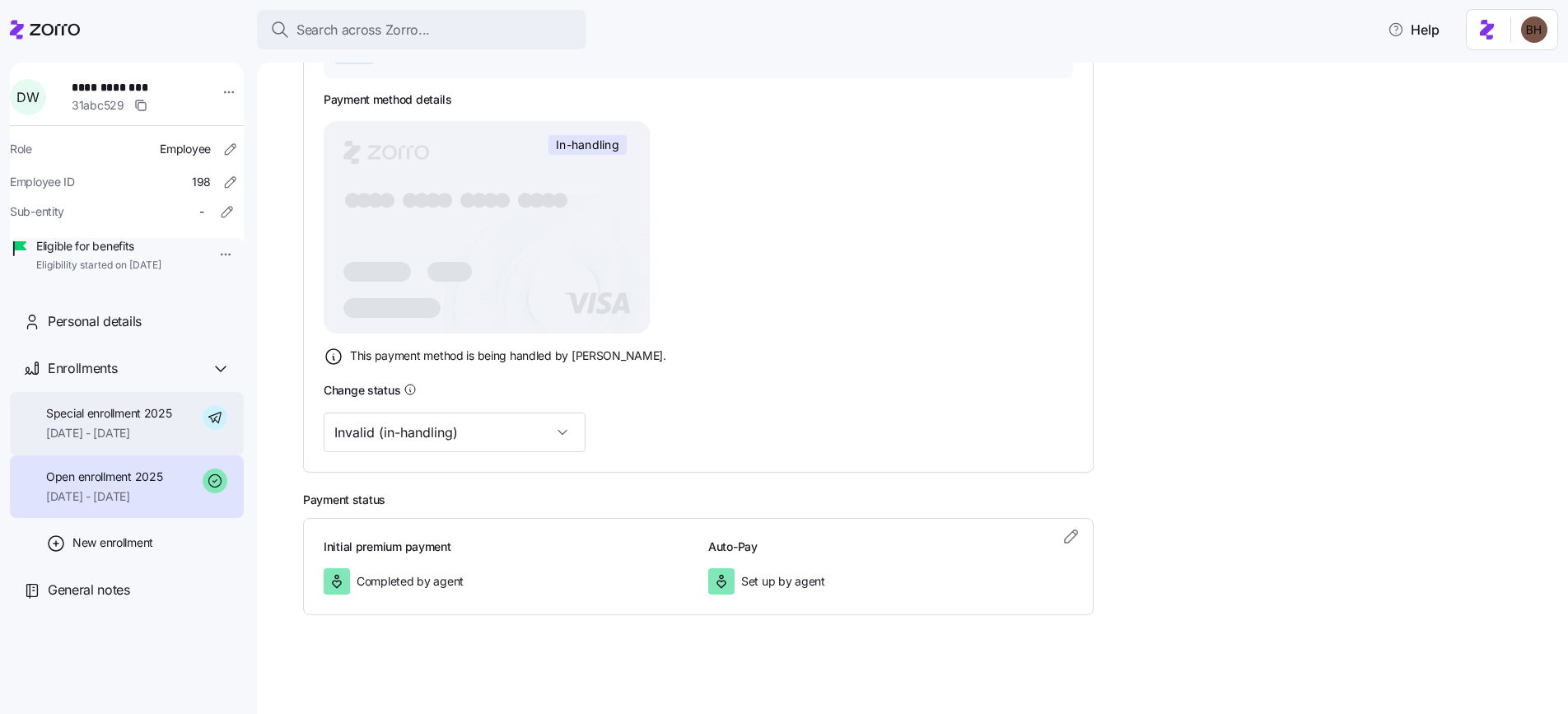
click at [124, 442] on span "[DATE] - [DATE]" at bounding box center [109, 433] width 126 height 17
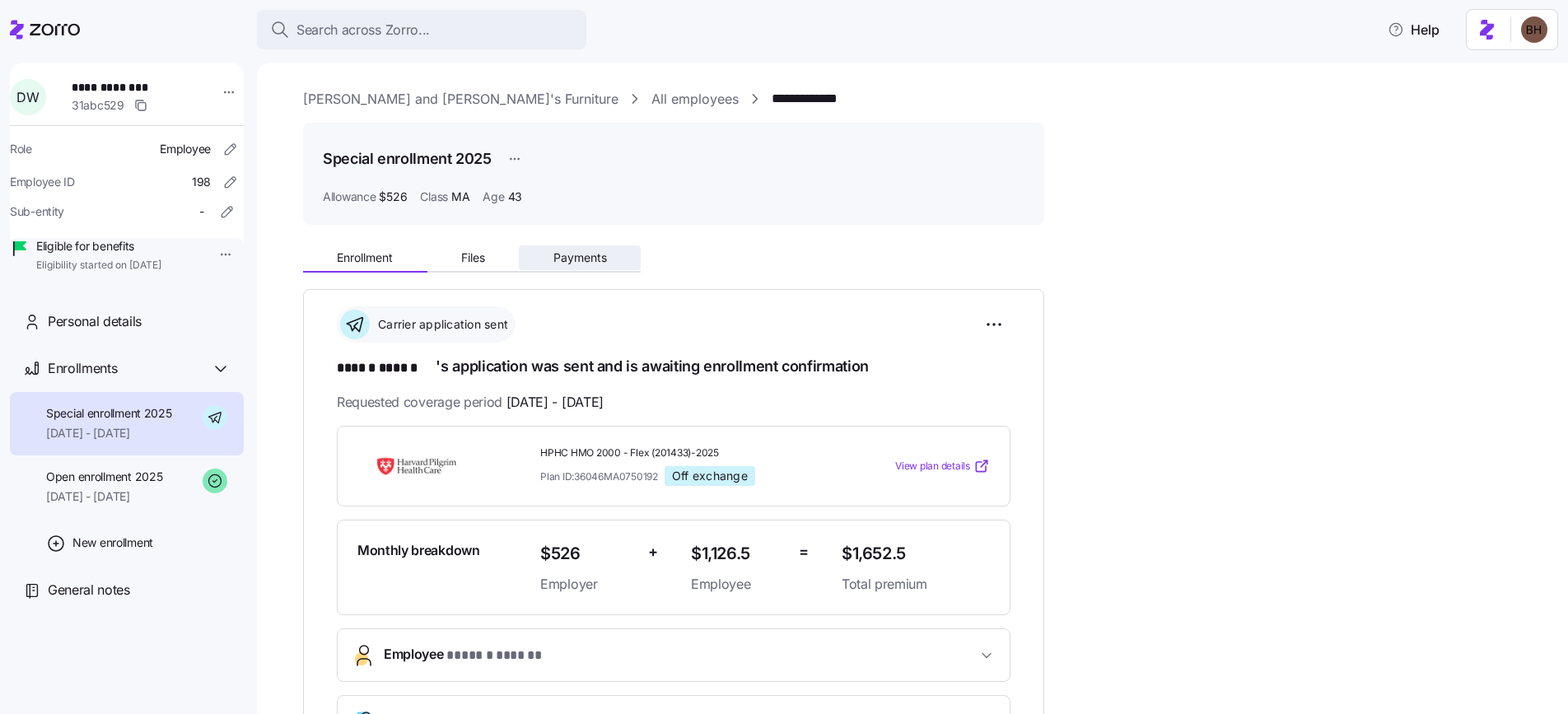
click at [582, 257] on span "Payments" at bounding box center [579, 257] width 53 height 11
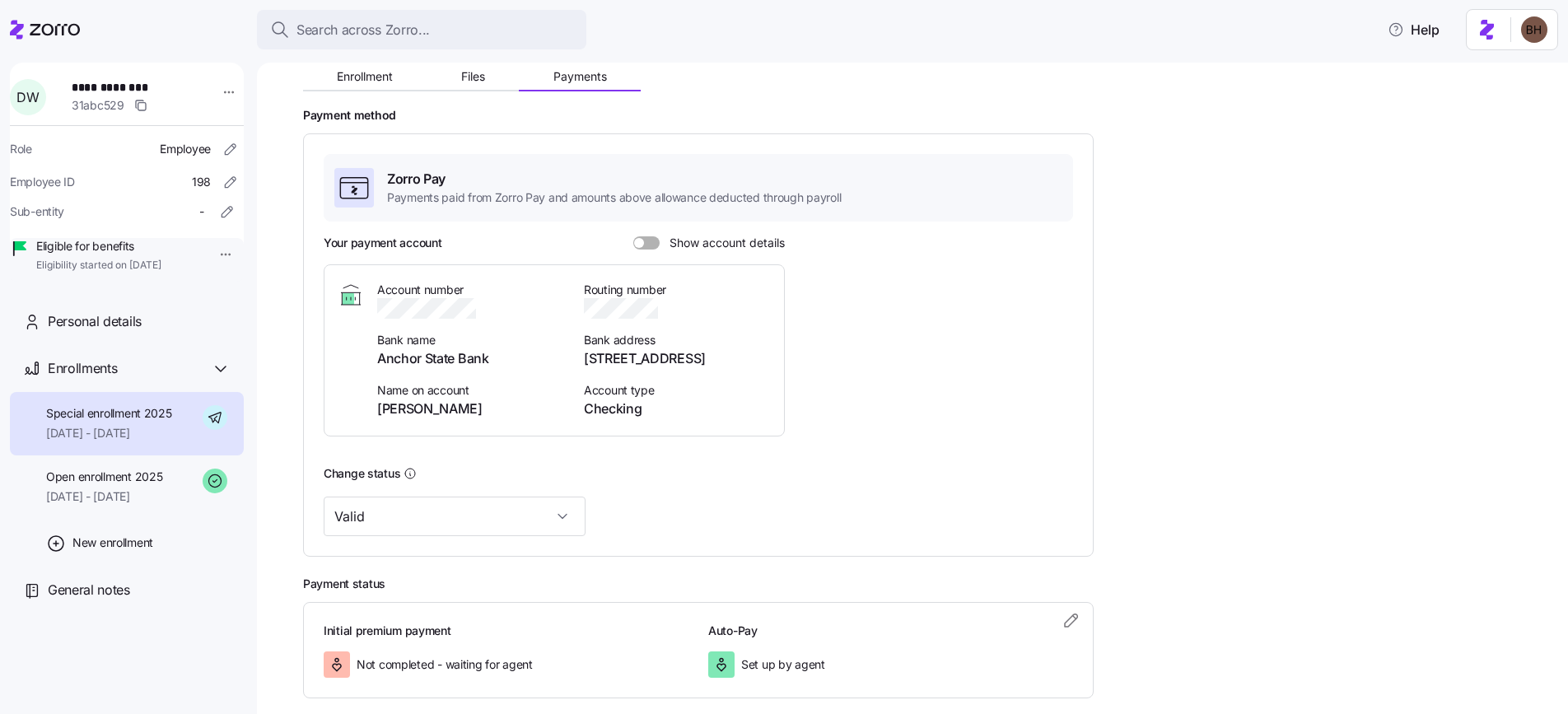
scroll to position [248, 0]
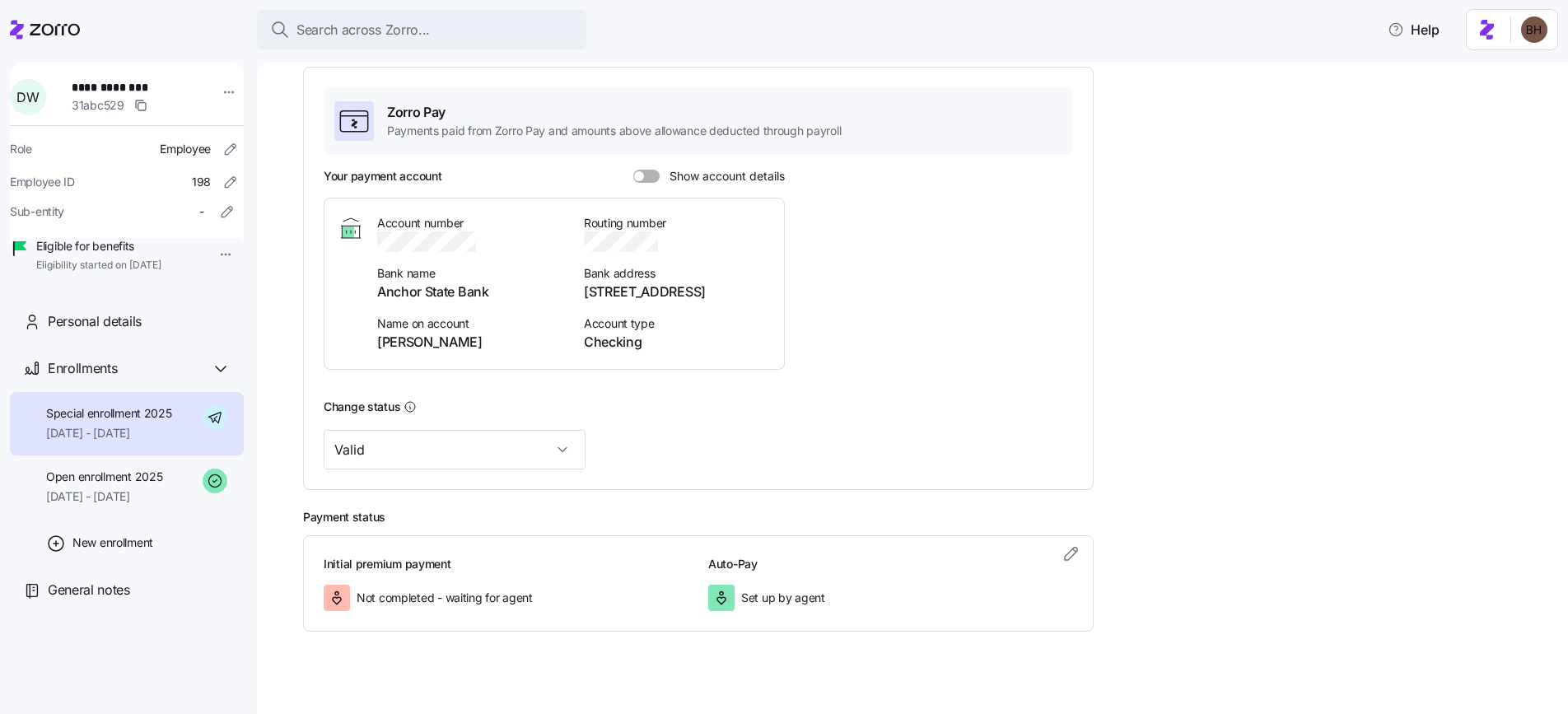
click at [653, 175] on span at bounding box center [652, 176] width 17 height 13
click at [634, 169] on input "Show account details" at bounding box center [634, 169] width 0 height 0
click at [652, 173] on span at bounding box center [653, 176] width 10 height 10
click at [634, 169] on input "Show account details" at bounding box center [634, 169] width 0 height 0
click at [647, 177] on span at bounding box center [652, 176] width 17 height 13
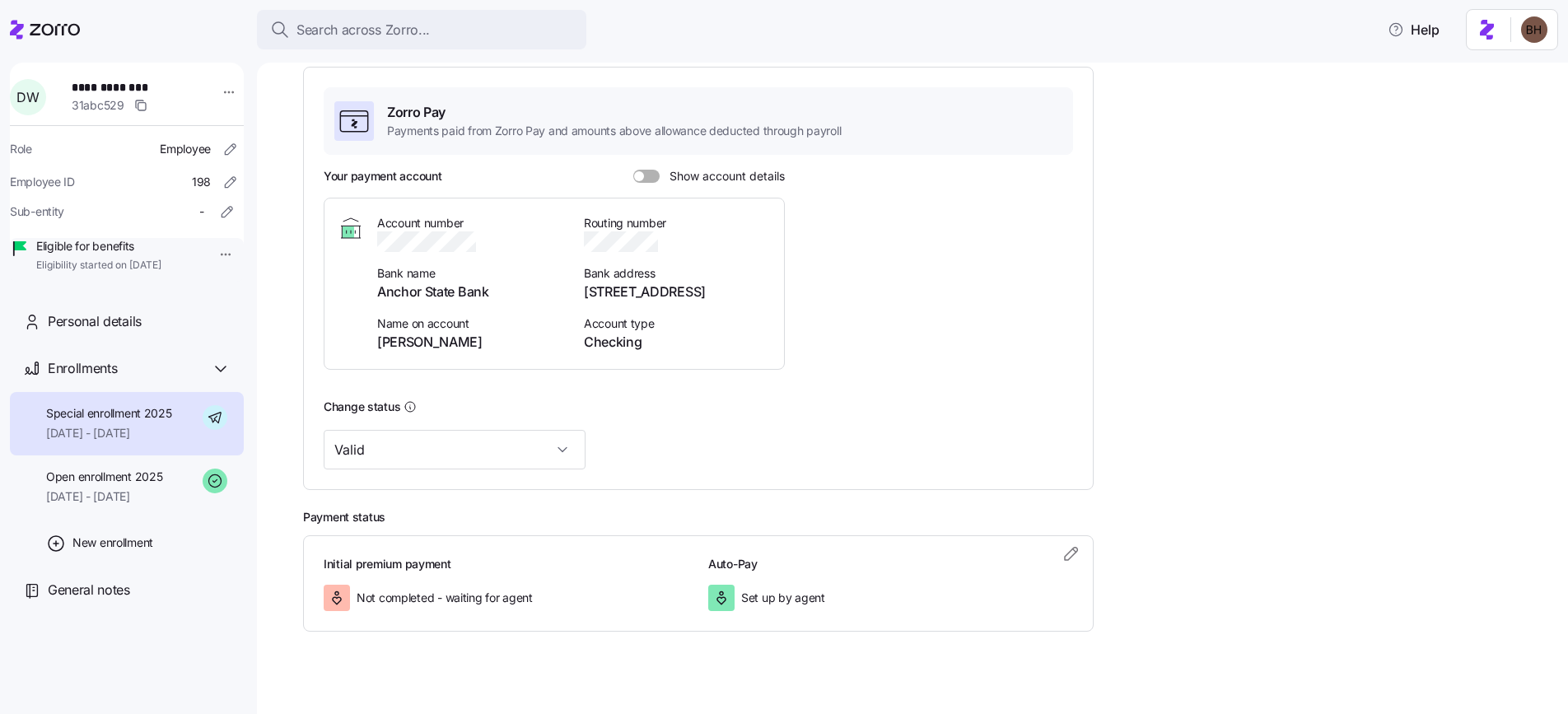
click at [634, 169] on input "Show account details" at bounding box center [634, 169] width 0 height 0
click at [647, 177] on span at bounding box center [642, 176] width 17 height 13
click at [634, 169] on input "Show account details" at bounding box center [634, 169] width 0 height 0
click at [647, 177] on span at bounding box center [652, 176] width 17 height 13
click at [634, 169] on input "Show account details" at bounding box center [634, 169] width 0 height 0
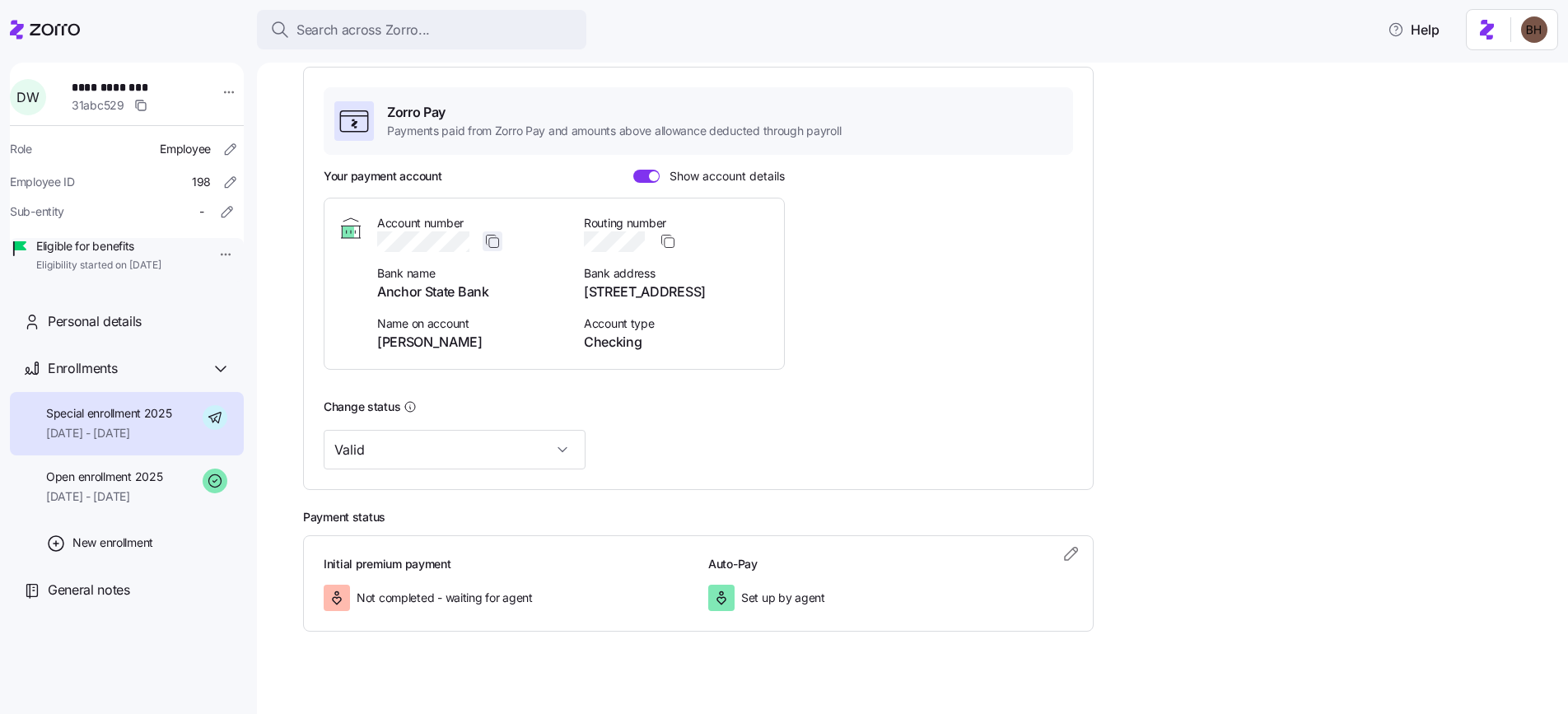
click at [491, 243] on icon "button" at bounding box center [492, 241] width 17 height 17
click at [368, 28] on span "Search across Zorro..." at bounding box center [363, 30] width 134 height 21
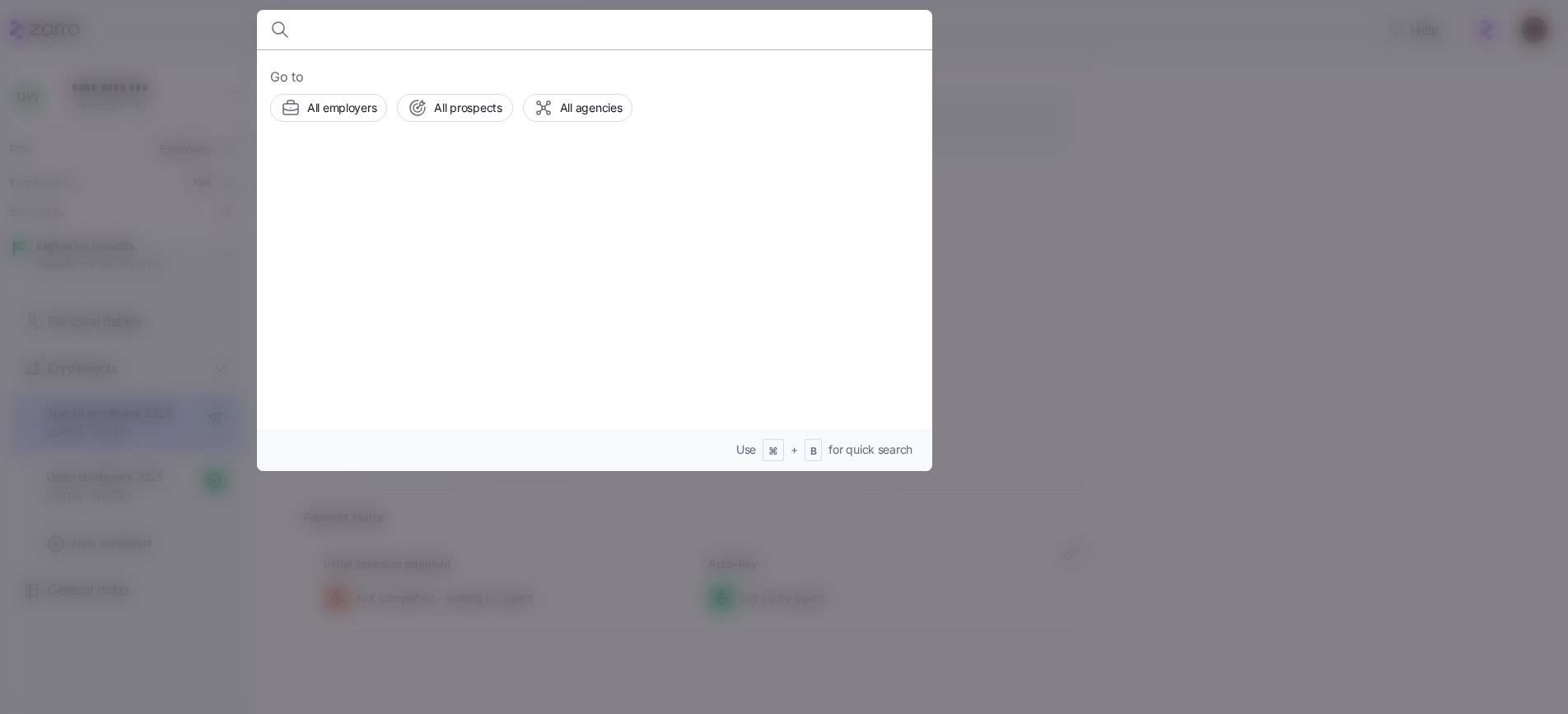
click at [1012, 130] on div at bounding box center [784, 357] width 1568 height 714
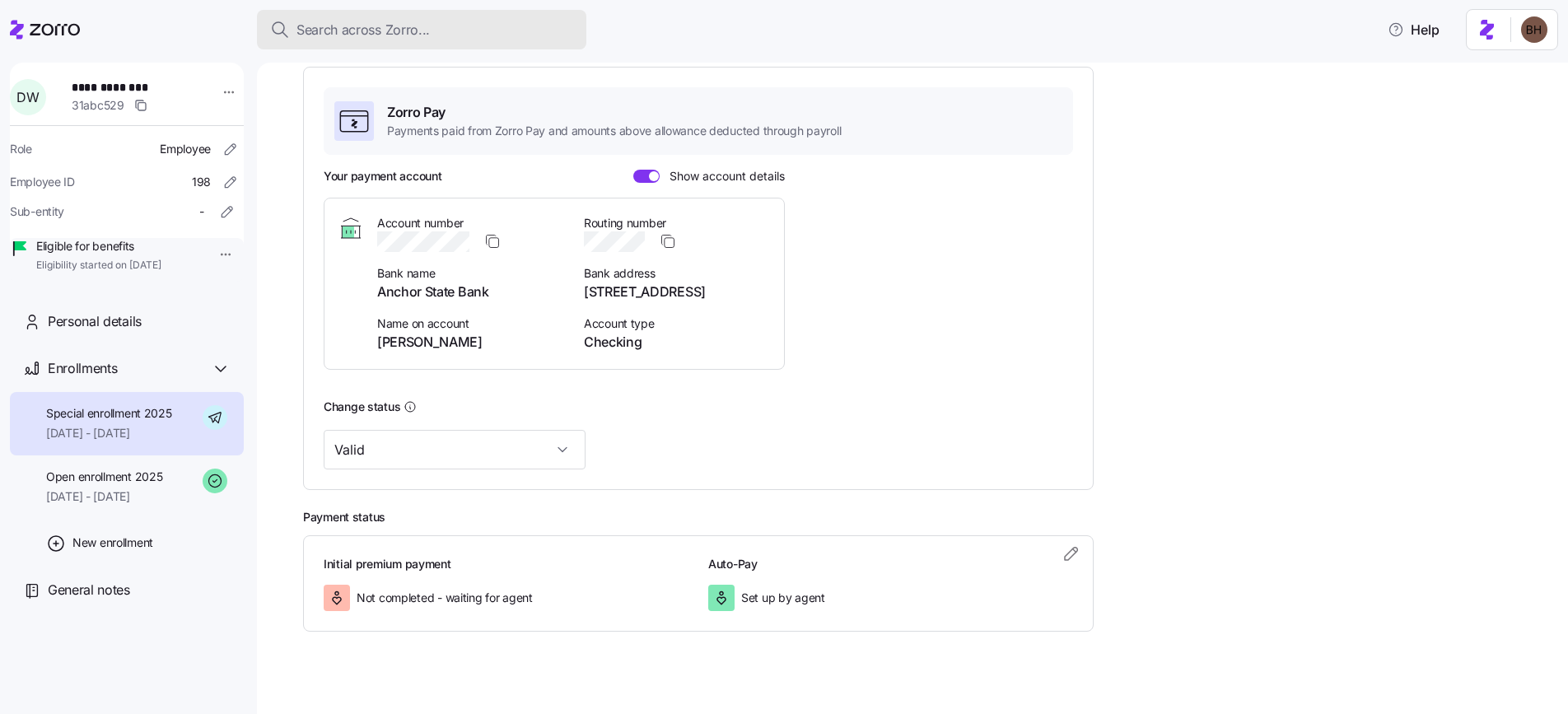
click at [423, 26] on span "Search across Zorro..." at bounding box center [363, 30] width 134 height 21
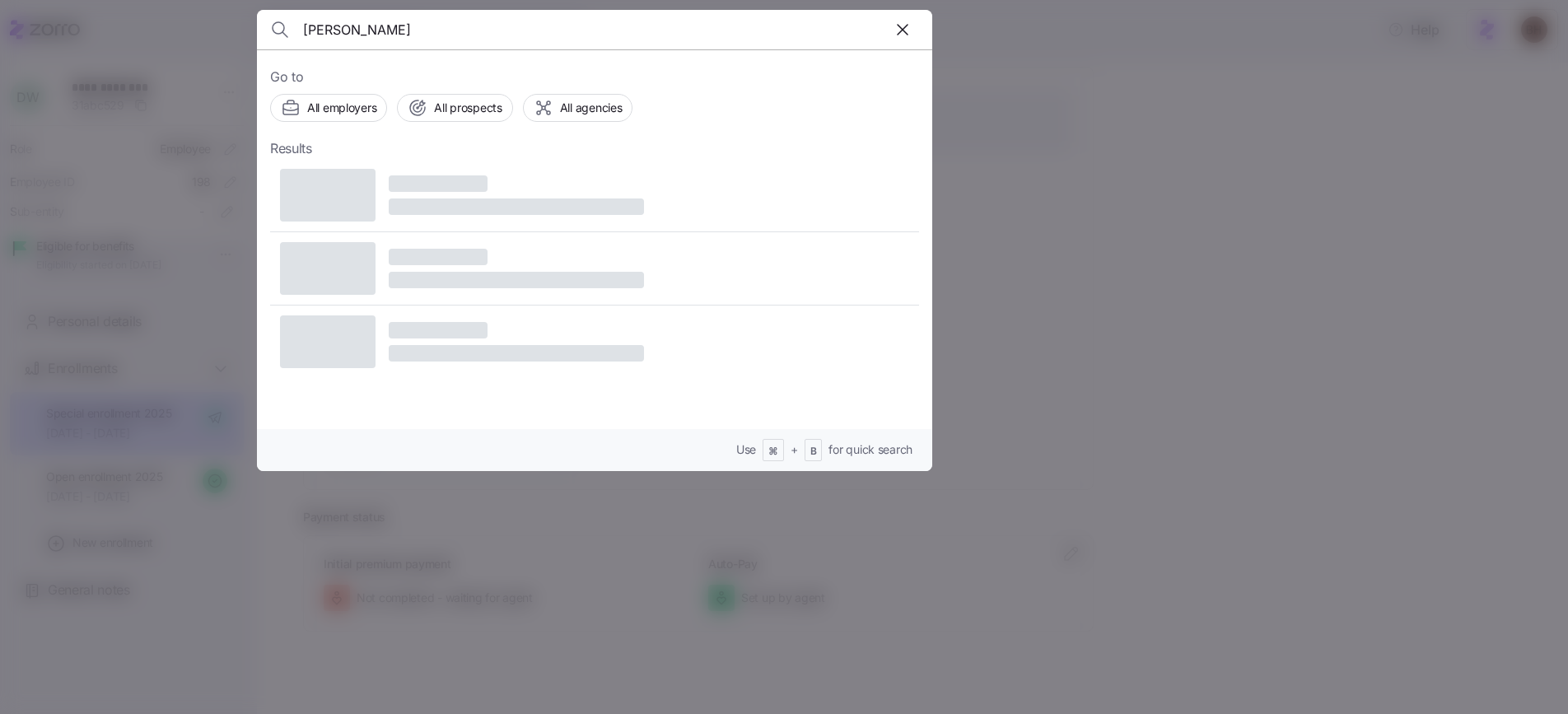
type input "[PERSON_NAME]"
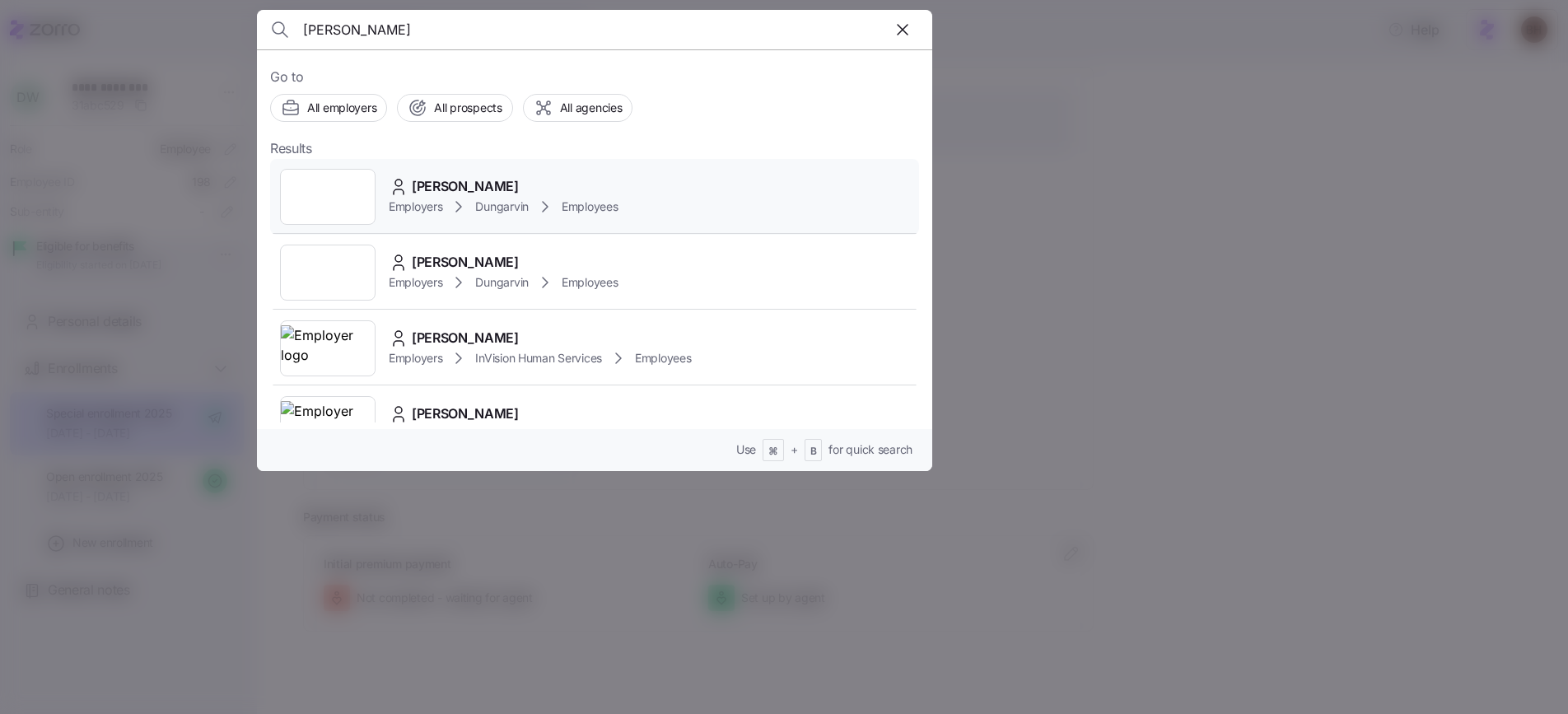
click at [461, 188] on span "[PERSON_NAME]" at bounding box center [465, 186] width 107 height 21
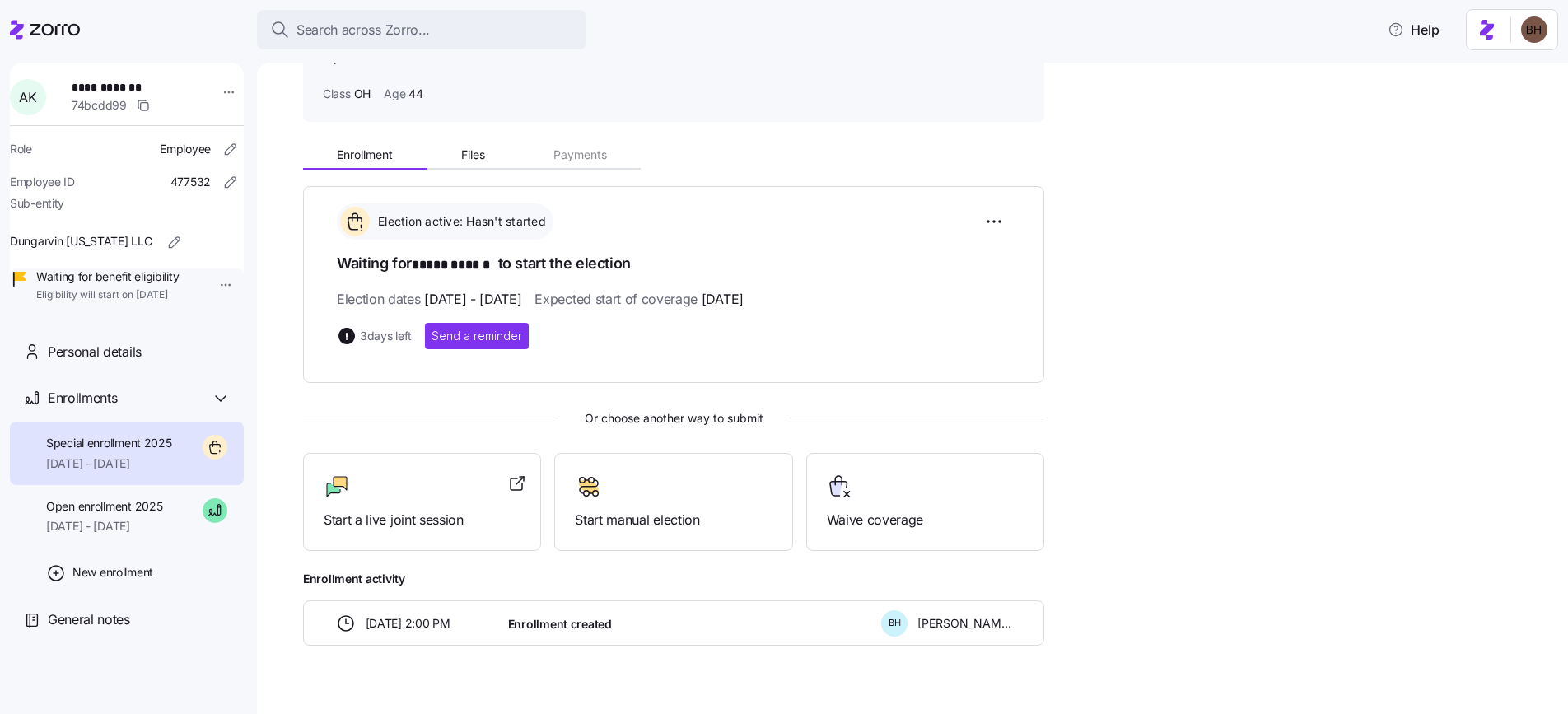
scroll to position [132, 0]
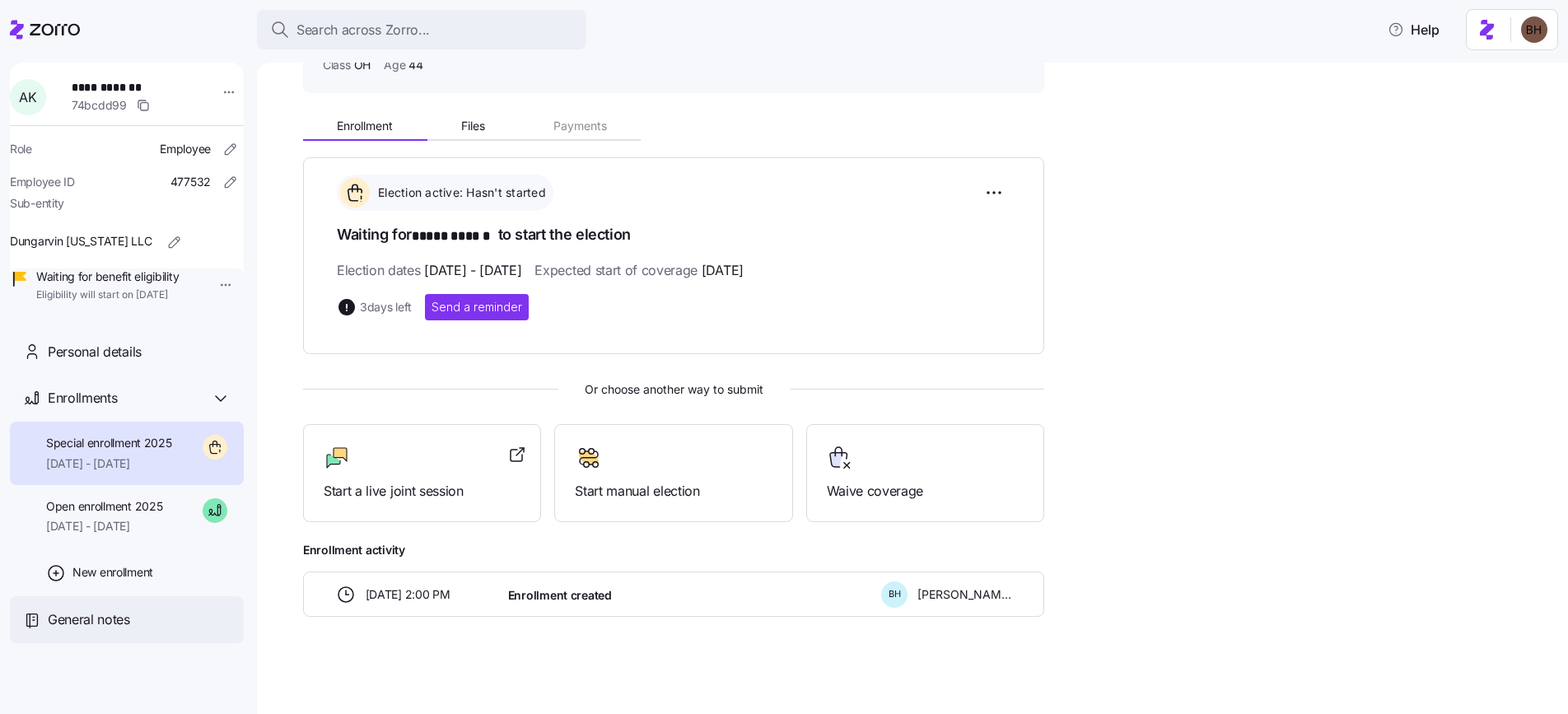
click at [110, 630] on span "General notes" at bounding box center [89, 619] width 82 height 21
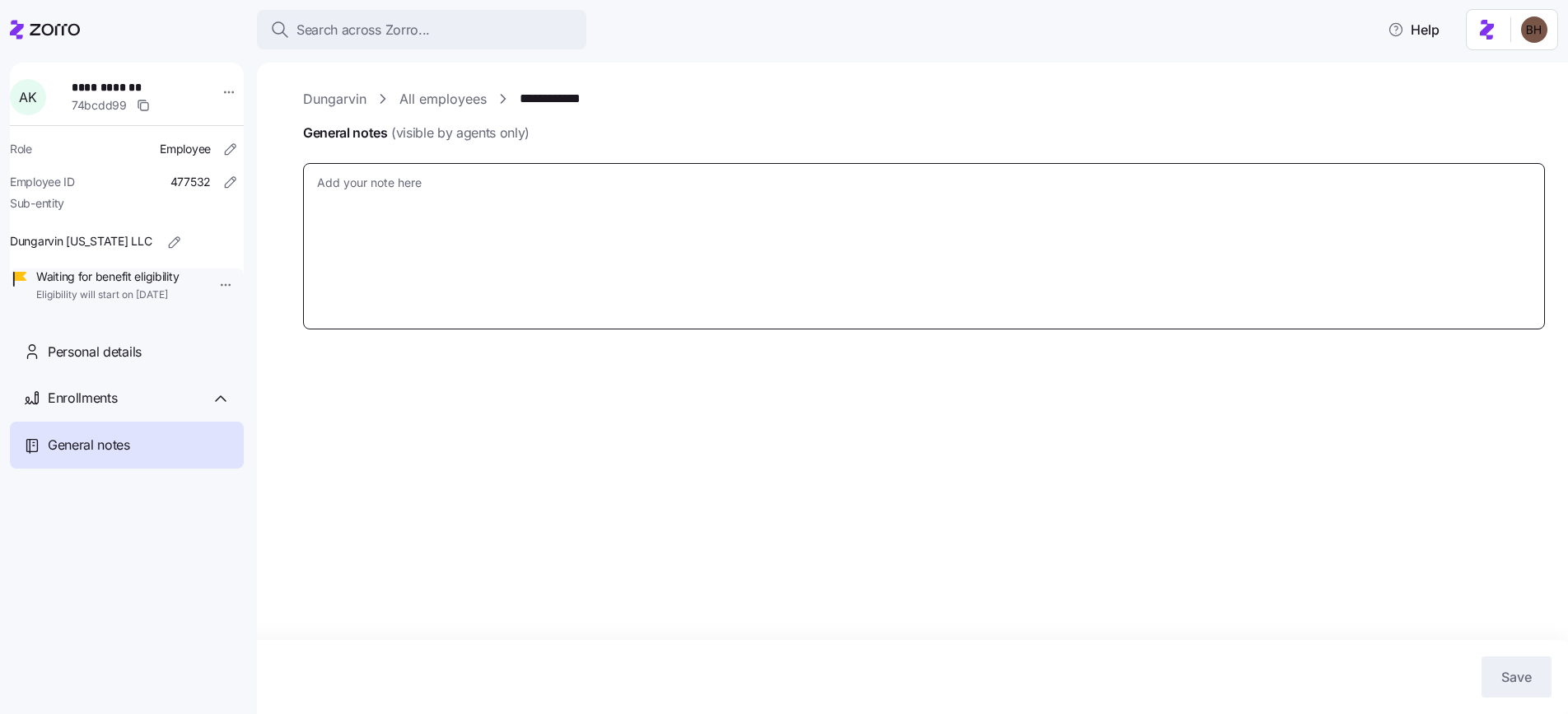
click at [547, 197] on textarea "General notes (visible by agents only)" at bounding box center [924, 246] width 1242 height 167
paste textarea "[URL][DOMAIN_NAME]"
type textarea "x"
type textarea "[URL][DOMAIN_NAME]"
type textarea "x"
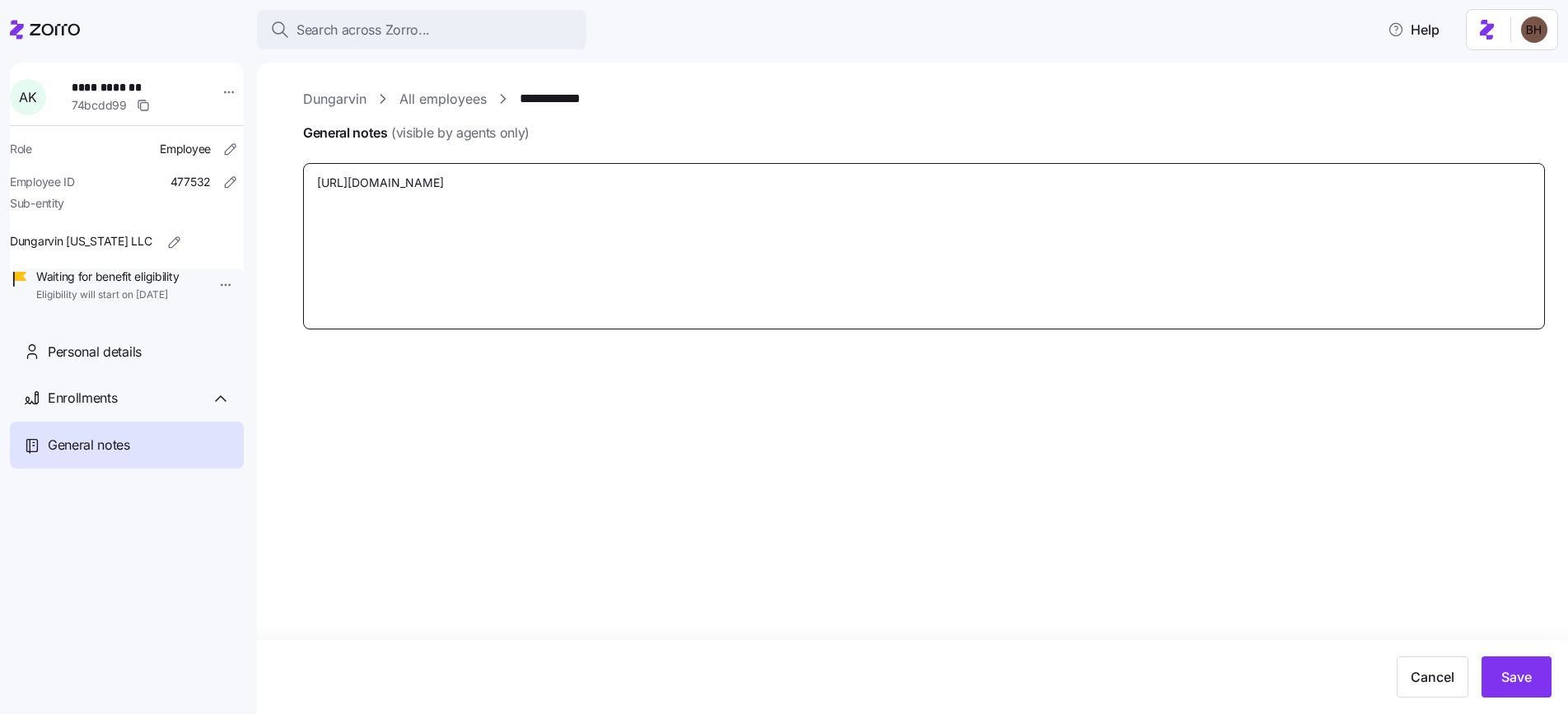
type textarea "[URL][DOMAIN_NAME]"
type textarea "x"
type textarea "[URL][DOMAIN_NAME] R"
type textarea "x"
type textarea "[URL][DOMAIN_NAME] Re"
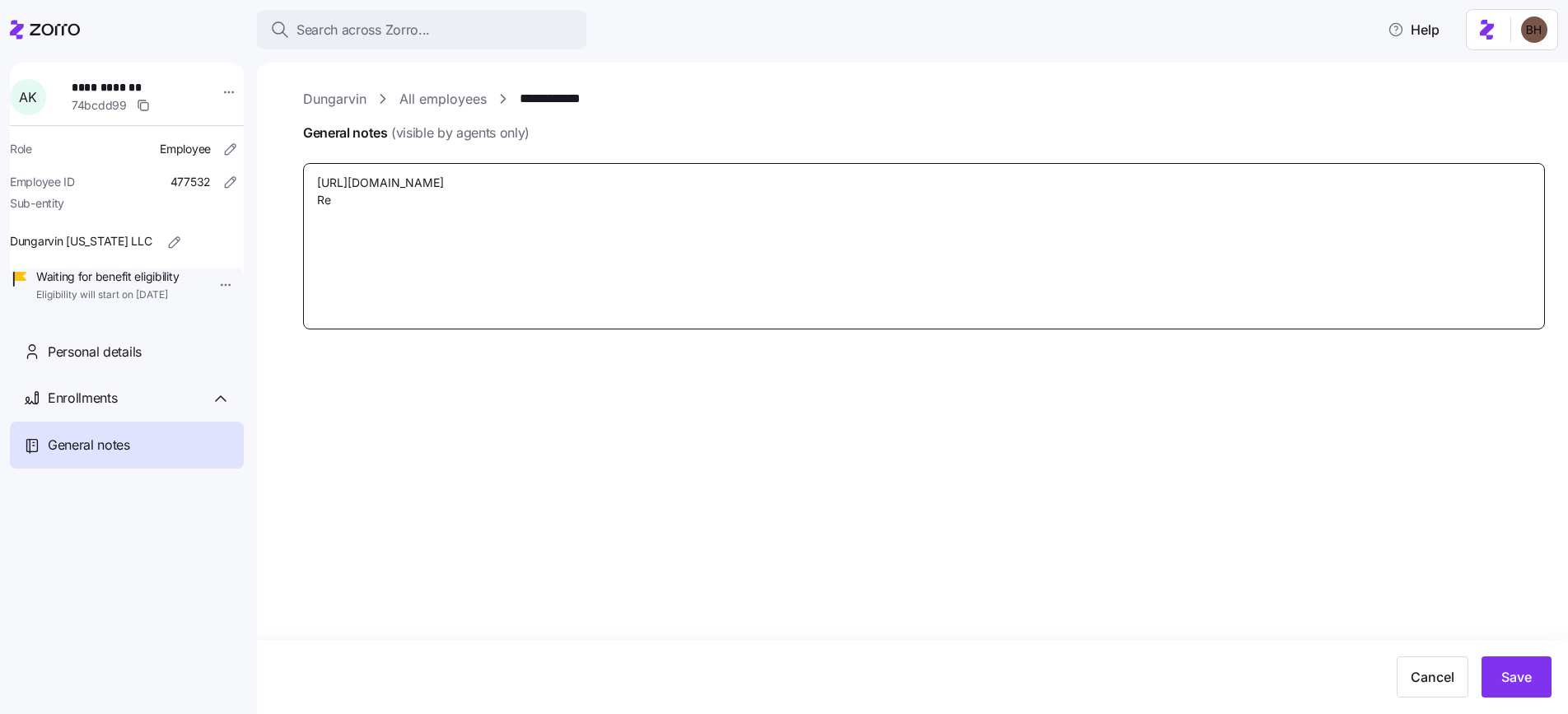
type textarea "x"
type textarea "[URL][DOMAIN_NAME] Req"
type textarea "x"
type textarea "[URL][DOMAIN_NAME] Requ"
type textarea "x"
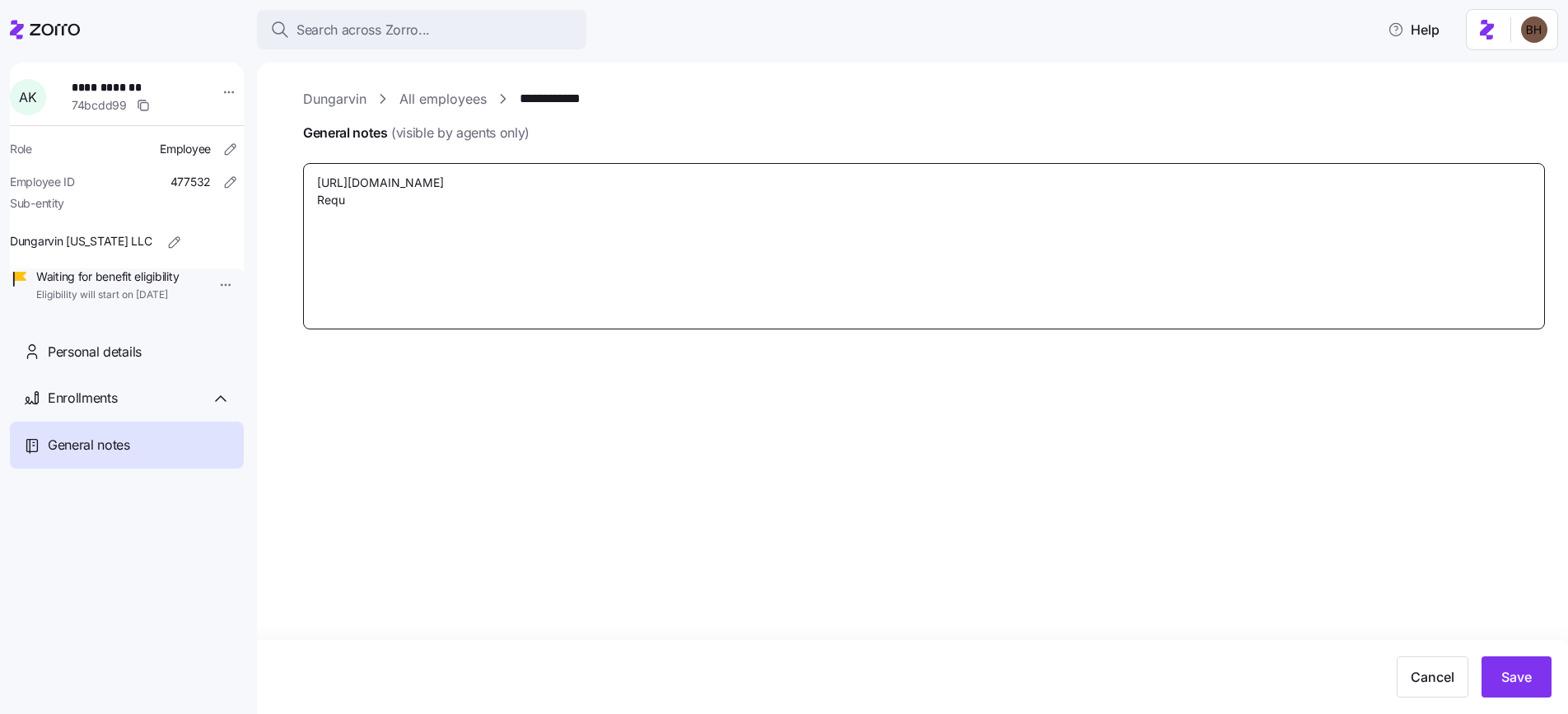
type textarea "[URL][DOMAIN_NAME] Reque"
type textarea "x"
type textarea "[URL][DOMAIN_NAME] Reques"
type textarea "x"
type textarea "[URL][DOMAIN_NAME] Request"
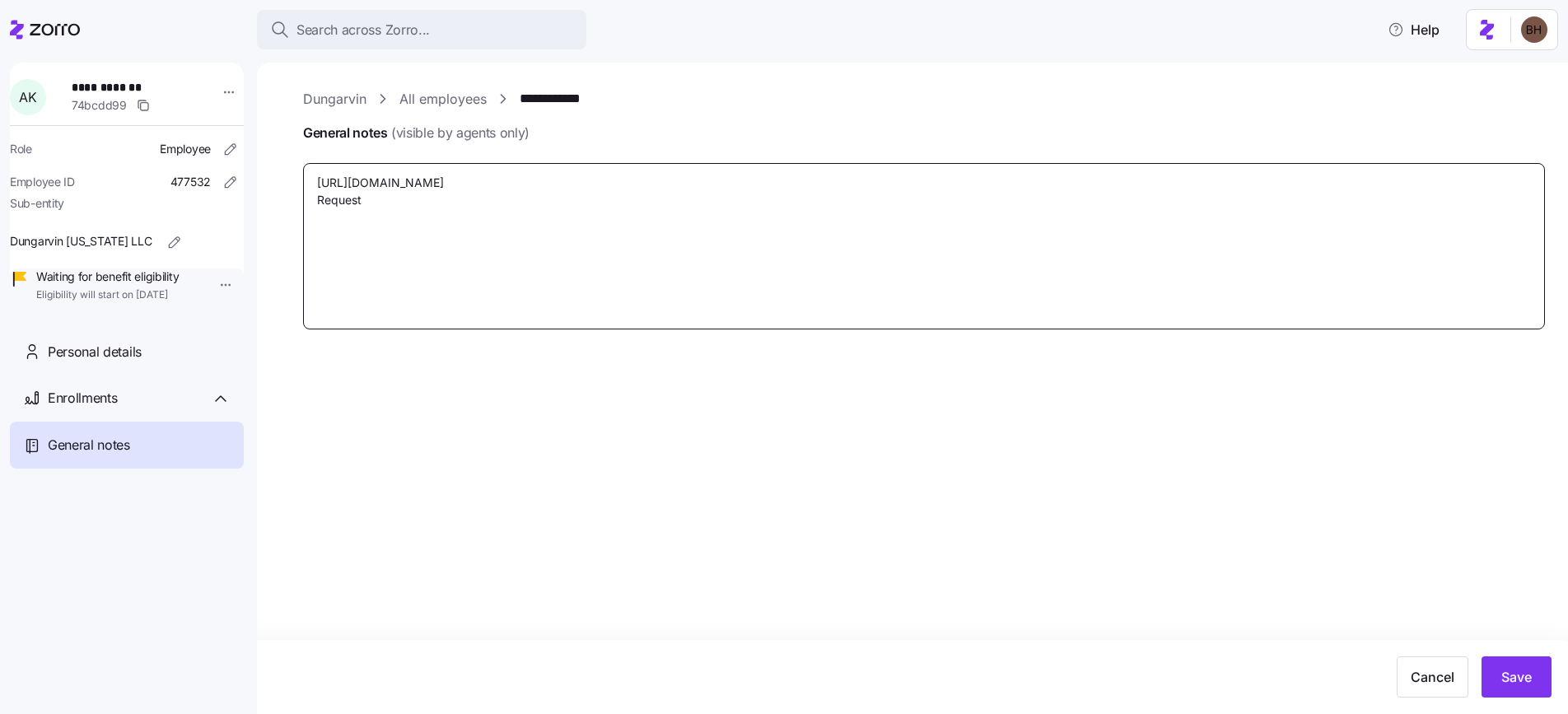
type textarea "x"
type textarea "[URL][DOMAIN_NAME] Request"
type textarea "x"
type textarea "[URL][DOMAIN_NAME] Request to"
type textarea "x"
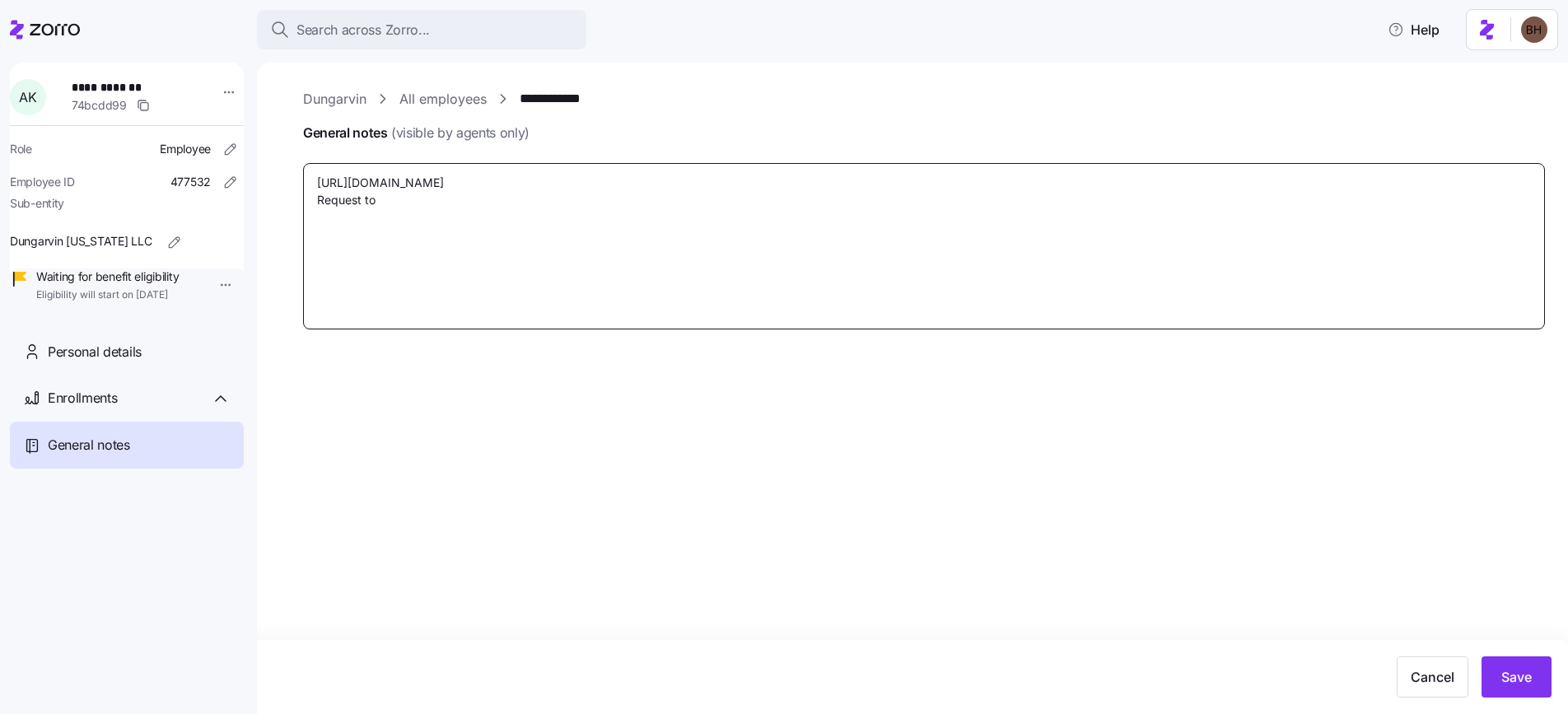
type textarea "[URL][DOMAIN_NAME] Request to"
type textarea "x"
type textarea "[URL][DOMAIN_NAME] Request to c"
type textarea "x"
type textarea "[URL][DOMAIN_NAME] Request to ca"
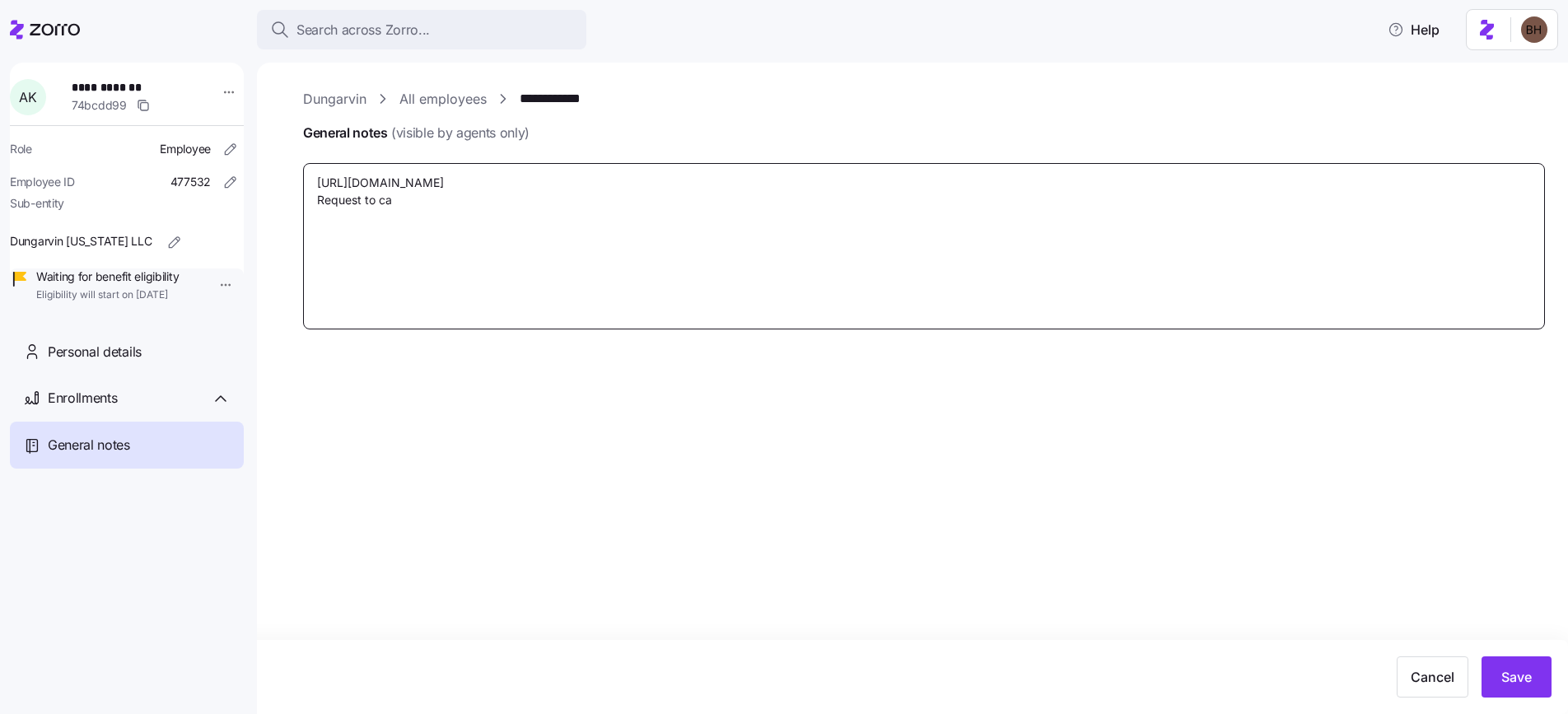
type textarea "x"
type textarea "[URL][DOMAIN_NAME] Request to can"
type textarea "x"
type textarea "[URL][DOMAIN_NAME] Request to canc"
type textarea "x"
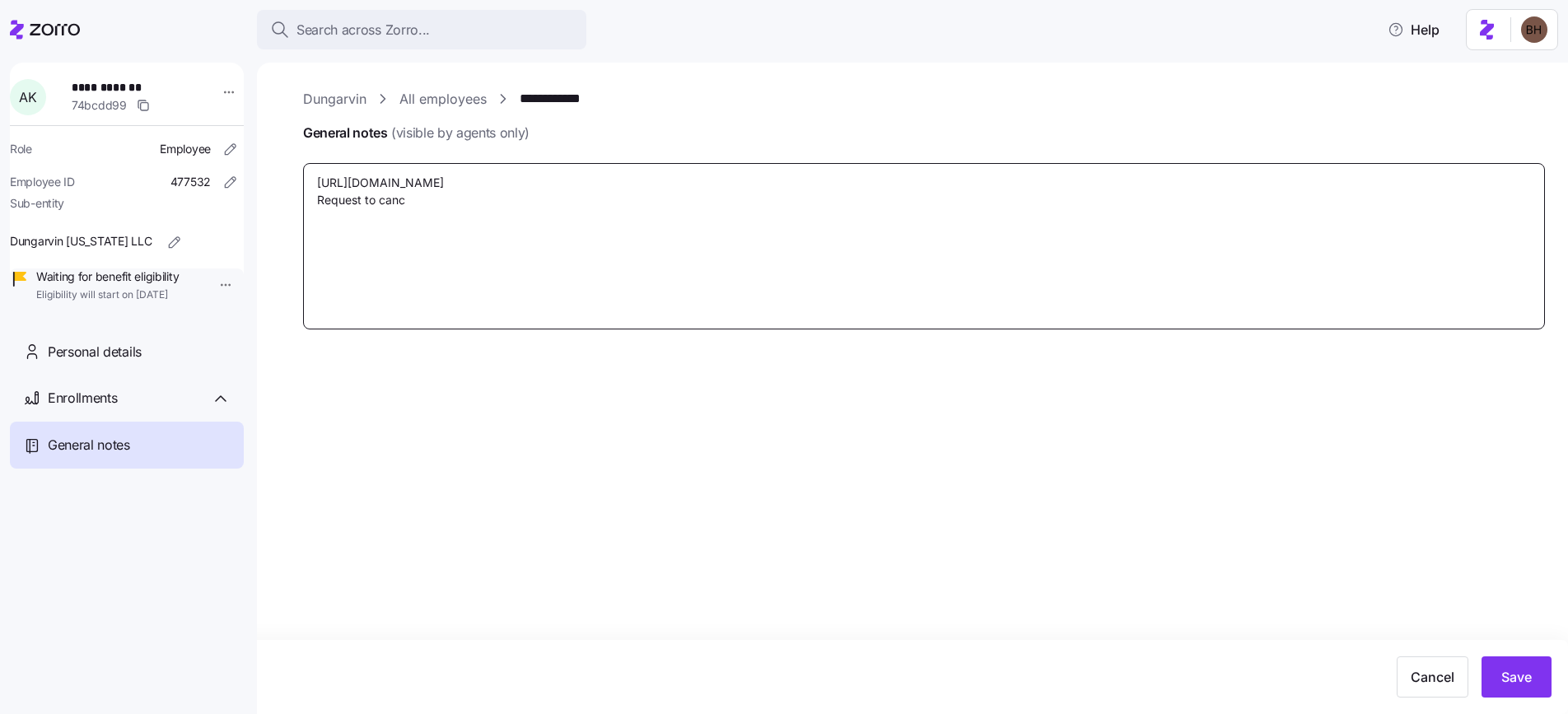
type textarea "[URL][DOMAIN_NAME] Request to cance"
type textarea "x"
type textarea "[URL][DOMAIN_NAME] Request to cancel"
type textarea "x"
type textarea "[URL][DOMAIN_NAME] Request to cancell"
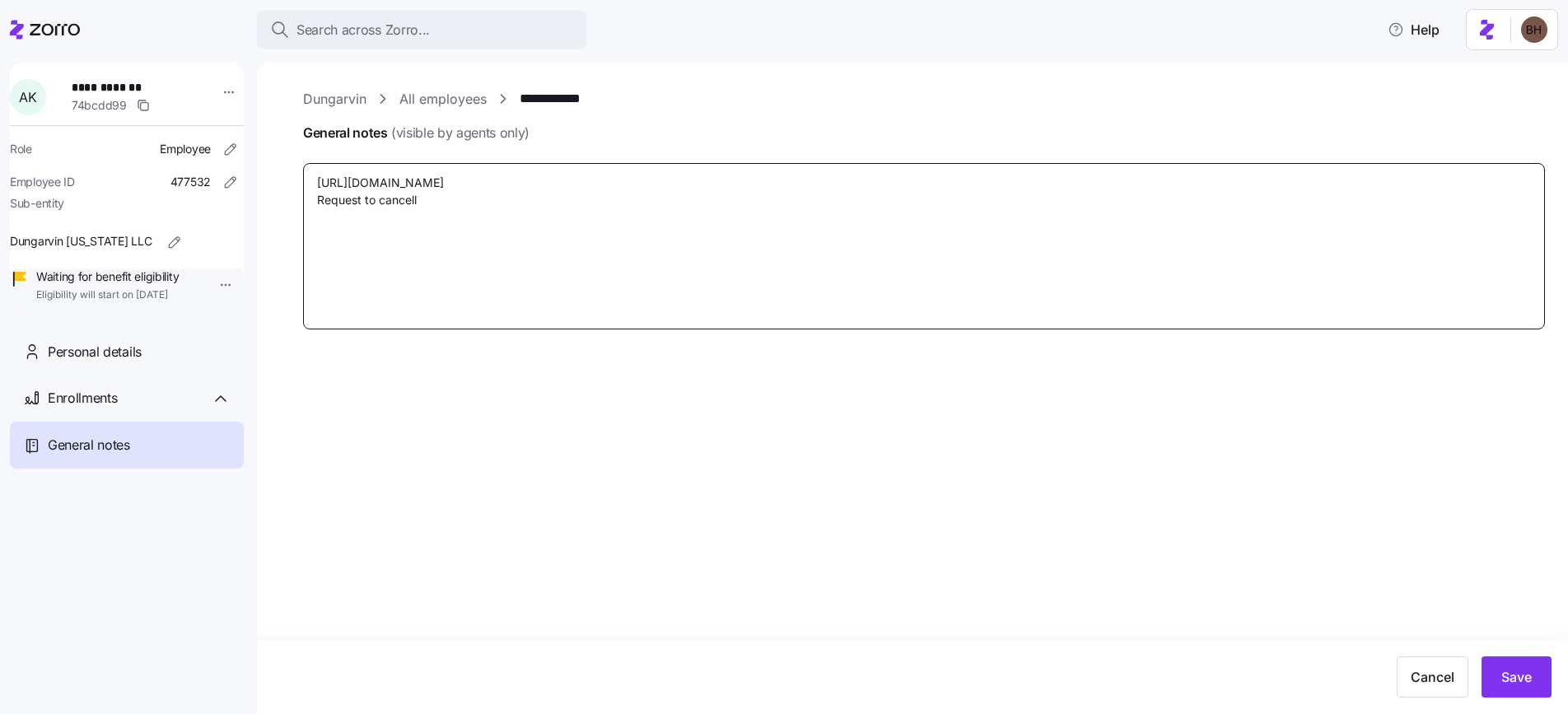
type textarea "x"
type textarea "[URL][DOMAIN_NAME] Request to cancell"
type textarea "x"
type textarea "[URL][DOMAIN_NAME] Request to cancell"
type textarea "x"
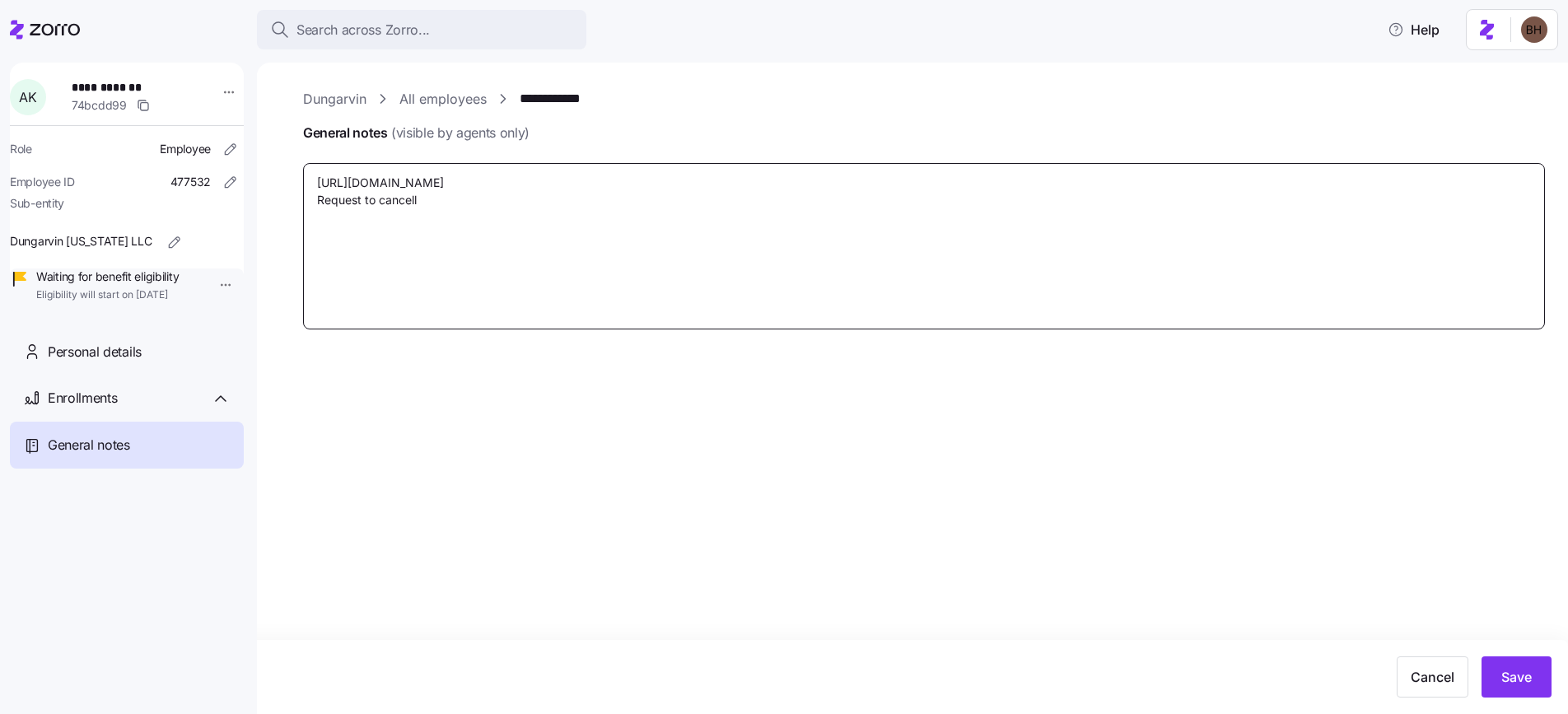
type textarea "[URL][DOMAIN_NAME] Request to cancel"
type textarea "x"
type textarea "[URL][DOMAIN_NAME] Request to cancel"
type textarea "x"
type textarea "[URL][DOMAIN_NAME] Request to cancel O"
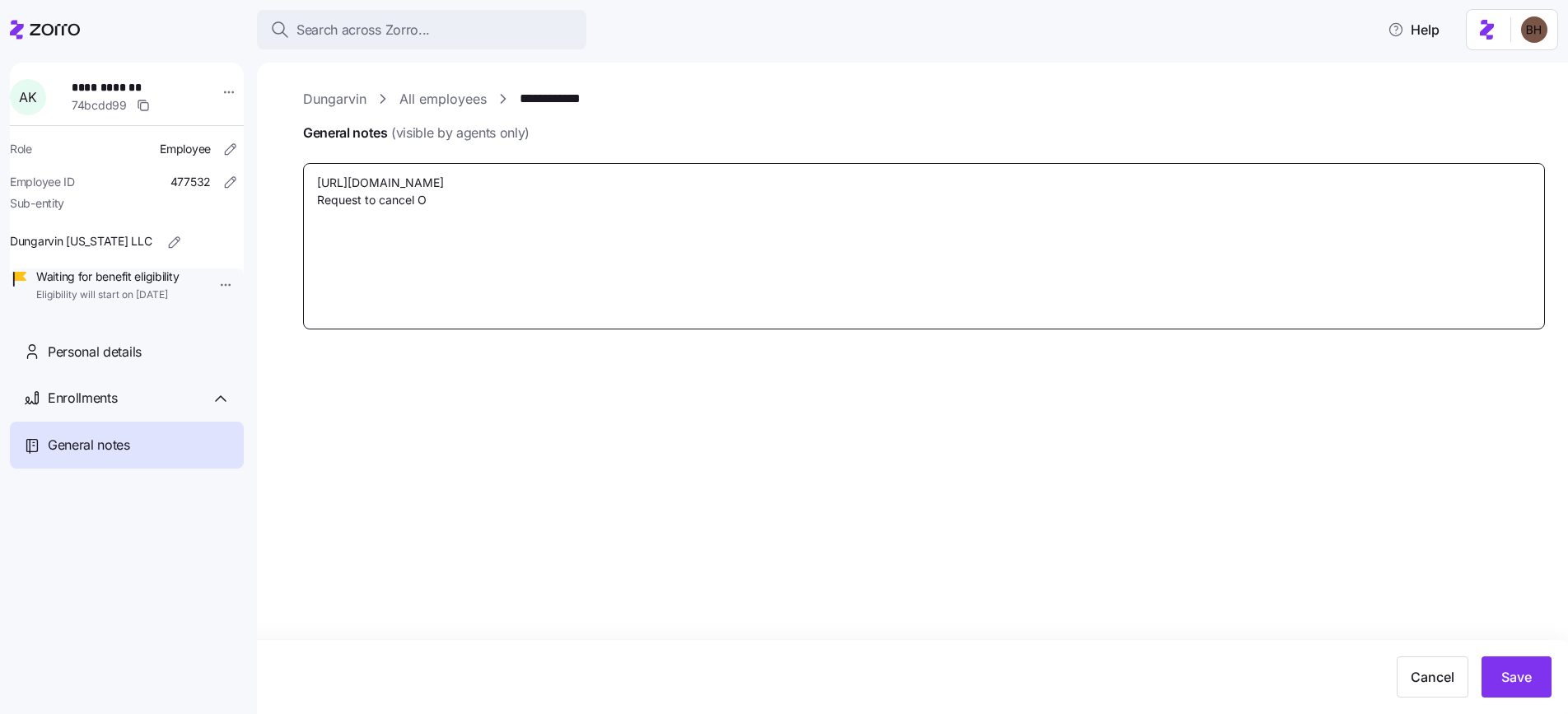
type textarea "x"
type textarea "[URL][DOMAIN_NAME] Request to cancel Os"
type textarea "x"
type textarea "[URL][DOMAIN_NAME] Request to cancel Osc"
type textarea "x"
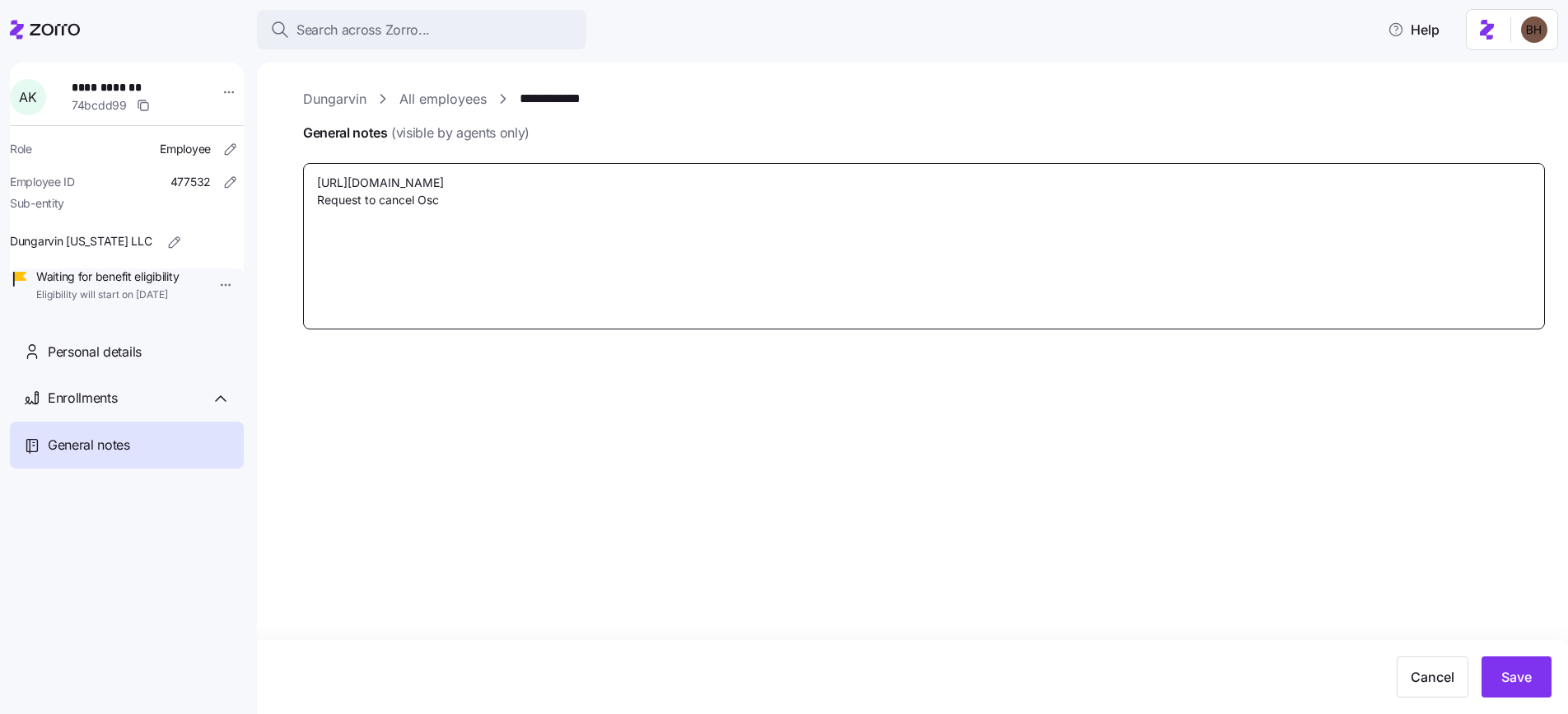
type textarea "[URL][DOMAIN_NAME] Request to cancel Osca"
type textarea "x"
type textarea "[URL][DOMAIN_NAME] Request to cancel Oscar"
type textarea "x"
type textarea "[URL][DOMAIN_NAME] Request to cancel Oscar"
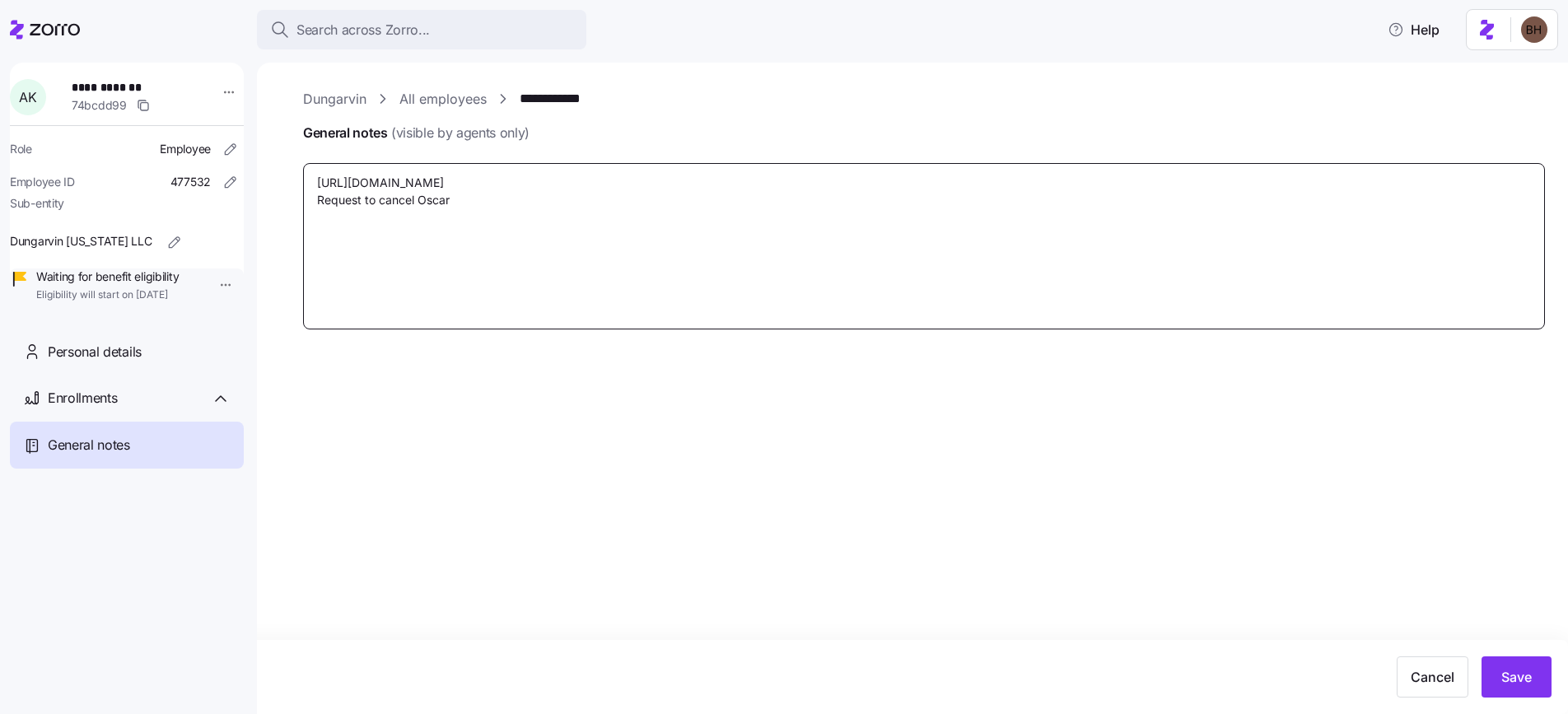
type textarea "x"
type textarea "[URL][DOMAIN_NAME] Request to cancel Oscar e"
type textarea "x"
type textarea "[URL][DOMAIN_NAME] Request to cancel Oscar el"
type textarea "x"
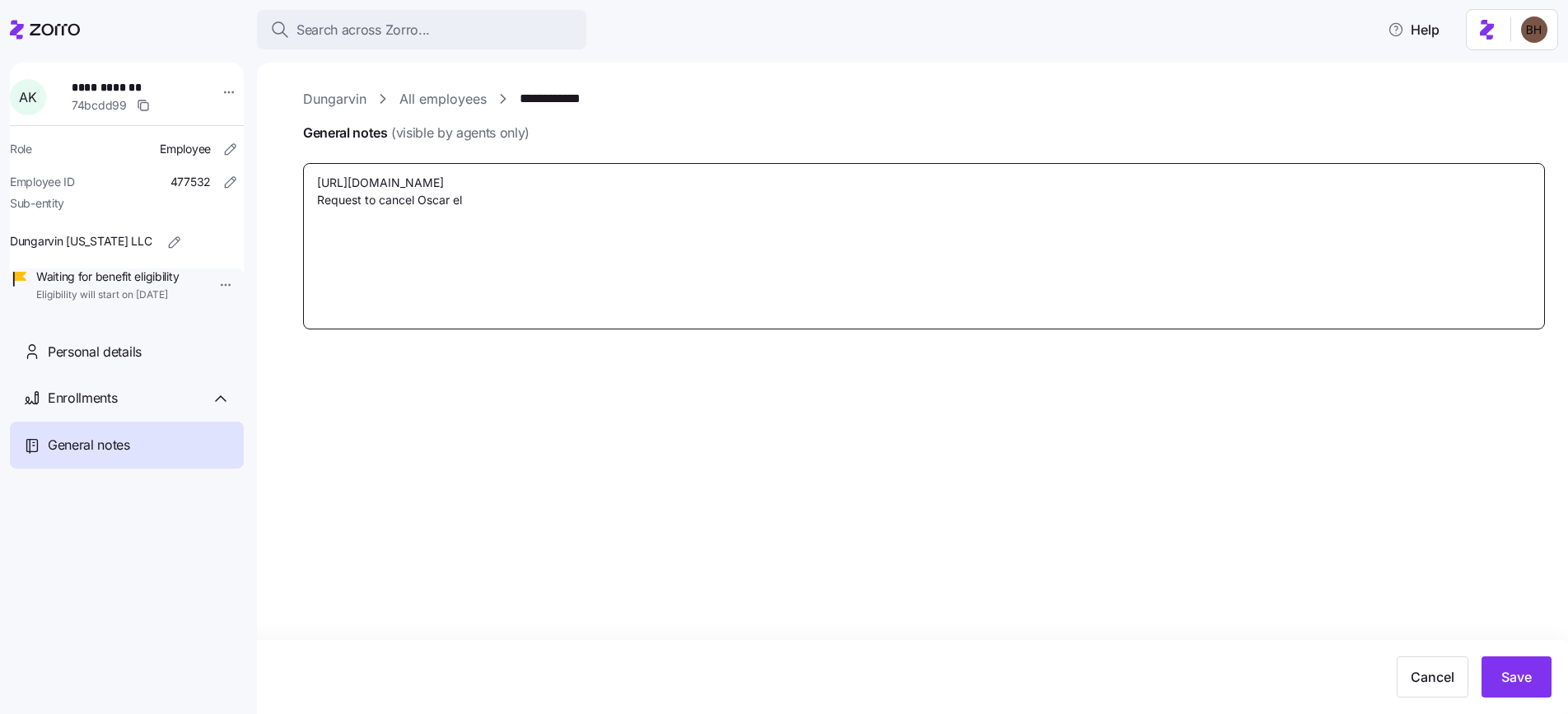
type textarea "[URL][DOMAIN_NAME] Request to cancel Oscar ele"
type textarea "x"
type textarea "[URL][DOMAIN_NAME] Request to cancel Oscar elec"
type textarea "x"
type textarea "[URL][DOMAIN_NAME] Request to cancel [PERSON_NAME]"
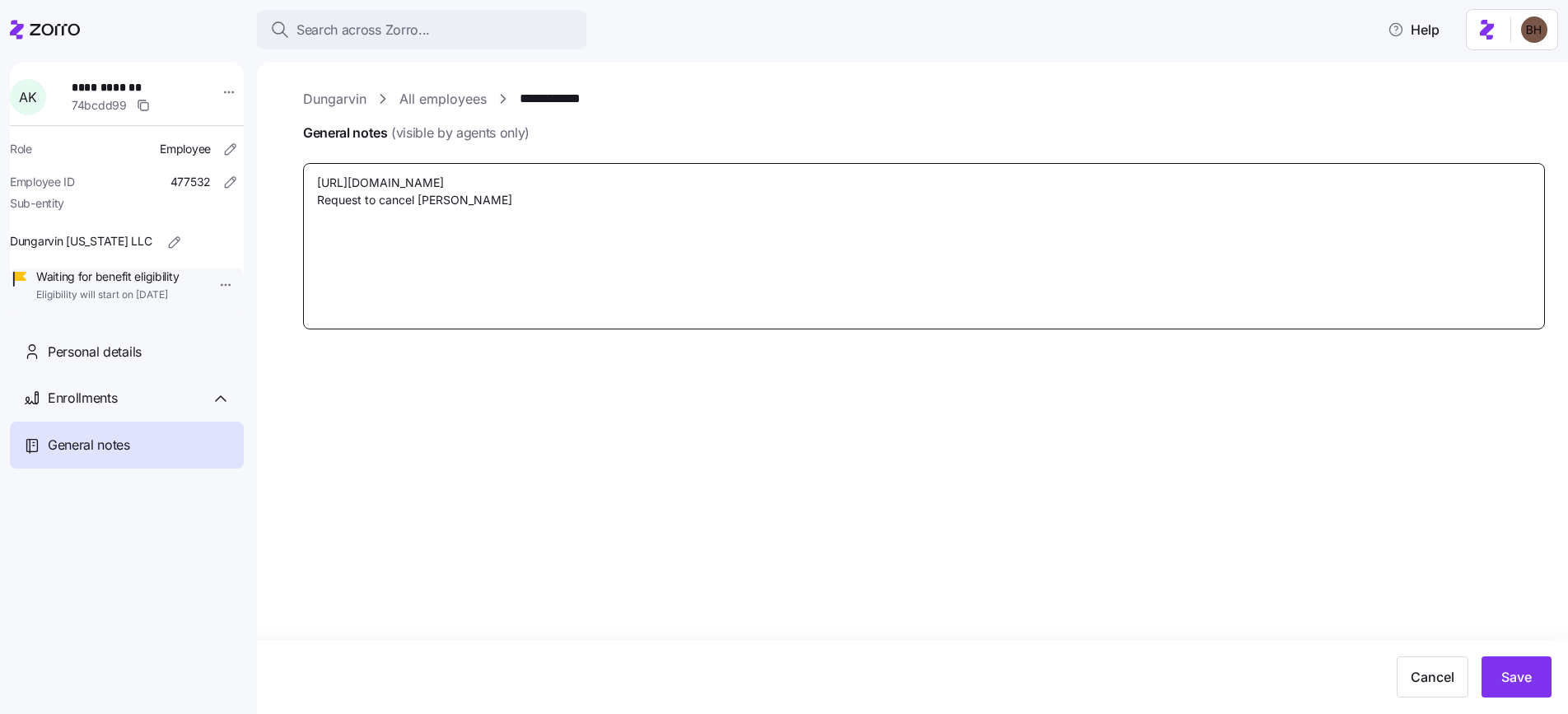
type textarea "x"
type textarea "[URL][DOMAIN_NAME] Request to cancel [PERSON_NAME]"
type textarea "x"
type textarea "[URL][DOMAIN_NAME] Request to cancel Oscar election"
type textarea "x"
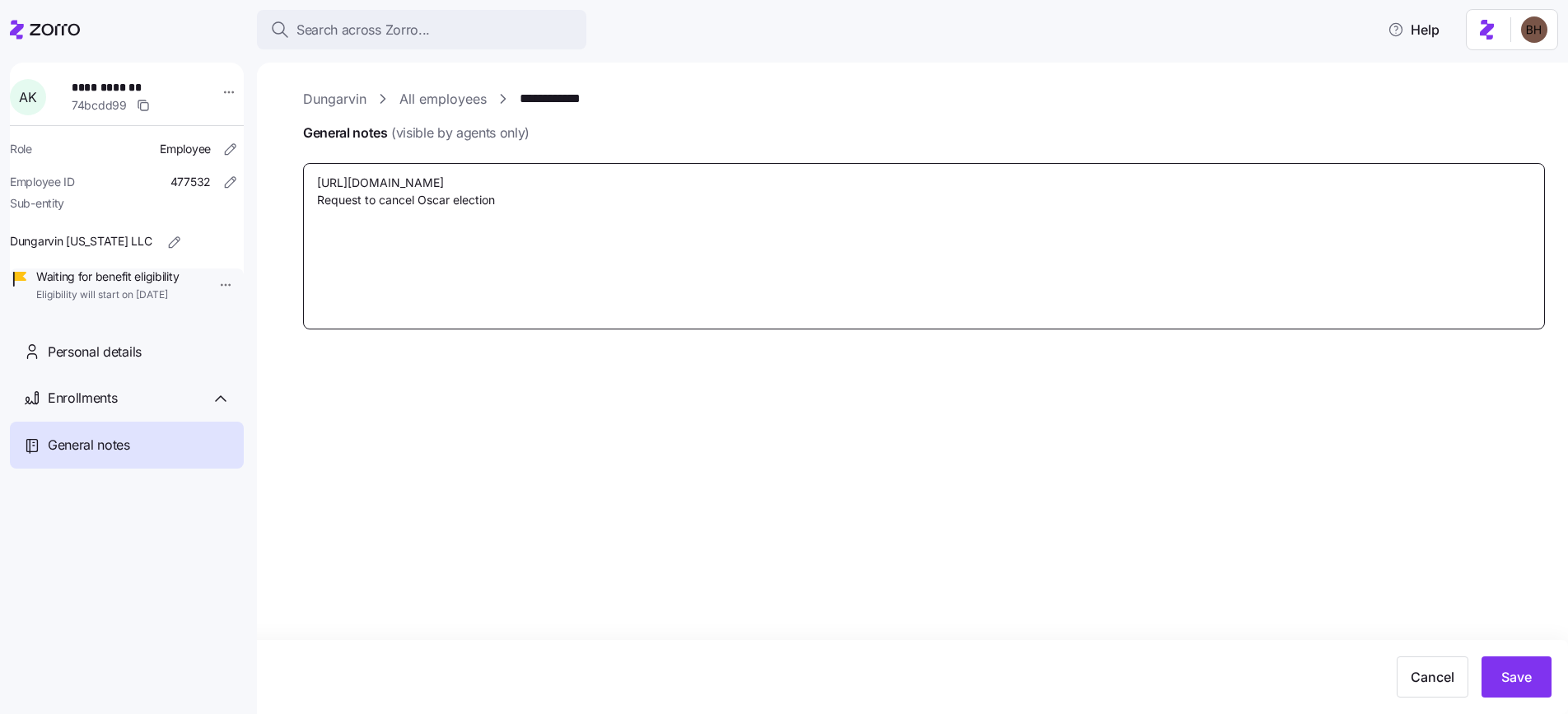
type textarea "[URL][DOMAIN_NAME] Request to cancel Oscar election"
type textarea "x"
type textarea "[URL][DOMAIN_NAME] Request to cancel Oscar election a"
type textarea "x"
type textarea "[URL][DOMAIN_NAME] Request to cancel Oscar election an"
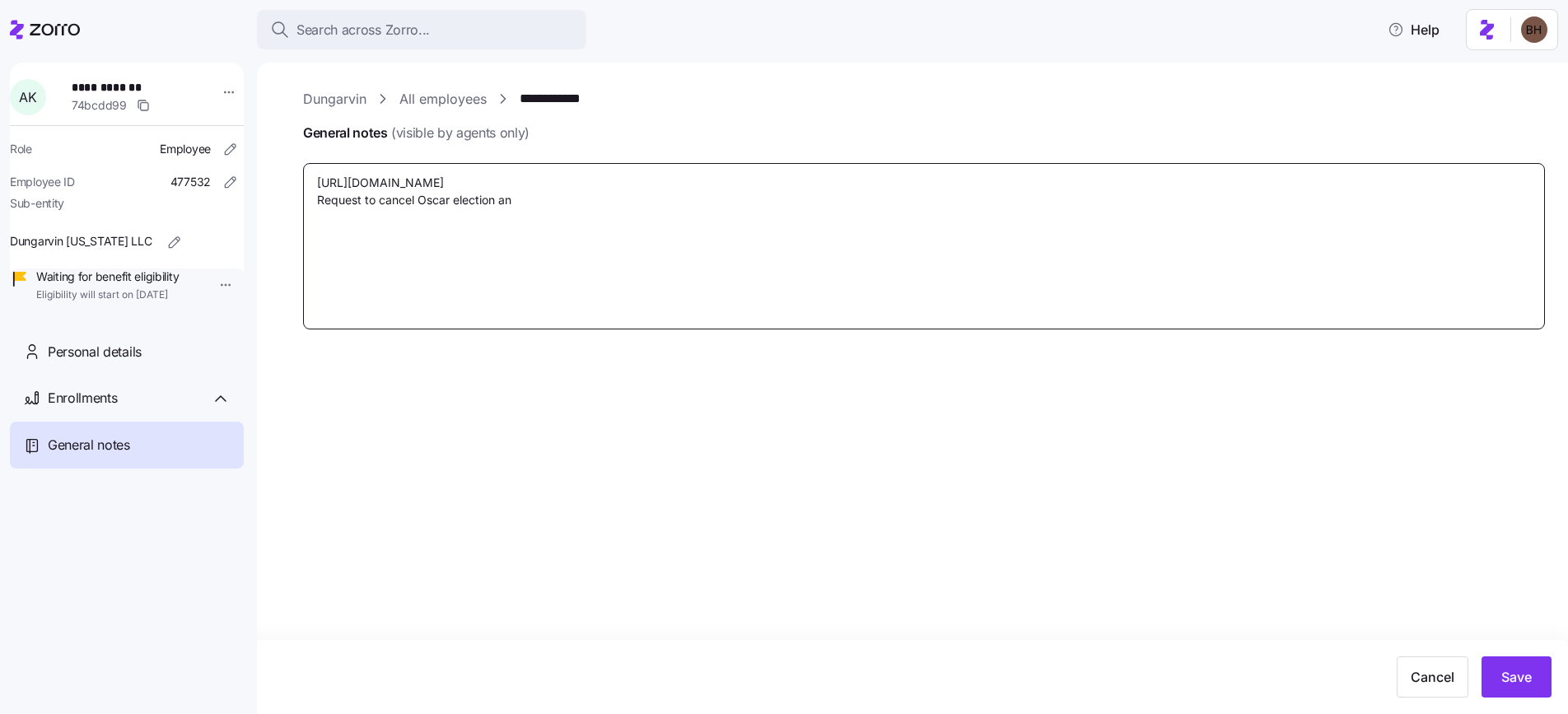
type textarea "x"
type textarea "[URL][DOMAIN_NAME] Request to cancel Oscar election and"
type textarea "x"
type textarea "[URL][DOMAIN_NAME] Request to cancel Oscar election and"
type textarea "x"
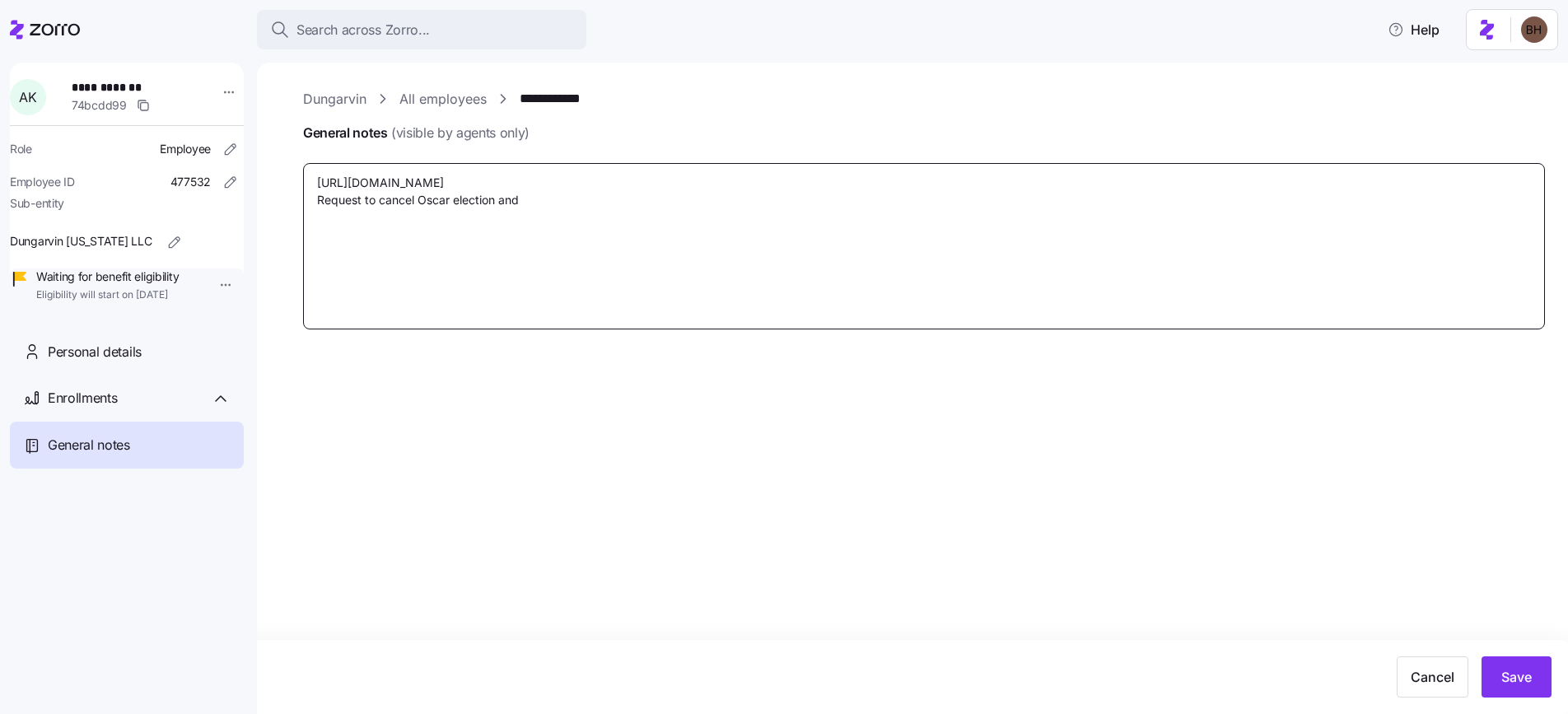
type textarea "[URL][DOMAIN_NAME] Request to cancel Oscar election and r"
type textarea "x"
type textarea "[URL][DOMAIN_NAME] Request to cancel Oscar election and re"
type textarea "x"
type textarea "[URL][DOMAIN_NAME] Request to cancel Oscar election and re-"
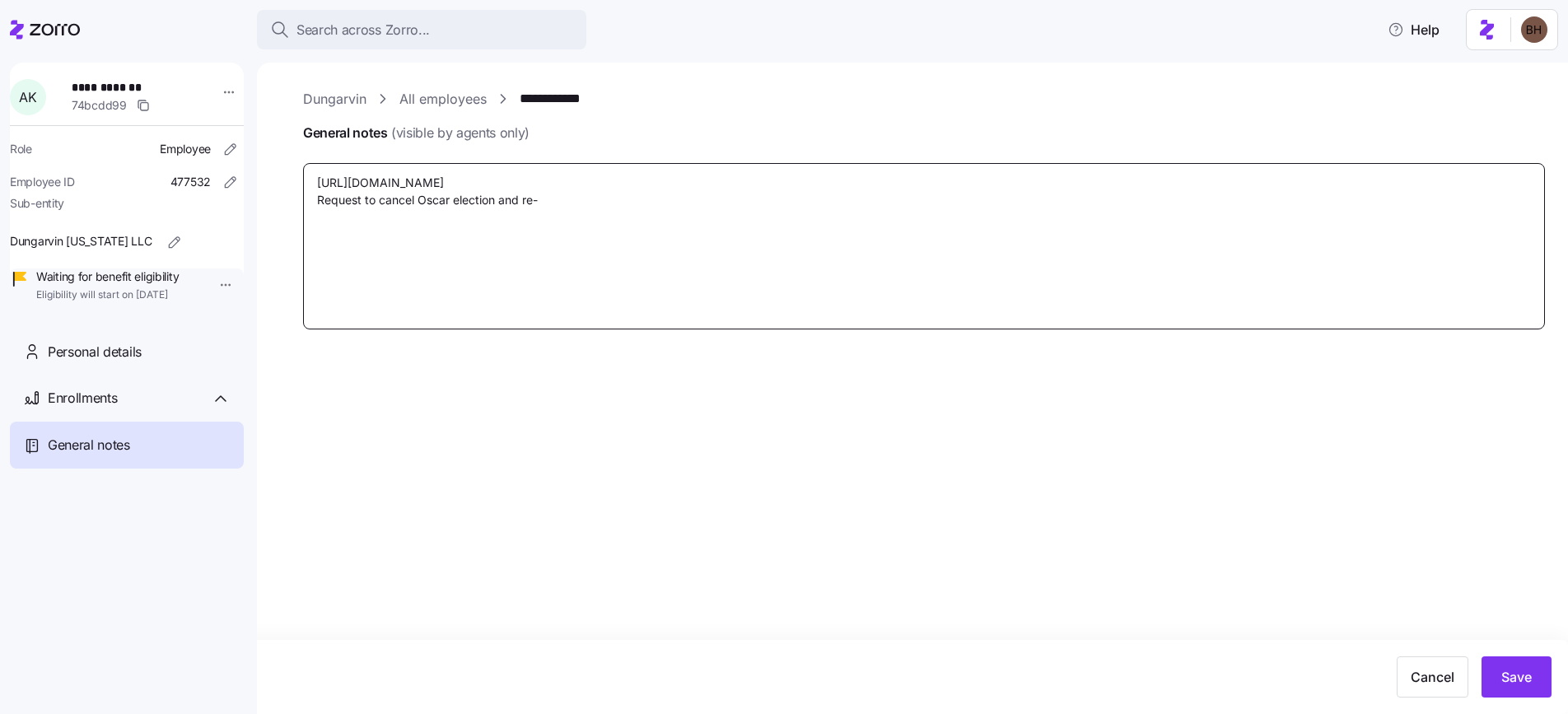
type textarea "x"
type textarea "[URL][DOMAIN_NAME] Request to cancel Oscar election and re-s"
type textarea "x"
type textarea "[URL][DOMAIN_NAME] Request to cancel Oscar election and re-sh"
type textarea "x"
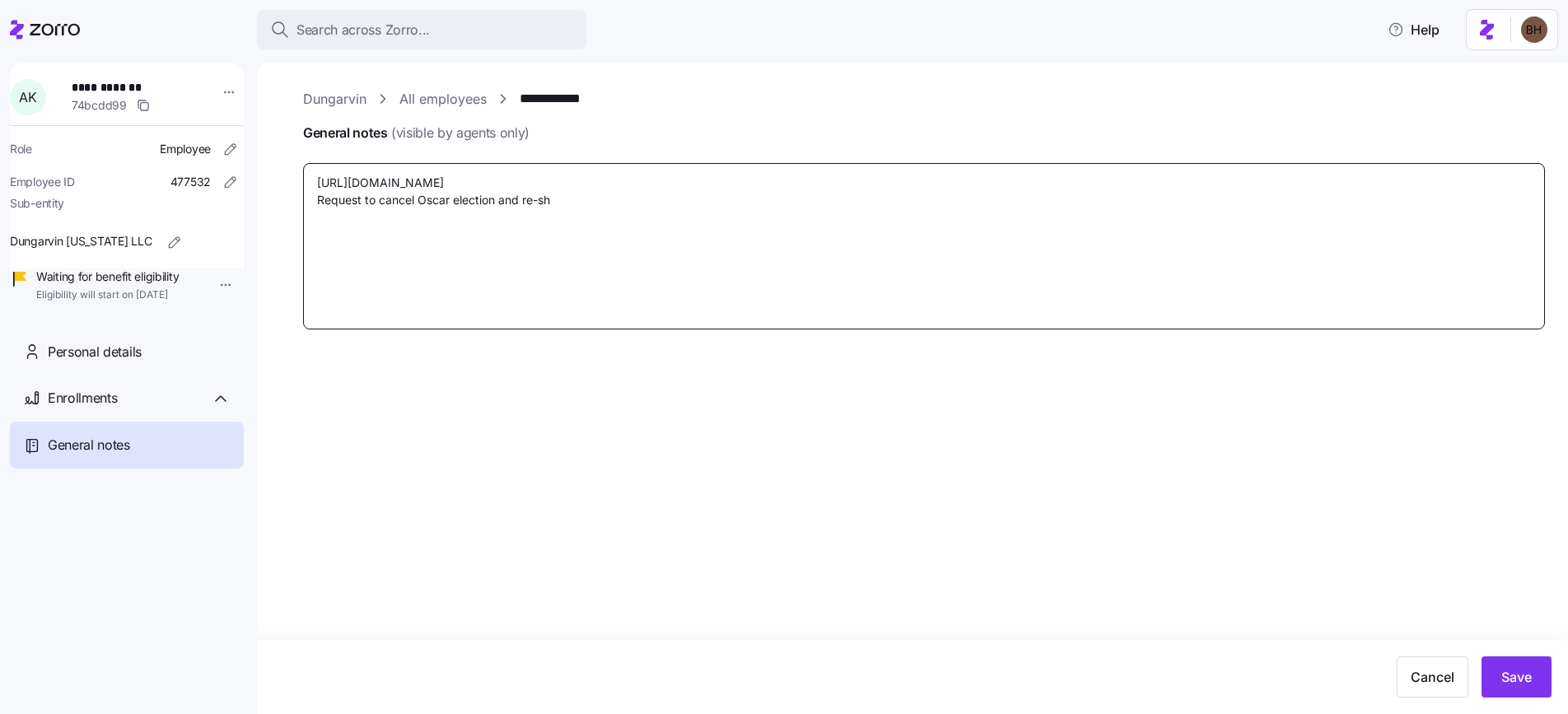
type textarea "[URL][DOMAIN_NAME] Request to cancel Oscar election and re-sho"
type textarea "x"
type textarea "[URL][DOMAIN_NAME] Request to cancel Oscar election and re-shop"
click at [1513, 677] on span "Save" at bounding box center [1517, 677] width 31 height 20
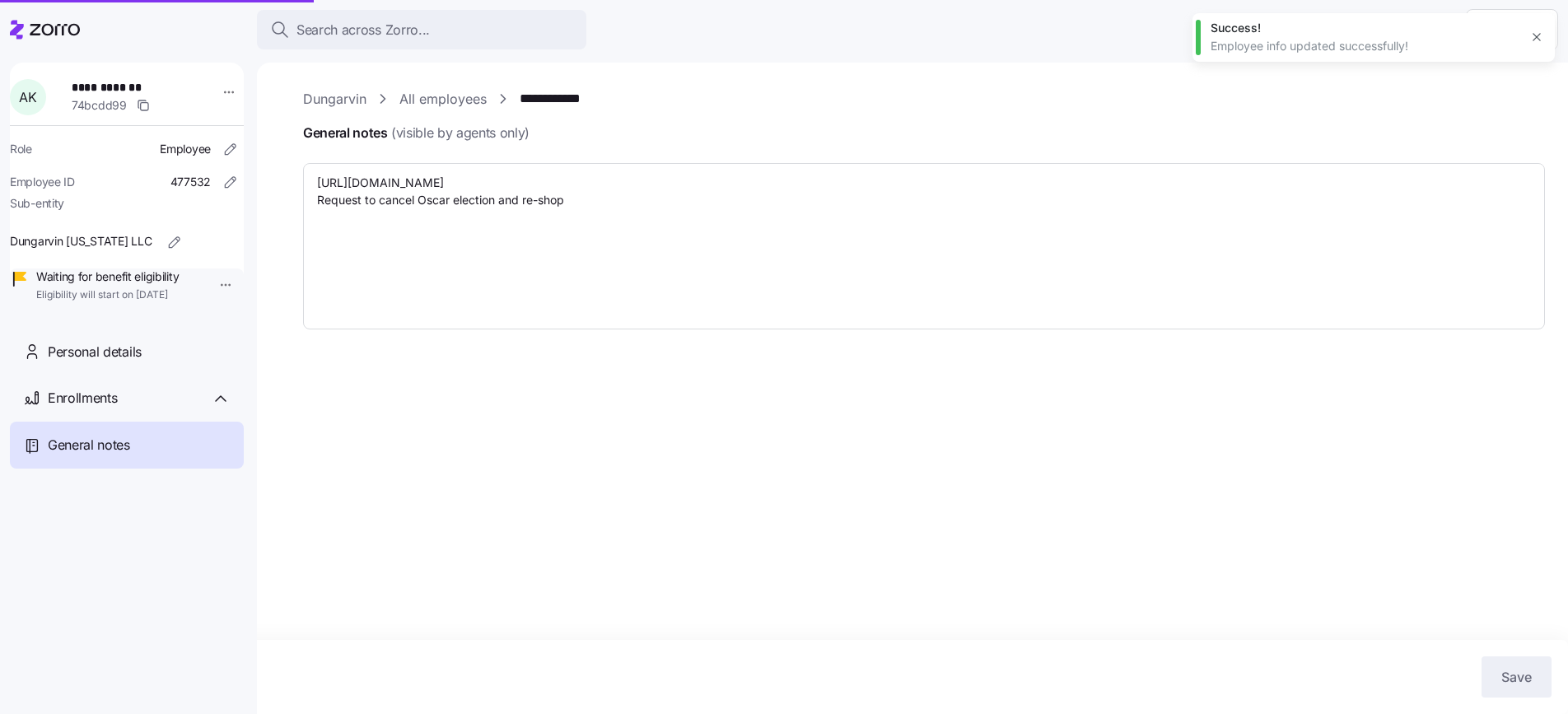
type textarea "x"
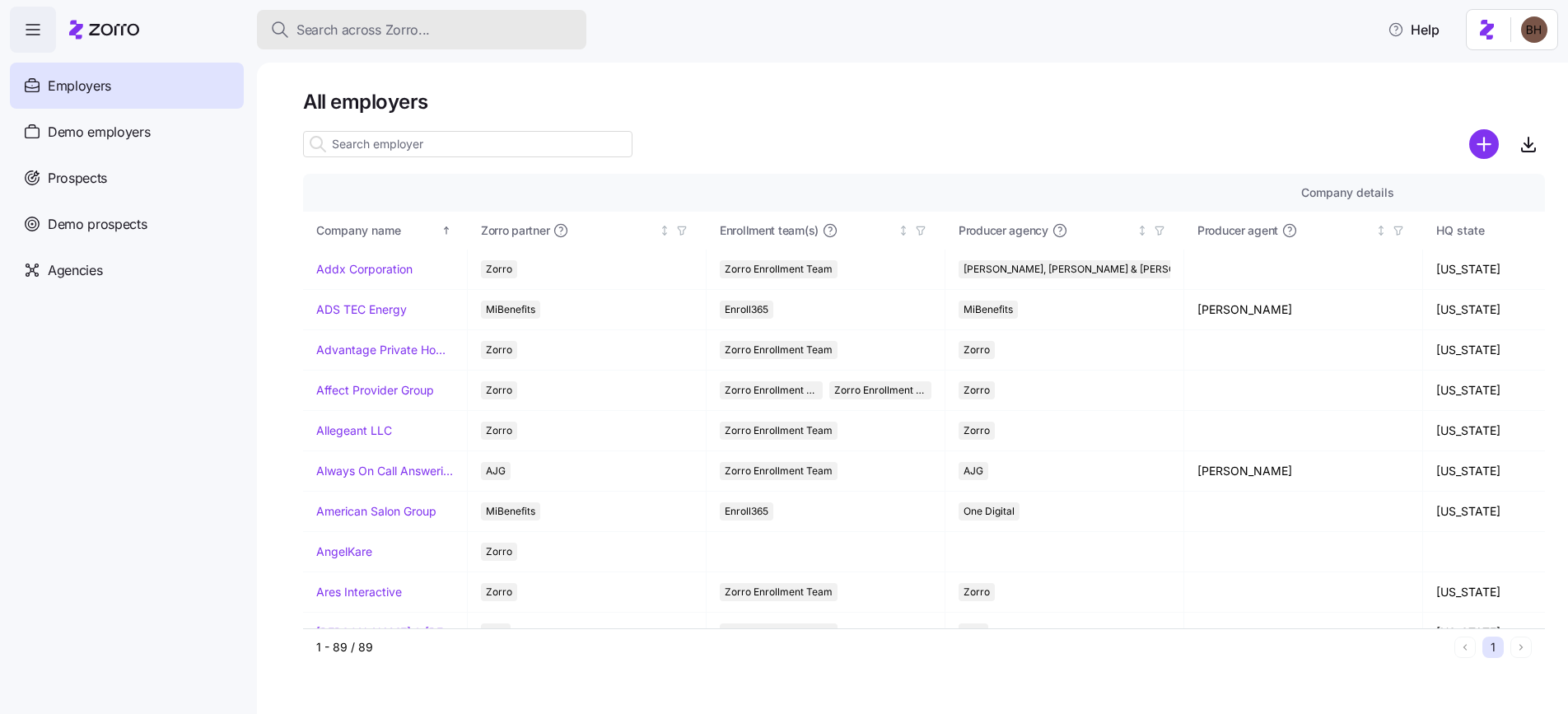
click at [479, 20] on div "Search across Zorro..." at bounding box center [422, 30] width 303 height 21
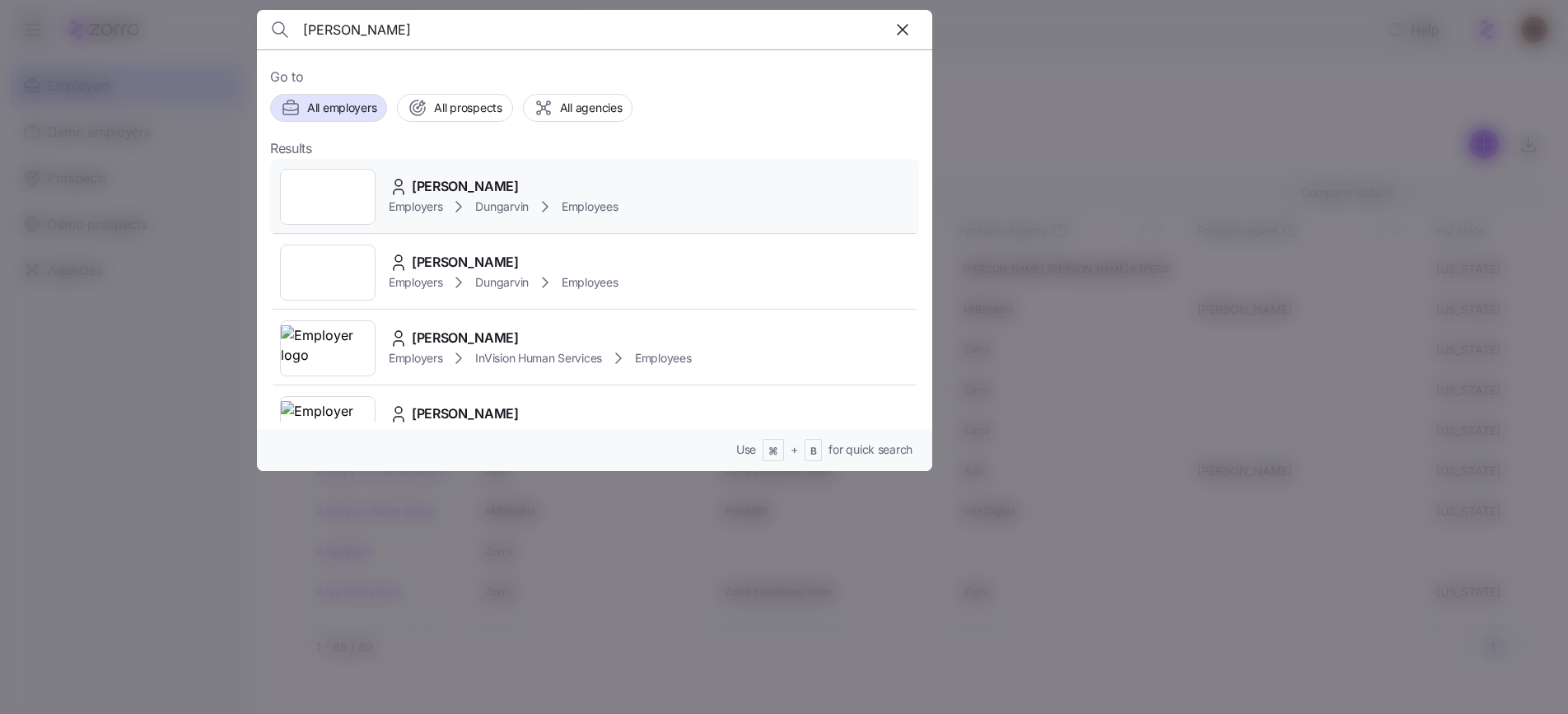
type input "[PERSON_NAME]"
click at [436, 195] on span "[PERSON_NAME]" at bounding box center [465, 186] width 107 height 21
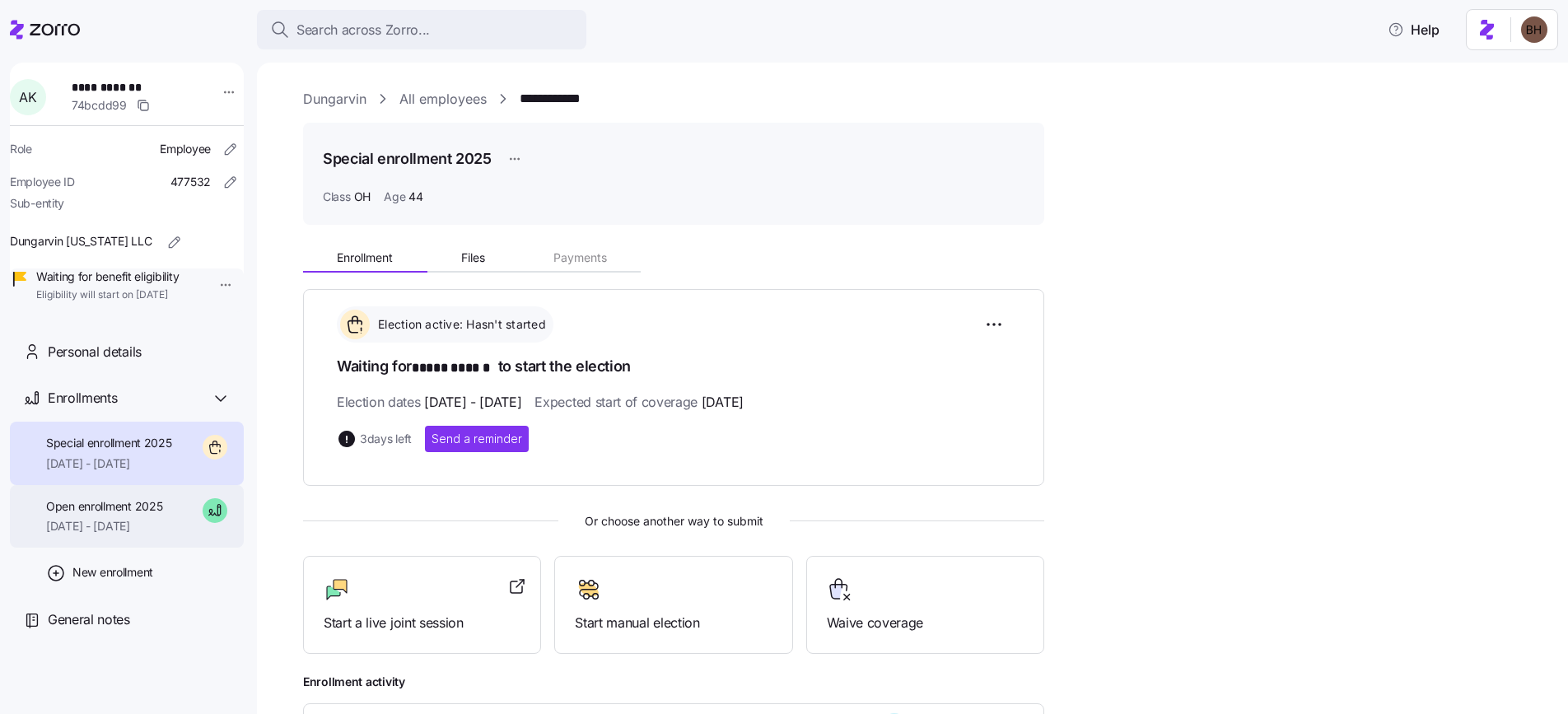
click at [117, 515] on span "Open enrollment 2025" at bounding box center [104, 506] width 116 height 17
